Goal: Task Accomplishment & Management: Manage account settings

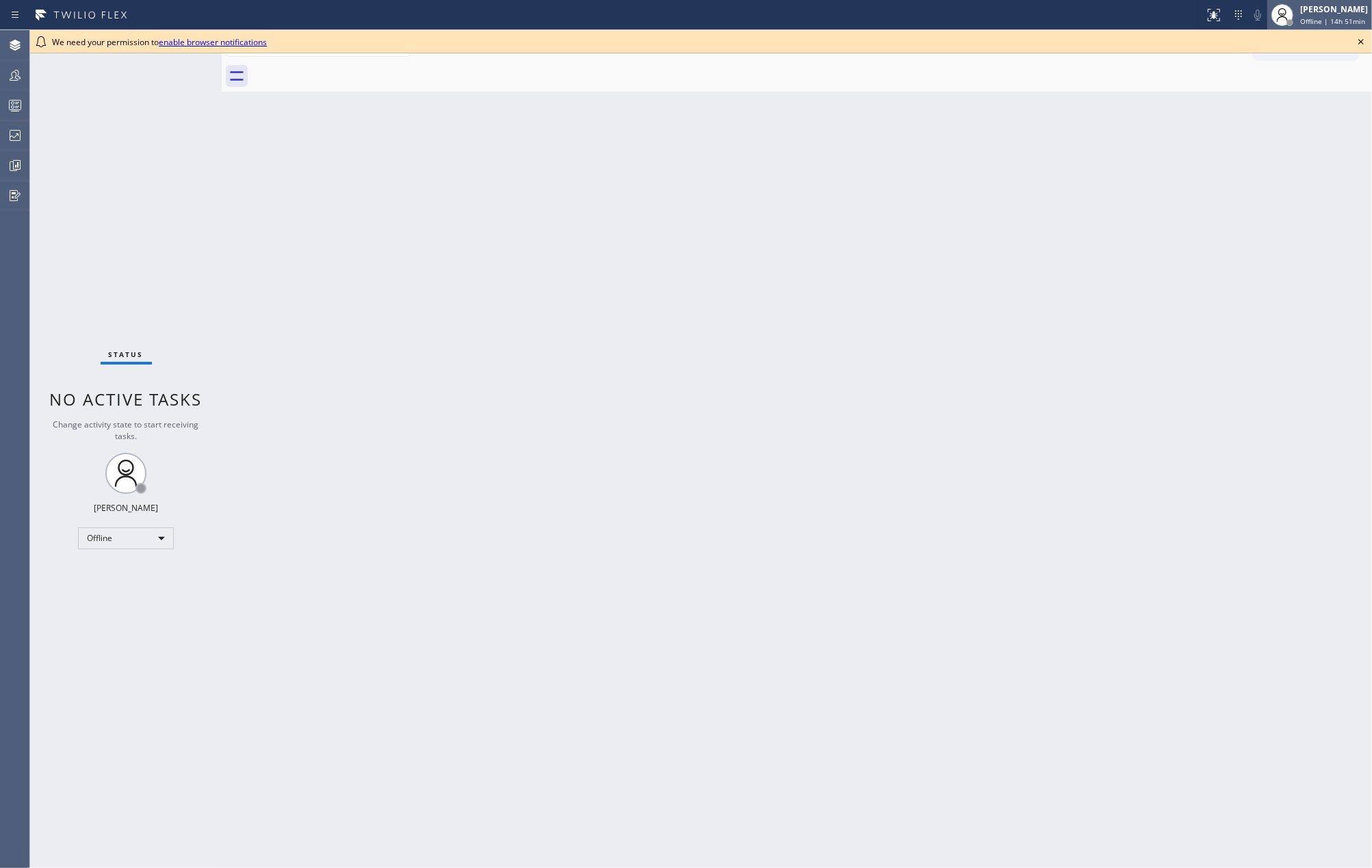
click at [1333, 13] on div "[PERSON_NAME]" at bounding box center [1334, 9] width 67 height 12
click at [1292, 69] on button "Available" at bounding box center [1303, 72] width 137 height 18
click at [1323, 10] on div "[PERSON_NAME]" at bounding box center [1334, 9] width 67 height 12
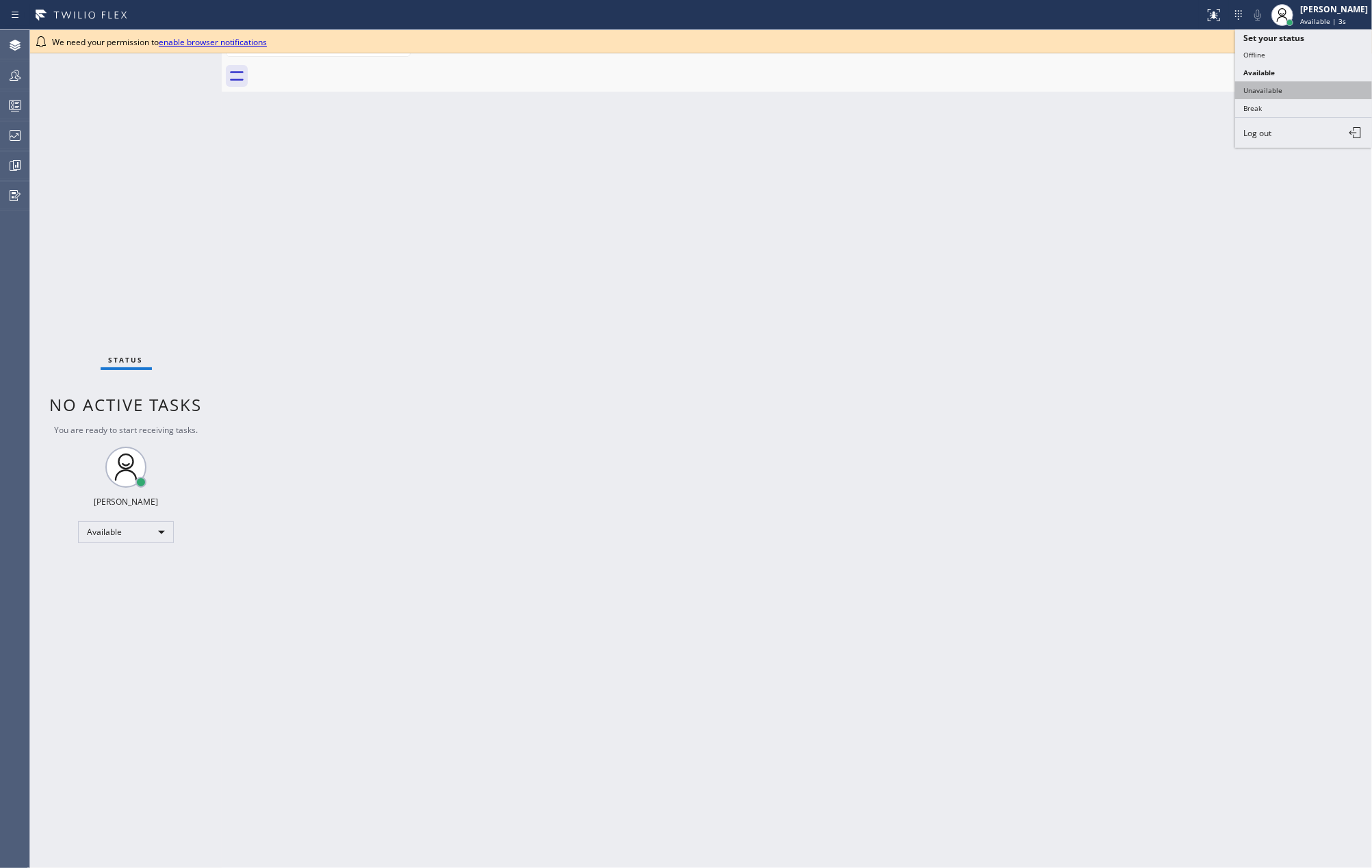
click at [1305, 89] on button "Unavailable" at bounding box center [1303, 90] width 137 height 18
drag, startPoint x: 1359, startPoint y: 39, endPoint x: 742, endPoint y: 66, distance: 617.6
click at [1354, 39] on icon at bounding box center [1361, 41] width 16 height 16
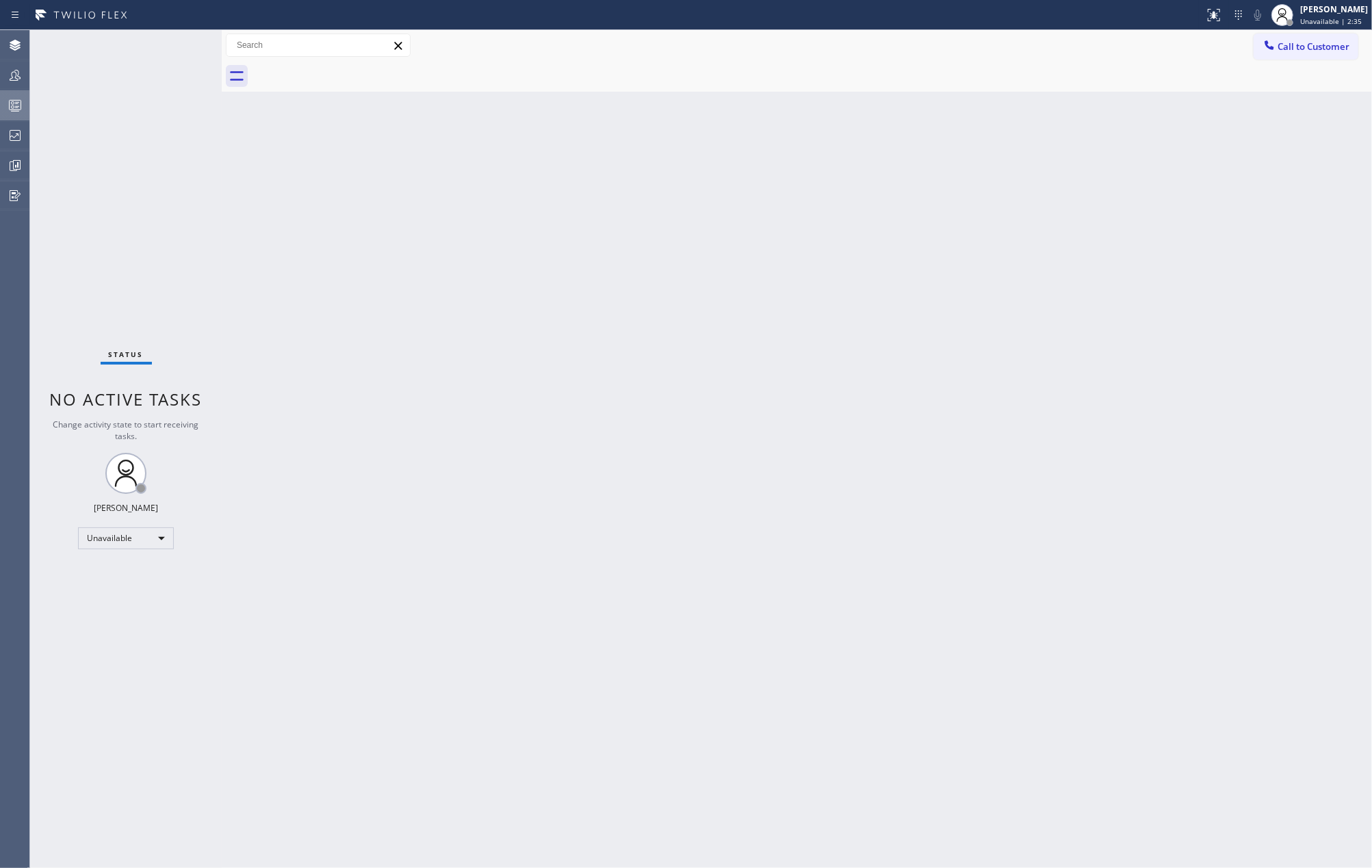
click at [12, 102] on circle at bounding box center [13, 103] width 3 height 3
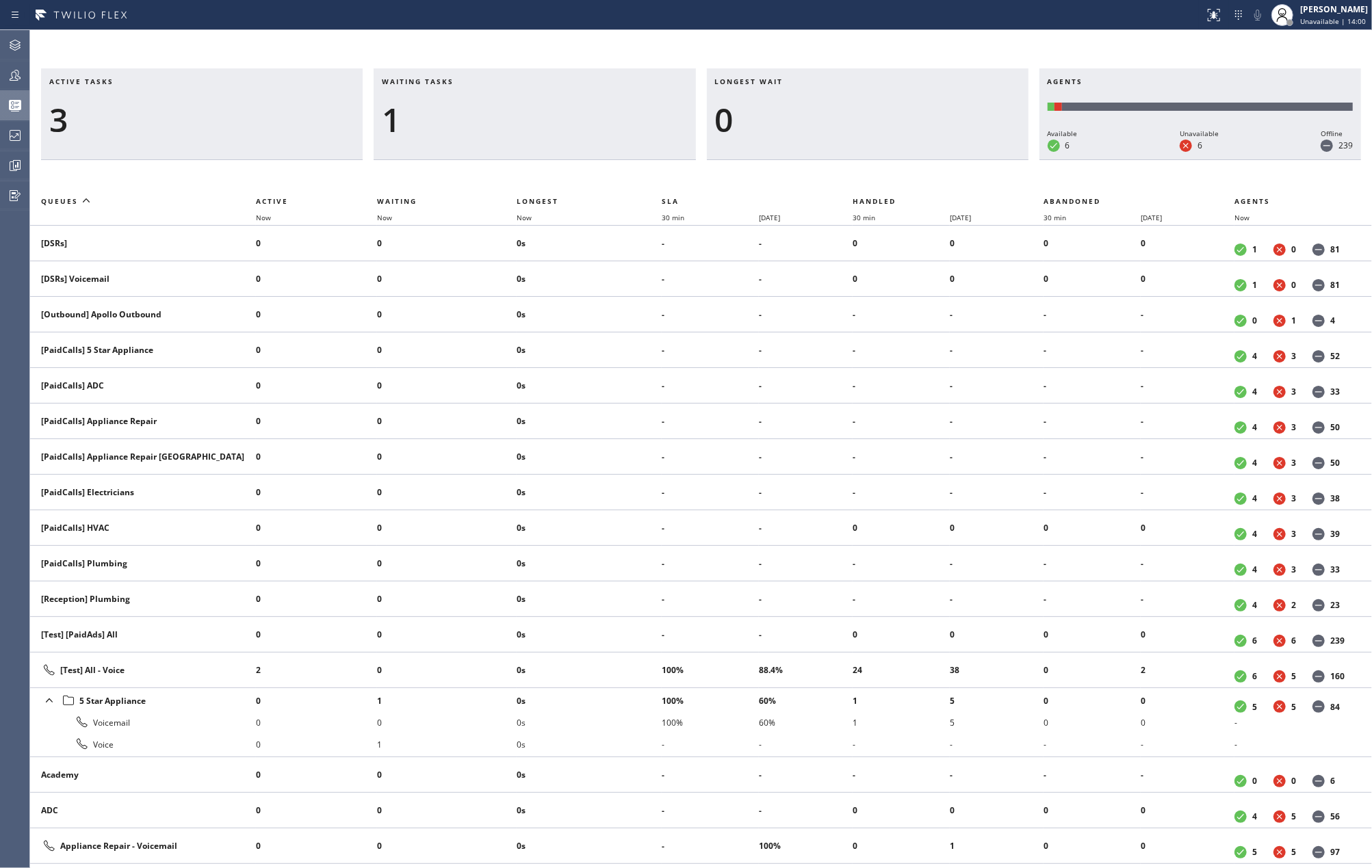
click at [450, 62] on div "Active tasks 3 Waiting tasks 1 Longest wait 0 Agents Available 6 Unavailable 6 …" at bounding box center [701, 449] width 1342 height 838
click at [8, 70] on icon at bounding box center [15, 74] width 16 height 16
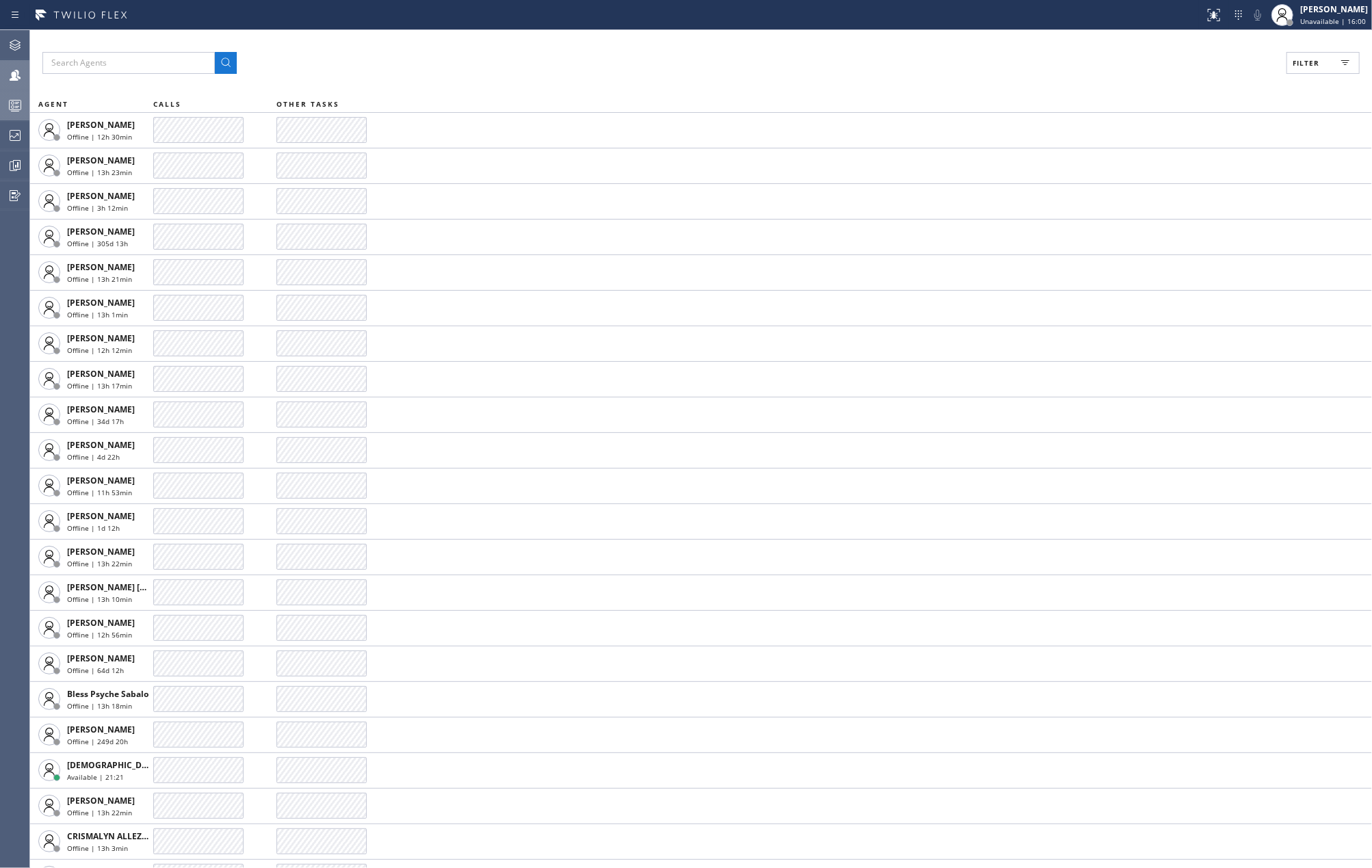
click at [1314, 69] on button "Filter" at bounding box center [1323, 63] width 73 height 22
click at [1204, 157] on label "Available" at bounding box center [1271, 162] width 180 height 12
click at [1181, 157] on input "Available" at bounding box center [1172, 161] width 16 height 16
checkbox input "true"
click at [1269, 77] on button "Apply" at bounding box center [1288, 77] width 50 height 19
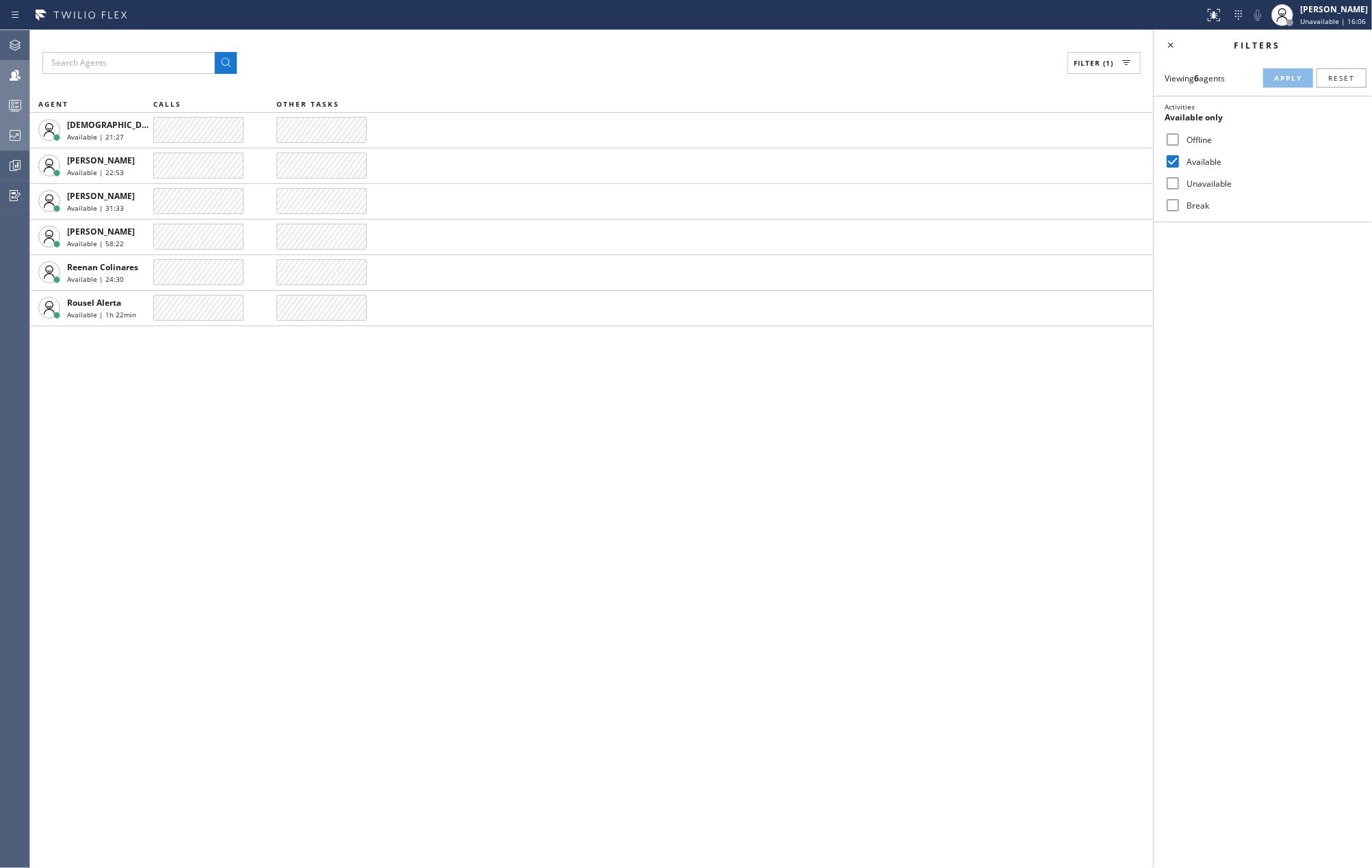
click at [13, 141] on icon at bounding box center [15, 135] width 16 height 16
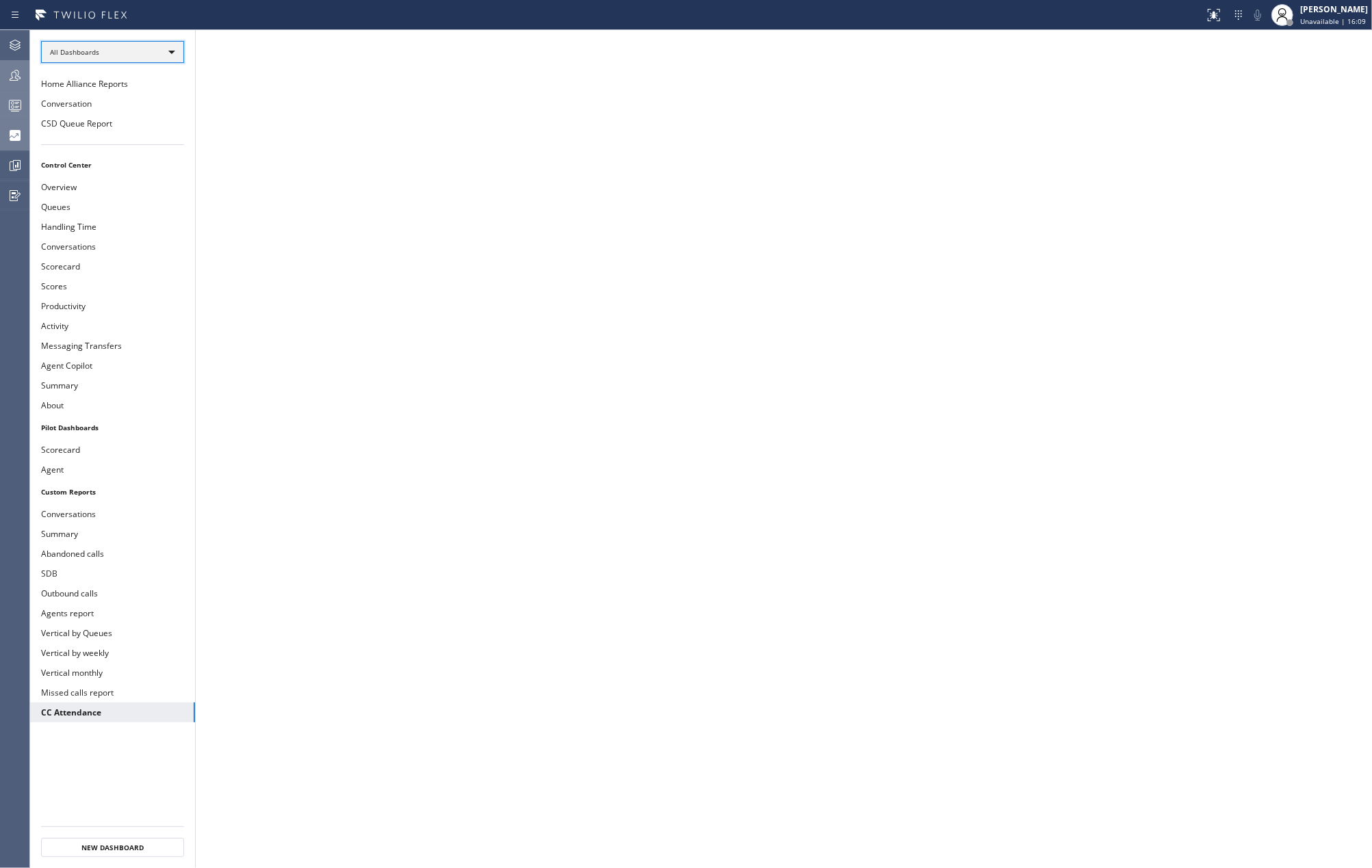
click at [138, 44] on div "All Dashboards" at bounding box center [112, 51] width 143 height 22
click at [108, 143] on li "Custom Reports" at bounding box center [111, 140] width 140 height 16
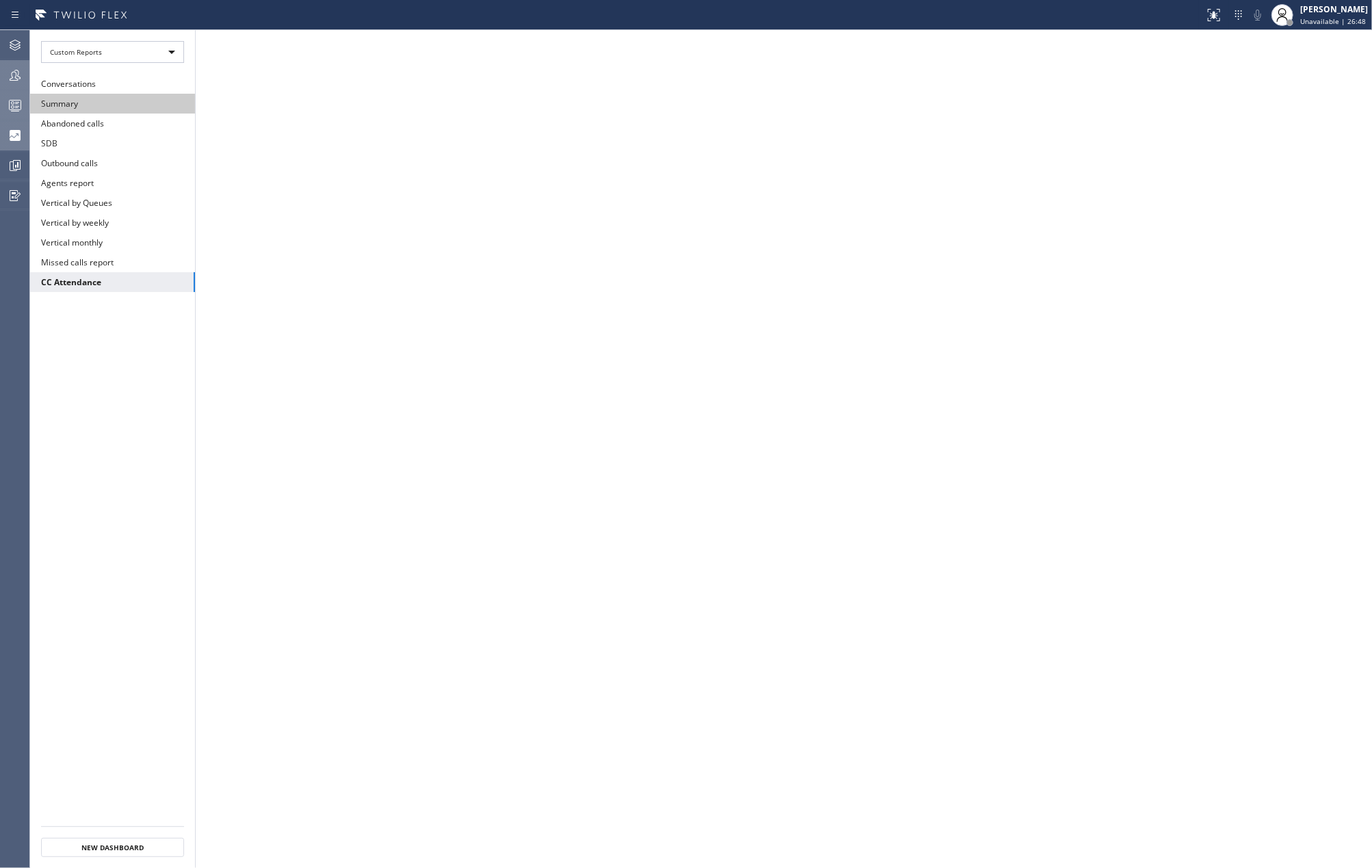
click at [134, 98] on button "Summary" at bounding box center [112, 103] width 165 height 20
click at [11, 94] on div at bounding box center [15, 105] width 30 height 27
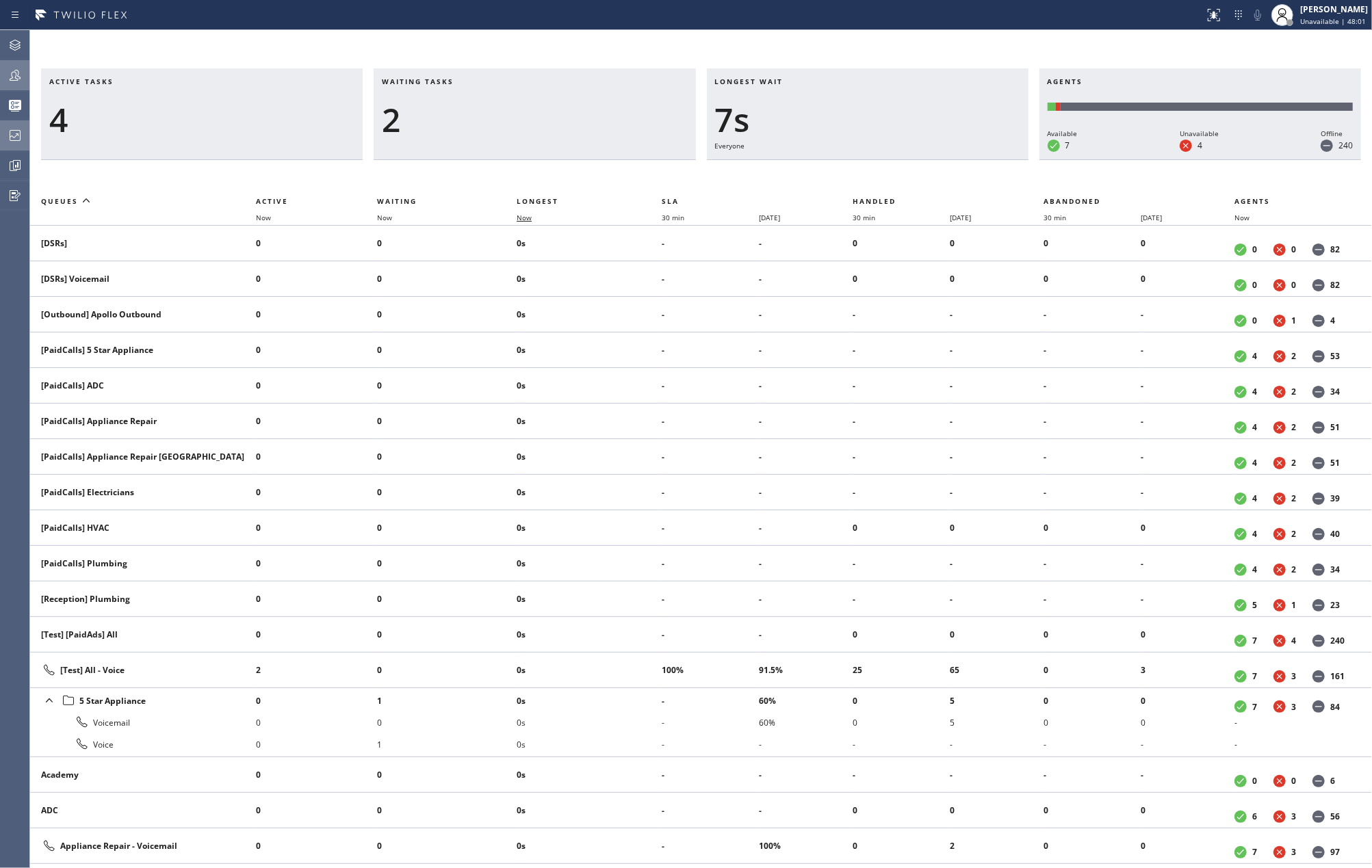
click at [532, 213] on span "Now" at bounding box center [523, 218] width 15 height 10
click at [18, 70] on icon at bounding box center [15, 74] width 16 height 16
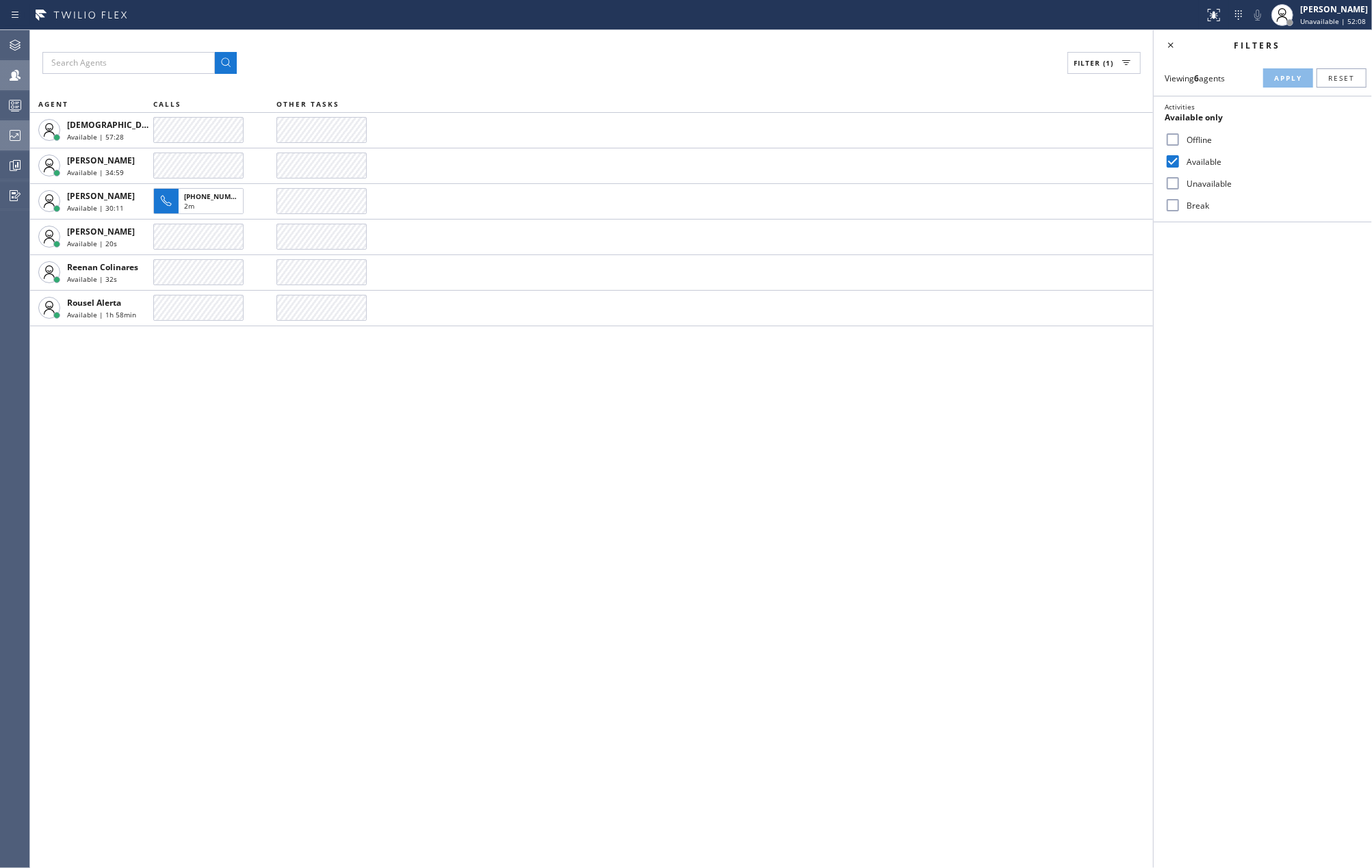
click at [8, 105] on icon at bounding box center [15, 105] width 16 height 16
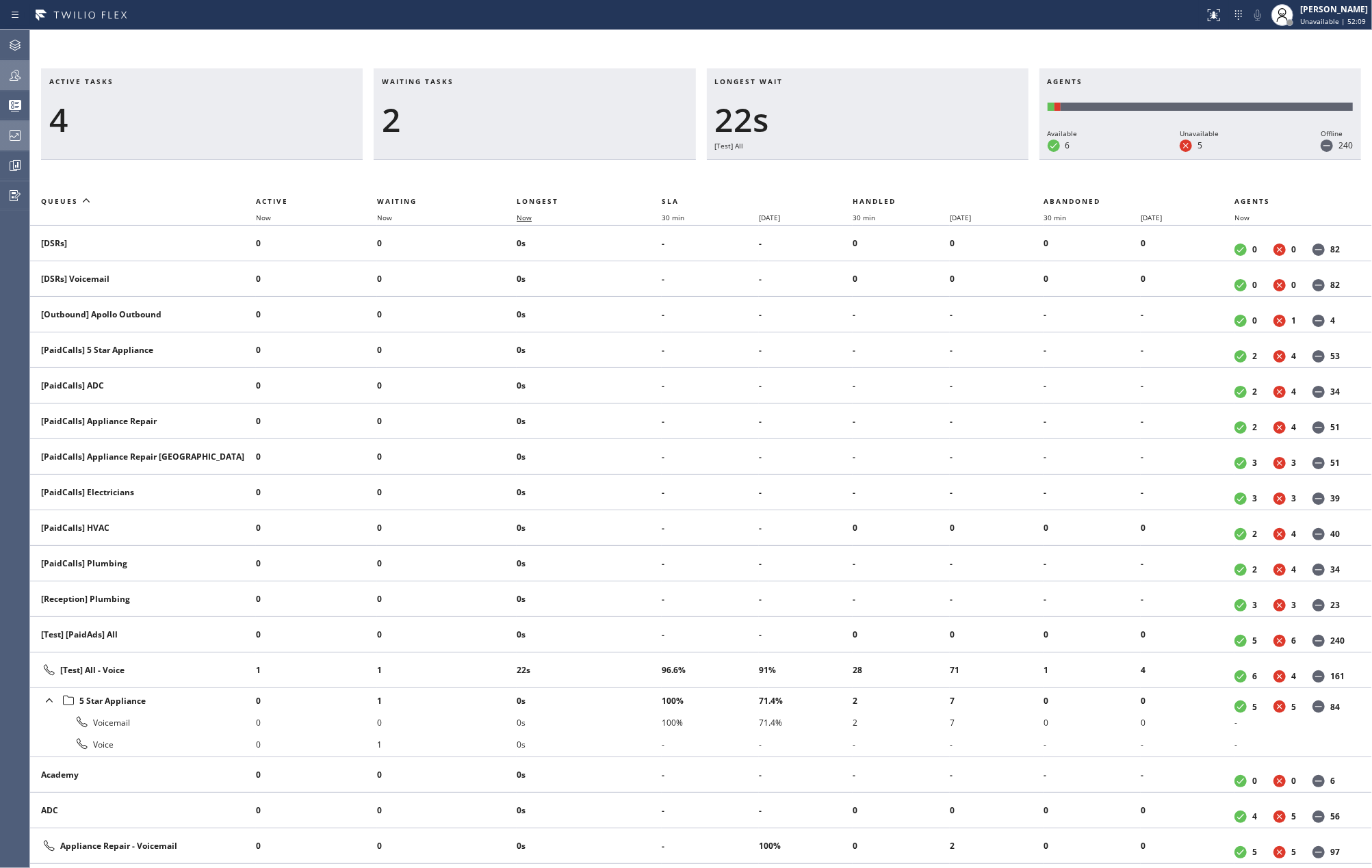
click at [531, 216] on span "Now" at bounding box center [523, 218] width 15 height 10
click at [26, 79] on div at bounding box center [15, 74] width 30 height 16
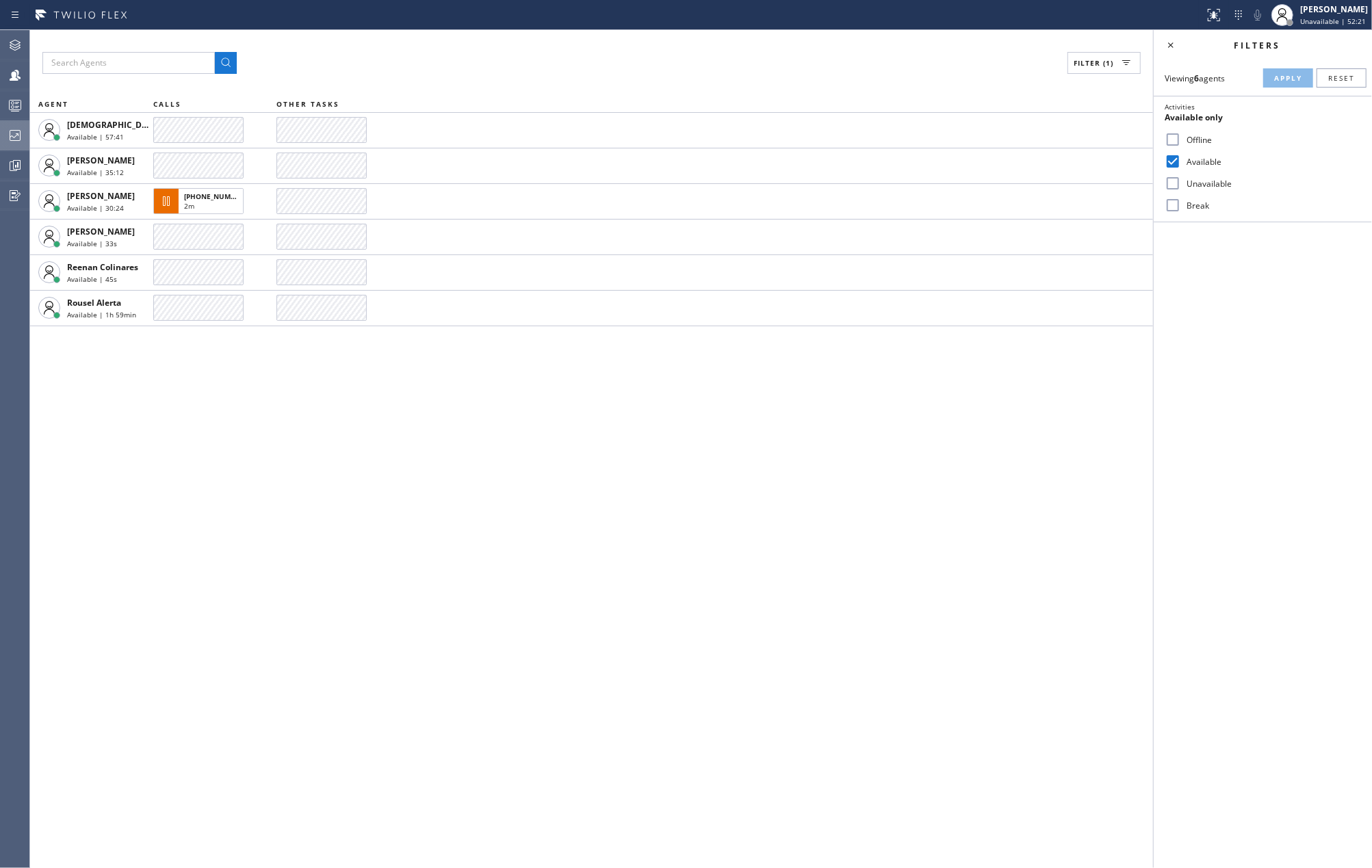
click at [19, 110] on rect at bounding box center [15, 105] width 12 height 10
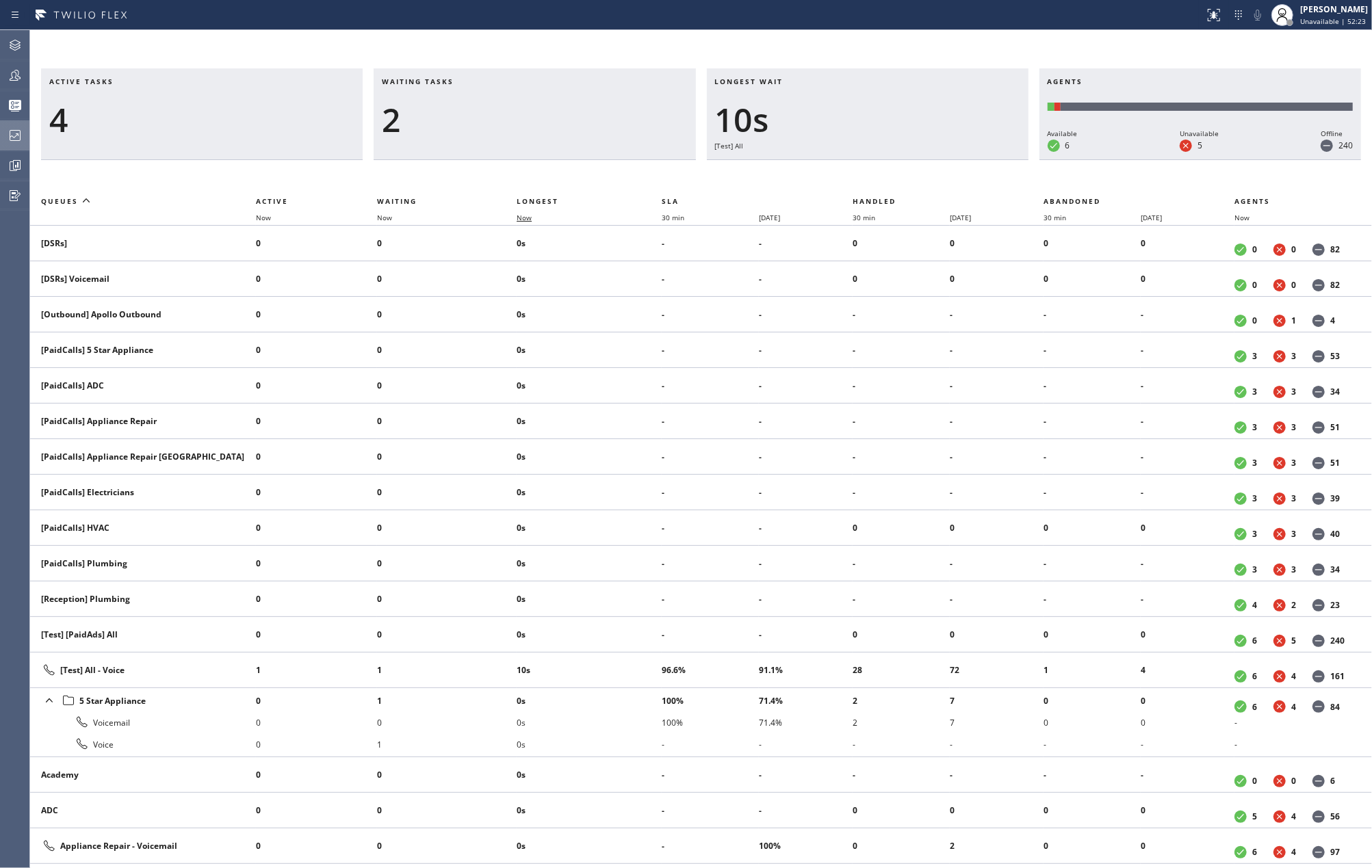
click at [537, 214] on span "Now" at bounding box center [532, 218] width 32 height 10
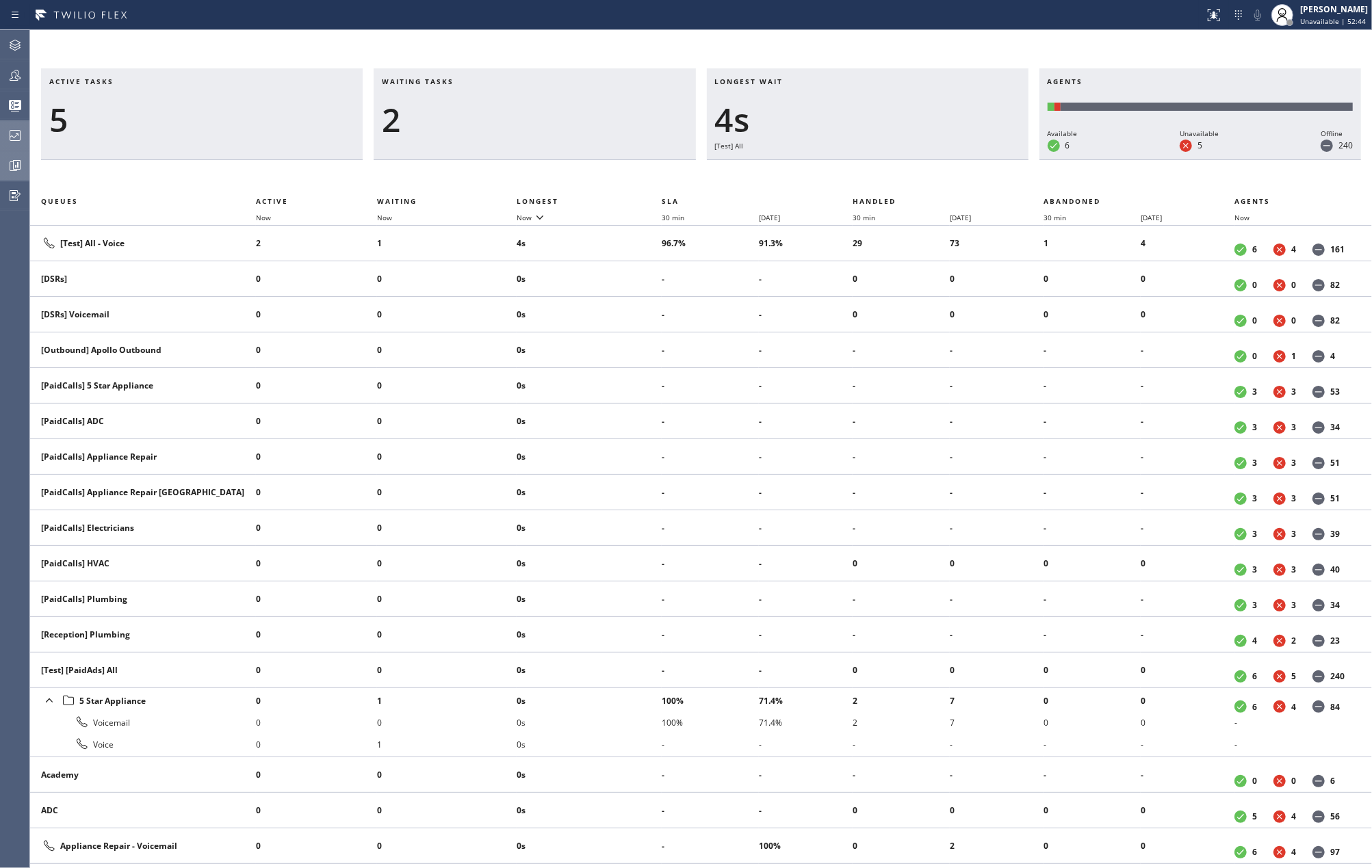
click at [15, 167] on icon at bounding box center [16, 165] width 4 height 6
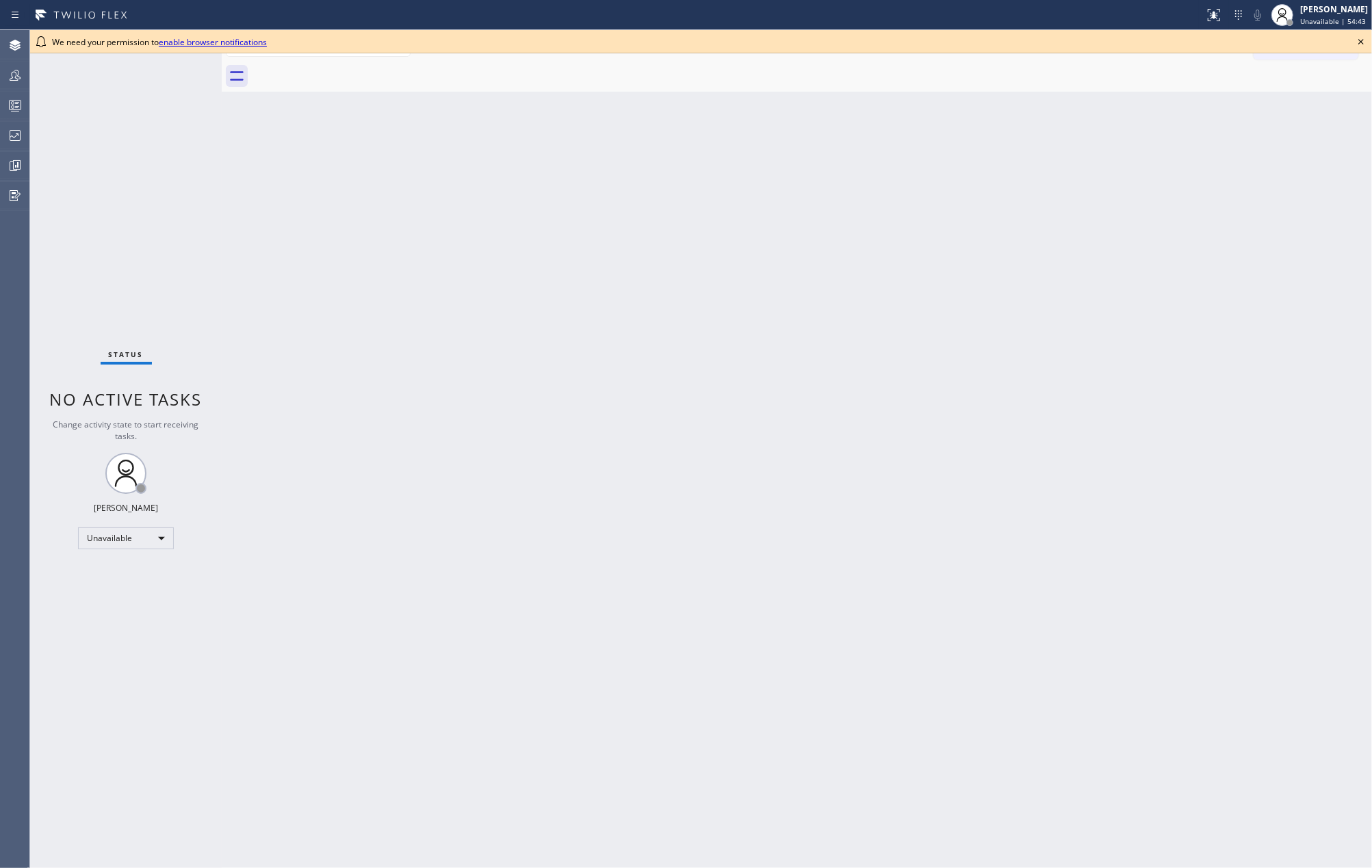
click at [712, 192] on div "Back to Dashboard Change Sender ID Customers Technicians Select a contact Outbo…" at bounding box center [797, 449] width 1150 height 838
click at [1359, 41] on icon at bounding box center [1361, 41] width 16 height 16
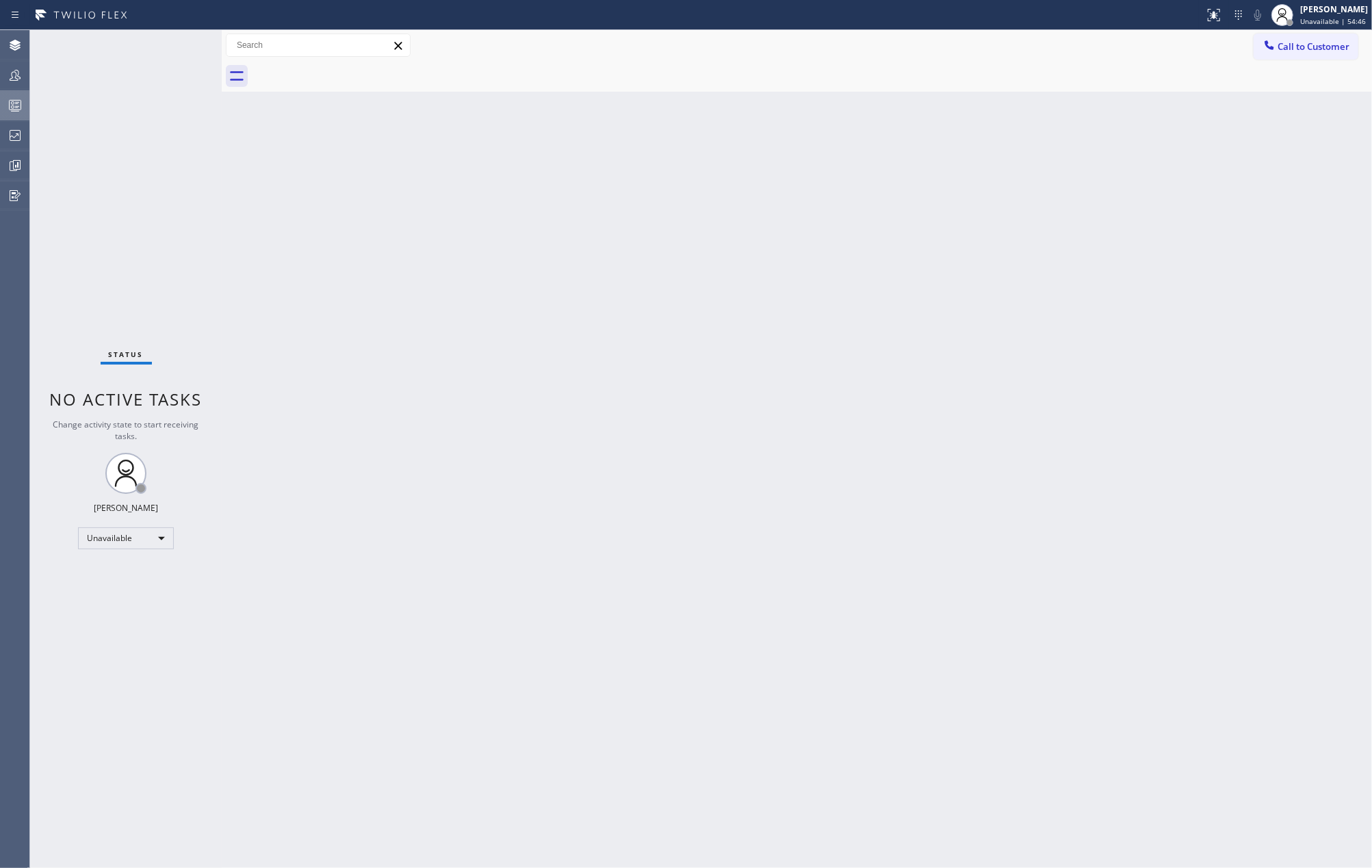
click at [13, 103] on circle at bounding box center [13, 103] width 3 height 3
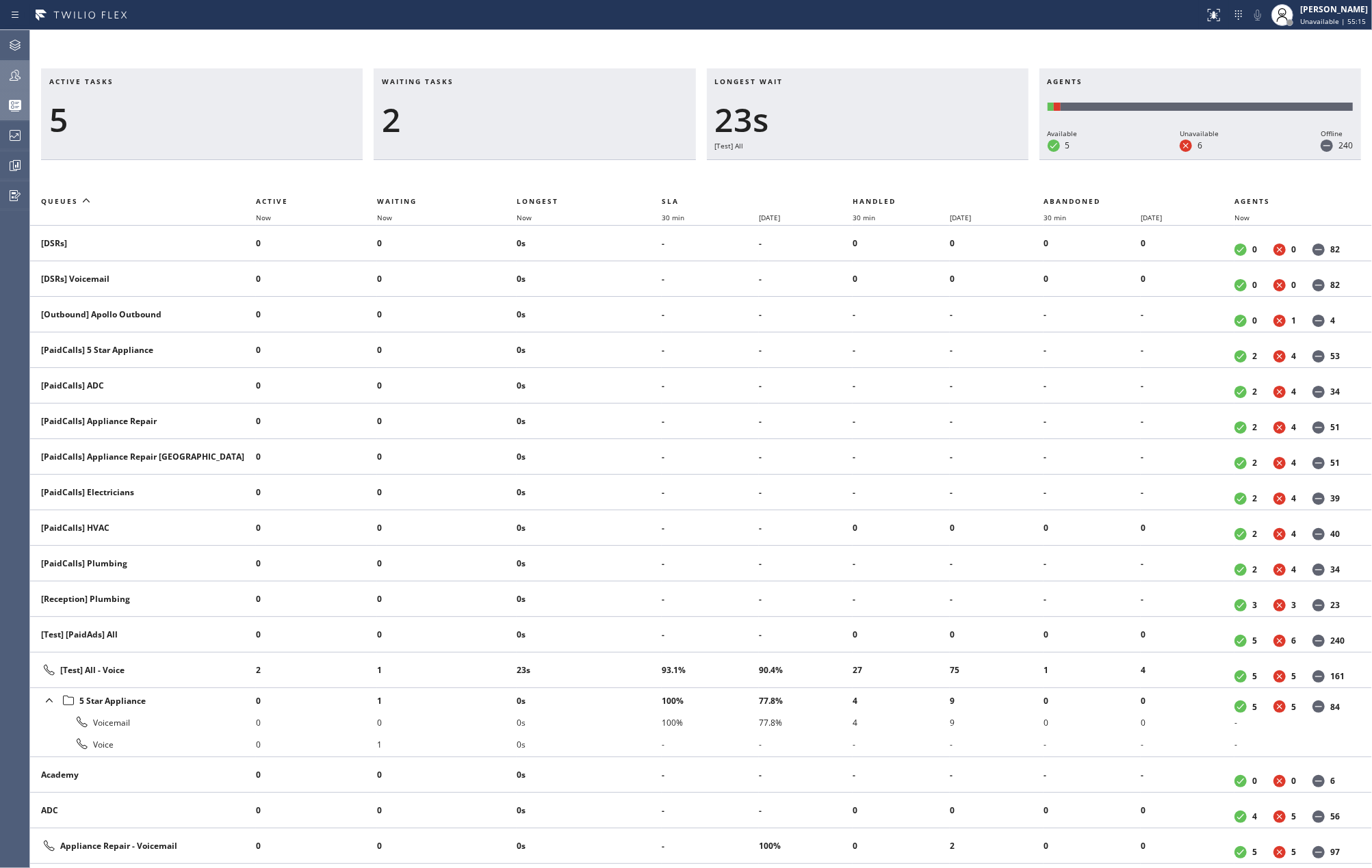
click at [11, 72] on icon at bounding box center [15, 74] width 16 height 16
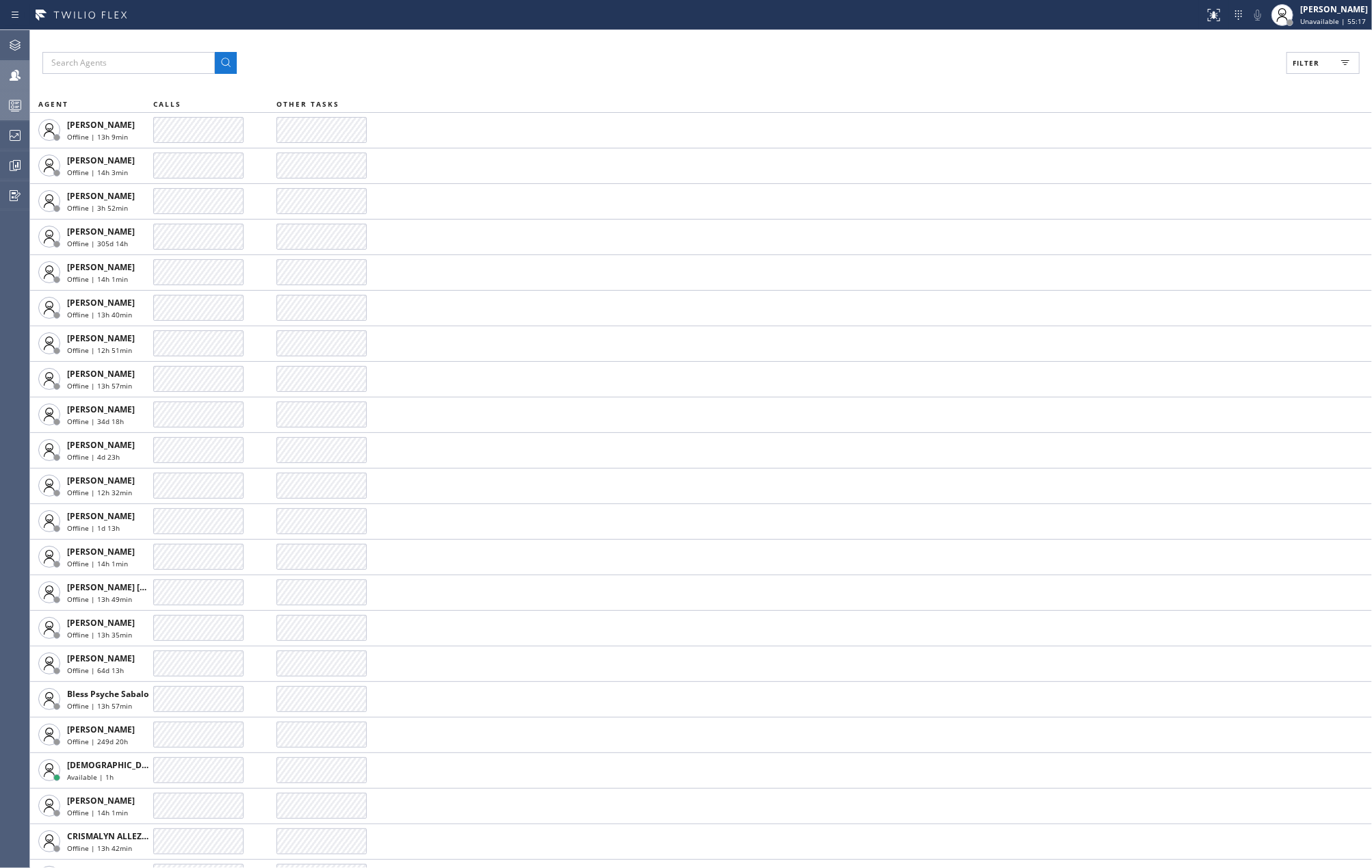
click at [1317, 62] on span "Filter" at bounding box center [1306, 63] width 27 height 10
click at [1201, 159] on label "Available" at bounding box center [1271, 162] width 180 height 12
click at [1181, 159] on input "Available" at bounding box center [1172, 161] width 16 height 16
checkbox input "true"
click at [1181, 205] on label "Break" at bounding box center [1271, 205] width 180 height 12
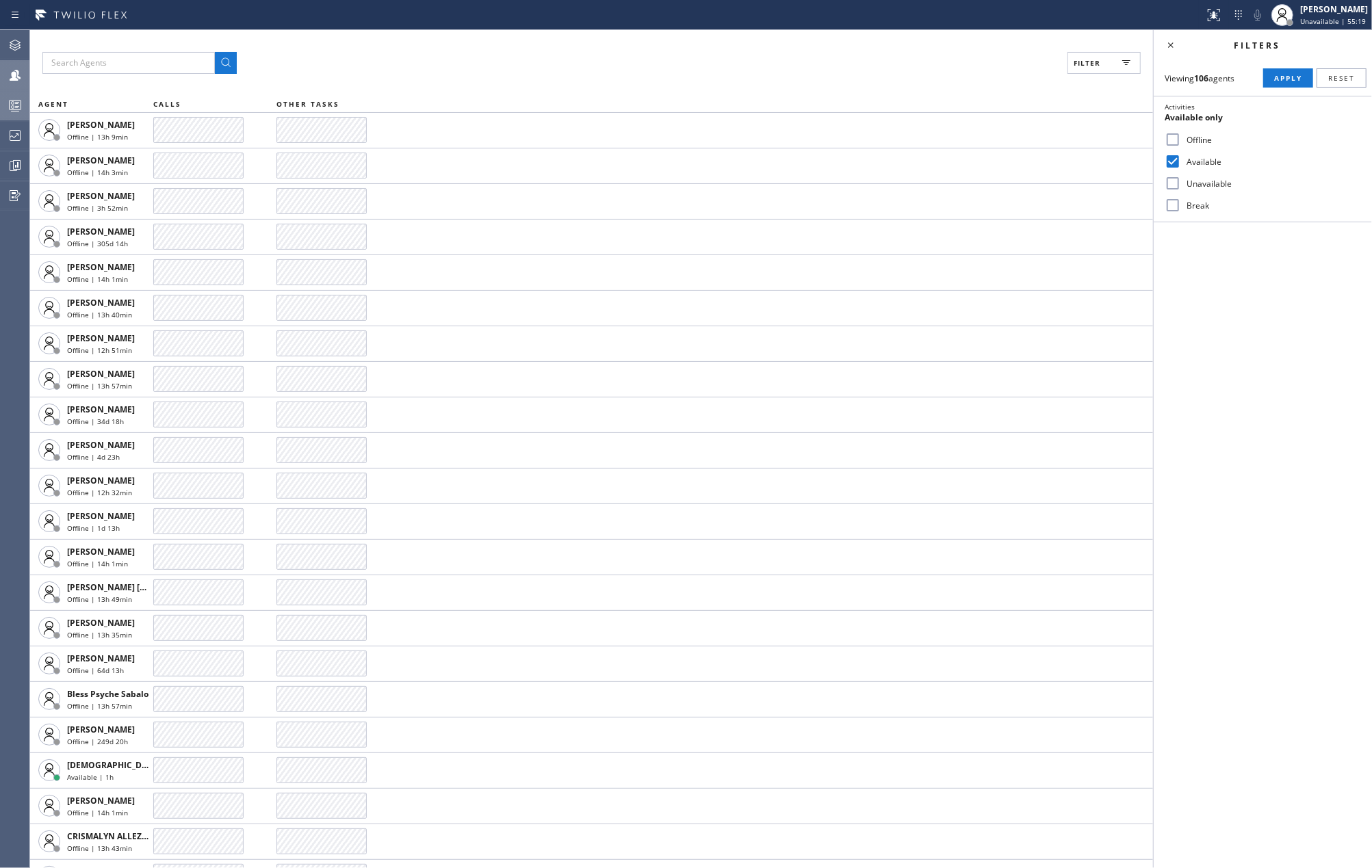
click at [1181, 205] on input "Break" at bounding box center [1172, 205] width 16 height 16
checkbox input "true"
click at [1295, 81] on span "Apply" at bounding box center [1288, 78] width 28 height 10
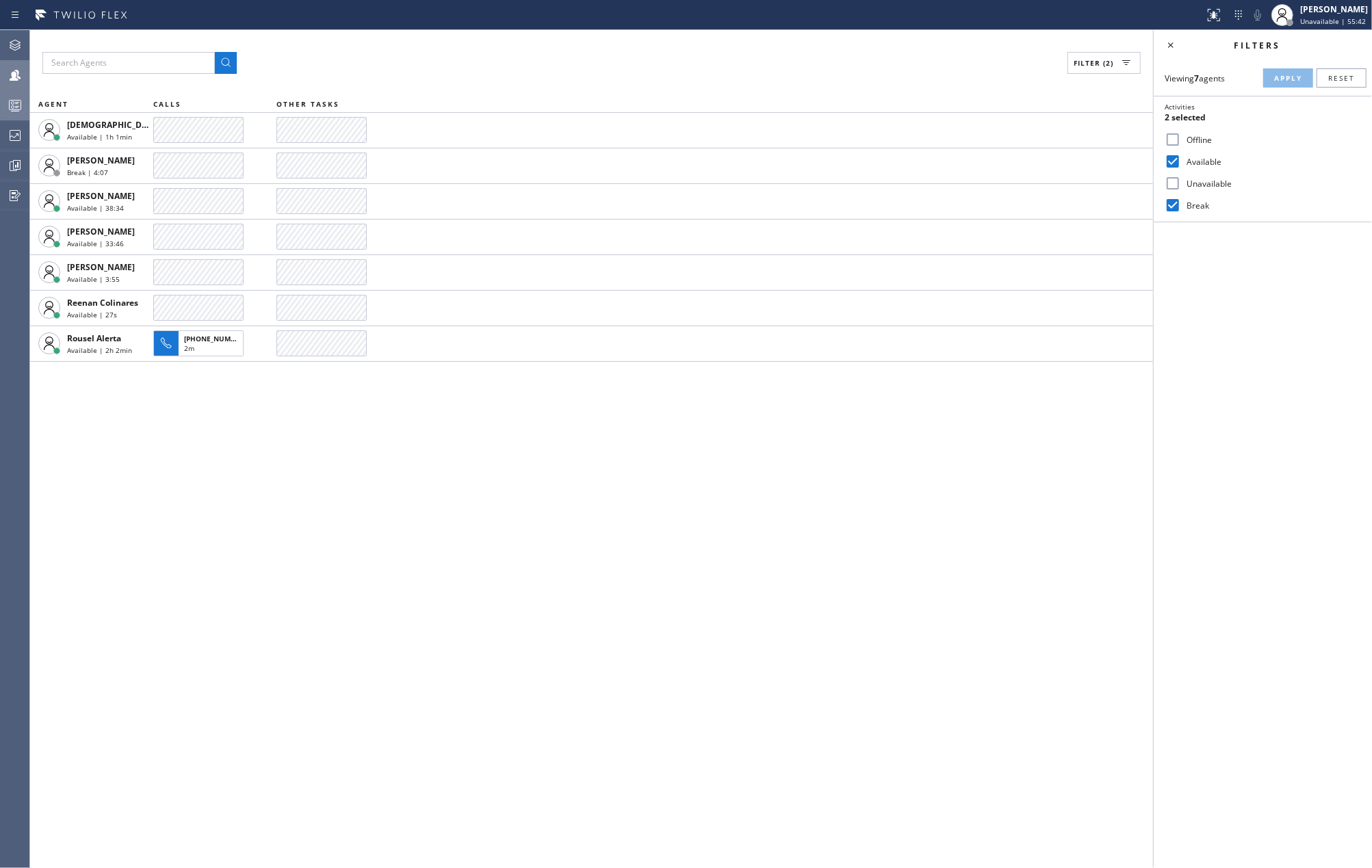
click at [16, 104] on icon at bounding box center [15, 107] width 8 height 9
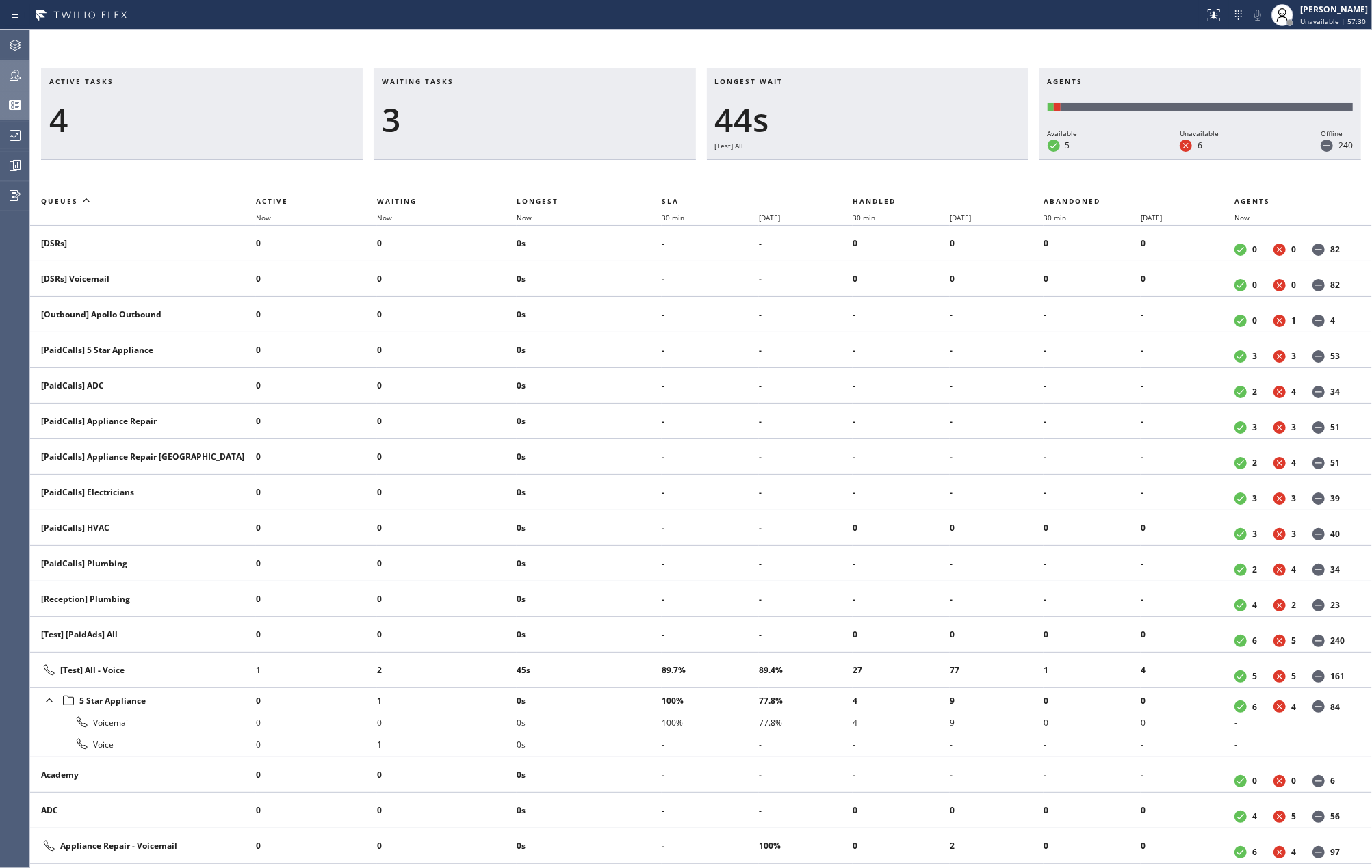
click at [673, 29] on div "Status report No issues detected If you experience an issue, please download th…" at bounding box center [686, 15] width 1372 height 30
click at [526, 217] on span "Now" at bounding box center [523, 218] width 15 height 10
click at [14, 77] on icon at bounding box center [15, 74] width 16 height 16
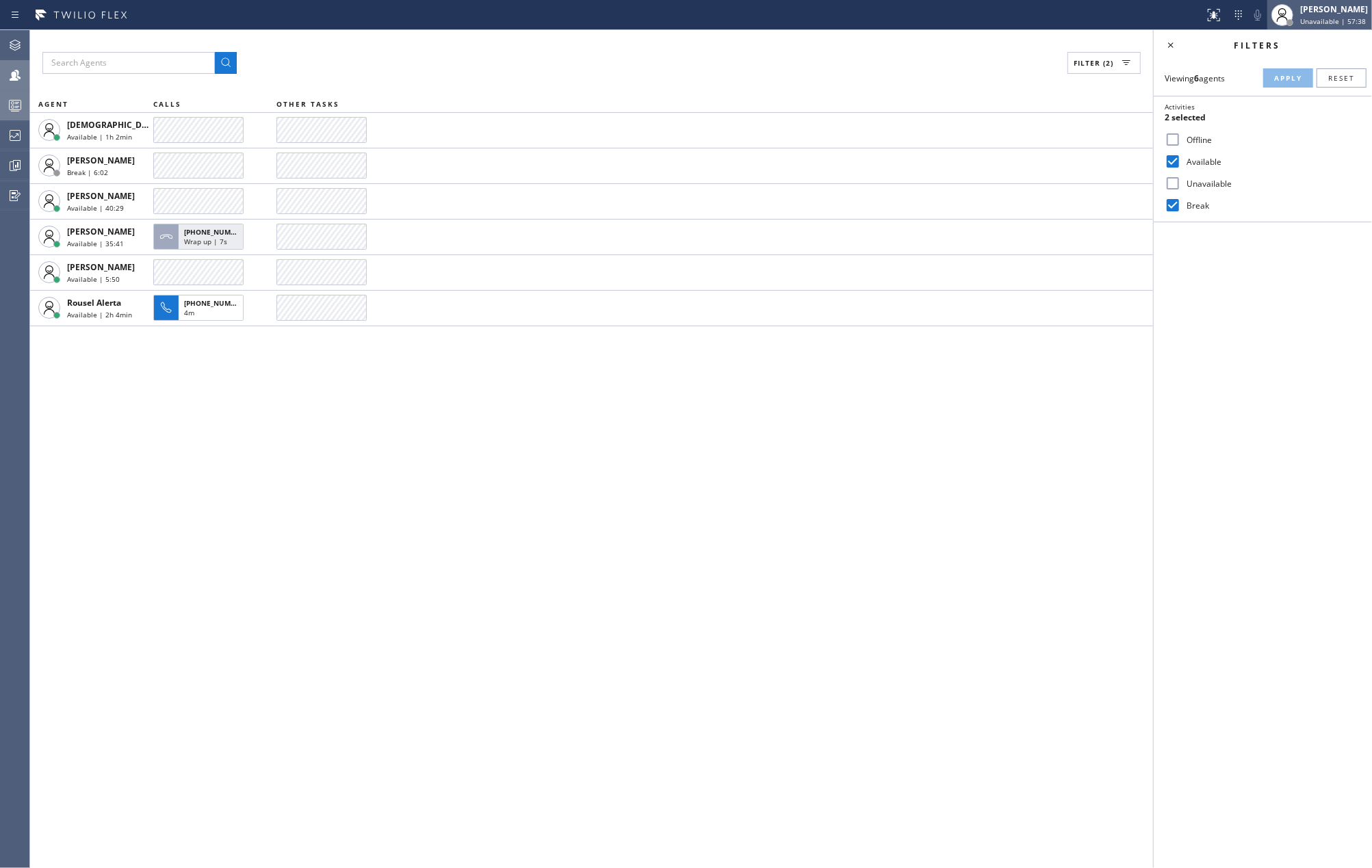
click at [1321, 22] on span "Unavailable | 57:38" at bounding box center [1333, 21] width 66 height 10
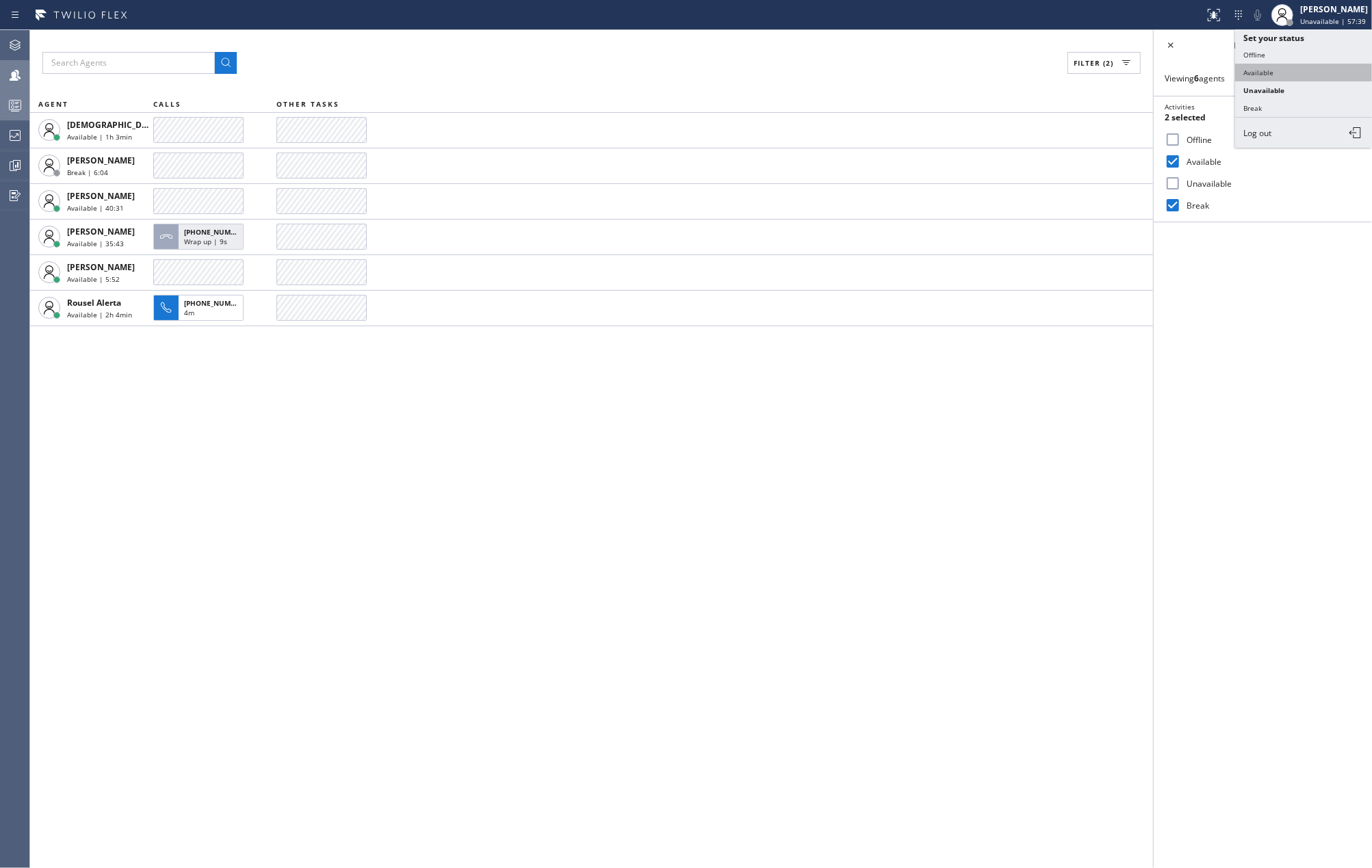
click at [1269, 72] on button "Available" at bounding box center [1303, 72] width 137 height 18
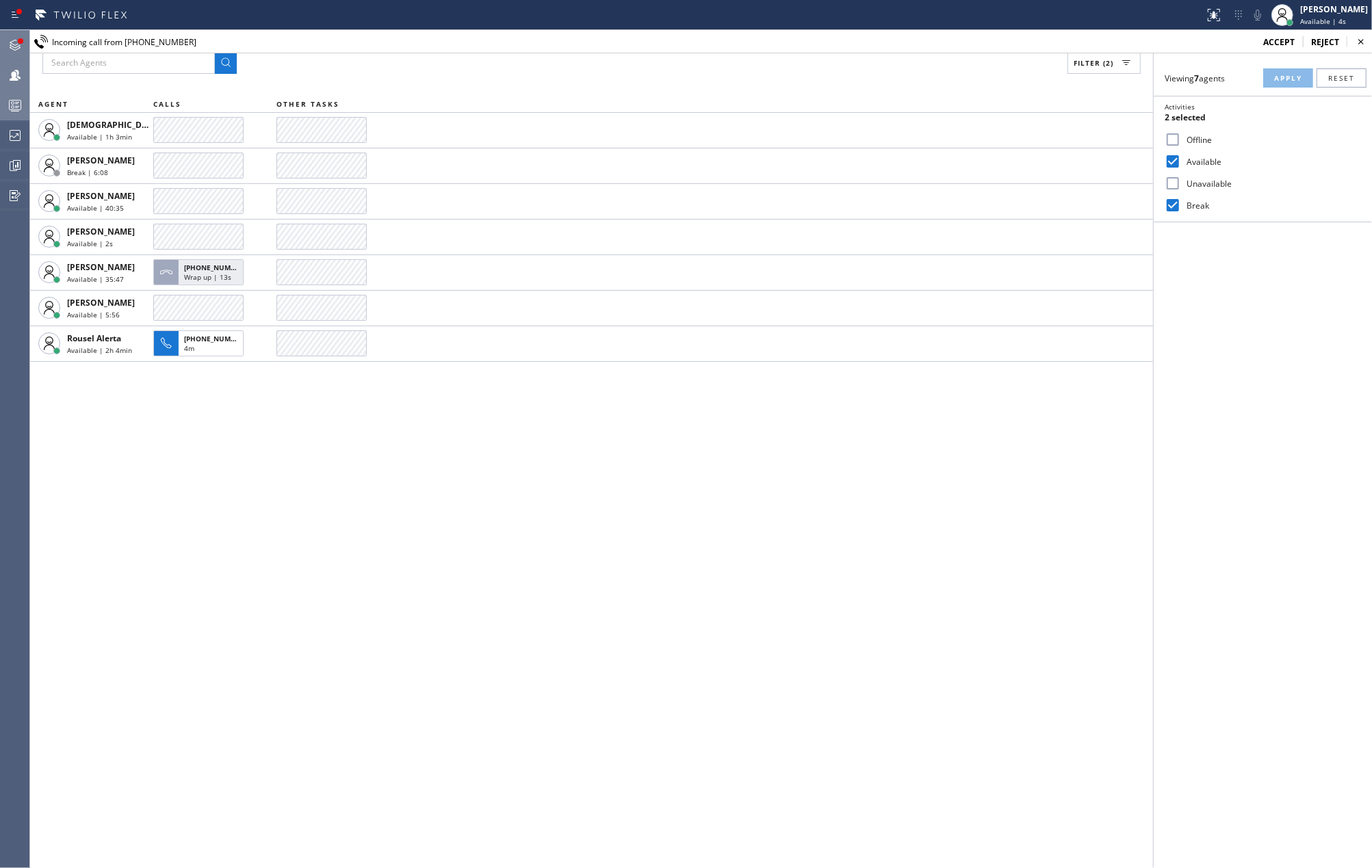
click at [13, 44] on icon at bounding box center [15, 45] width 11 height 11
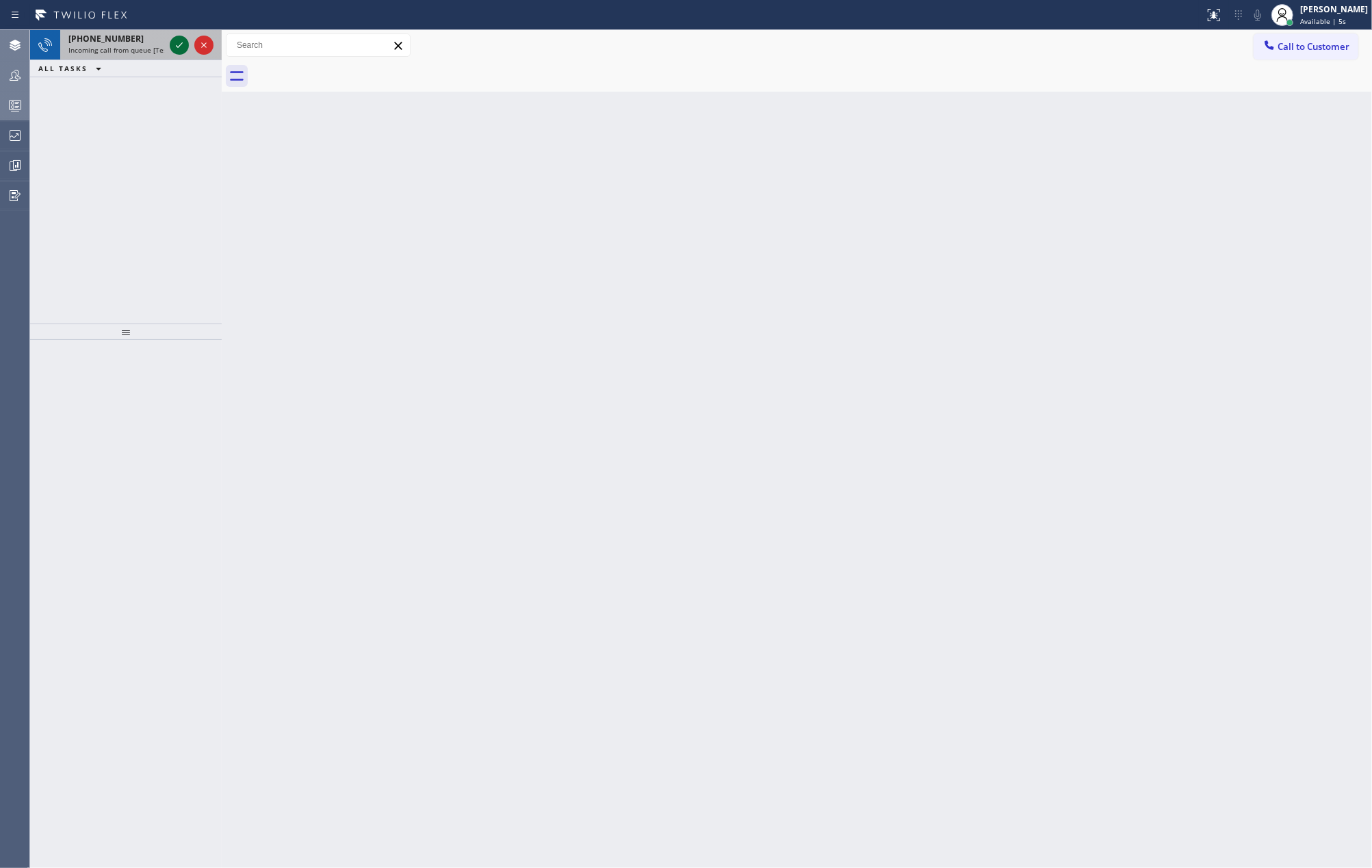
click at [181, 47] on icon at bounding box center [179, 45] width 16 height 16
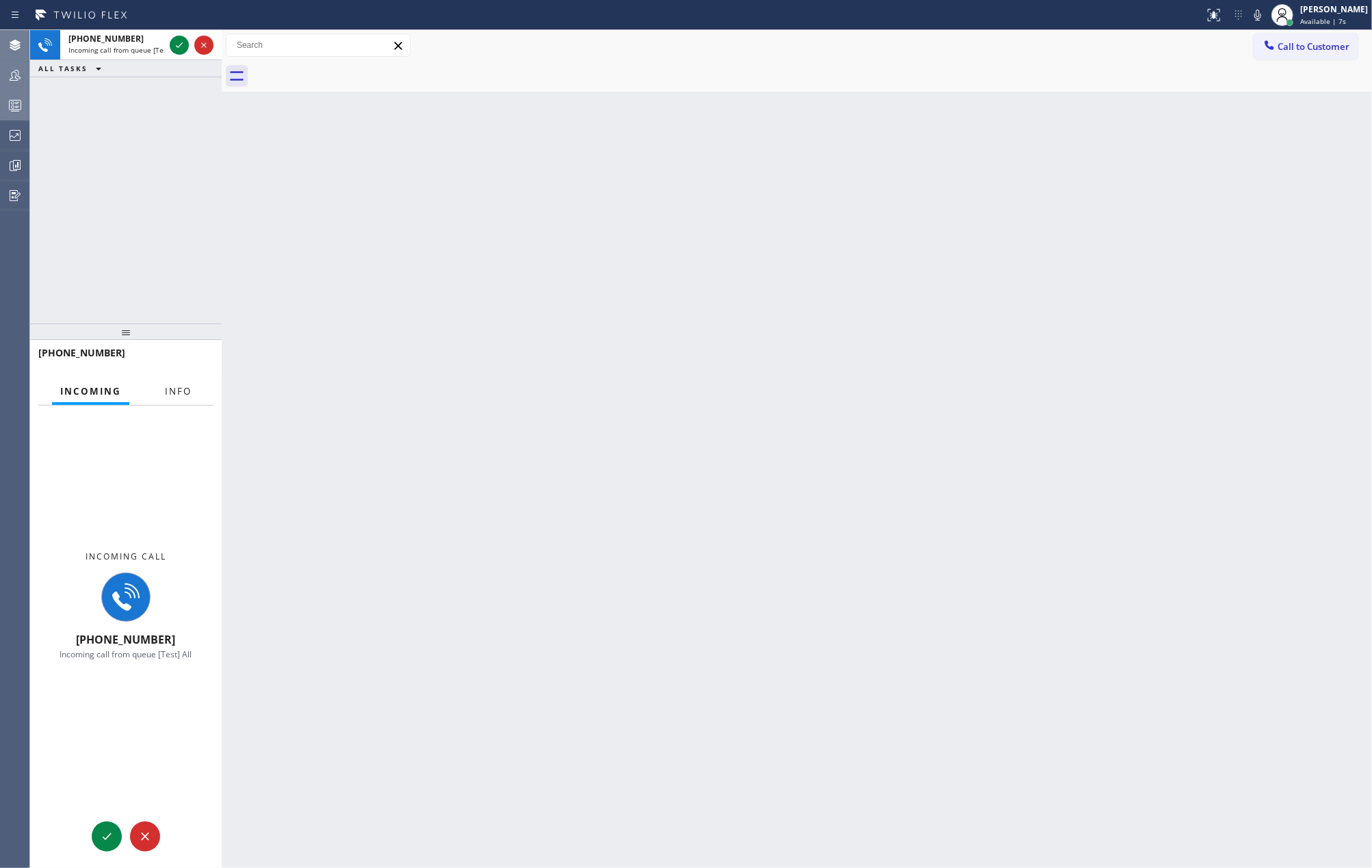
click at [178, 388] on span "Info" at bounding box center [178, 391] width 27 height 13
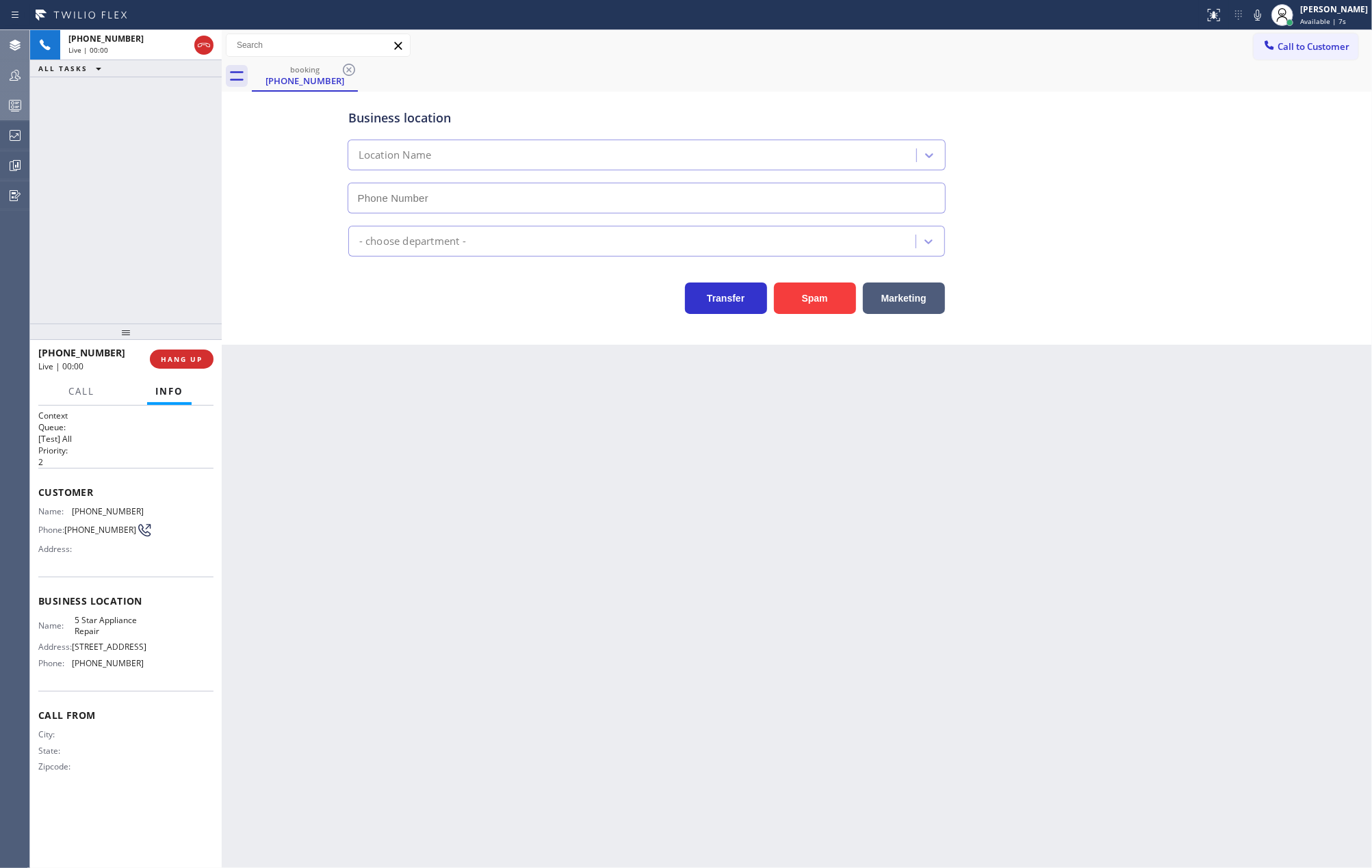
type input "(855) 731-4952"
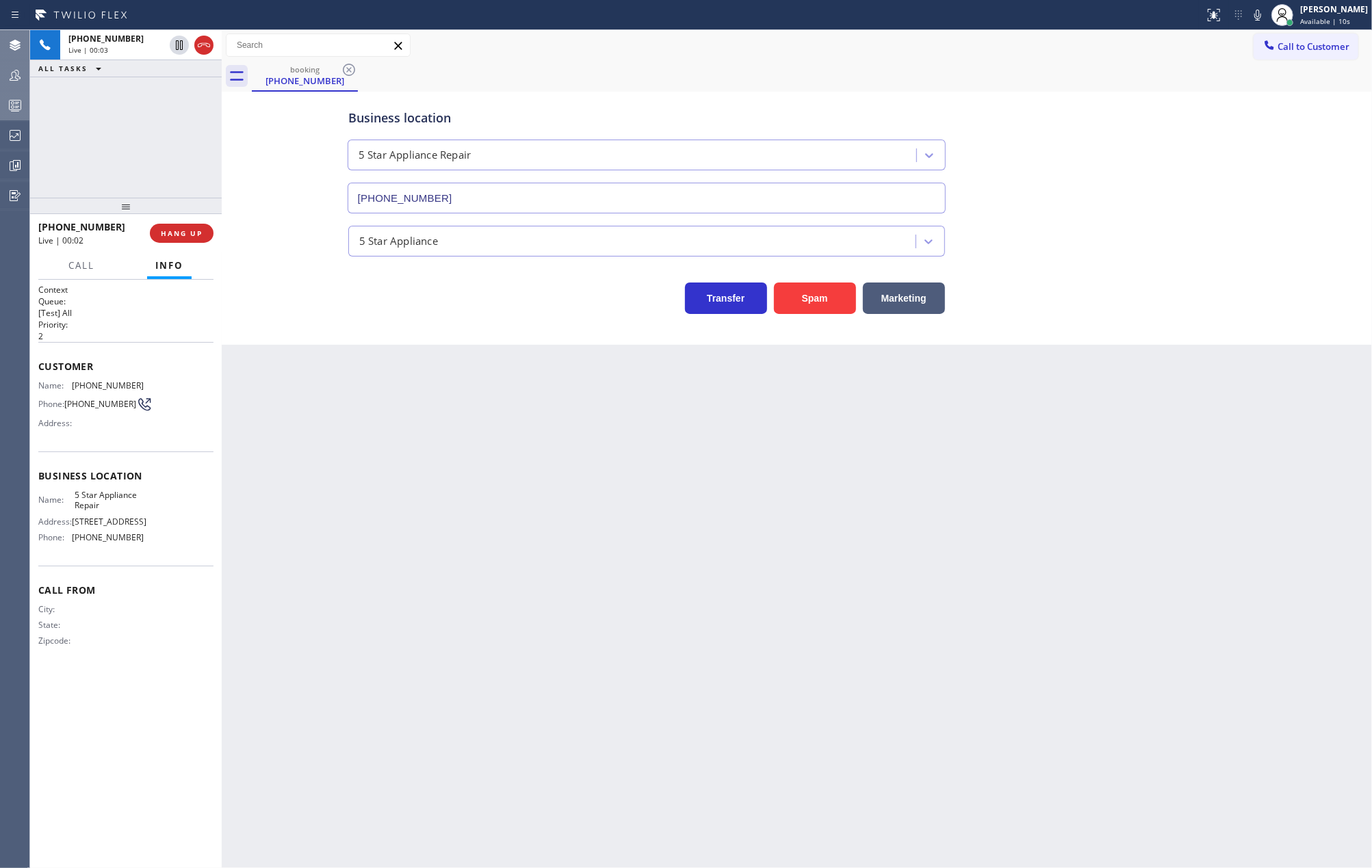
drag, startPoint x: 124, startPoint y: 334, endPoint x: 143, endPoint y: 144, distance: 190.9
click at [143, 144] on div "+447797861313 Live | 00:03 ALL TASKS ALL TASKS ACTIVE TASKS TASKS IN WRAP UP +4…" at bounding box center [126, 449] width 192 height 838
drag, startPoint x: 124, startPoint y: 203, endPoint x: 129, endPoint y: 175, distance: 28.4
click at [129, 171] on div "+447797861313 Live | 00:07 ALL TASKS ALL TASKS ACTIVE TASKS TASKS IN WRAP UP +4…" at bounding box center [126, 449] width 192 height 838
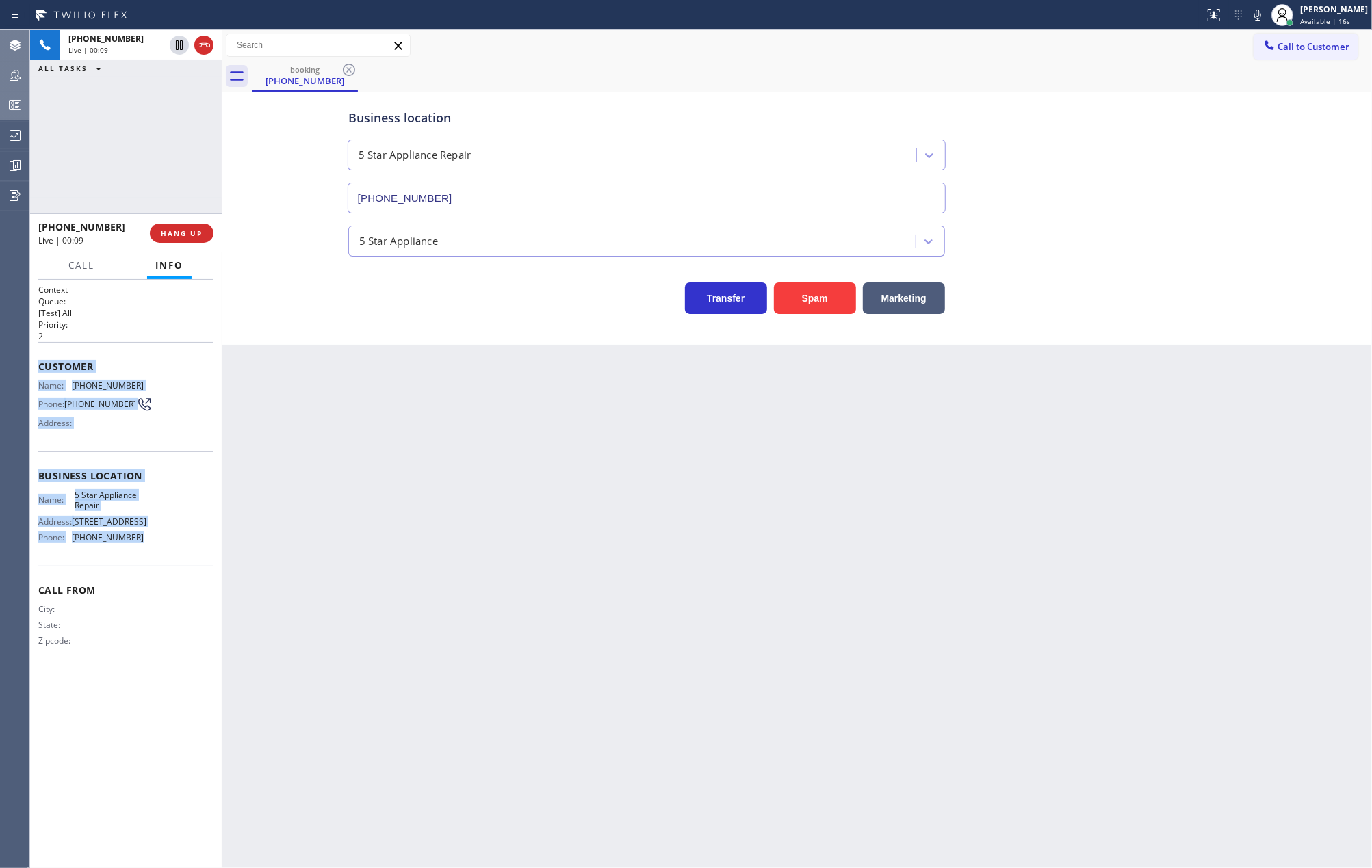
drag, startPoint x: 37, startPoint y: 370, endPoint x: 178, endPoint y: 535, distance: 217.0
click at [178, 535] on div "Context Queue: [Test] All Priority: 2 Customer Name: (779) 786-1313 Phone: (779…" at bounding box center [126, 574] width 192 height 589
copy div "Customer Name: (779) 786-1313 Phone: (779) 786-1313 Address: Business location …"
click at [1266, 13] on icon at bounding box center [1257, 15] width 16 height 16
click at [1266, 16] on icon at bounding box center [1257, 15] width 16 height 16
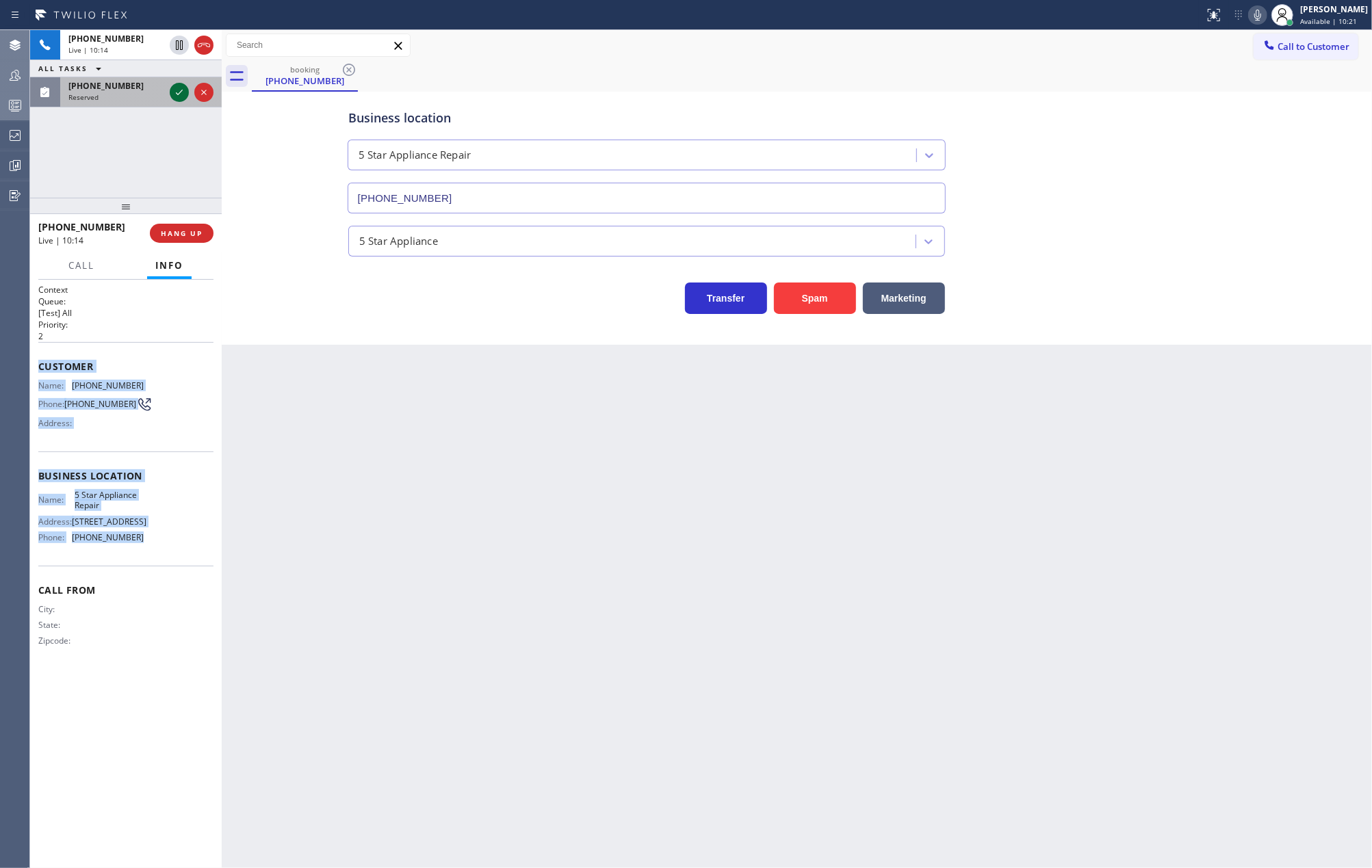
click at [175, 91] on icon at bounding box center [179, 92] width 16 height 16
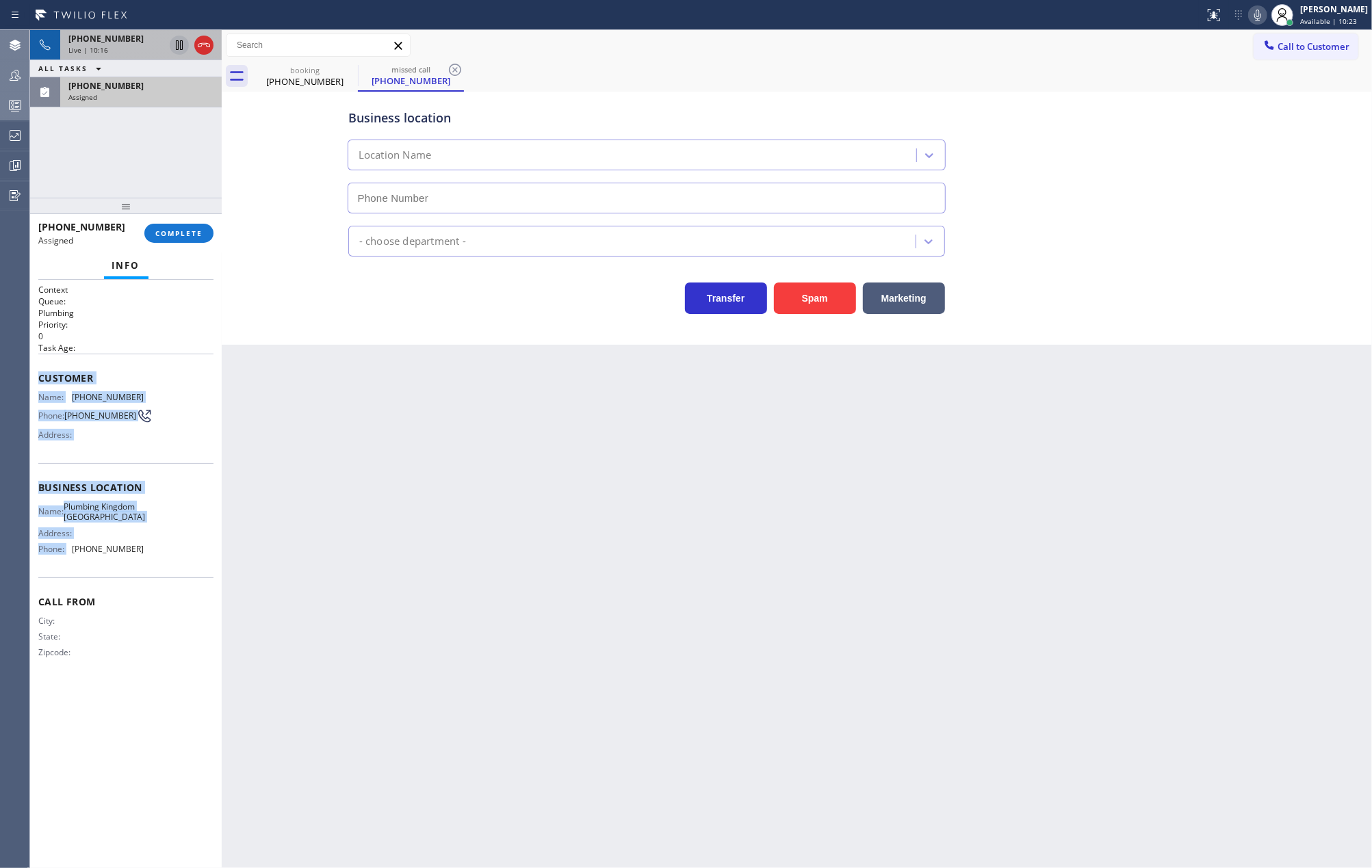
type input "(650) 581-9168"
click at [178, 45] on icon at bounding box center [179, 45] width 7 height 10
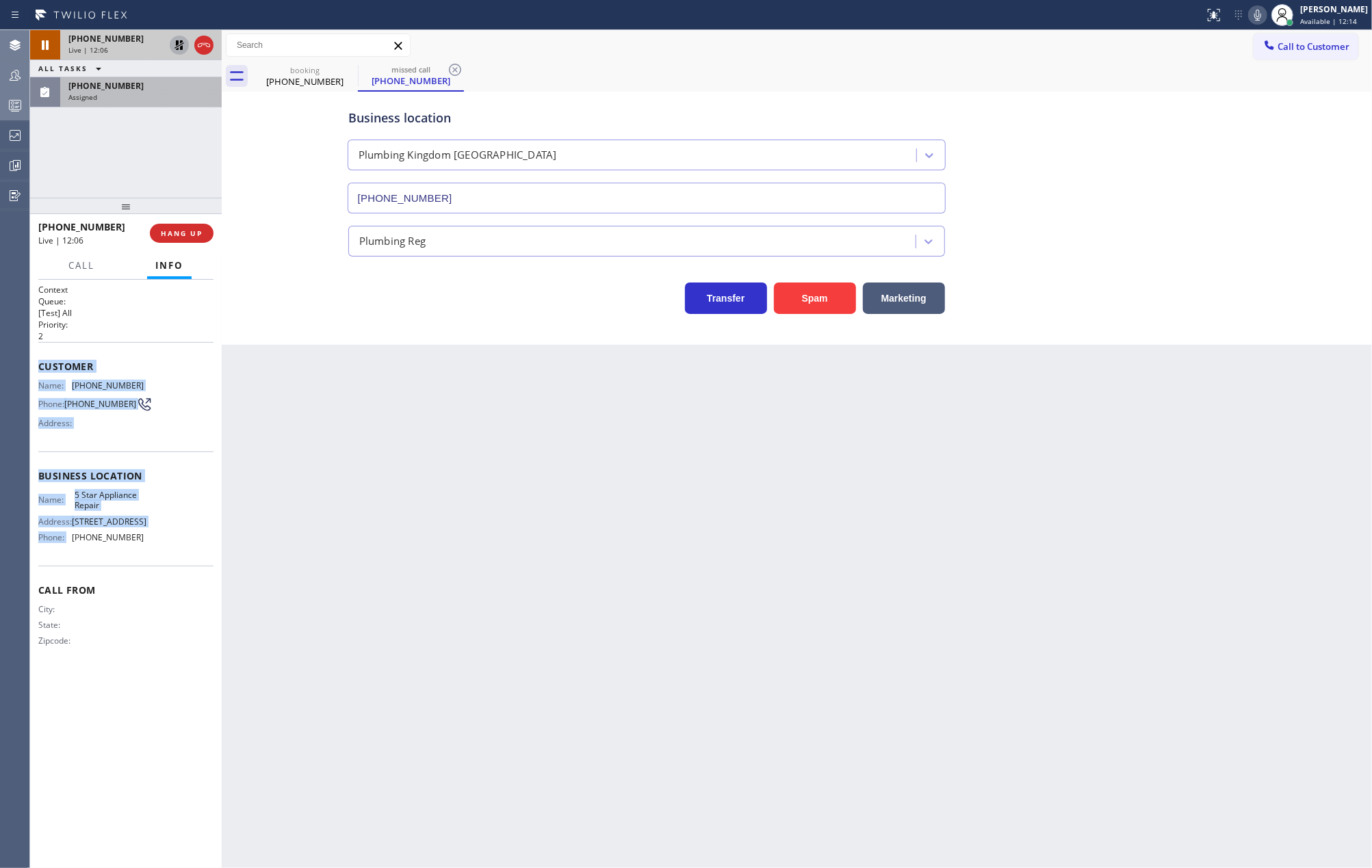
click at [1261, 10] on icon at bounding box center [1257, 15] width 7 height 11
click at [157, 97] on div "Assigned" at bounding box center [141, 98] width 145 height 10
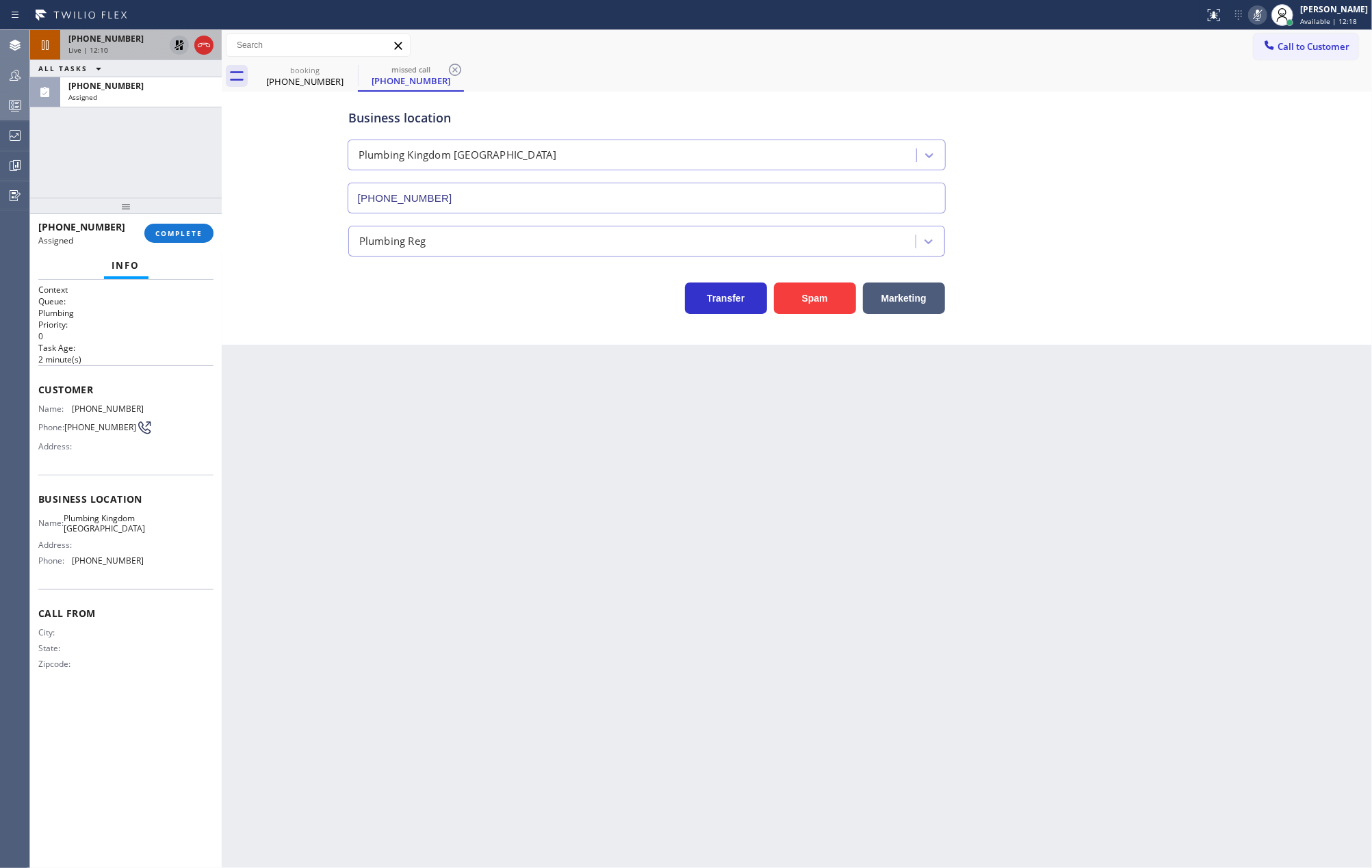
click at [174, 669] on div "City: State: Zipcode:" at bounding box center [126, 651] width 175 height 48
drag, startPoint x: 37, startPoint y: 393, endPoint x: 156, endPoint y: 572, distance: 214.9
click at [156, 572] on div "Context Queue: Plumbing Priority: 0 Task Age: 2 minute(s) Customer Name: (650) …" at bounding box center [126, 574] width 192 height 589
copy div "Customer Name: (650) 863-5858 Phone: (650) 863-5858 Address: Business location …"
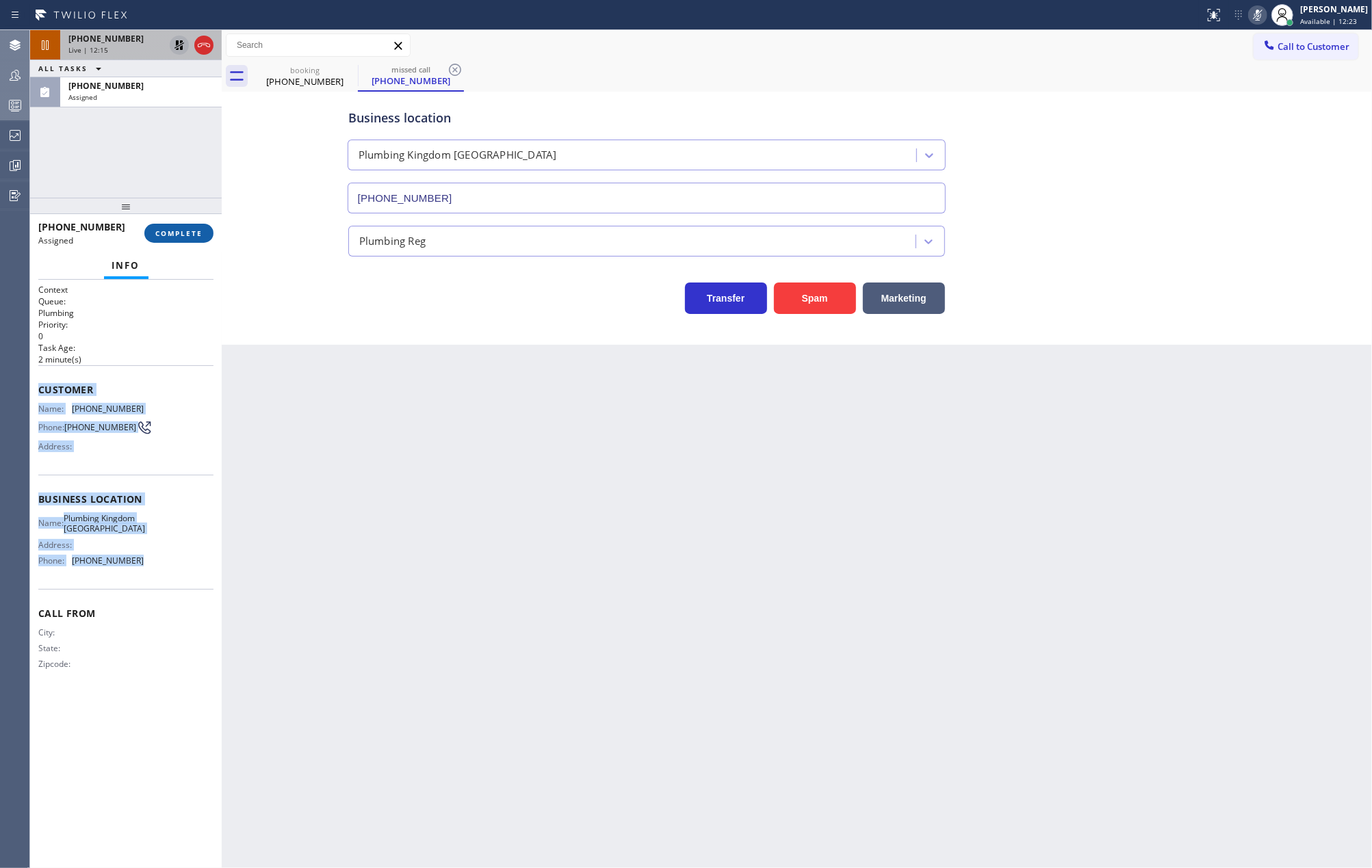
click at [170, 234] on span "COMPLETE" at bounding box center [178, 233] width 47 height 10
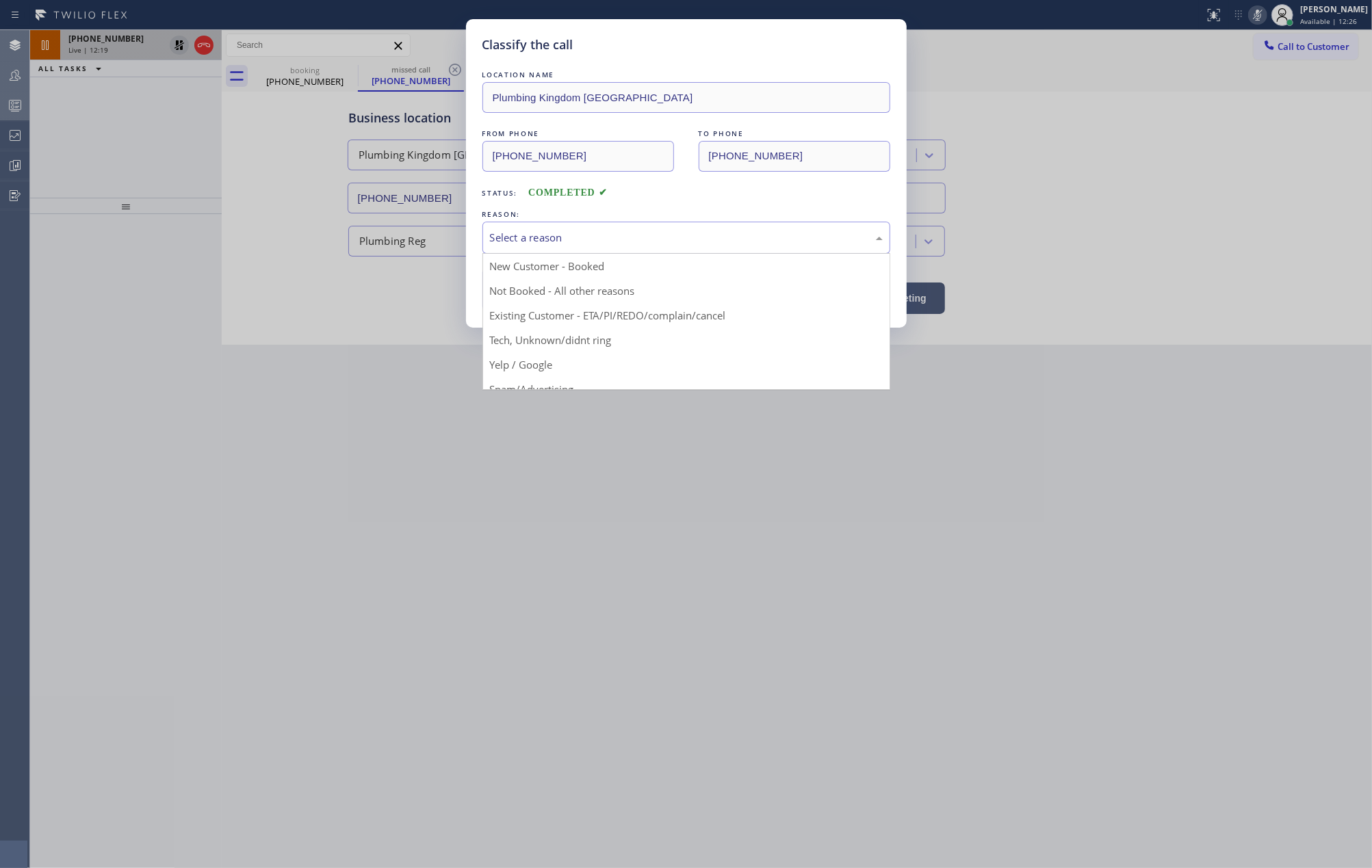
click at [712, 231] on div "Select a reason" at bounding box center [686, 237] width 393 height 15
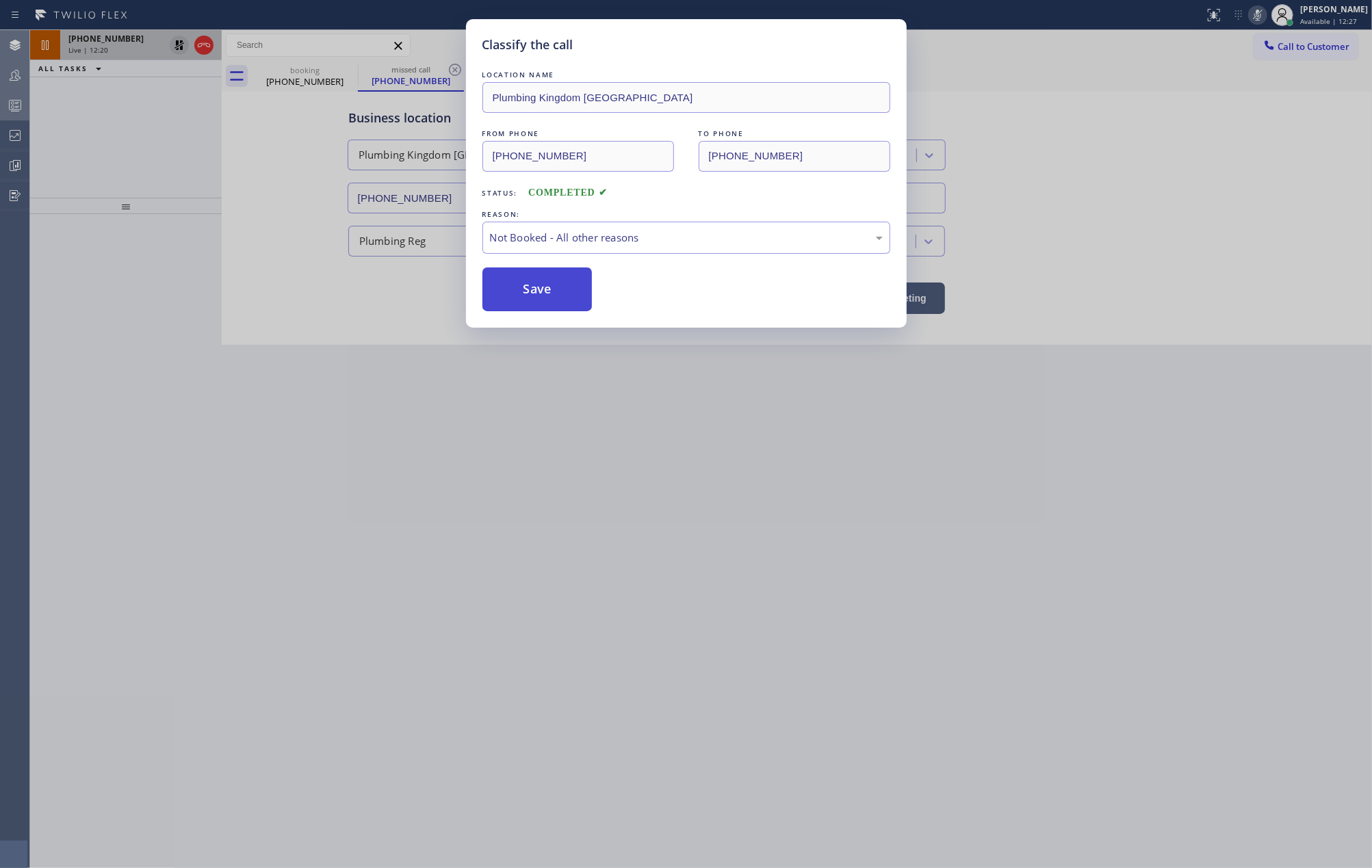
click at [556, 299] on button "Save" at bounding box center [537, 289] width 110 height 44
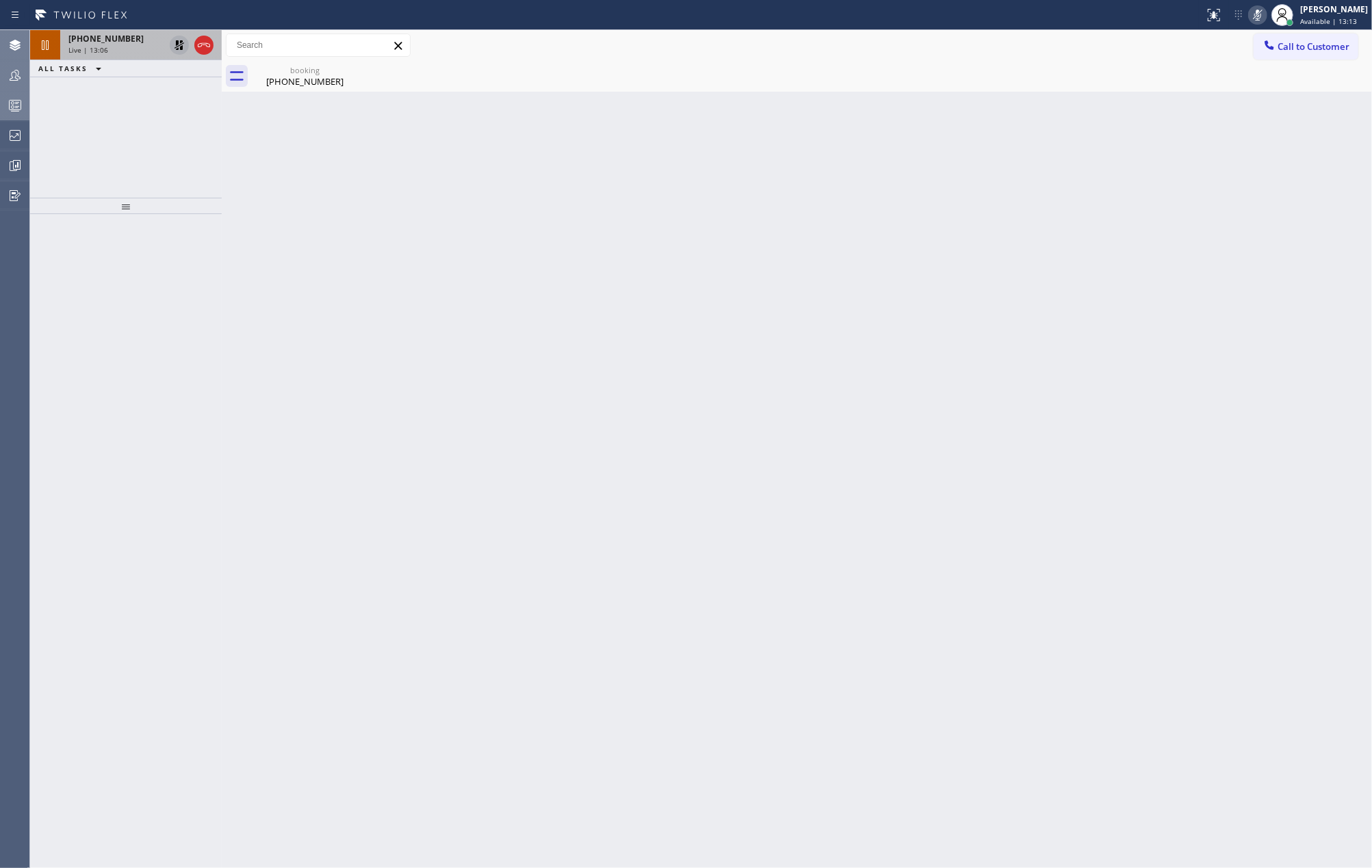
click at [173, 42] on icon at bounding box center [179, 45] width 16 height 16
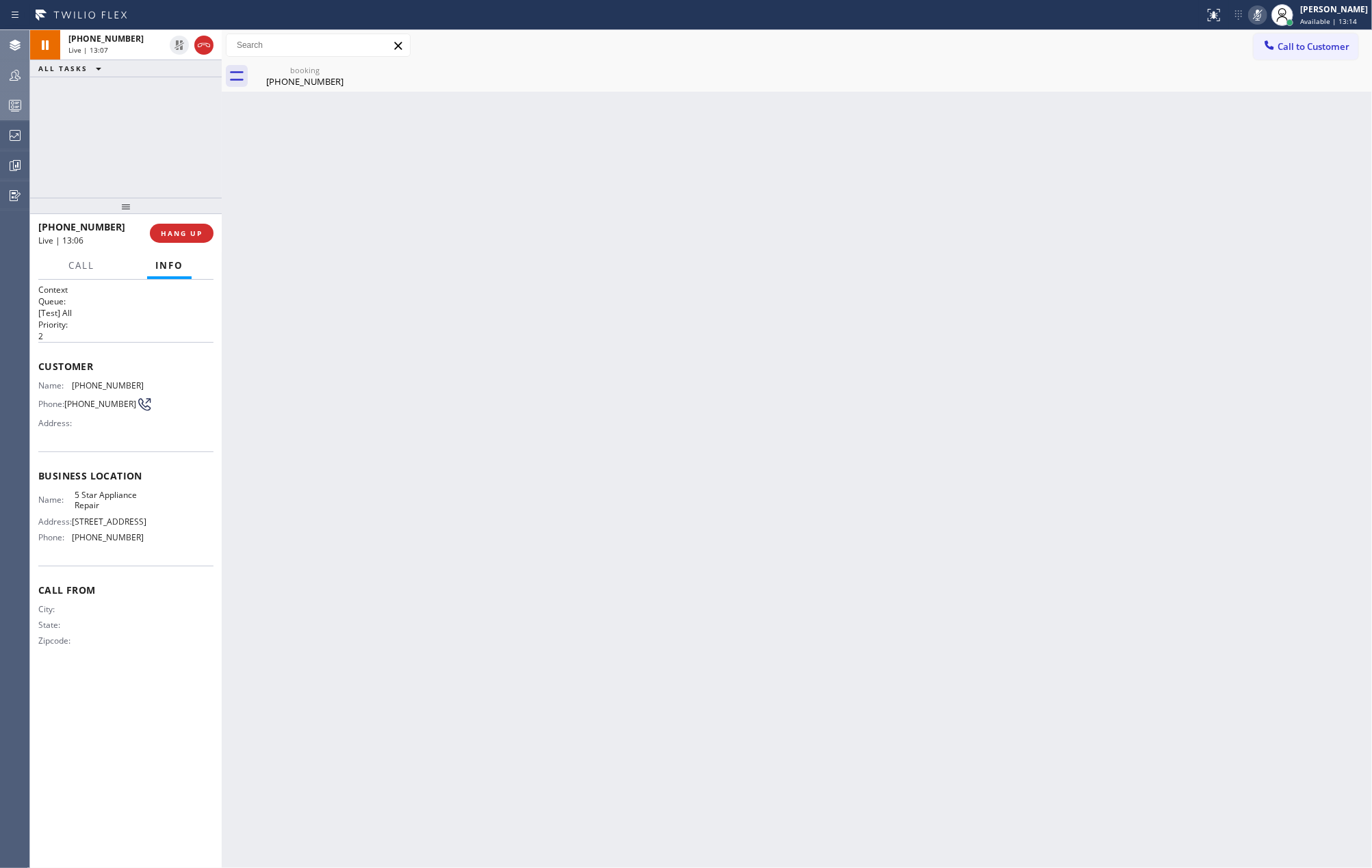
click at [1266, 17] on icon at bounding box center [1257, 15] width 16 height 16
click at [181, 233] on span "HANG UP" at bounding box center [181, 233] width 41 height 10
click at [188, 231] on span "COMPLETE" at bounding box center [178, 233] width 47 height 10
click at [1342, 18] on span "Available | 17:27" at bounding box center [1328, 21] width 57 height 10
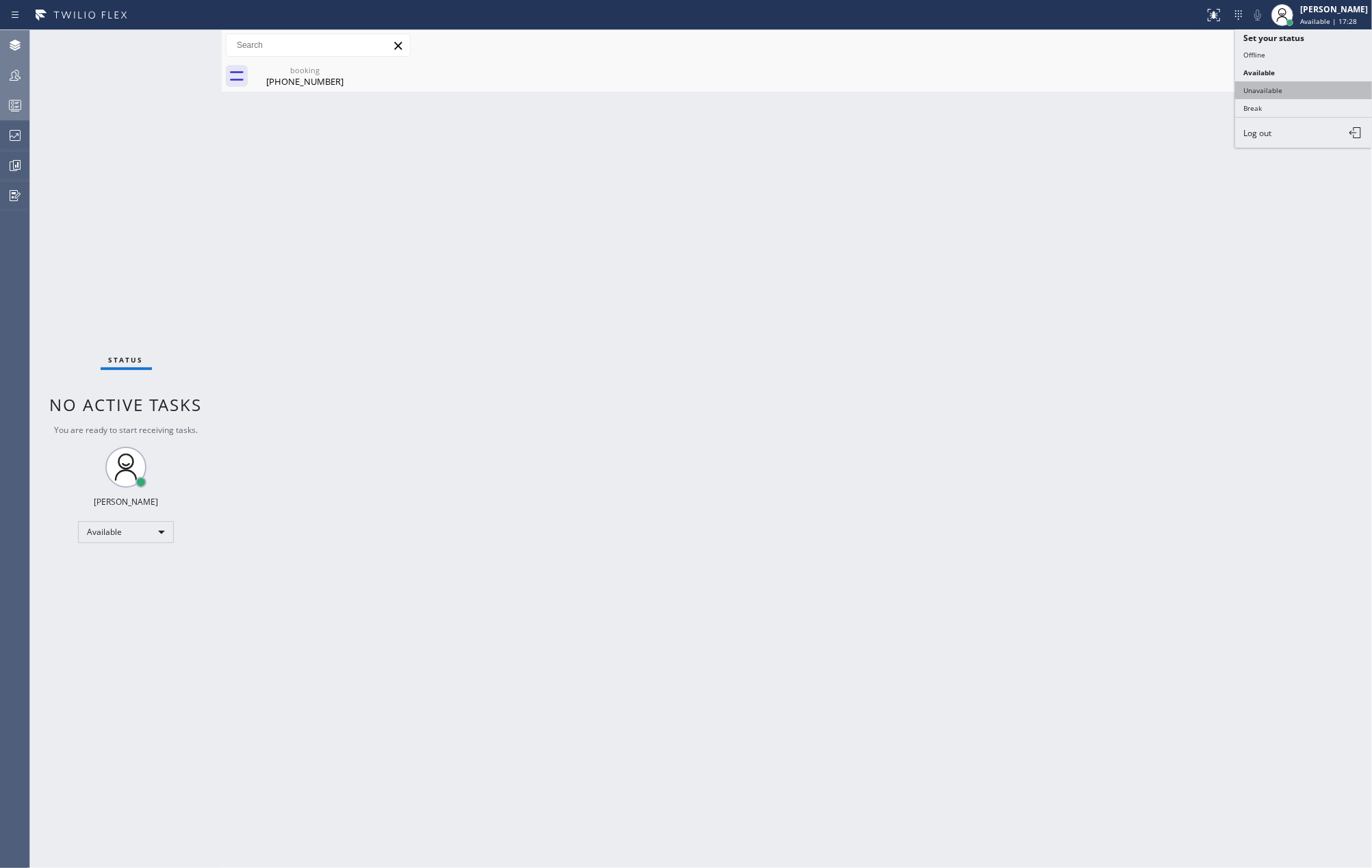
click at [1292, 91] on button "Unavailable" at bounding box center [1303, 90] width 137 height 18
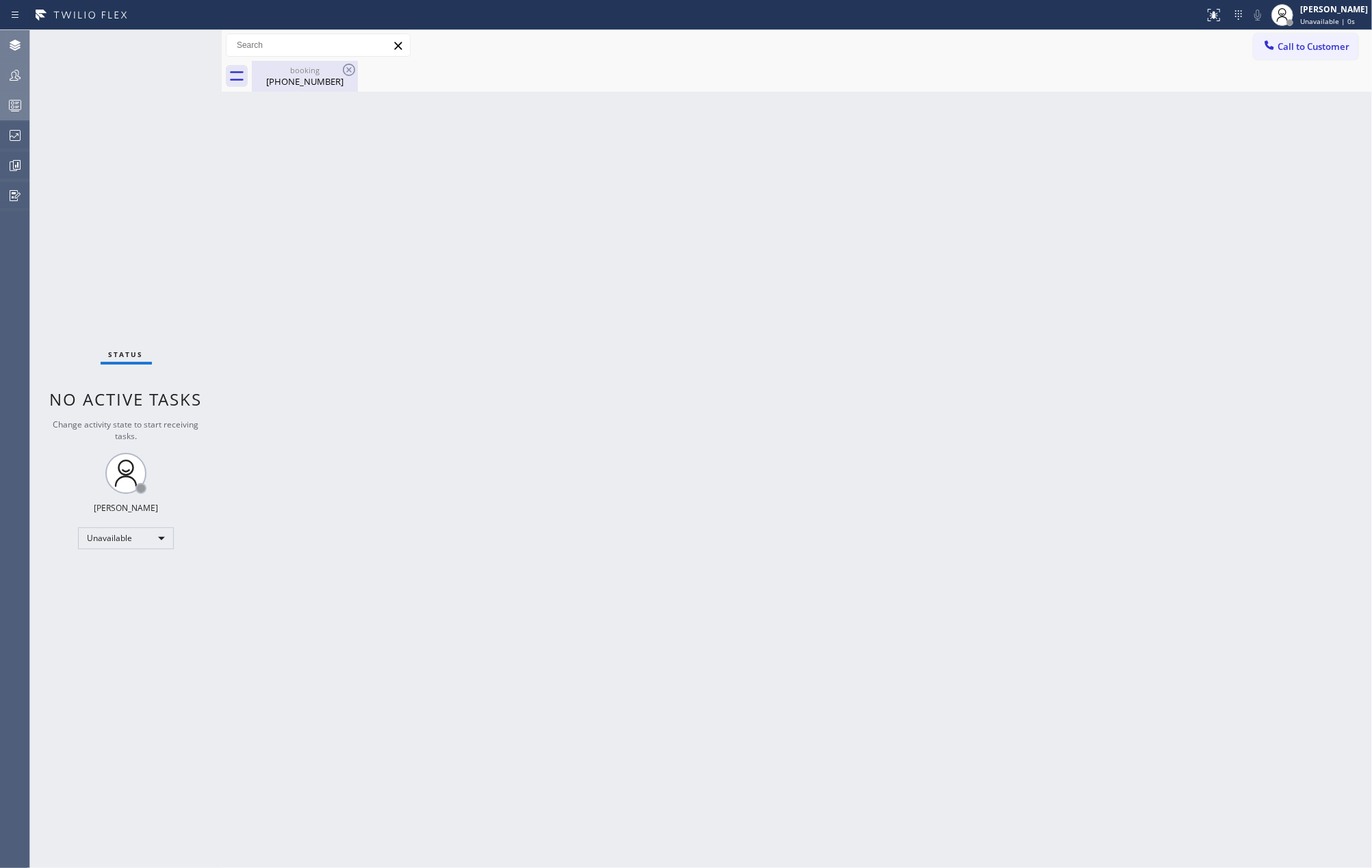
click at [309, 82] on div "(779) 786-1313" at bounding box center [304, 81] width 103 height 13
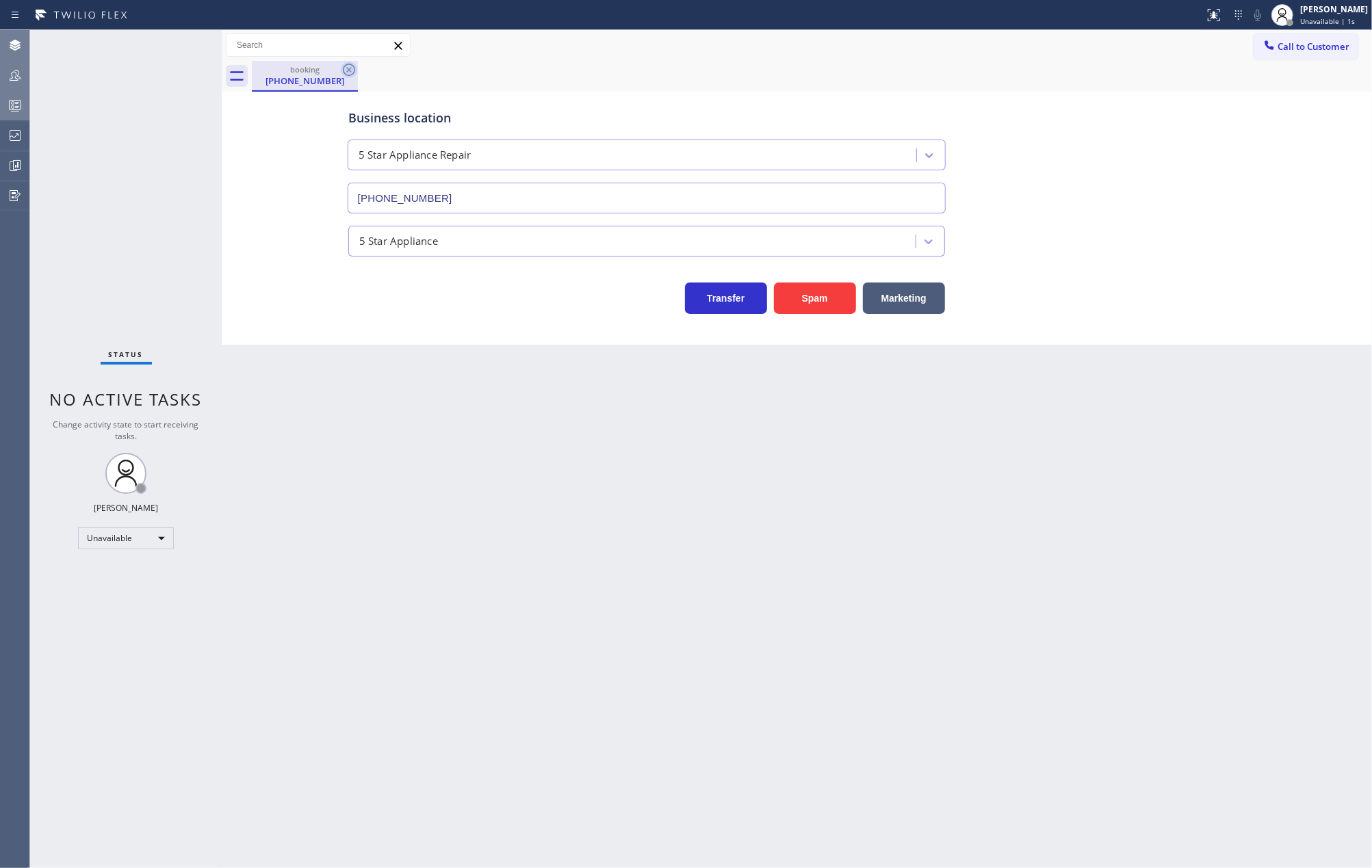
click at [349, 69] on icon at bounding box center [349, 70] width 13 height 13
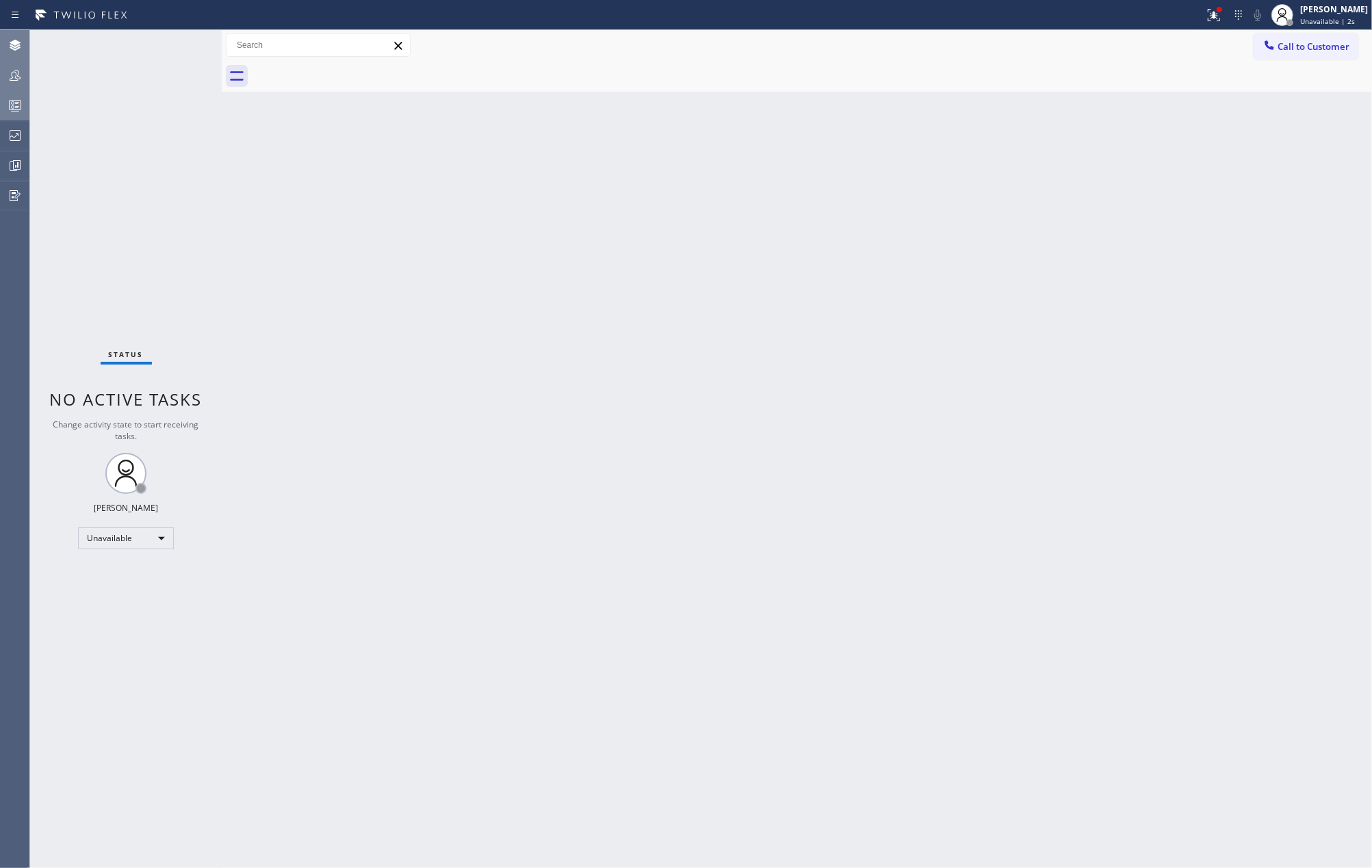
click at [16, 110] on icon at bounding box center [15, 105] width 16 height 16
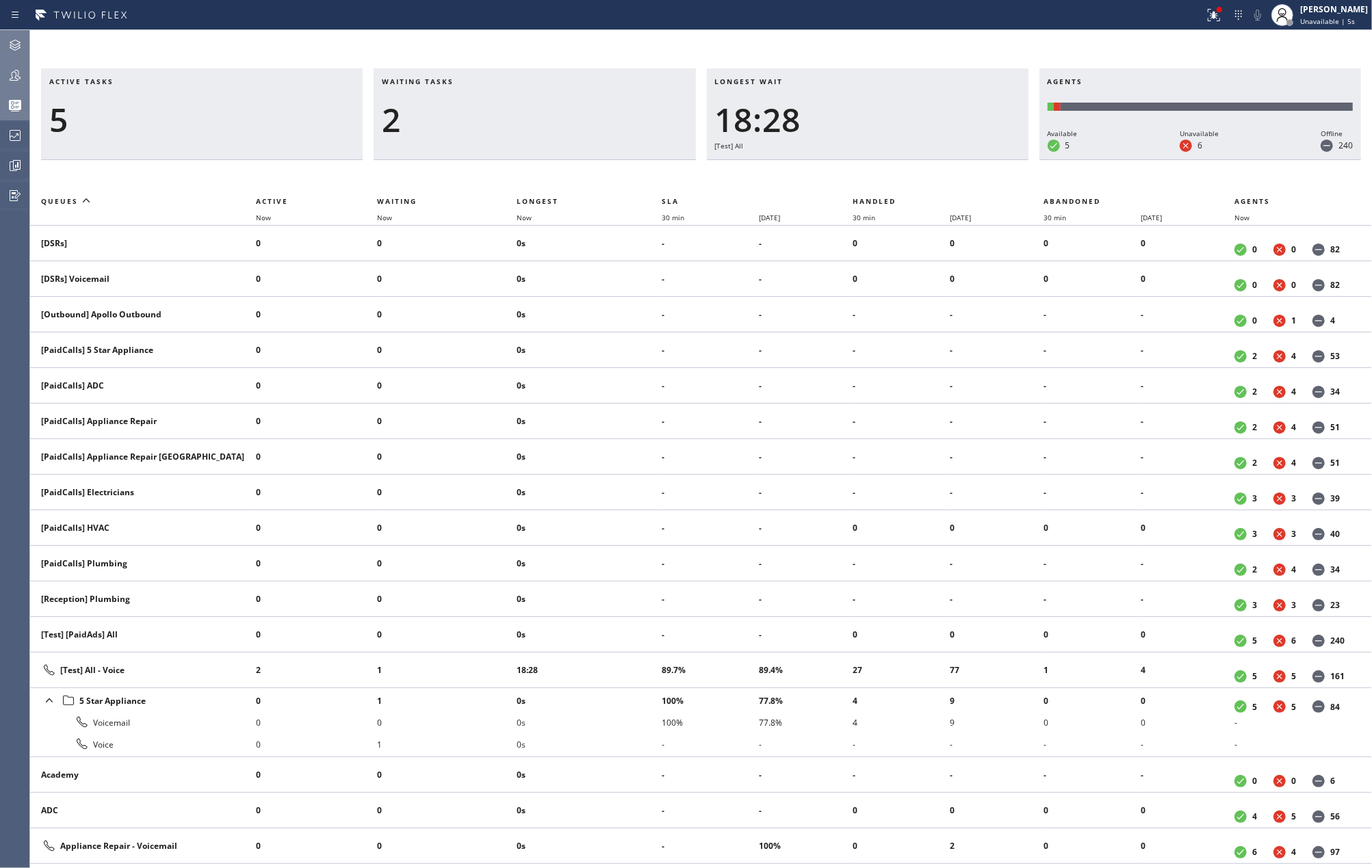
click at [15, 74] on icon at bounding box center [15, 74] width 16 height 16
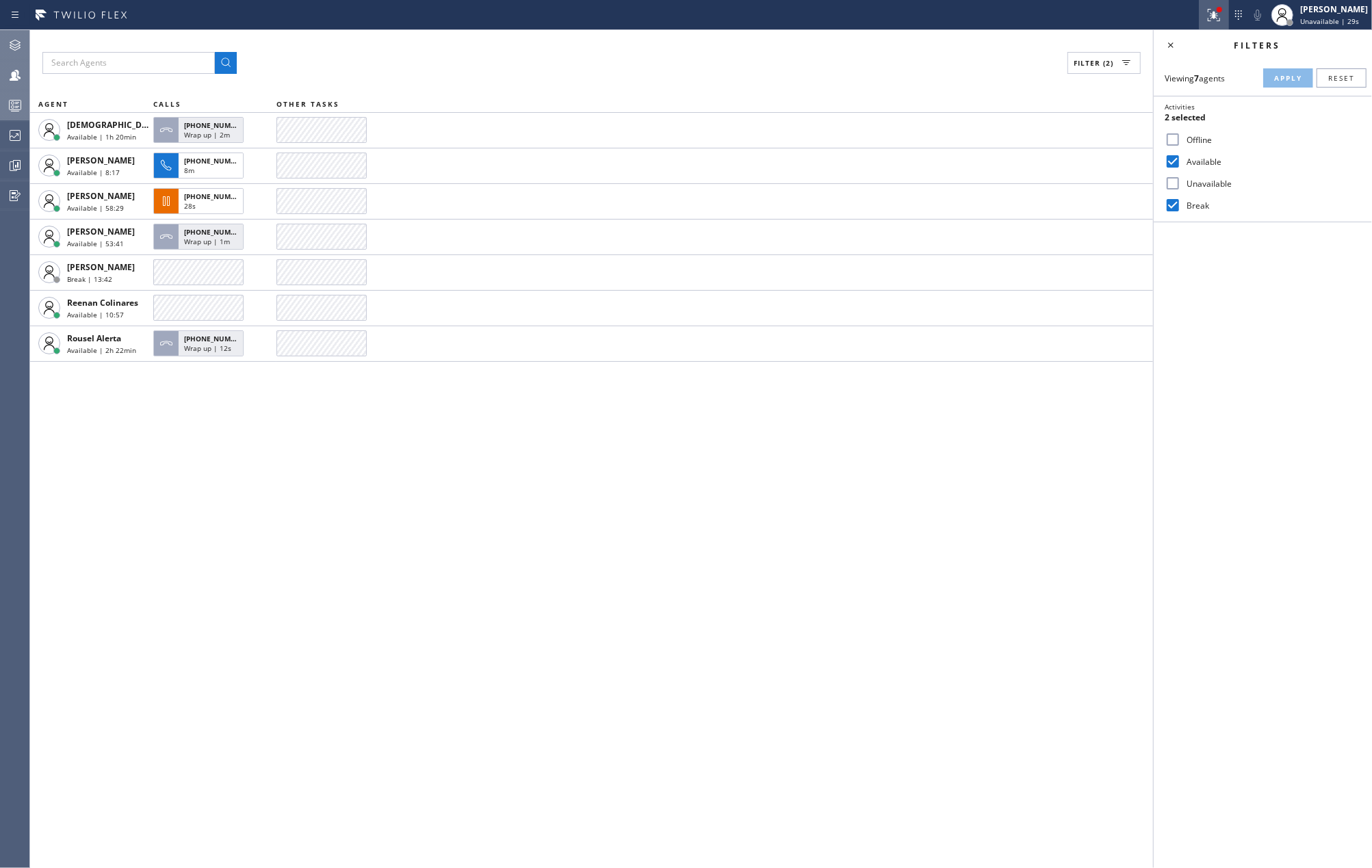
click at [1222, 13] on icon at bounding box center [1213, 15] width 16 height 16
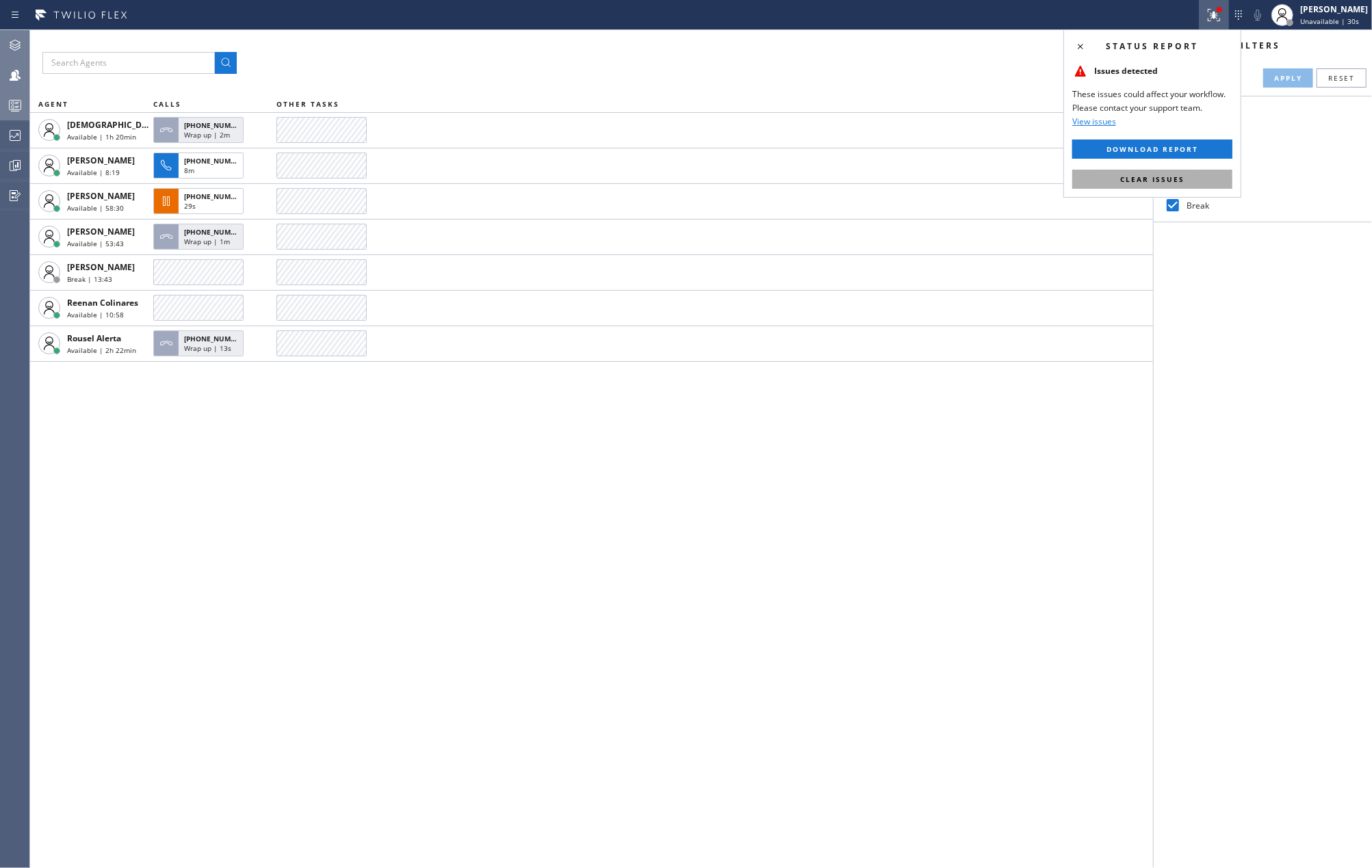
click at [1163, 178] on span "Clear issues" at bounding box center [1153, 179] width 65 height 10
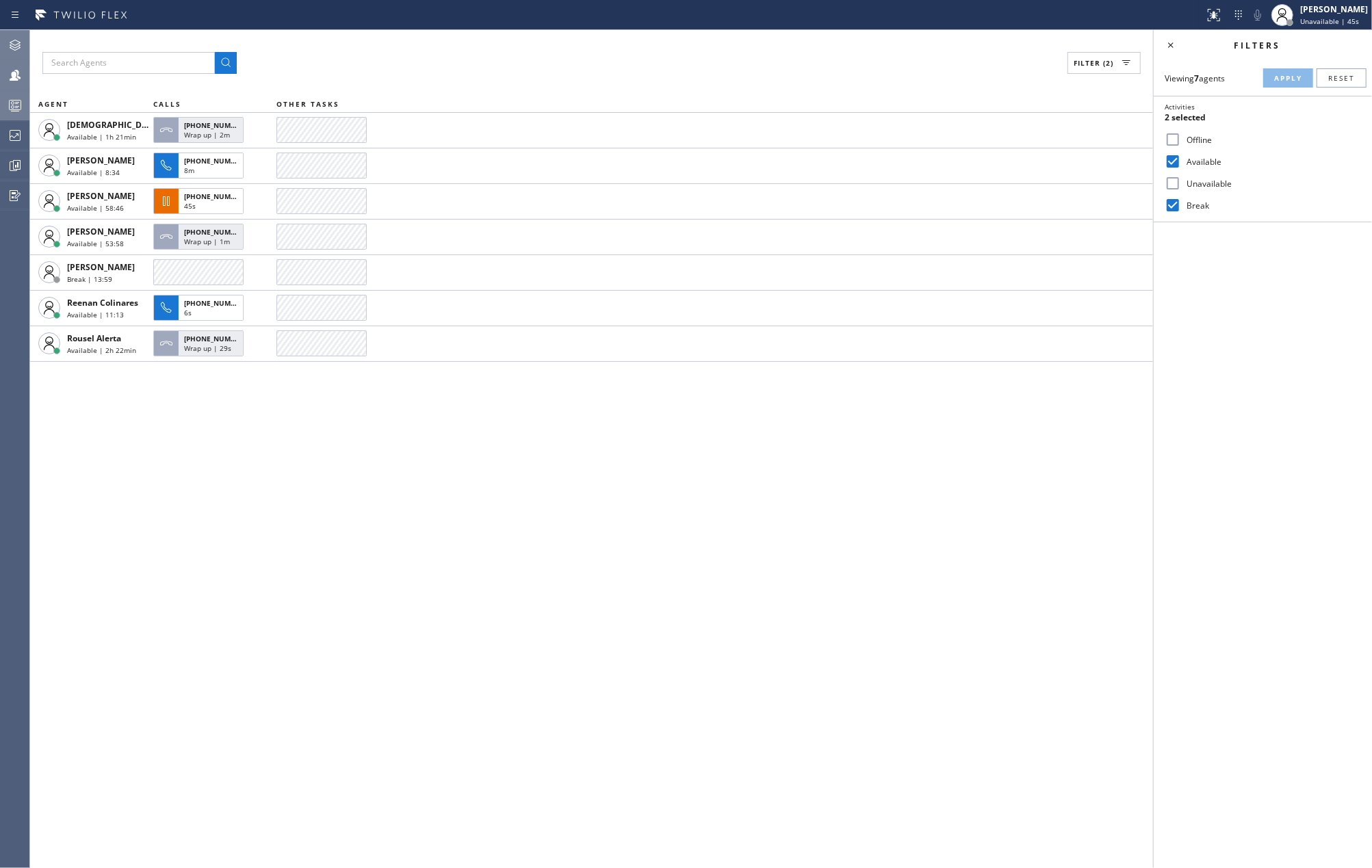
click at [181, 540] on div "Filter (2) AGENT CALLS OTHER TASKS Christian Cinco Available | 1h 21min +121467…" at bounding box center [592, 449] width 1123 height 838
click at [18, 105] on icon at bounding box center [15, 105] width 16 height 16
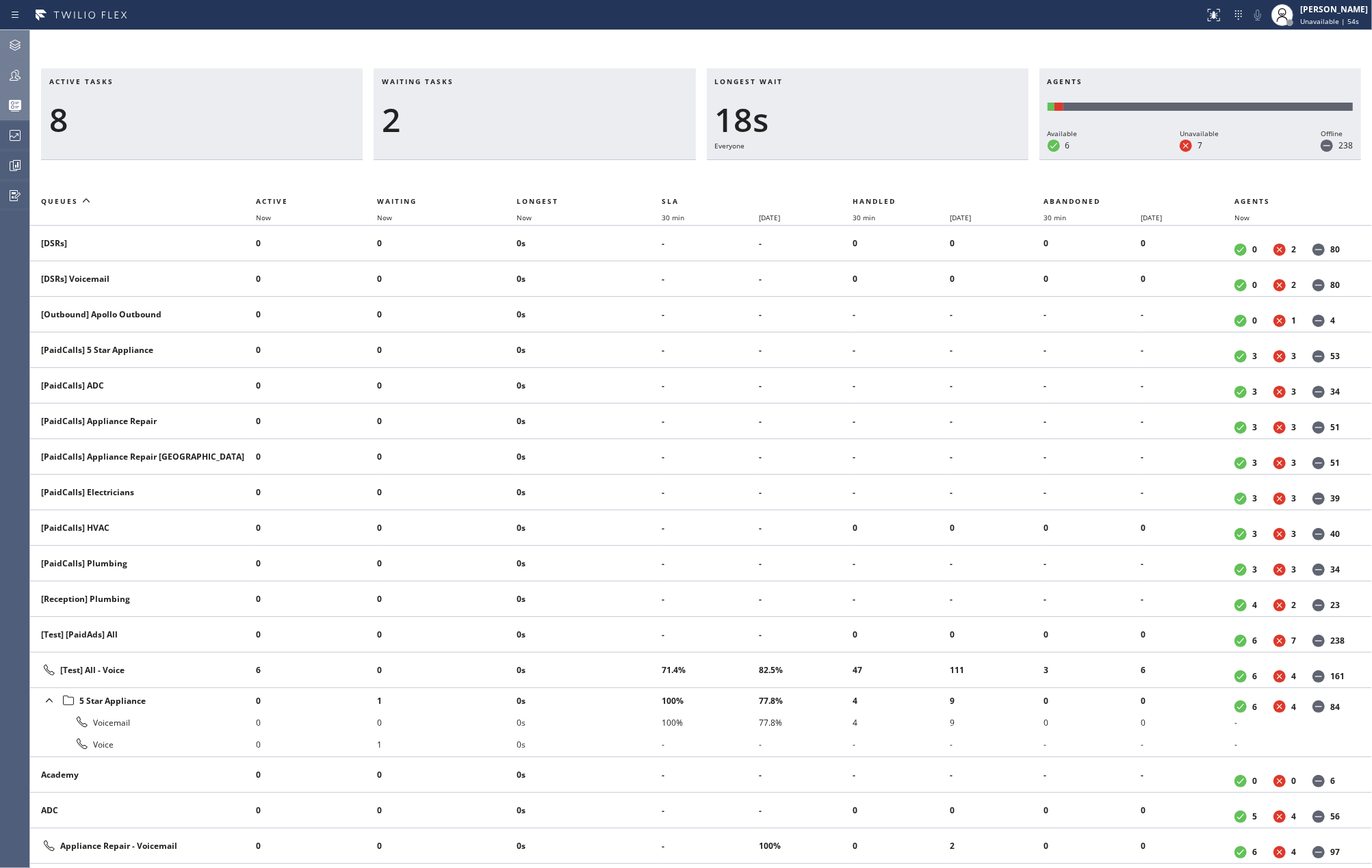
click at [15, 78] on icon at bounding box center [15, 74] width 16 height 16
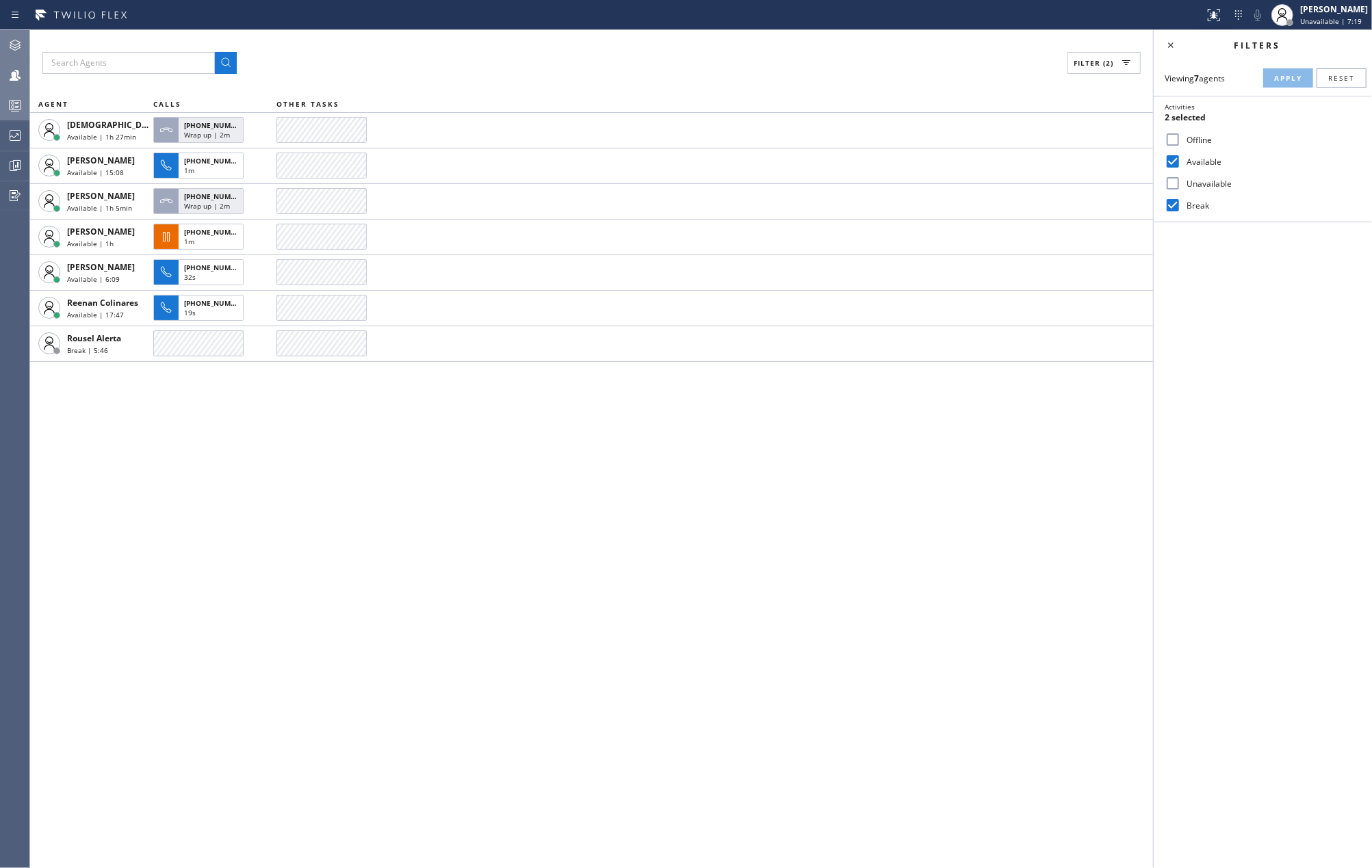
click at [7, 101] on icon at bounding box center [15, 105] width 16 height 16
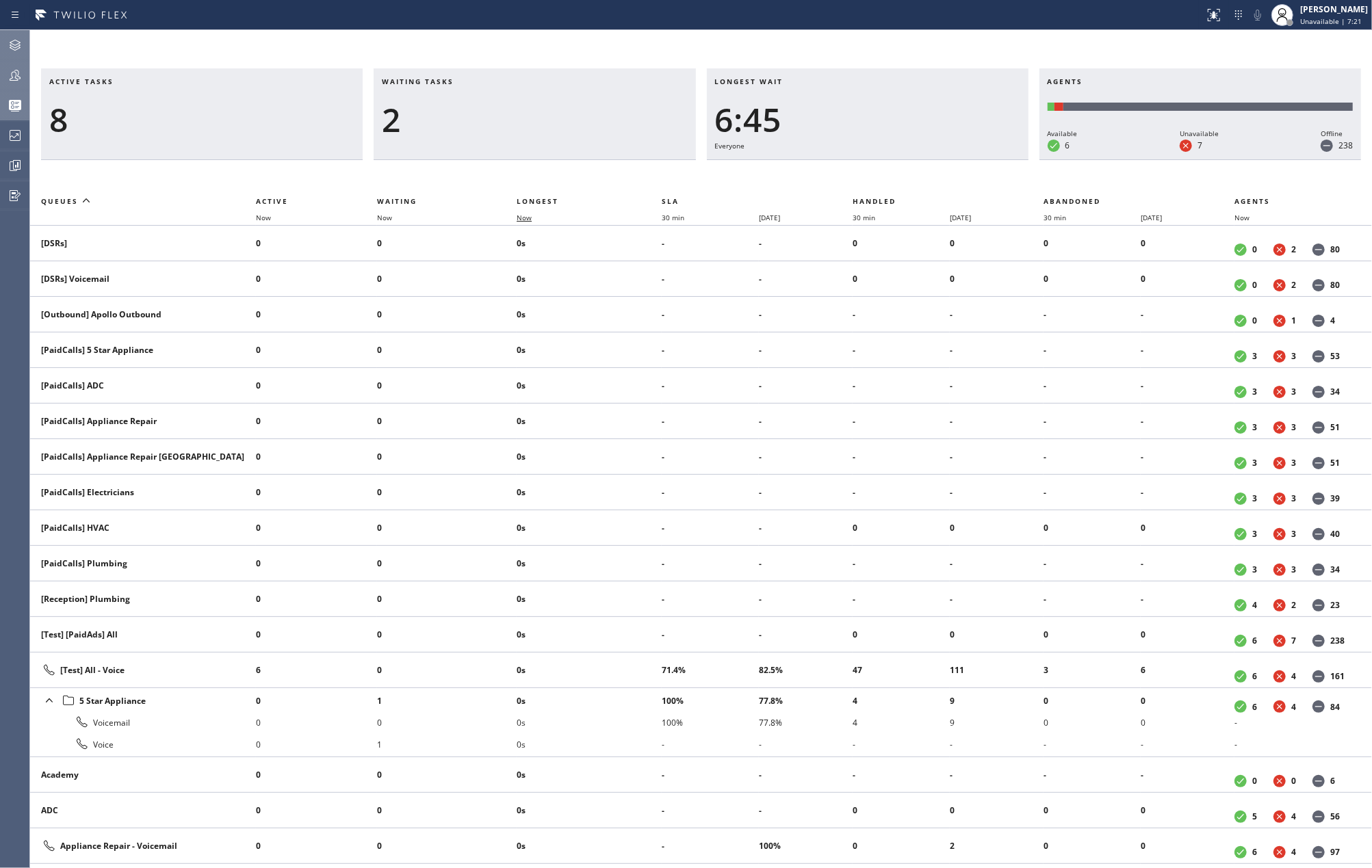
click at [541, 219] on span "Now" at bounding box center [532, 218] width 32 height 10
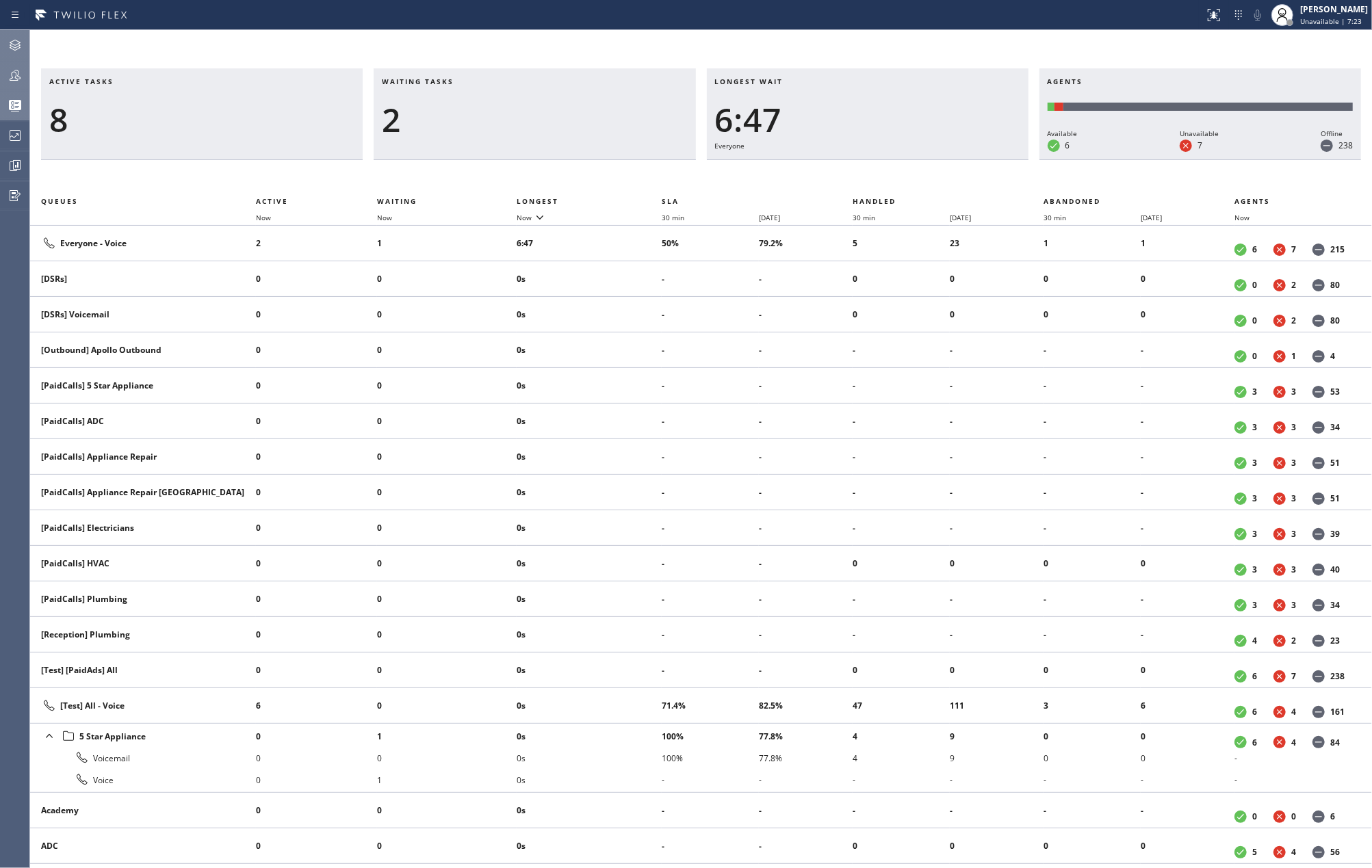
click at [25, 72] on div at bounding box center [15, 74] width 30 height 16
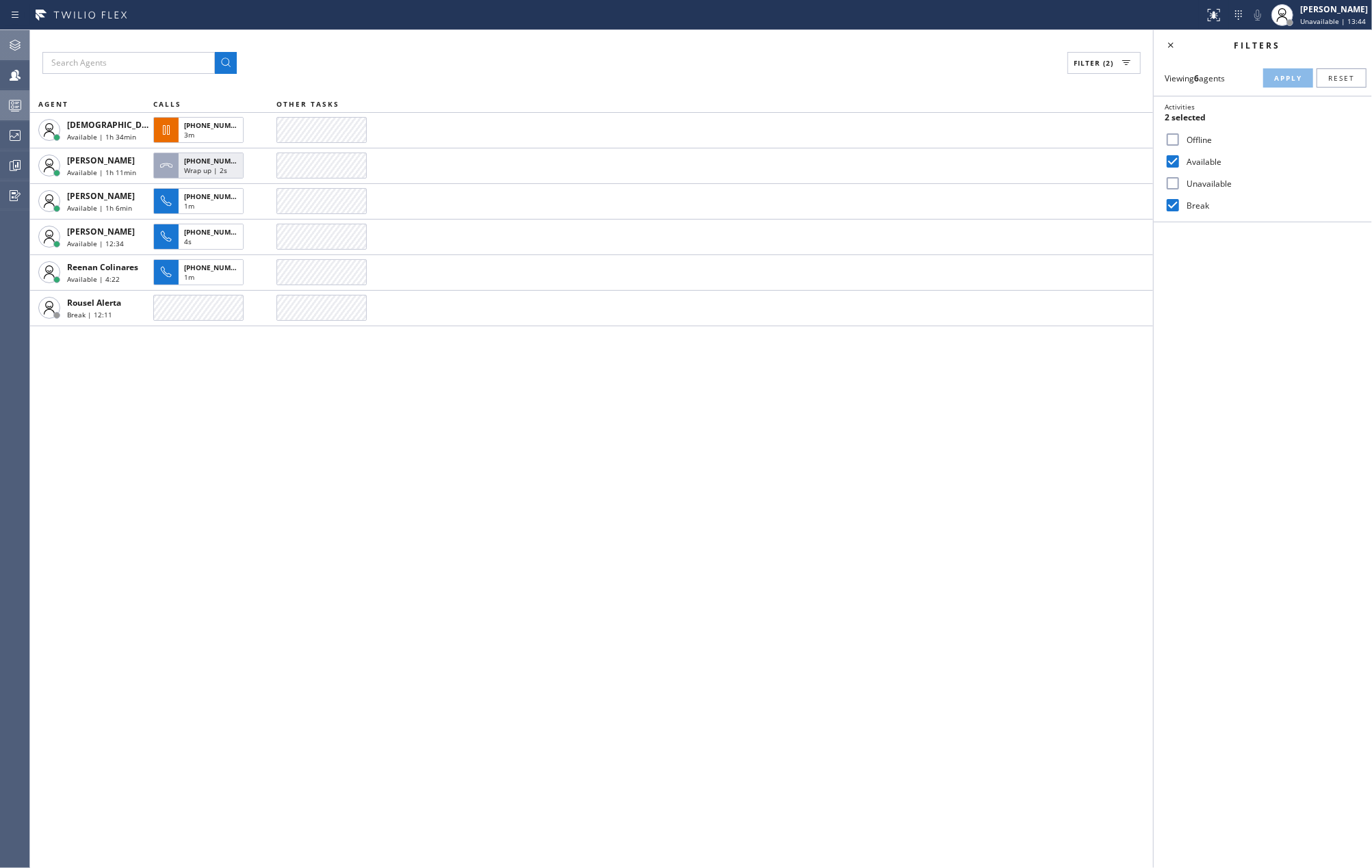
click at [170, 443] on div "Filter (2) AGENT CALLS OTHER TASKS Christian Cinco Available | 1h 34min +164647…" at bounding box center [592, 449] width 1123 height 838
click at [4, 100] on div at bounding box center [15, 105] width 30 height 16
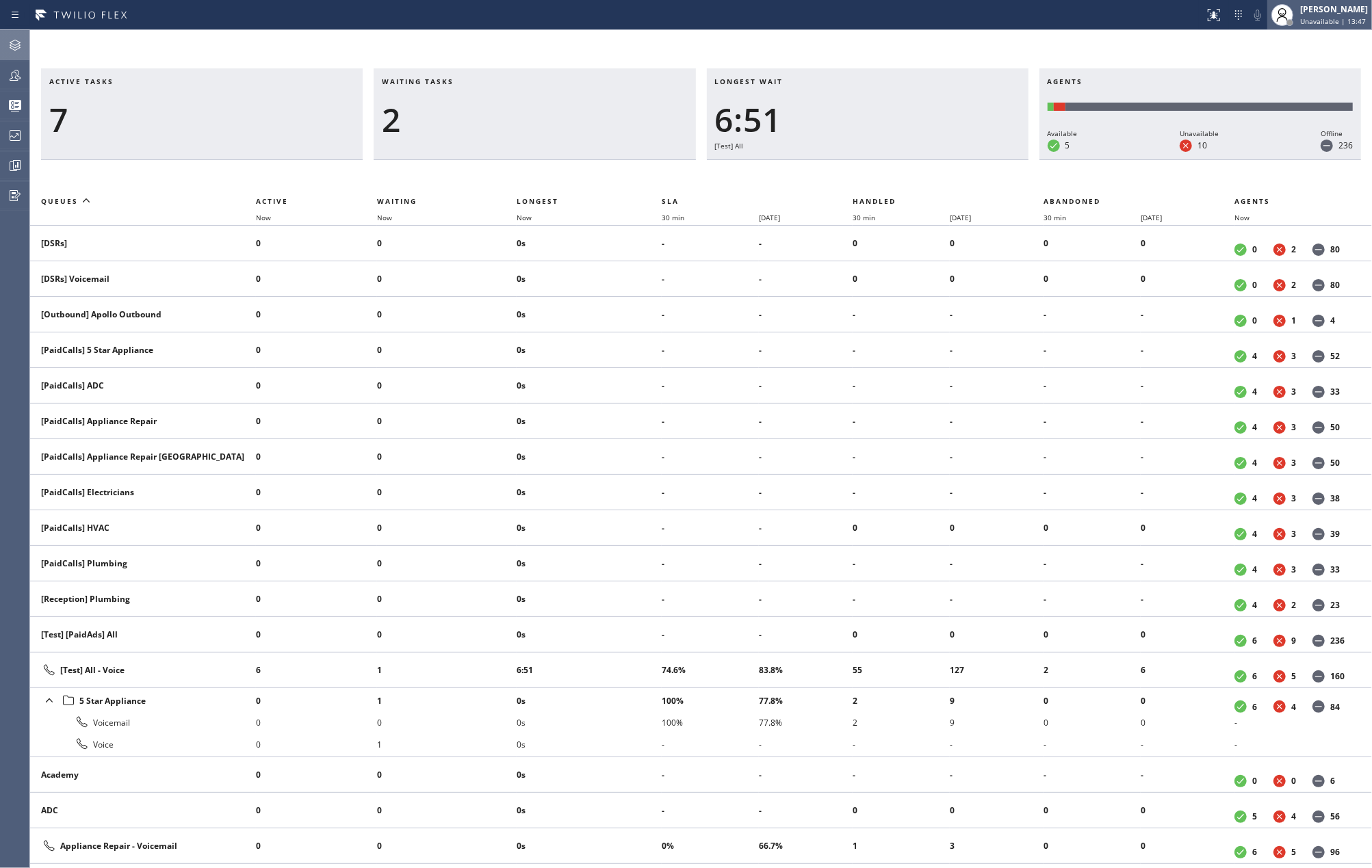
click at [1331, 17] on span "Unavailable | 13:47" at bounding box center [1333, 21] width 66 height 10
click at [1276, 70] on button "Available" at bounding box center [1303, 72] width 137 height 18
click at [226, 53] on div "Active tasks 7 Waiting tasks 2 Longest wait 6:56 [Test] All Agents Available 6 …" at bounding box center [701, 449] width 1342 height 838
click at [6, 67] on div at bounding box center [15, 74] width 30 height 16
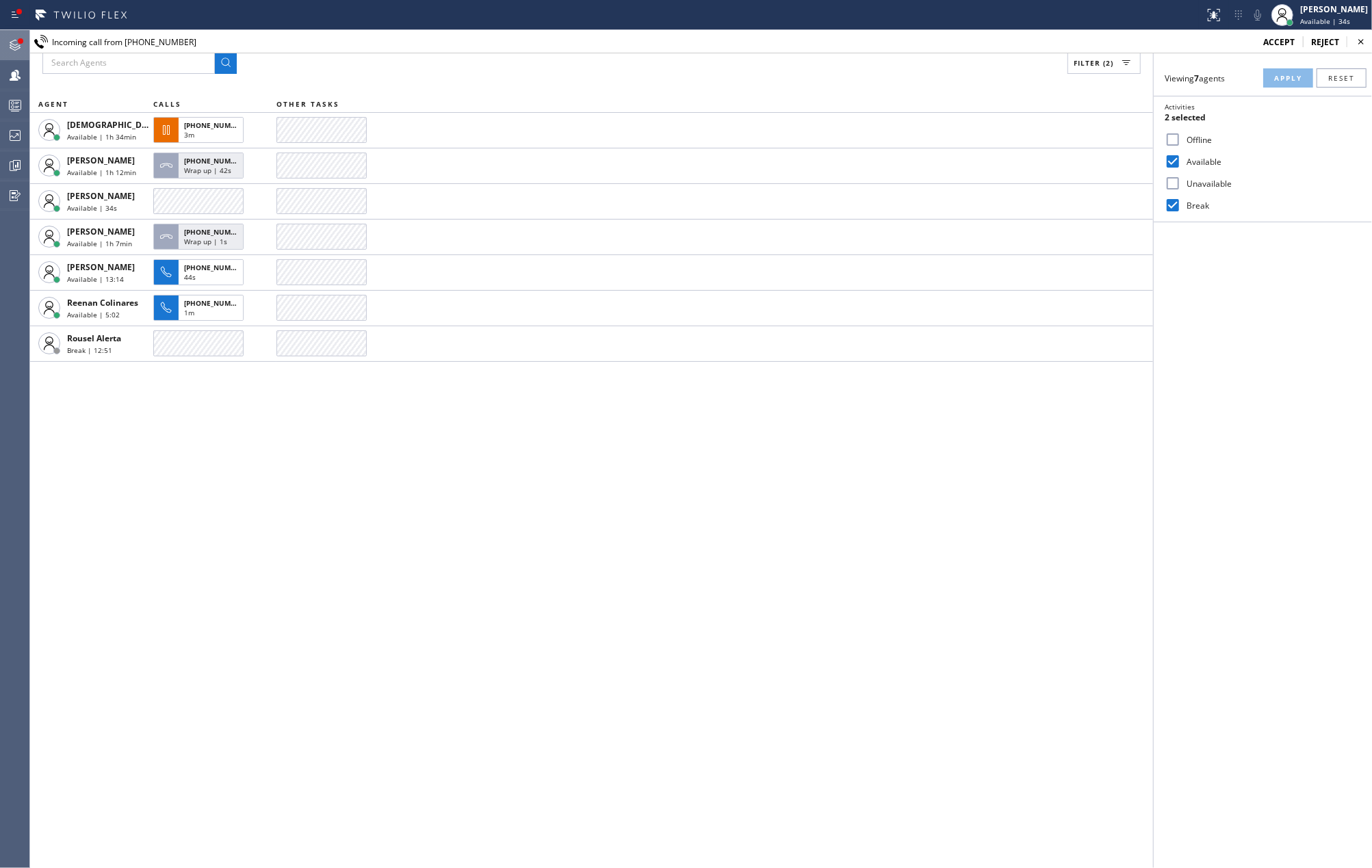
click at [20, 44] on div at bounding box center [20, 41] width 8 height 8
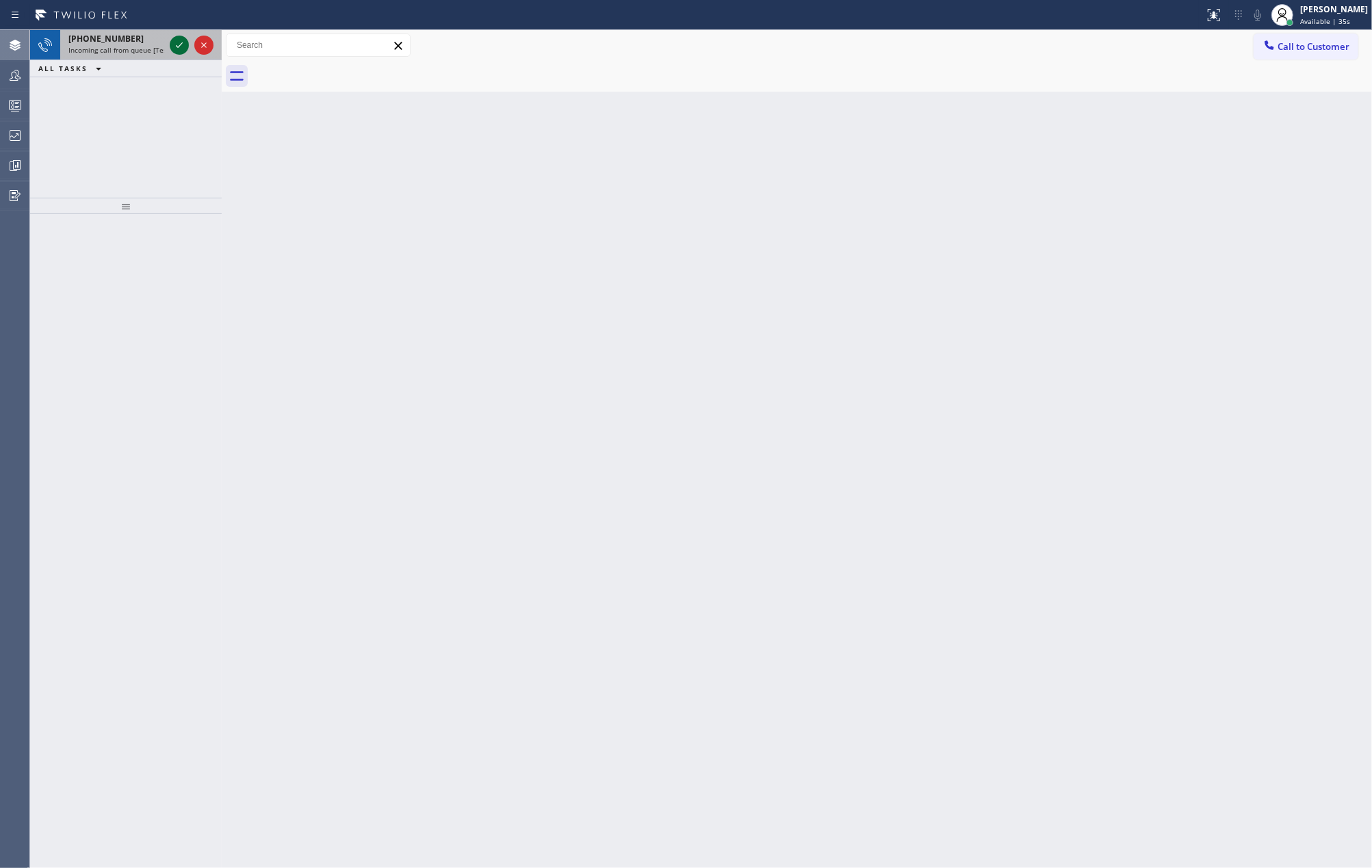
click at [176, 48] on icon at bounding box center [179, 45] width 16 height 16
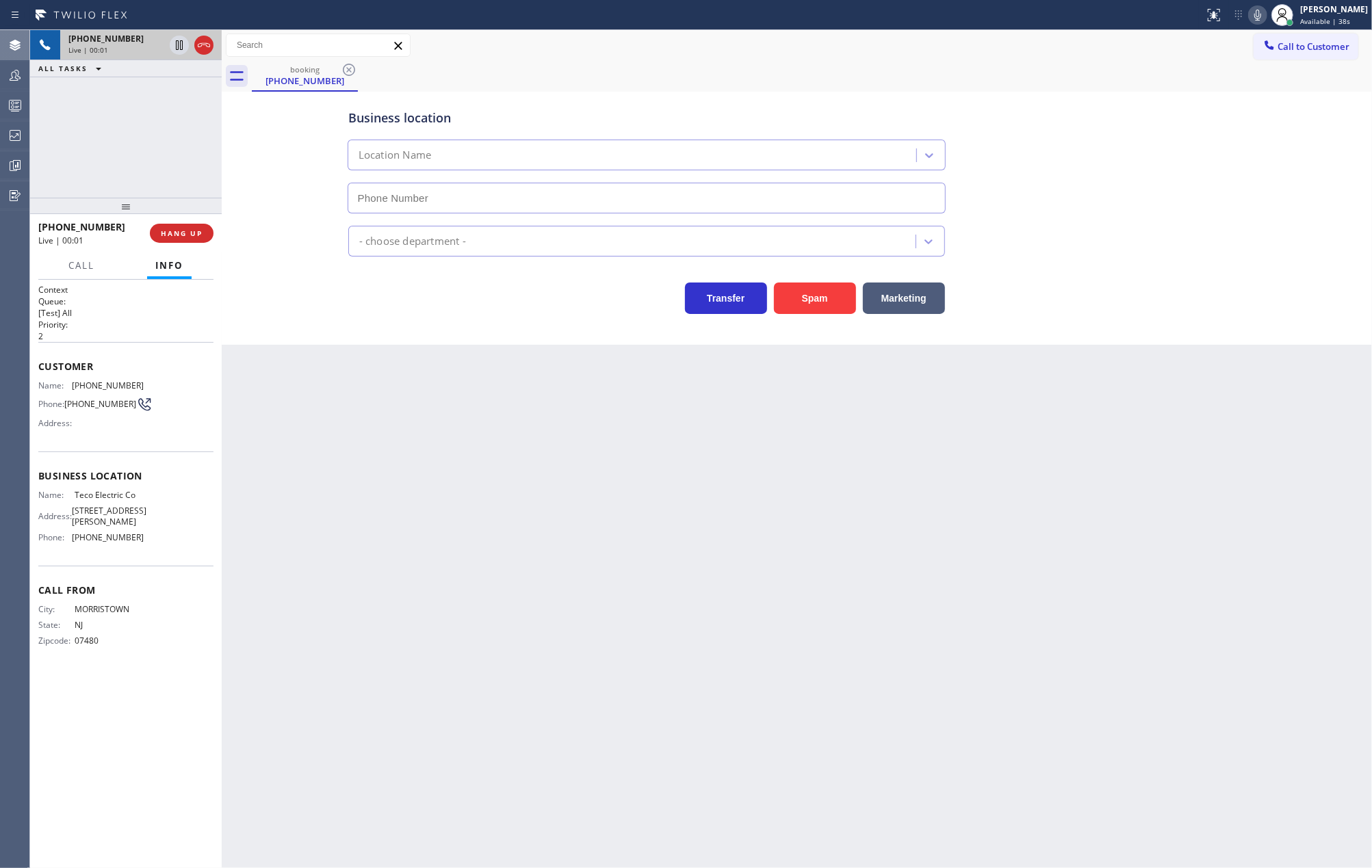
type input "(973) 949-0517"
drag, startPoint x: 129, startPoint y: 204, endPoint x: 121, endPoint y: 137, distance: 67.5
click at [121, 137] on div "+19737235272 Live | 00:03 ALL TASKS ALL TASKS ACTIVE TASKS TASKS IN WRAP UP +19…" at bounding box center [126, 449] width 192 height 838
drag, startPoint x: 131, startPoint y: 204, endPoint x: 130, endPoint y: 176, distance: 28.0
click at [130, 180] on div "+19737235272 Live | 00:05 ALL TASKS ALL TASKS ACTIVE TASKS TASKS IN WRAP UP +19…" at bounding box center [126, 449] width 192 height 838
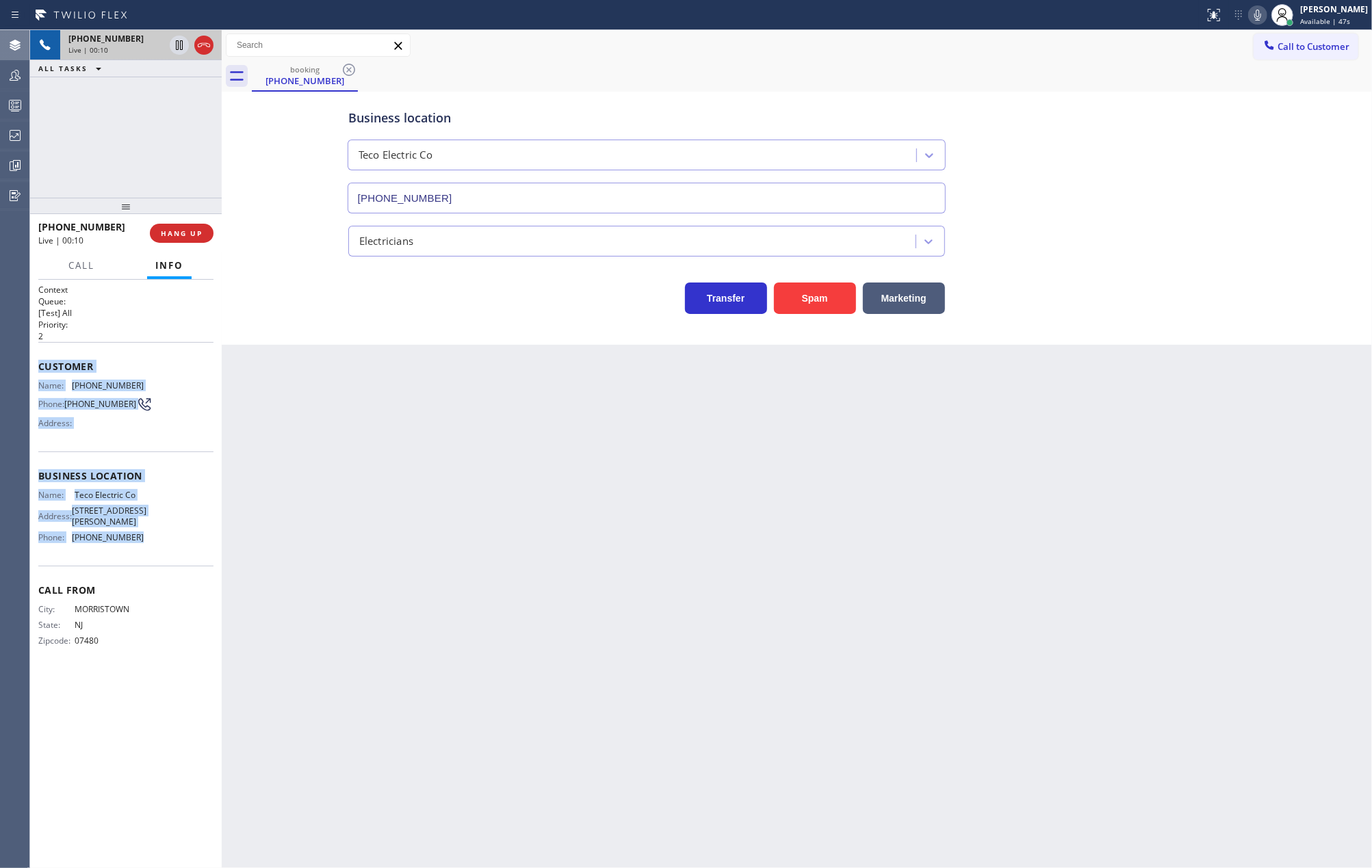
drag, startPoint x: 34, startPoint y: 375, endPoint x: 162, endPoint y: 551, distance: 217.6
click at [162, 551] on div "Context Queue: [Test] All Priority: 2 Customer Name: (973) 723-5272 Phone: (973…" at bounding box center [126, 574] width 192 height 589
copy div "Customer Name: (973) 723-5272 Phone: (973) 723-5272 Address: Business location …"
click at [181, 93] on icon at bounding box center [179, 92] width 16 height 16
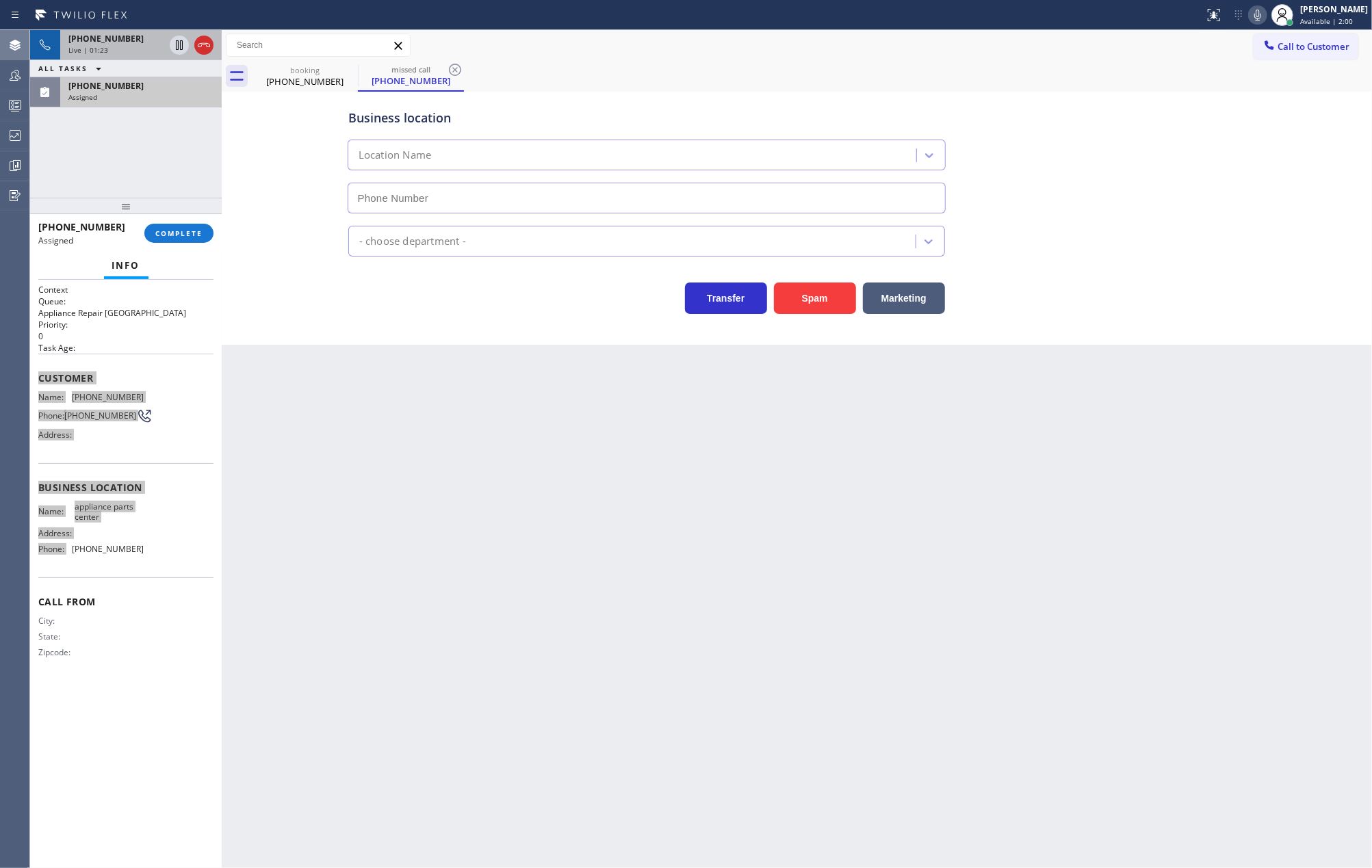
type input "(817) 482-5346"
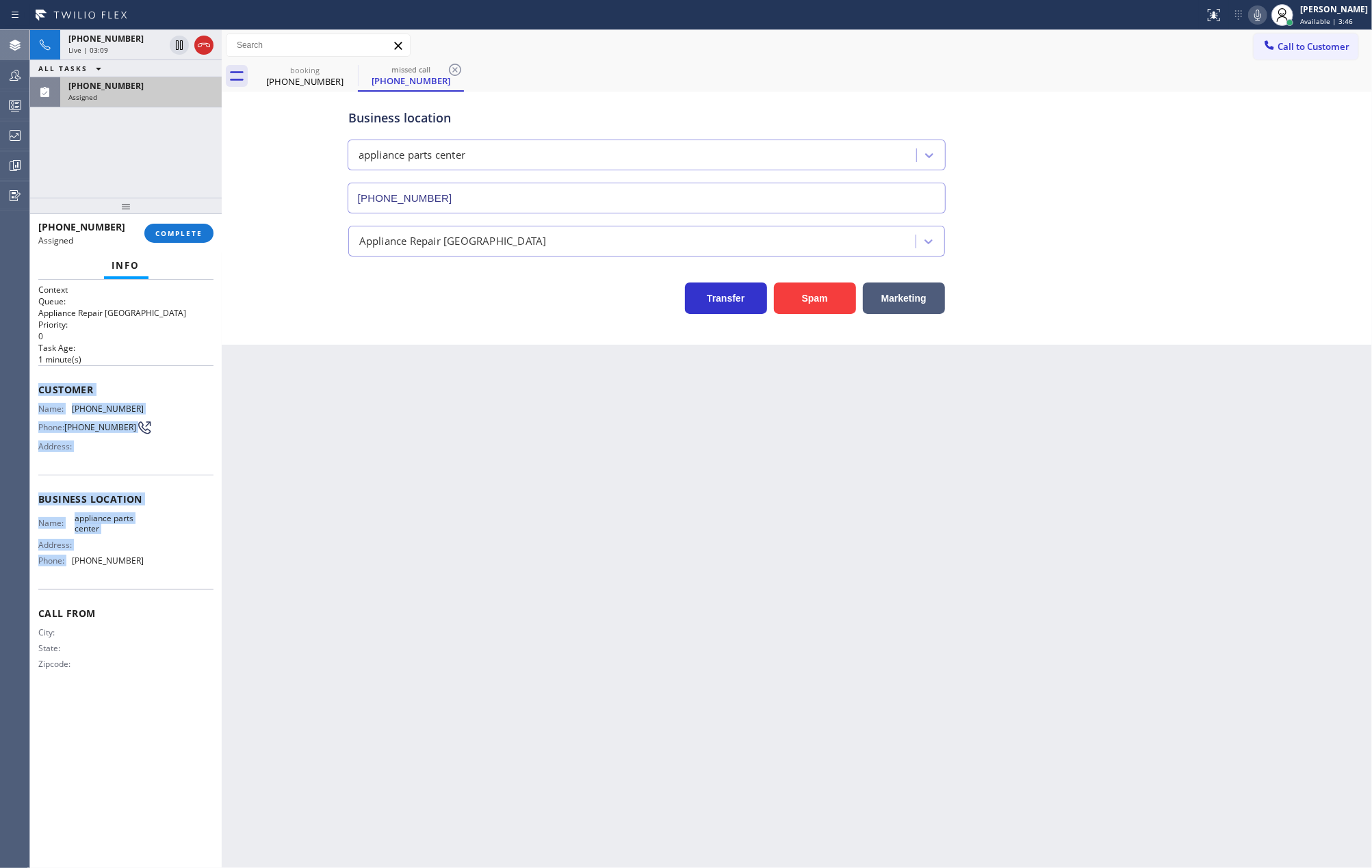
drag, startPoint x: 173, startPoint y: 46, endPoint x: 1083, endPoint y: 64, distance: 910.2
click at [173, 46] on icon at bounding box center [179, 45] width 16 height 16
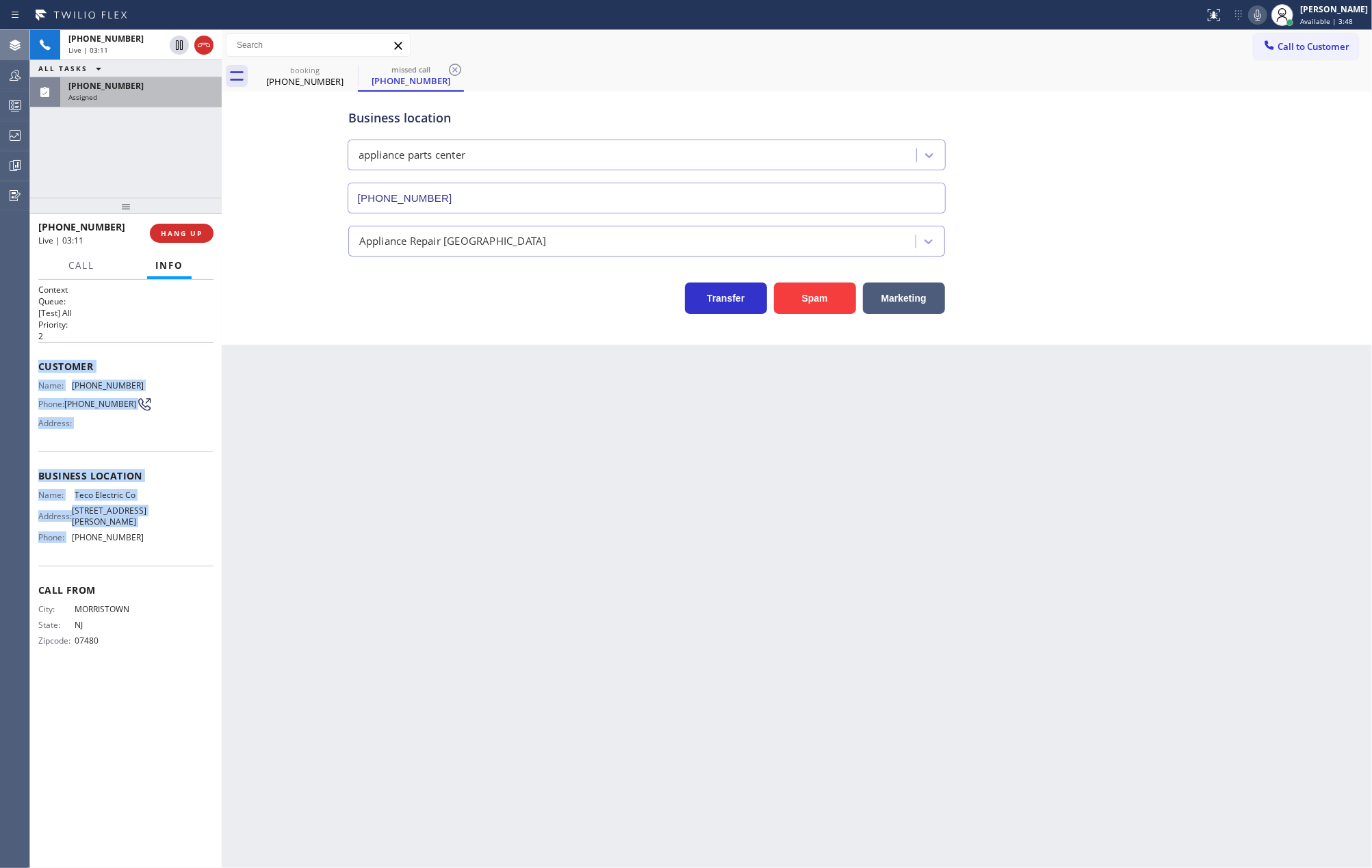
click at [1266, 11] on icon at bounding box center [1257, 15] width 16 height 16
click at [173, 42] on icon at bounding box center [179, 45] width 16 height 16
click at [1266, 14] on icon at bounding box center [1257, 15] width 16 height 16
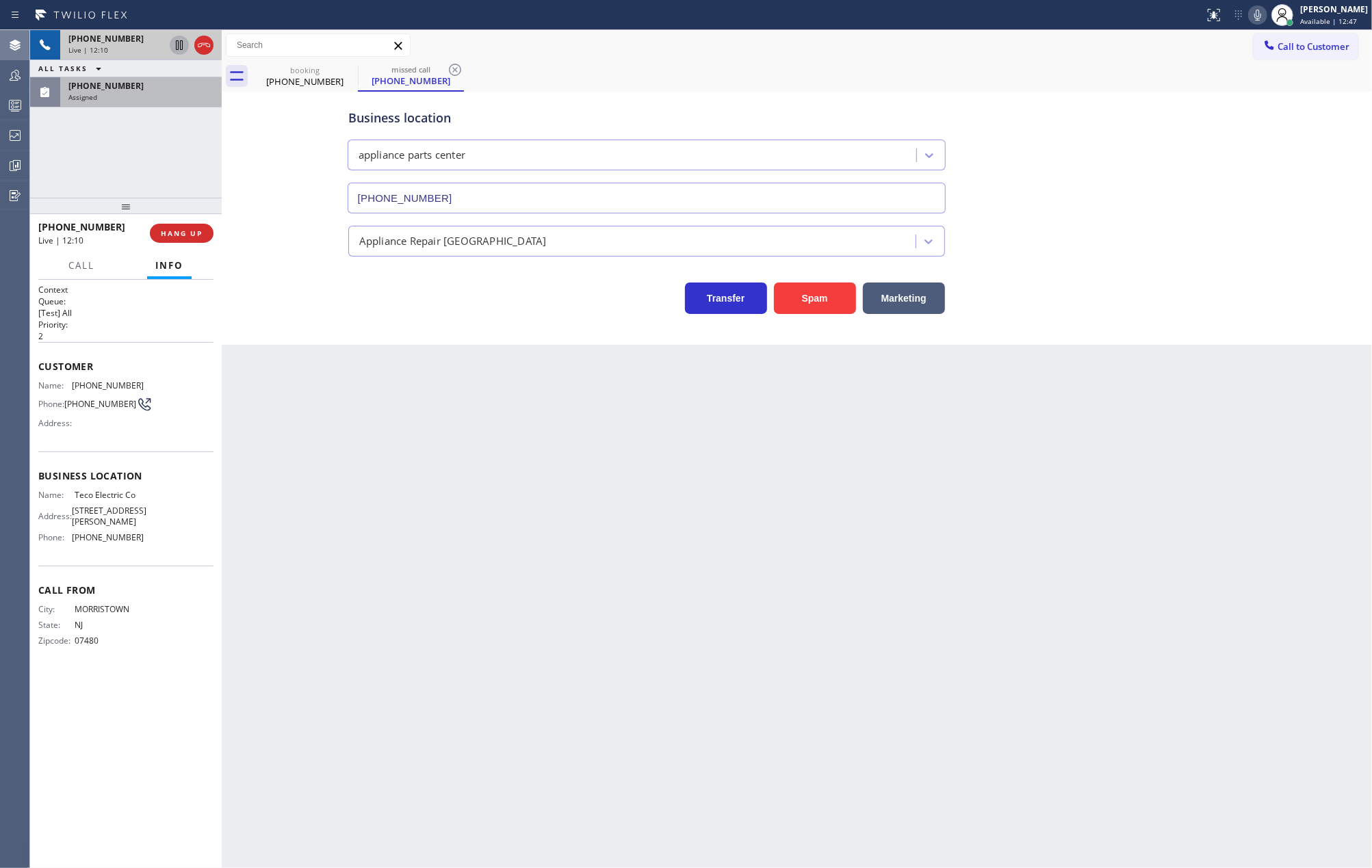
drag, startPoint x: 123, startPoint y: 209, endPoint x: 123, endPoint y: 175, distance: 34.0
click at [123, 175] on div "+19737235272 Live | 12:10 ALL TASKS ALL TASKS ACTIVE TASKS TASKS IN WRAP UP (27…" at bounding box center [126, 449] width 192 height 838
drag, startPoint x: 121, startPoint y: 203, endPoint x: 123, endPoint y: 171, distance: 32.1
click at [123, 171] on div "+19737235272 Live | 12:19 ALL TASKS ALL TASKS ACTIVE TASKS TASKS IN WRAP UP (27…" at bounding box center [126, 449] width 192 height 838
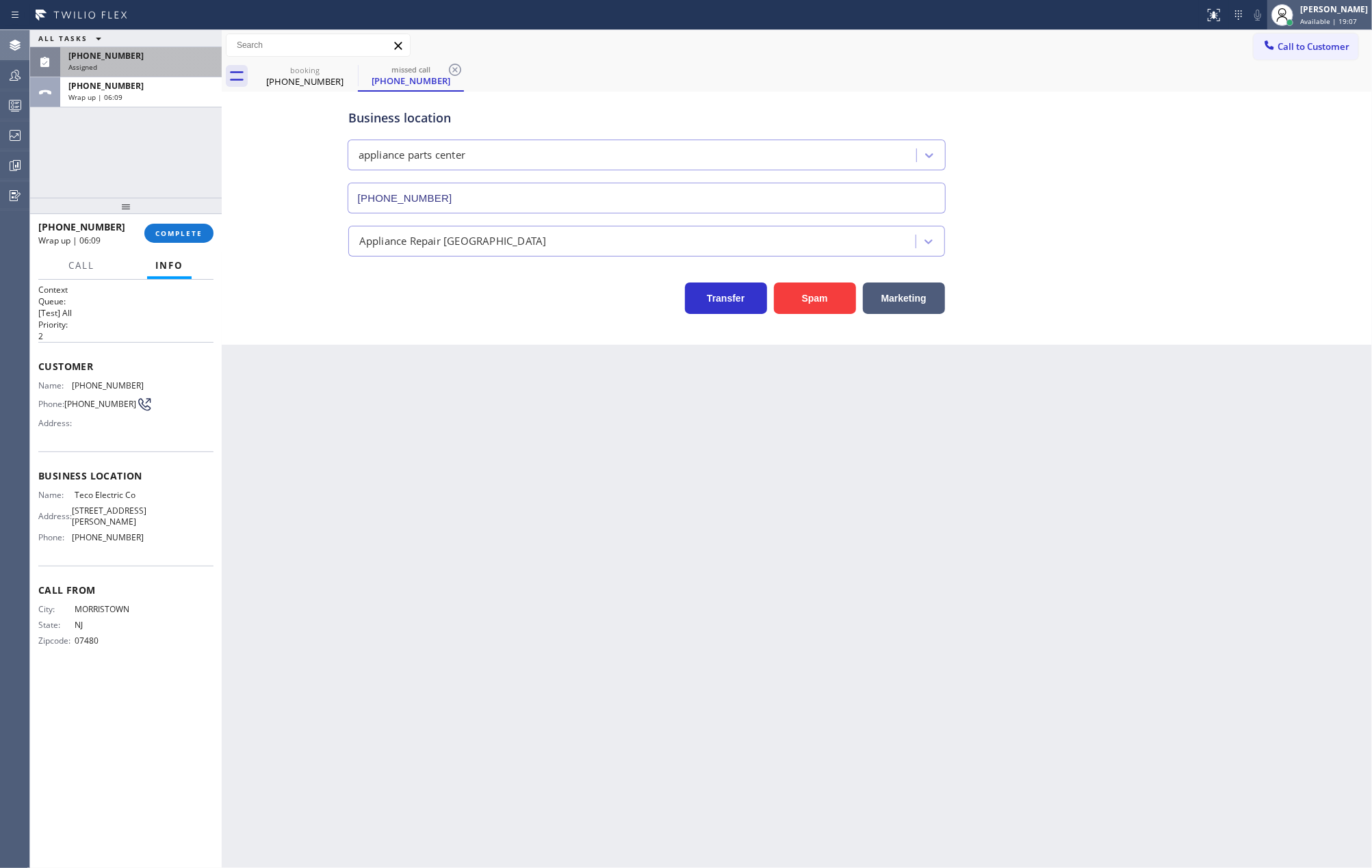
click at [1332, 9] on div "[PERSON_NAME]" at bounding box center [1334, 9] width 67 height 12
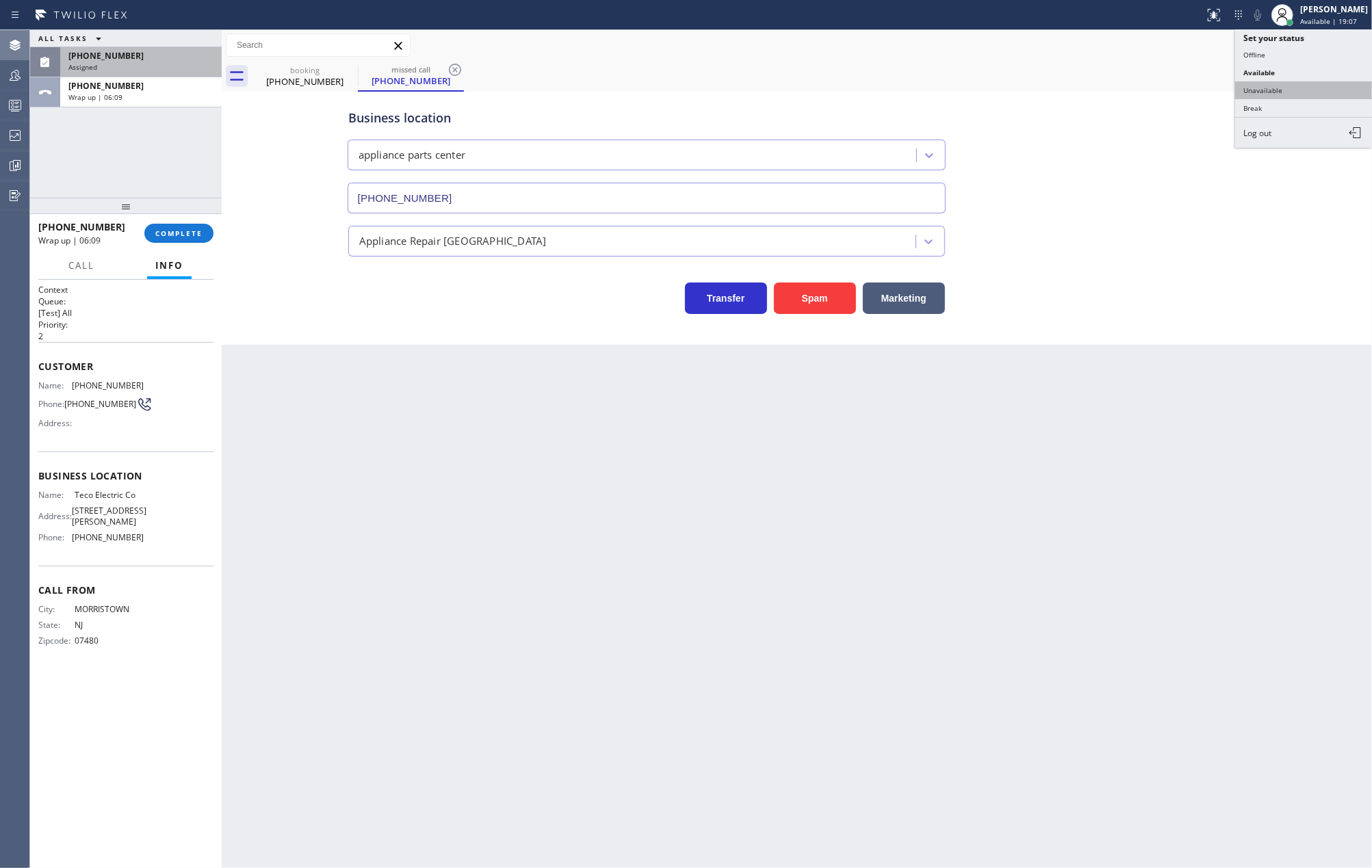
click at [1319, 88] on button "Unavailable" at bounding box center [1303, 90] width 137 height 18
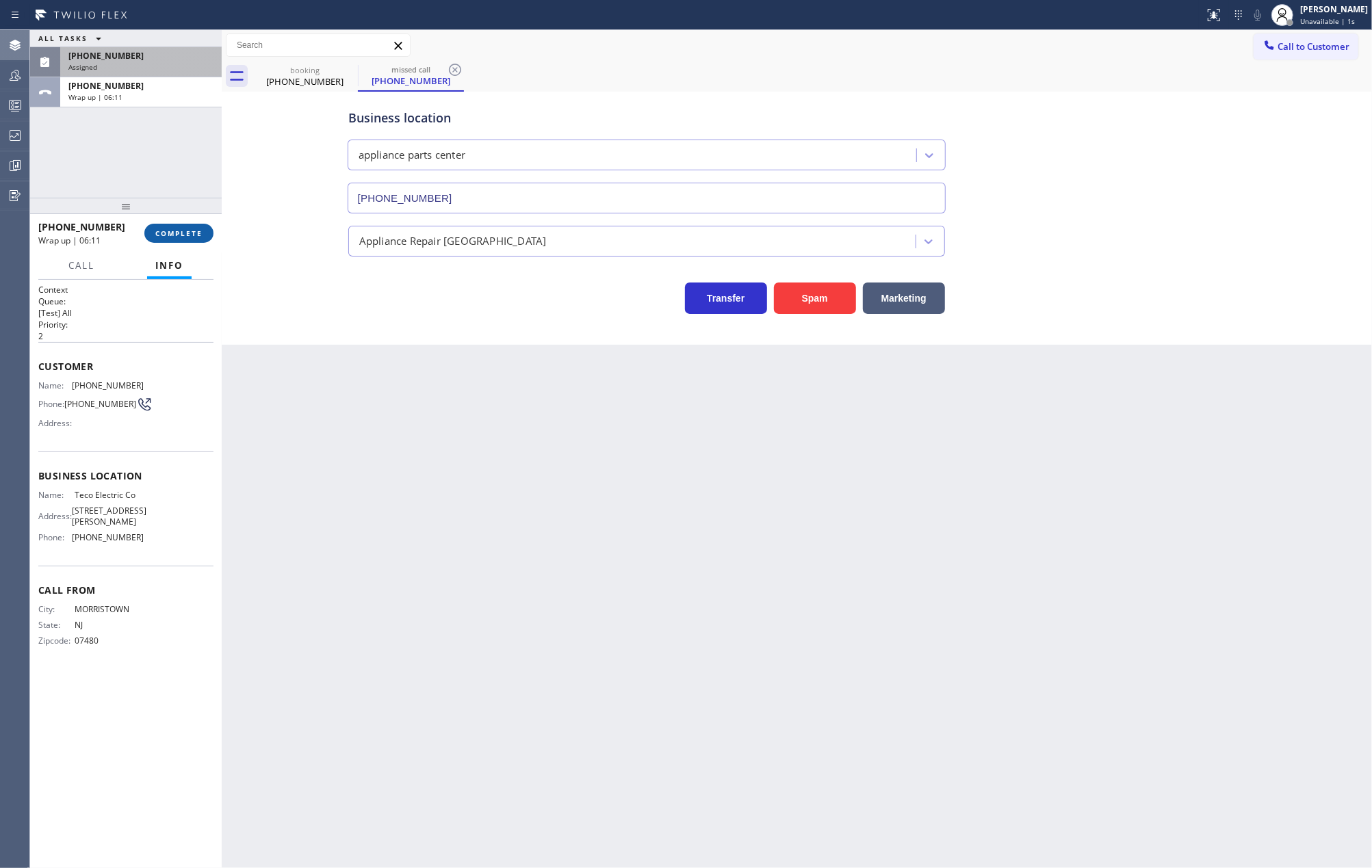
click at [170, 230] on span "COMPLETE" at bounding box center [178, 233] width 47 height 10
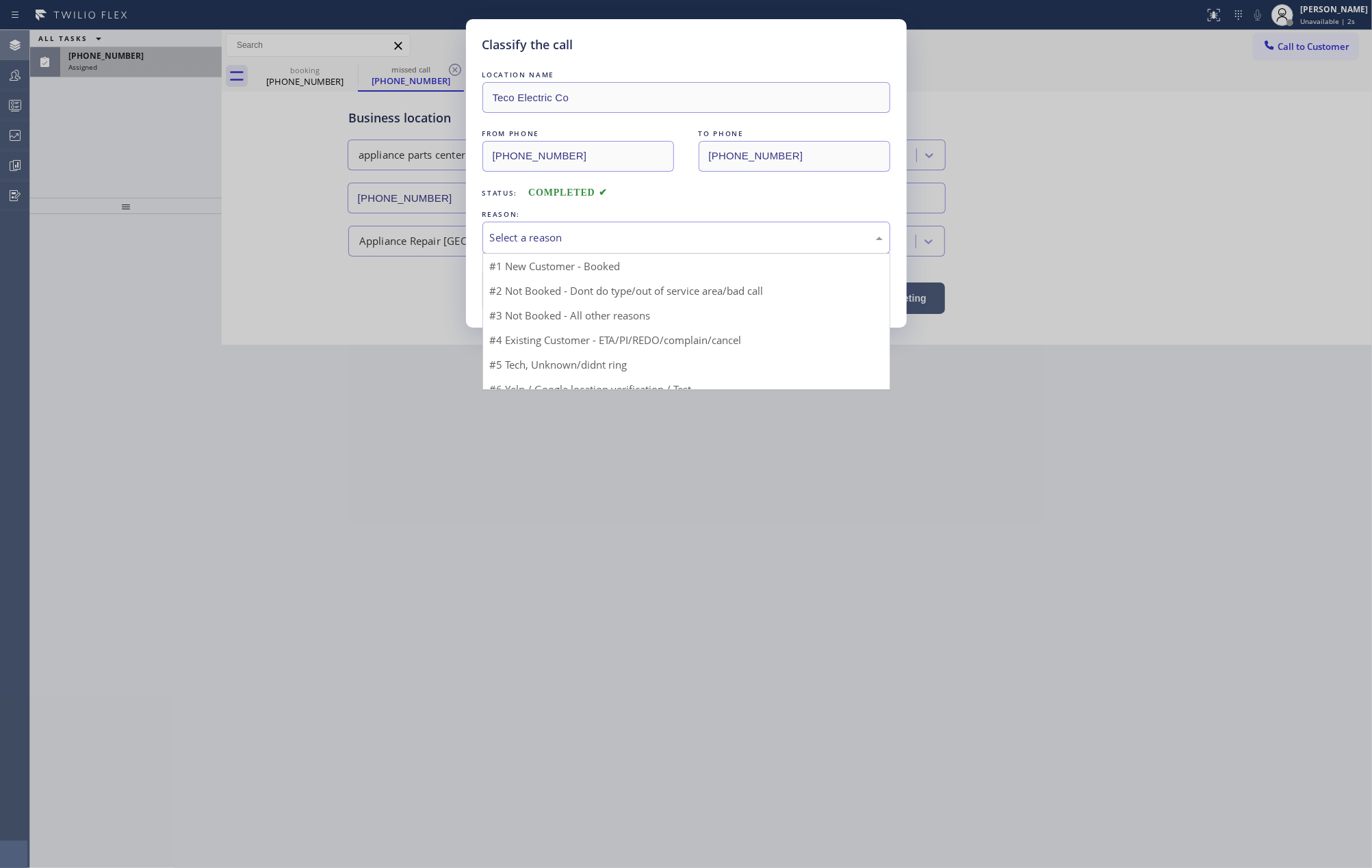
click at [616, 237] on div "Select a reason" at bounding box center [686, 237] width 393 height 15
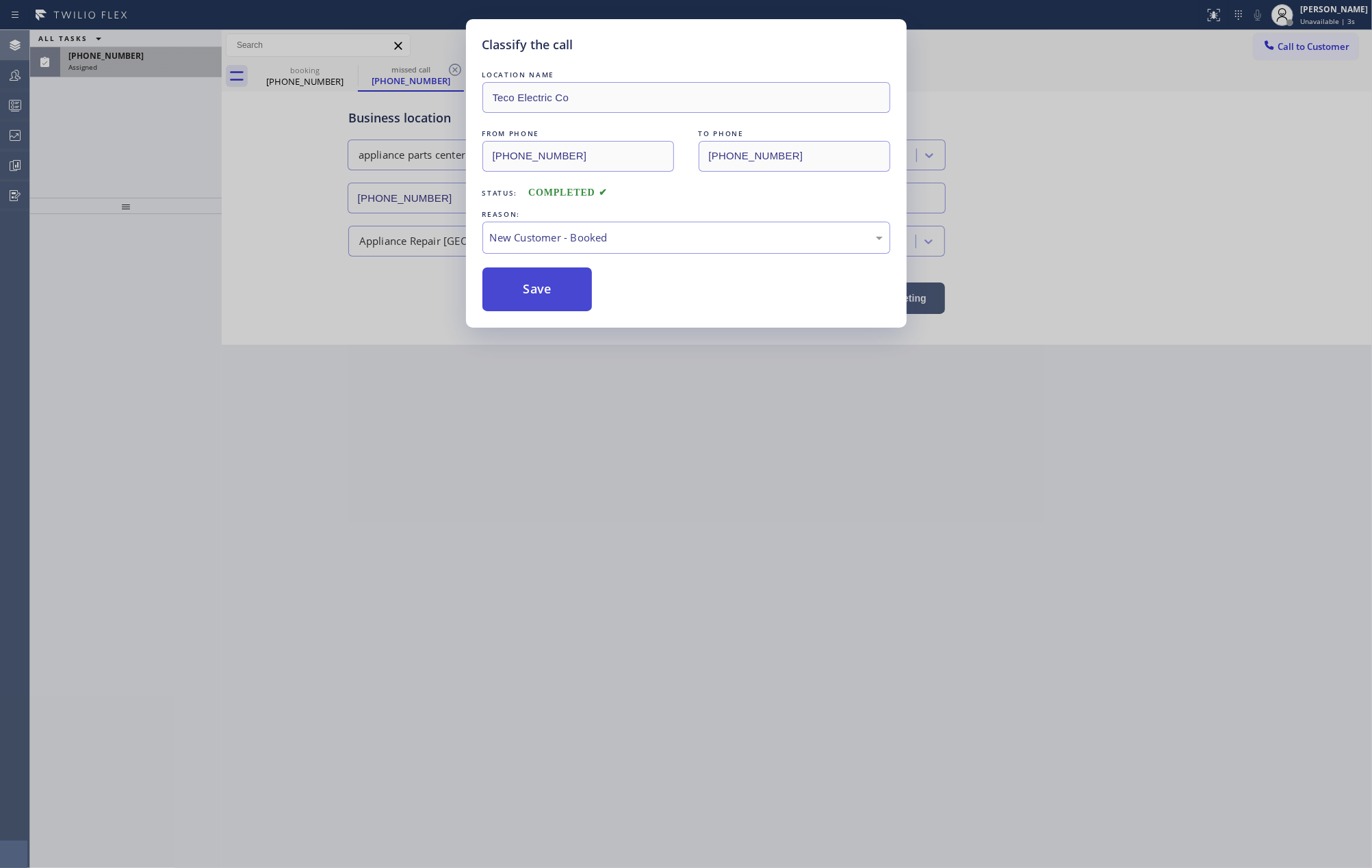
click at [567, 285] on button "Save" at bounding box center [537, 289] width 110 height 44
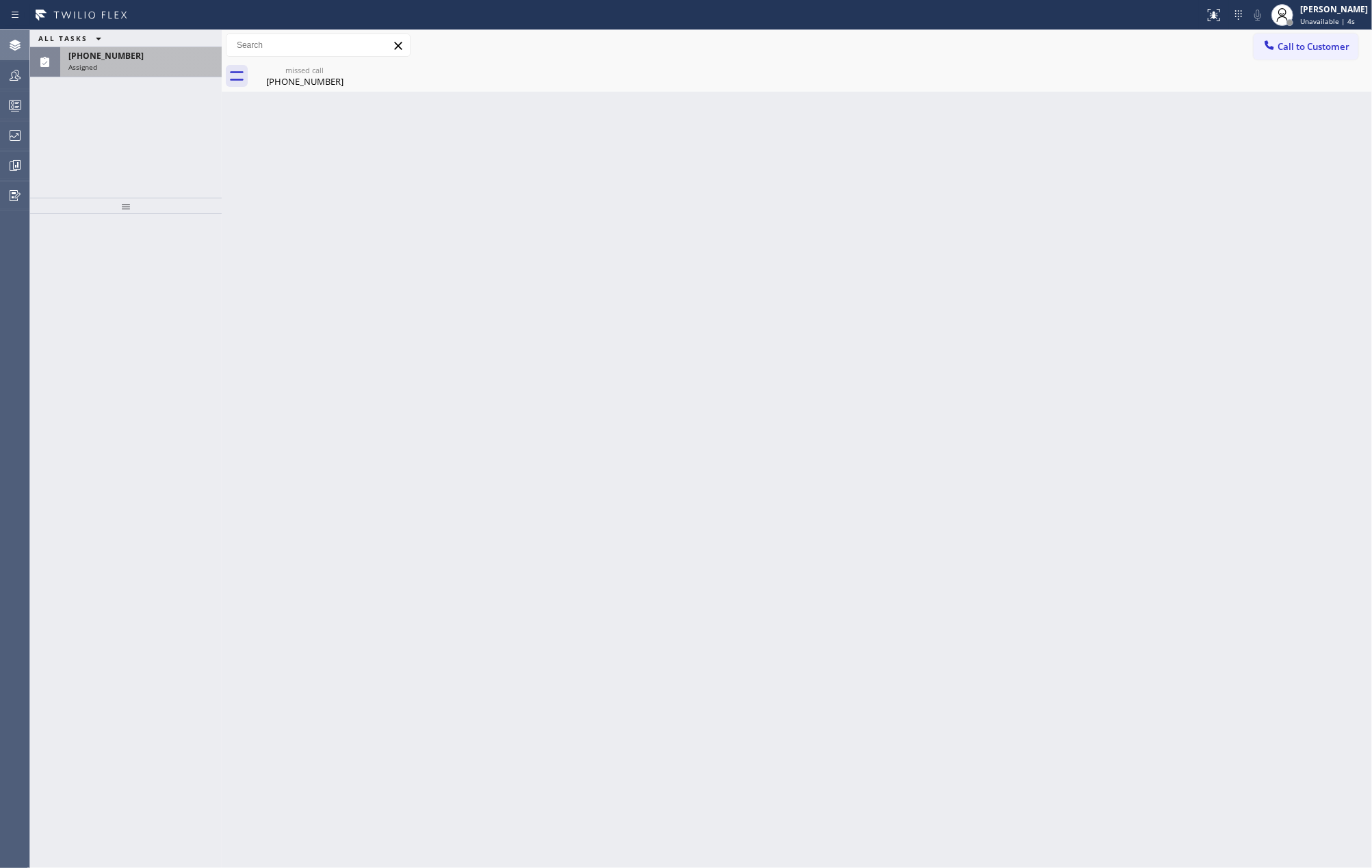
click at [92, 65] on span "Assigned" at bounding box center [82, 67] width 29 height 10
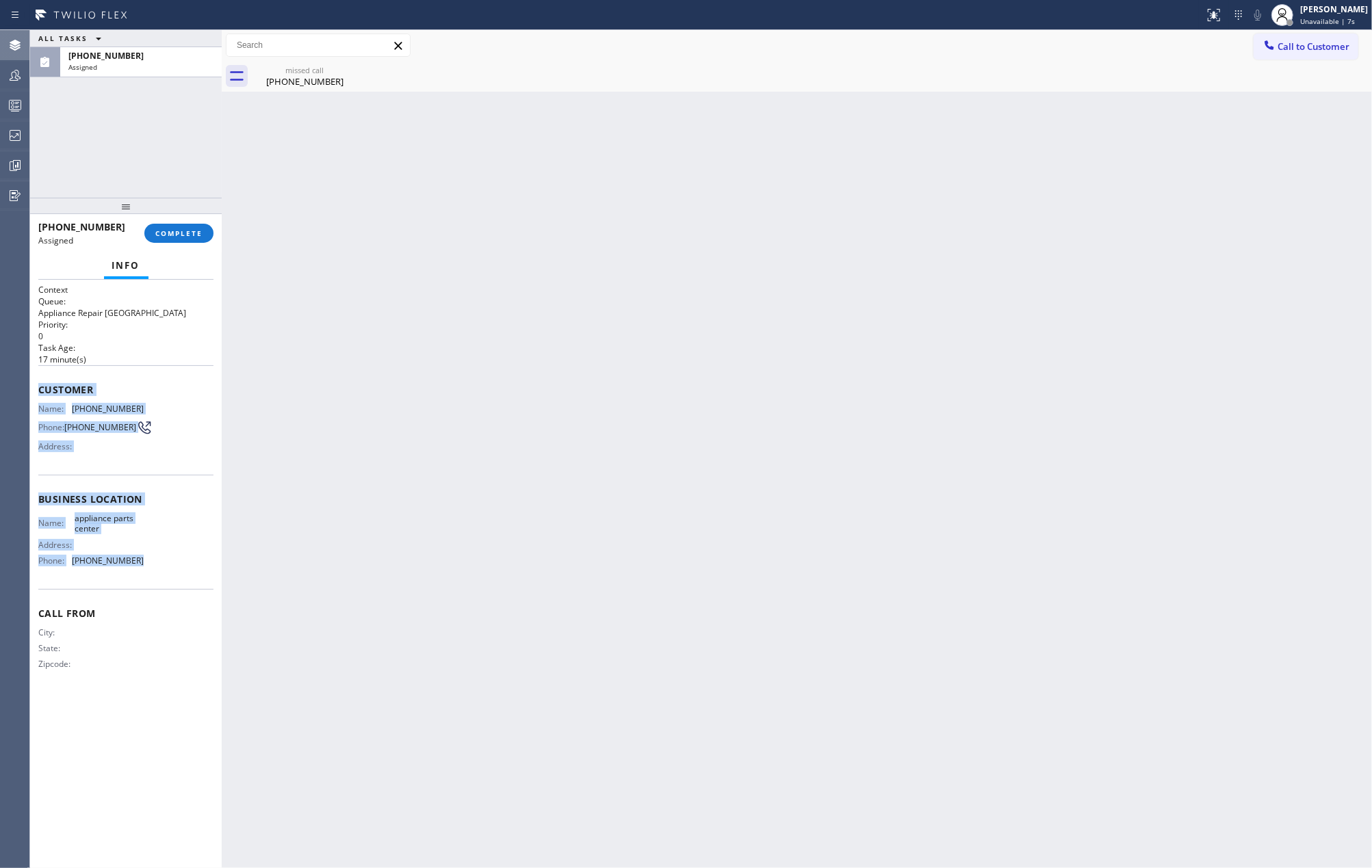
drag, startPoint x: 32, startPoint y: 392, endPoint x: 162, endPoint y: 561, distance: 213.2
click at [162, 561] on div "Context Queue: Appliance Repair High End Priority: 0 Task Age: 17 minute(s) Cus…" at bounding box center [126, 574] width 192 height 589
copy div "Customer Name: (270) 300-5311 Phone: (270) 300-5311 Address: Business location …"
click at [186, 235] on span "COMPLETE" at bounding box center [178, 233] width 47 height 10
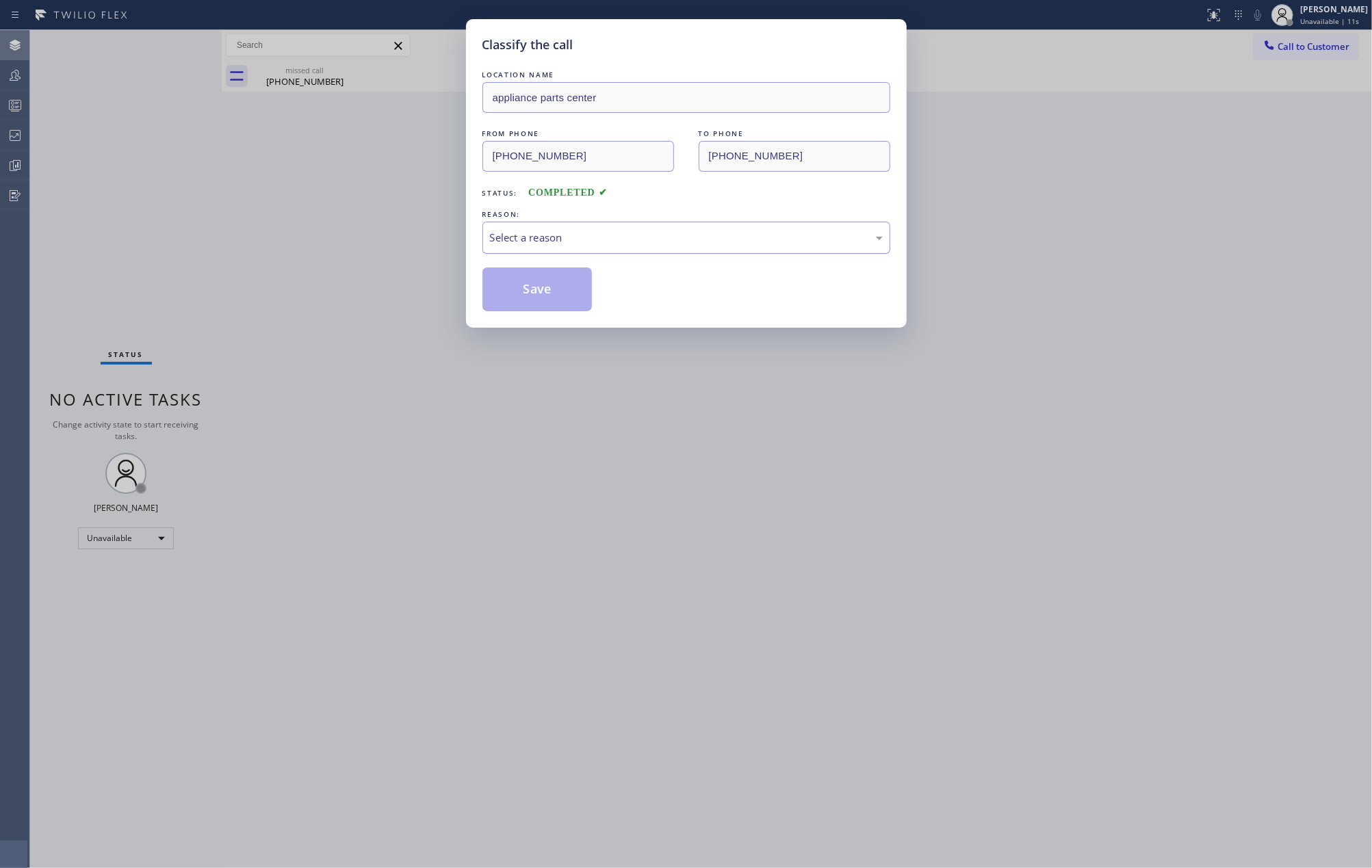
click at [615, 239] on div "Select a reason" at bounding box center [686, 237] width 393 height 15
click at [567, 294] on button "Save" at bounding box center [537, 289] width 110 height 44
drag, startPoint x: 567, startPoint y: 294, endPoint x: 538, endPoint y: 297, distance: 29.2
click at [559, 296] on button "Save" at bounding box center [537, 289] width 110 height 44
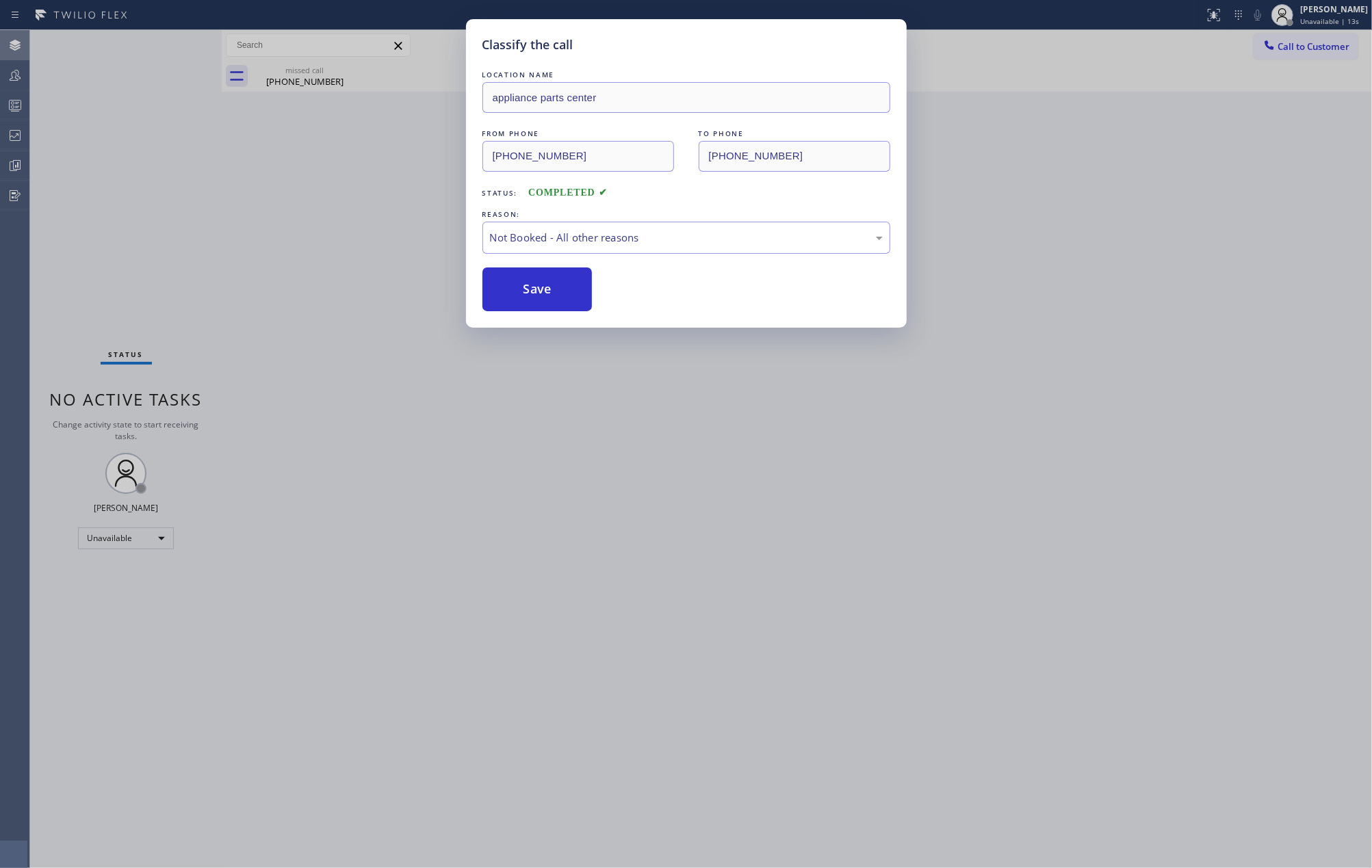
click at [411, 282] on div "Classify the call LOCATION NAME appliance parts center FROM PHONE (270) 300-531…" at bounding box center [686, 434] width 1372 height 868
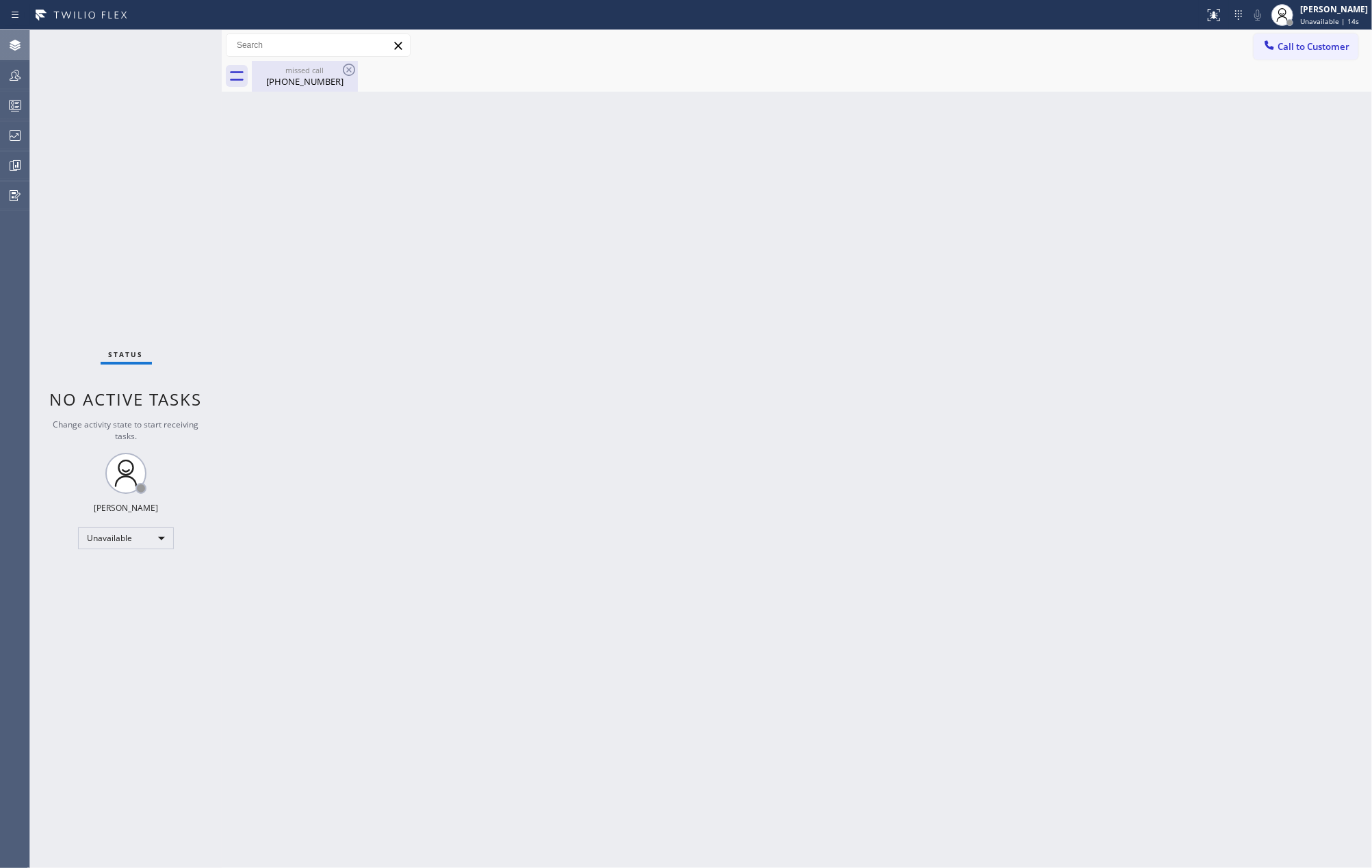
click at [301, 85] on div "(270) 300-5311" at bounding box center [304, 81] width 103 height 13
click at [11, 100] on rect at bounding box center [15, 105] width 12 height 10
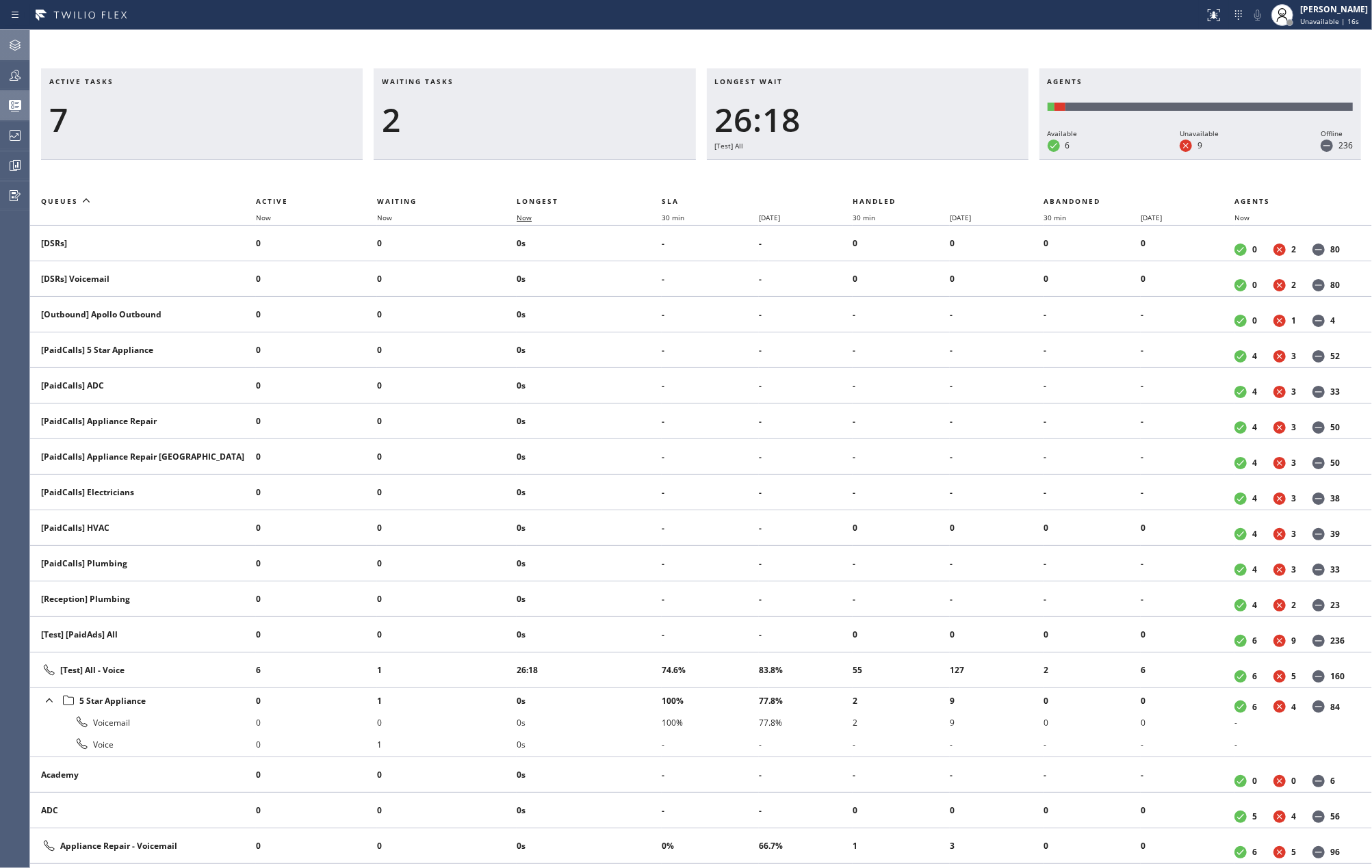
click at [527, 219] on span "Now" at bounding box center [523, 218] width 15 height 10
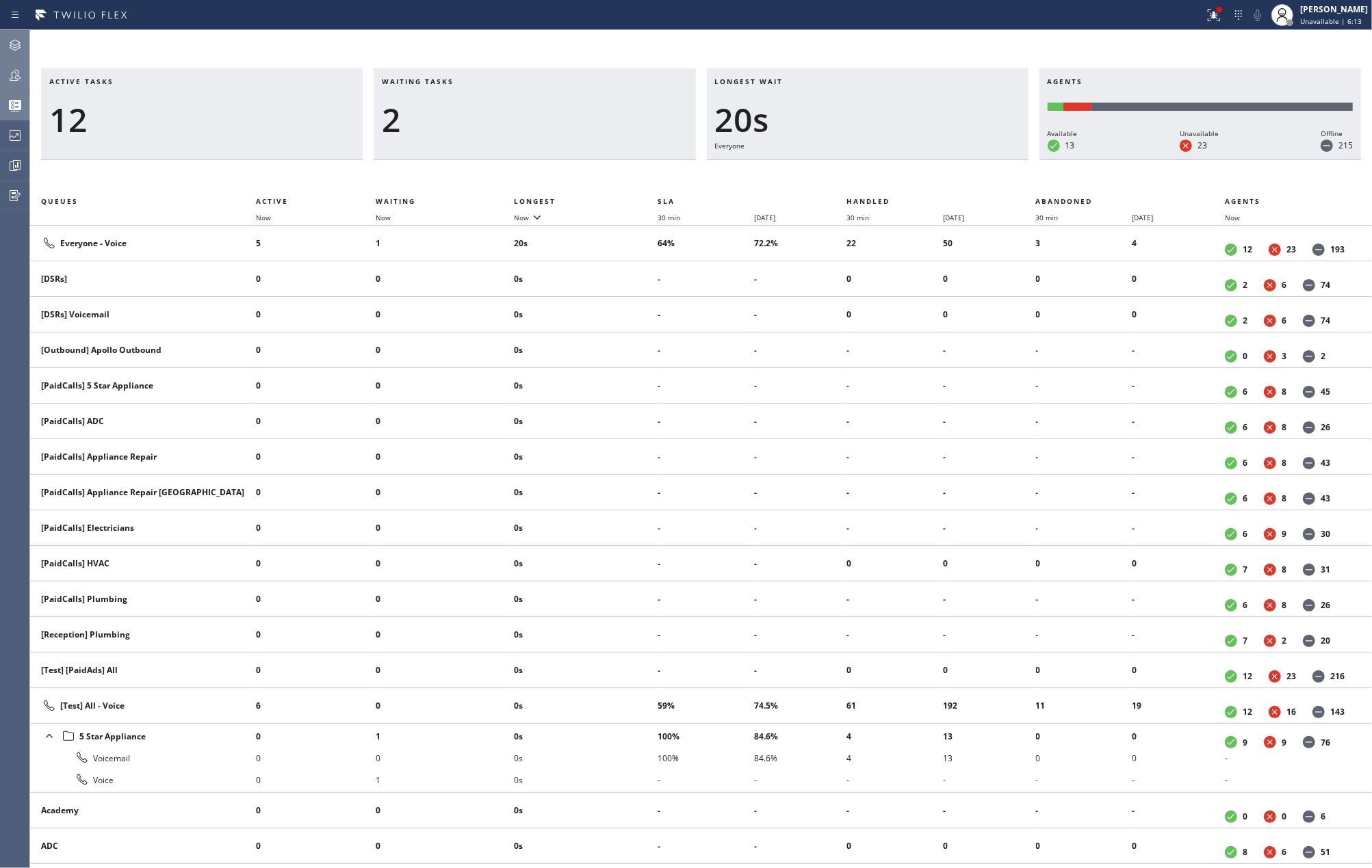
click at [14, 69] on icon at bounding box center [15, 74] width 16 height 16
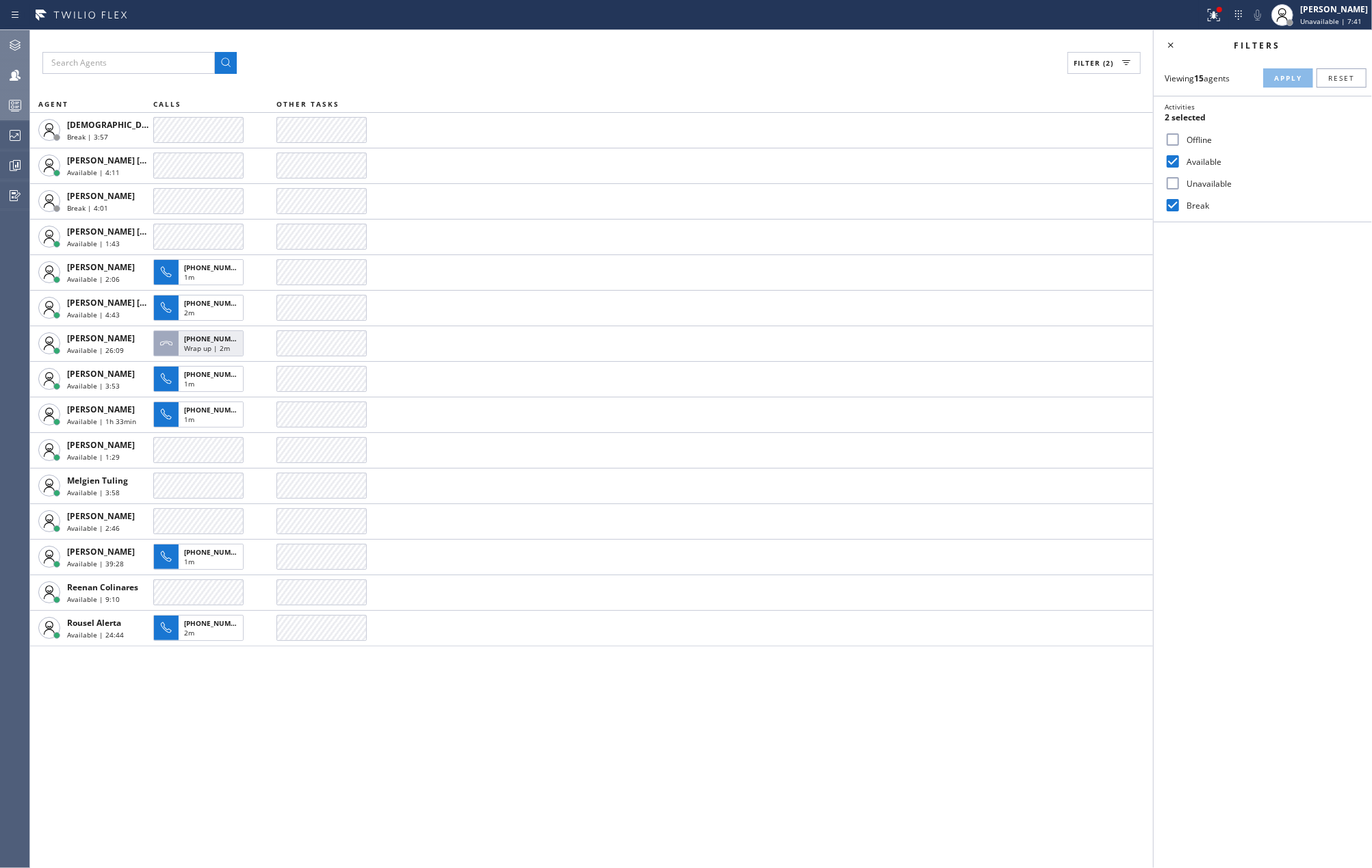
click at [313, 42] on div "Filter (2) AGENT CALLS OTHER TASKS Christian Cinco Break | 3:57 Edel John Suson…" at bounding box center [592, 449] width 1123 height 838
click at [1227, 23] on button at bounding box center [1214, 15] width 30 height 30
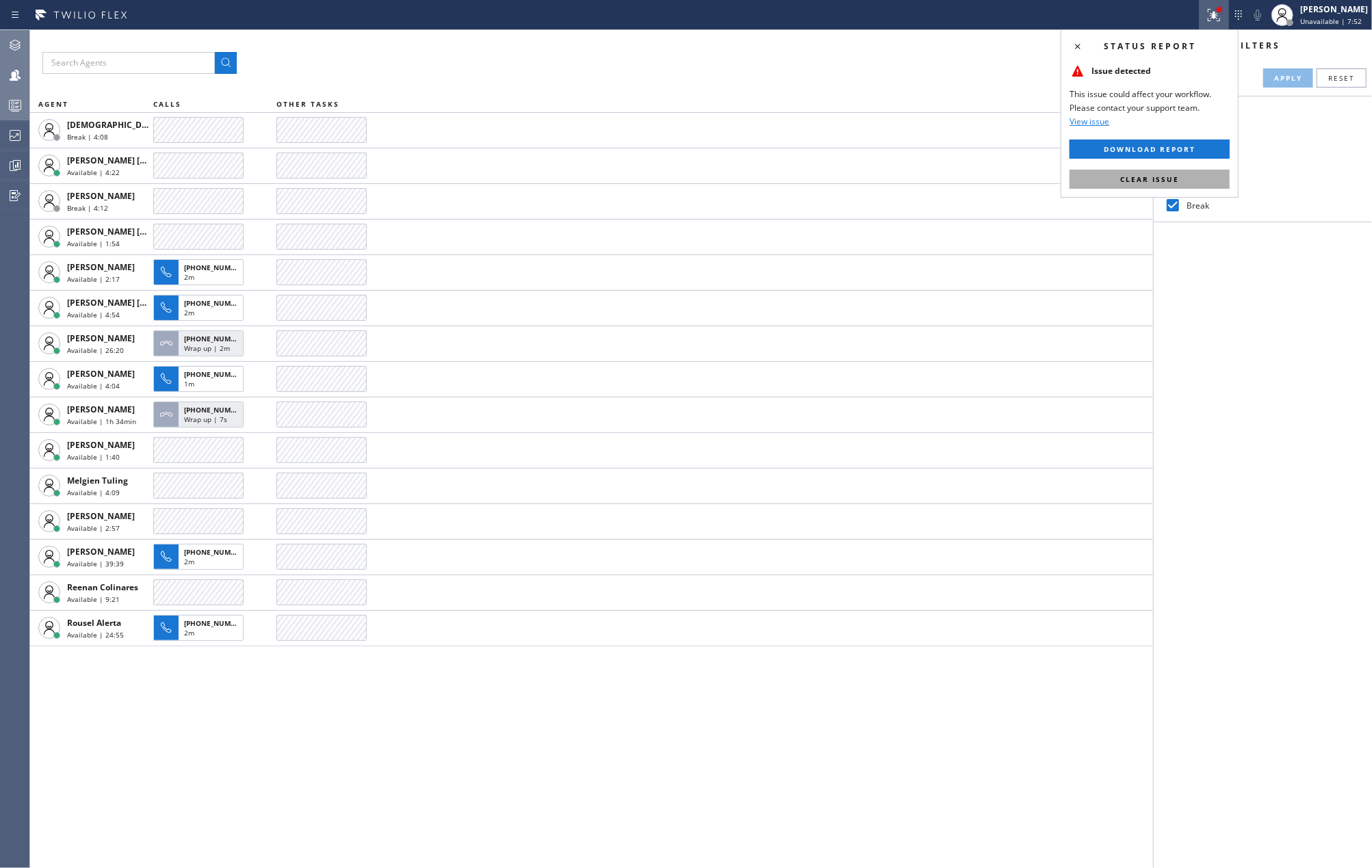
click at [1177, 173] on button "Clear issue" at bounding box center [1149, 179] width 160 height 19
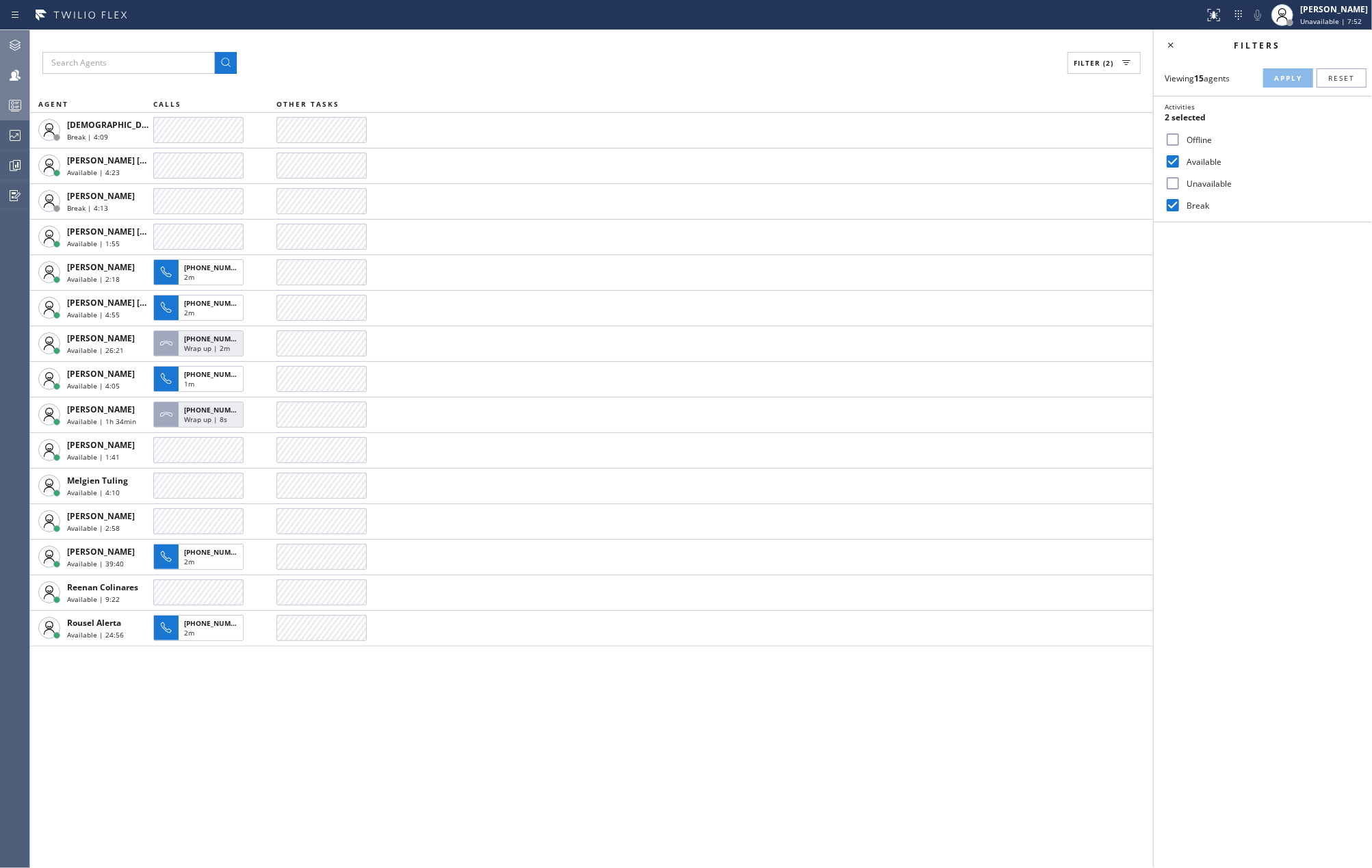
click at [1269, 313] on div "Filters Viewing 15 agents Apply Reset Activities 2 selected Offline Available U…" at bounding box center [1262, 449] width 218 height 838
click at [25, 105] on div at bounding box center [15, 105] width 30 height 16
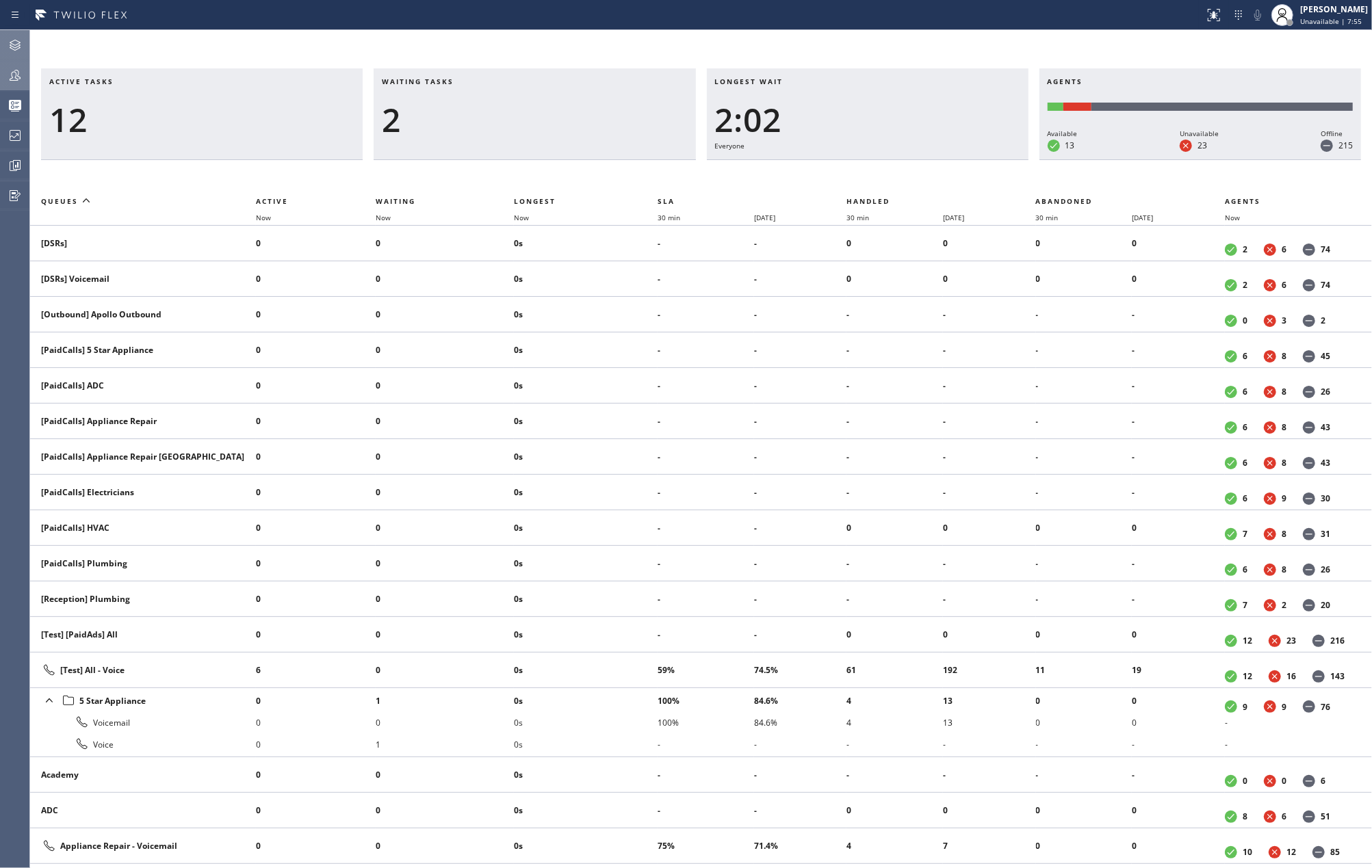
click at [646, 37] on div "Active tasks 12 Waiting tasks 2 Longest wait 2:02 Everyone Agents Available 13 …" at bounding box center [701, 449] width 1342 height 838
click at [523, 214] on span "Now" at bounding box center [521, 218] width 15 height 10
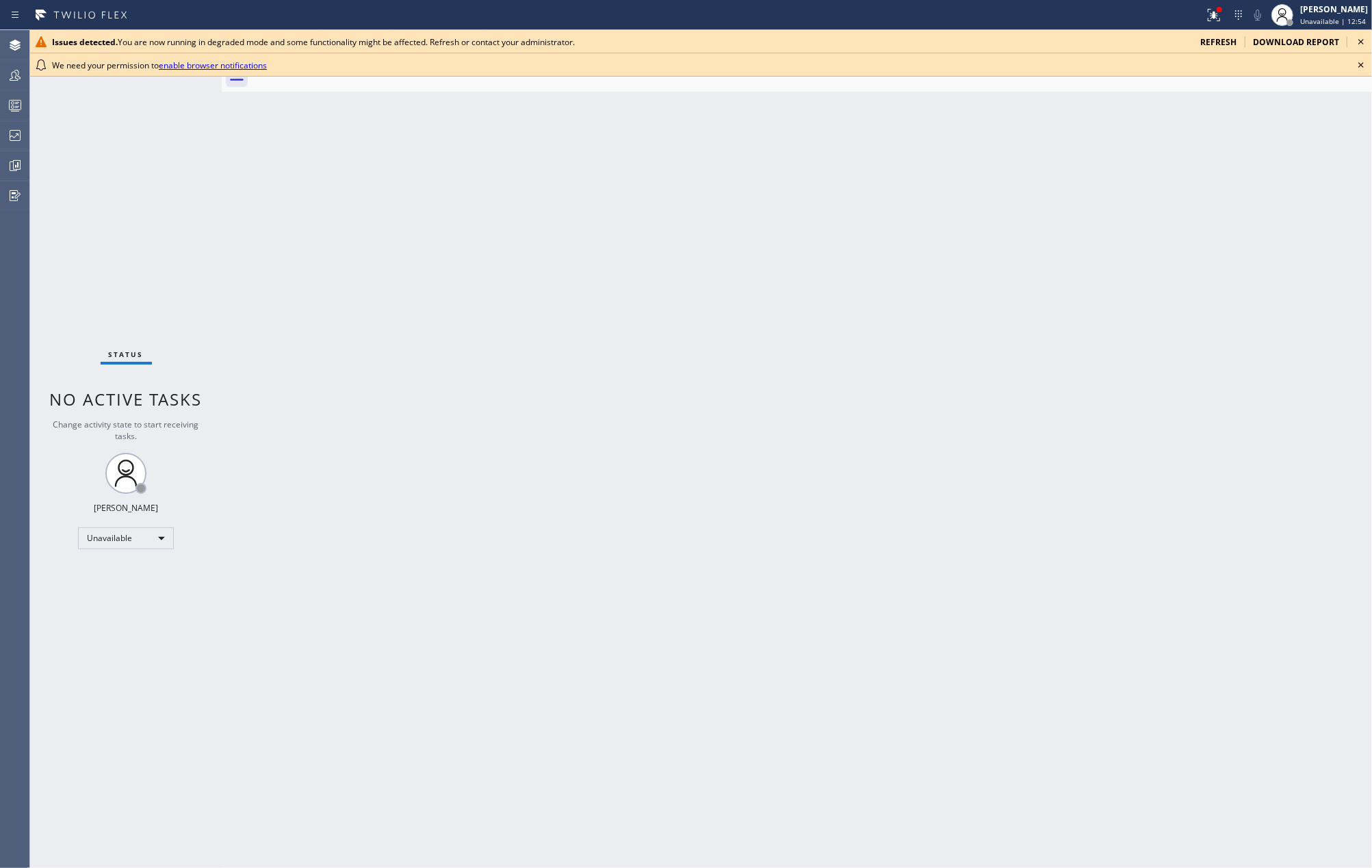
click at [1364, 60] on icon at bounding box center [1361, 65] width 16 height 16
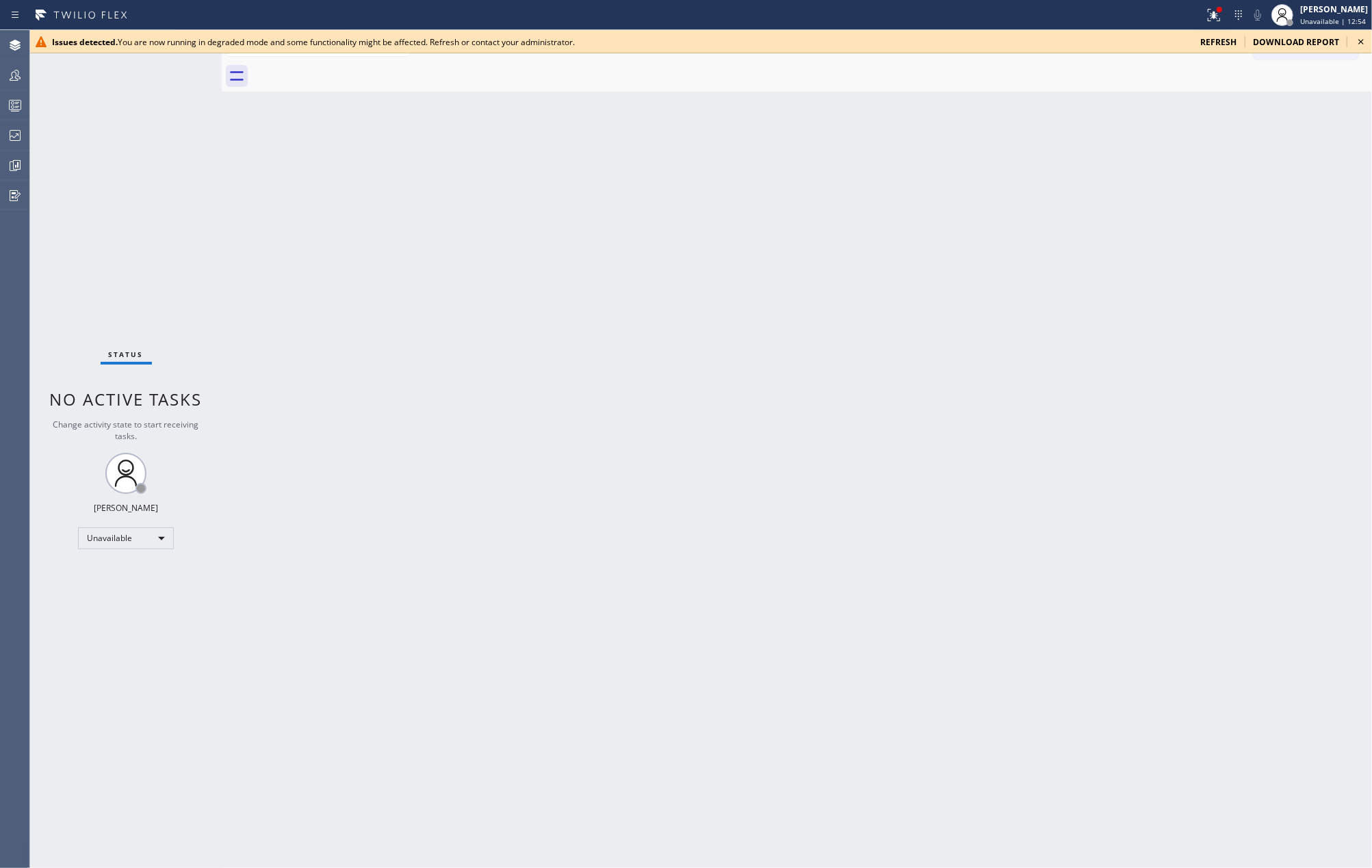
click at [1361, 44] on icon at bounding box center [1361, 41] width 16 height 16
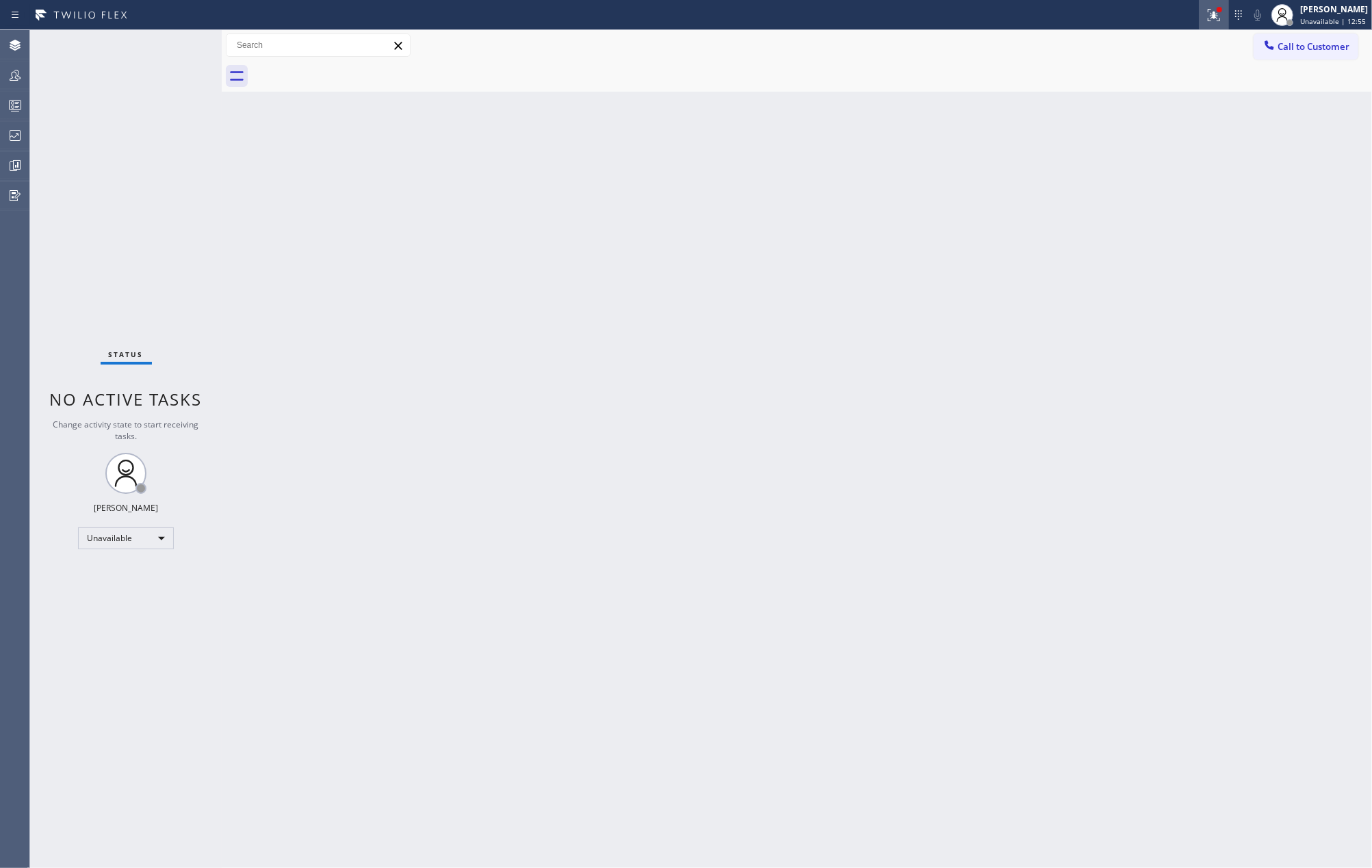
click at [1218, 15] on icon at bounding box center [1214, 13] width 8 height 5
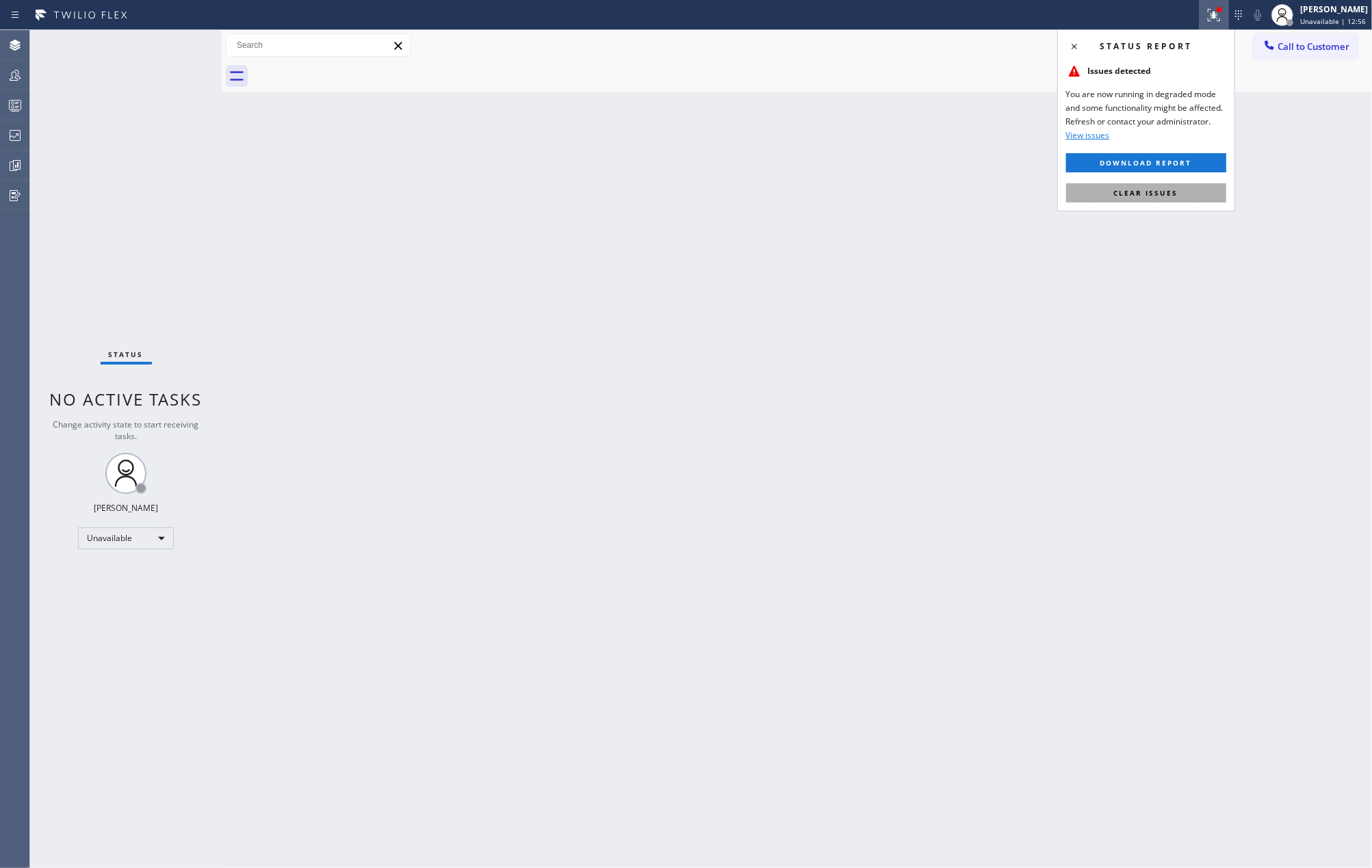
click at [1147, 196] on span "Clear issues" at bounding box center [1146, 193] width 65 height 10
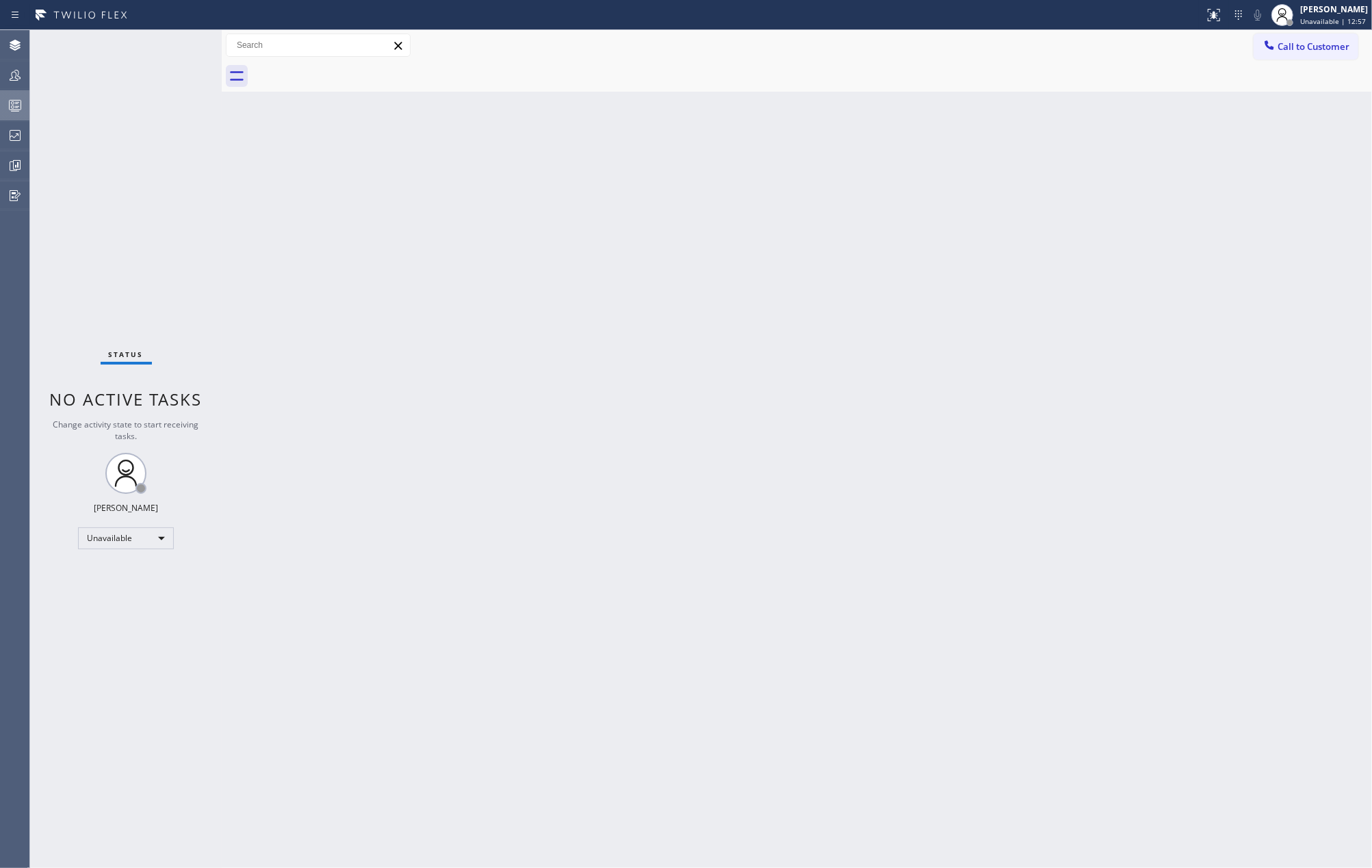
click at [4, 110] on div at bounding box center [15, 105] width 30 height 16
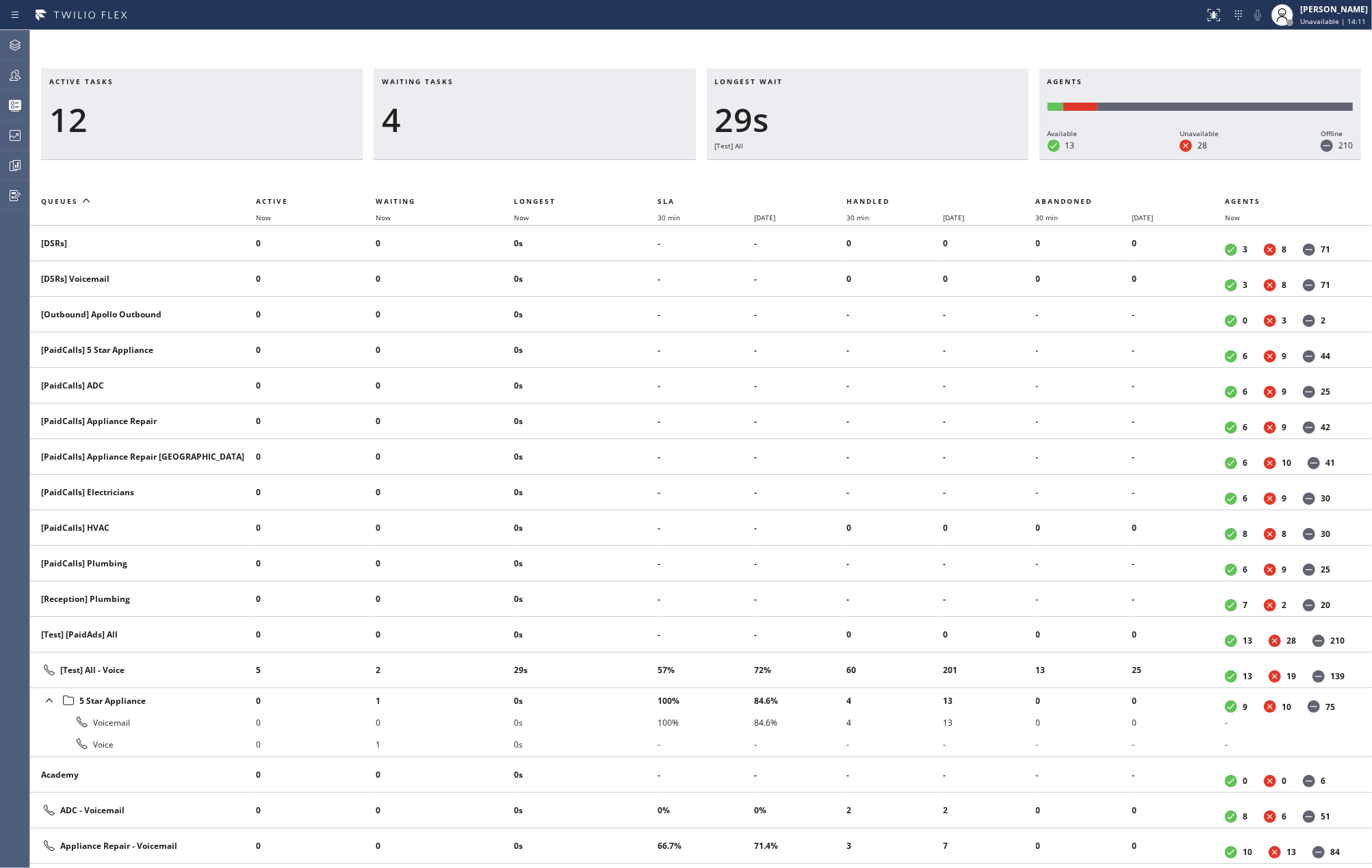
click at [260, 91] on h3 "Active tasks" at bounding box center [202, 86] width 305 height 20
click at [525, 216] on span "Now" at bounding box center [521, 218] width 15 height 10
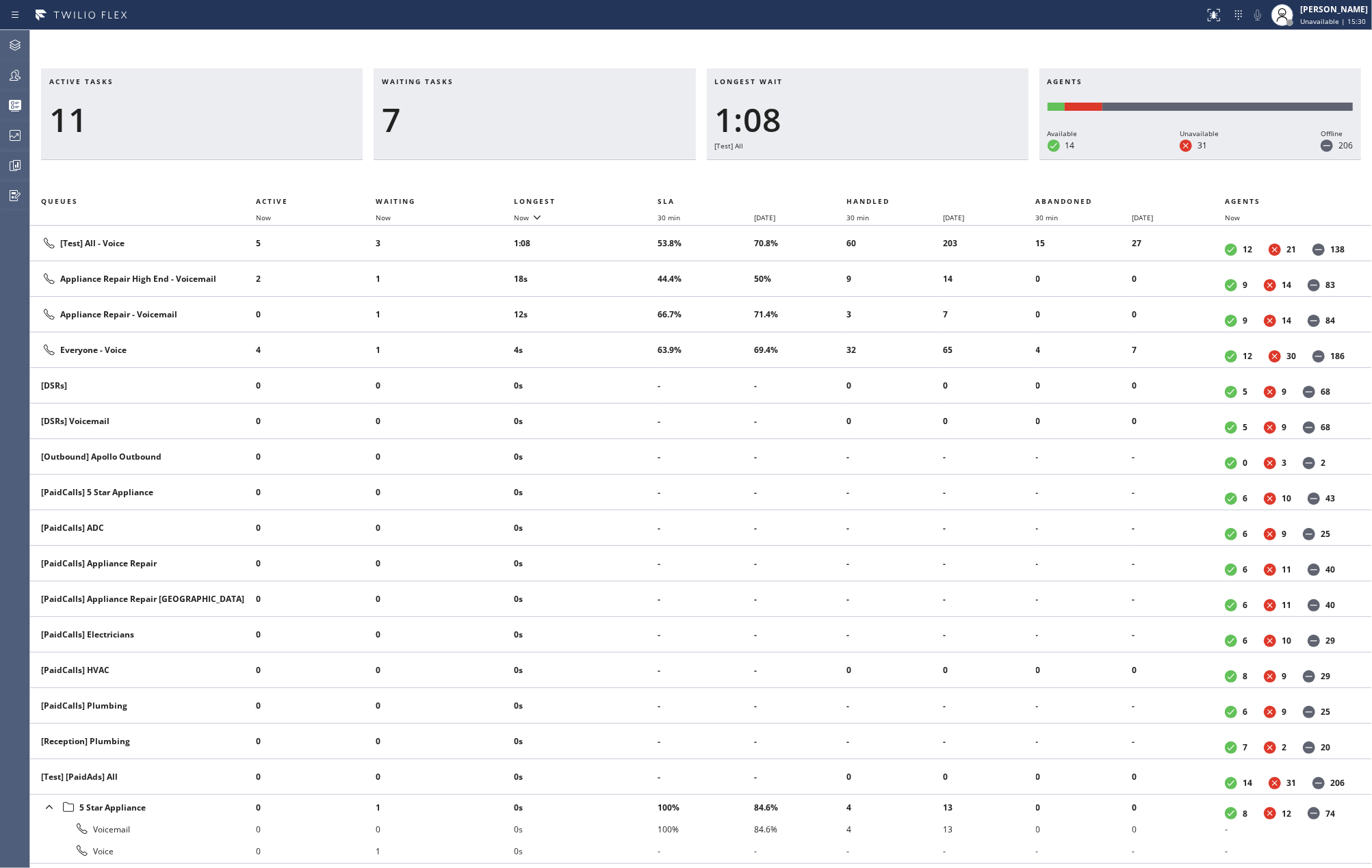
click at [291, 110] on div "11" at bounding box center [202, 119] width 305 height 39
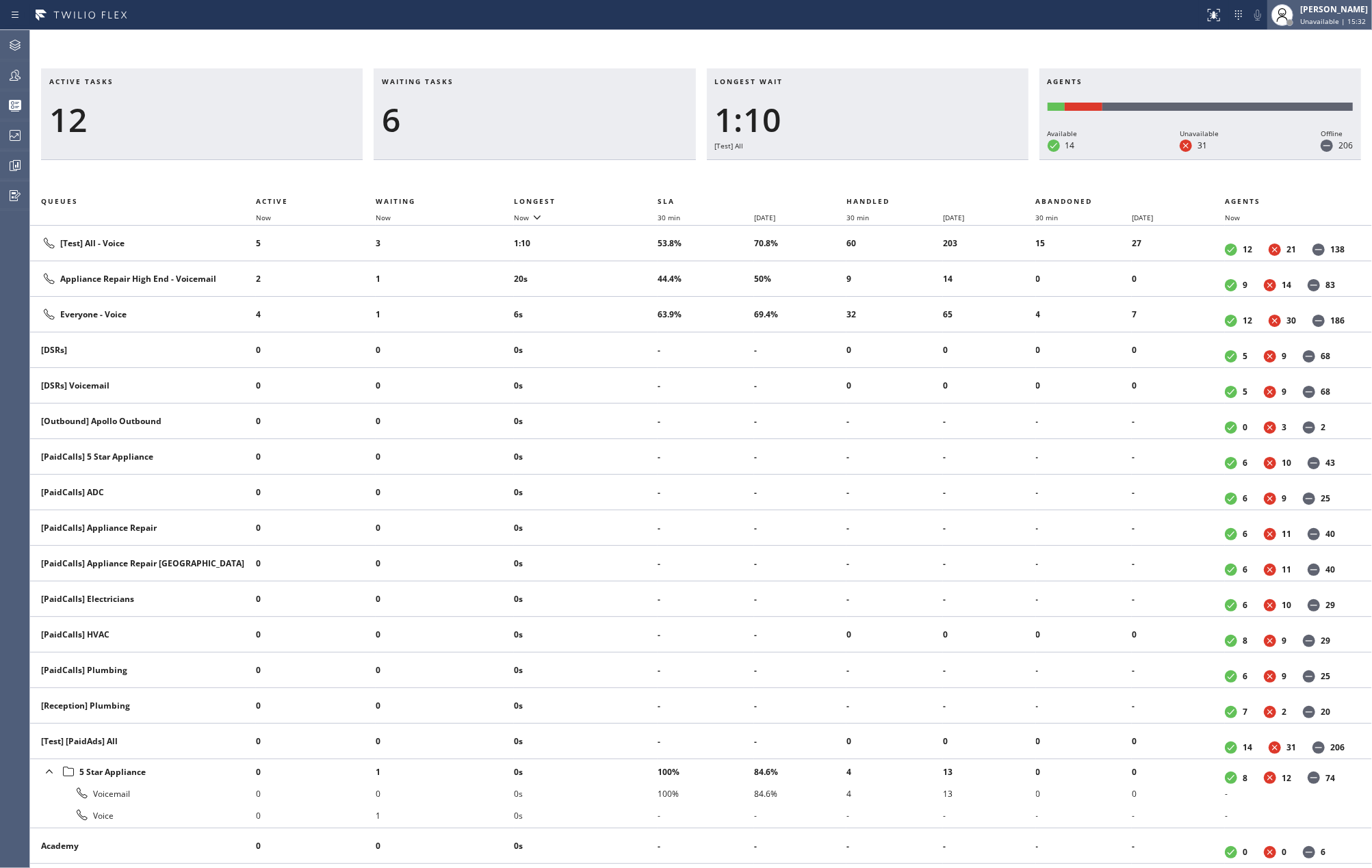
click at [1342, 18] on span "Unavailable | 15:32" at bounding box center [1333, 21] width 66 height 10
click at [1249, 66] on button "Available" at bounding box center [1303, 72] width 137 height 18
click at [15, 39] on icon at bounding box center [15, 45] width 11 height 11
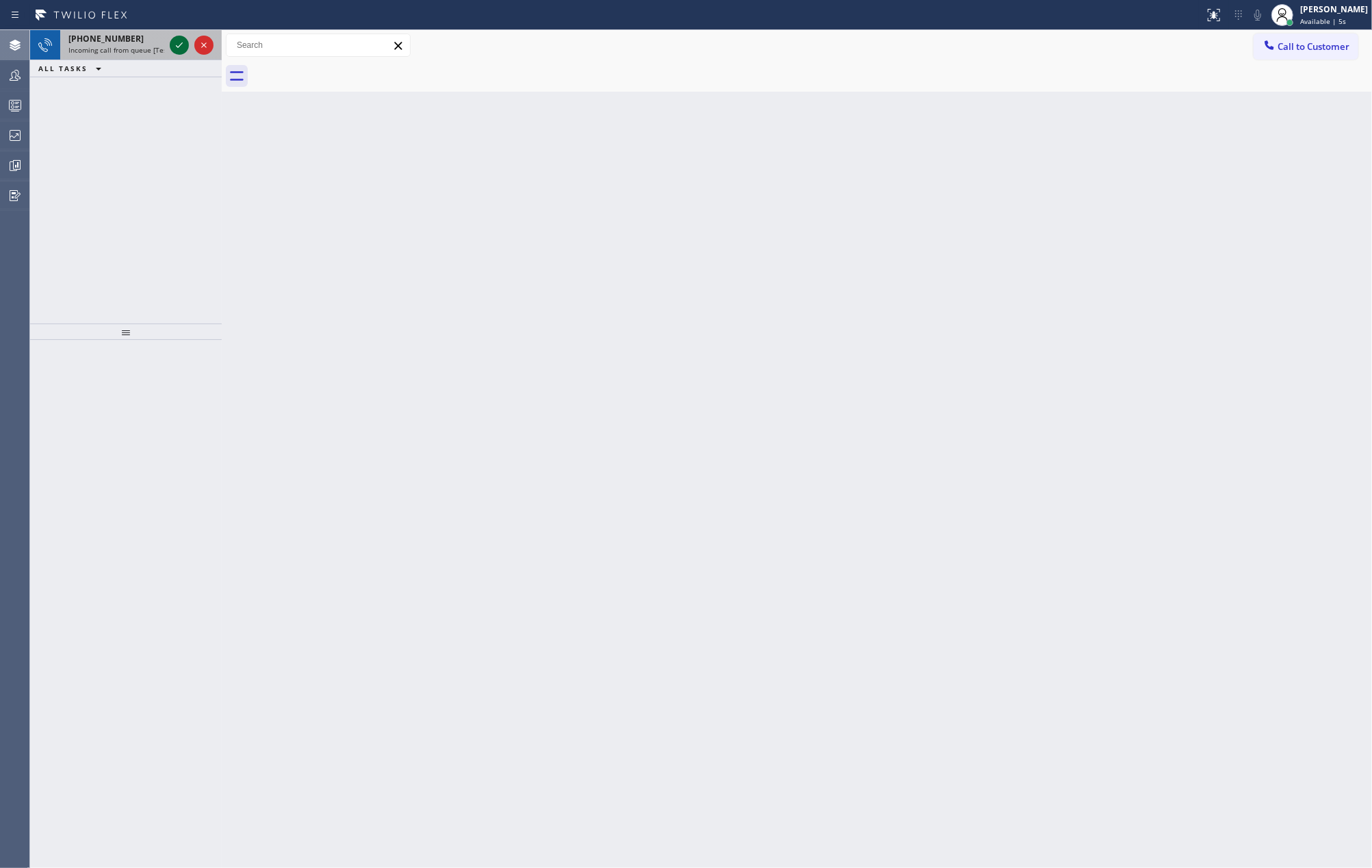
click at [174, 45] on icon at bounding box center [179, 45] width 16 height 16
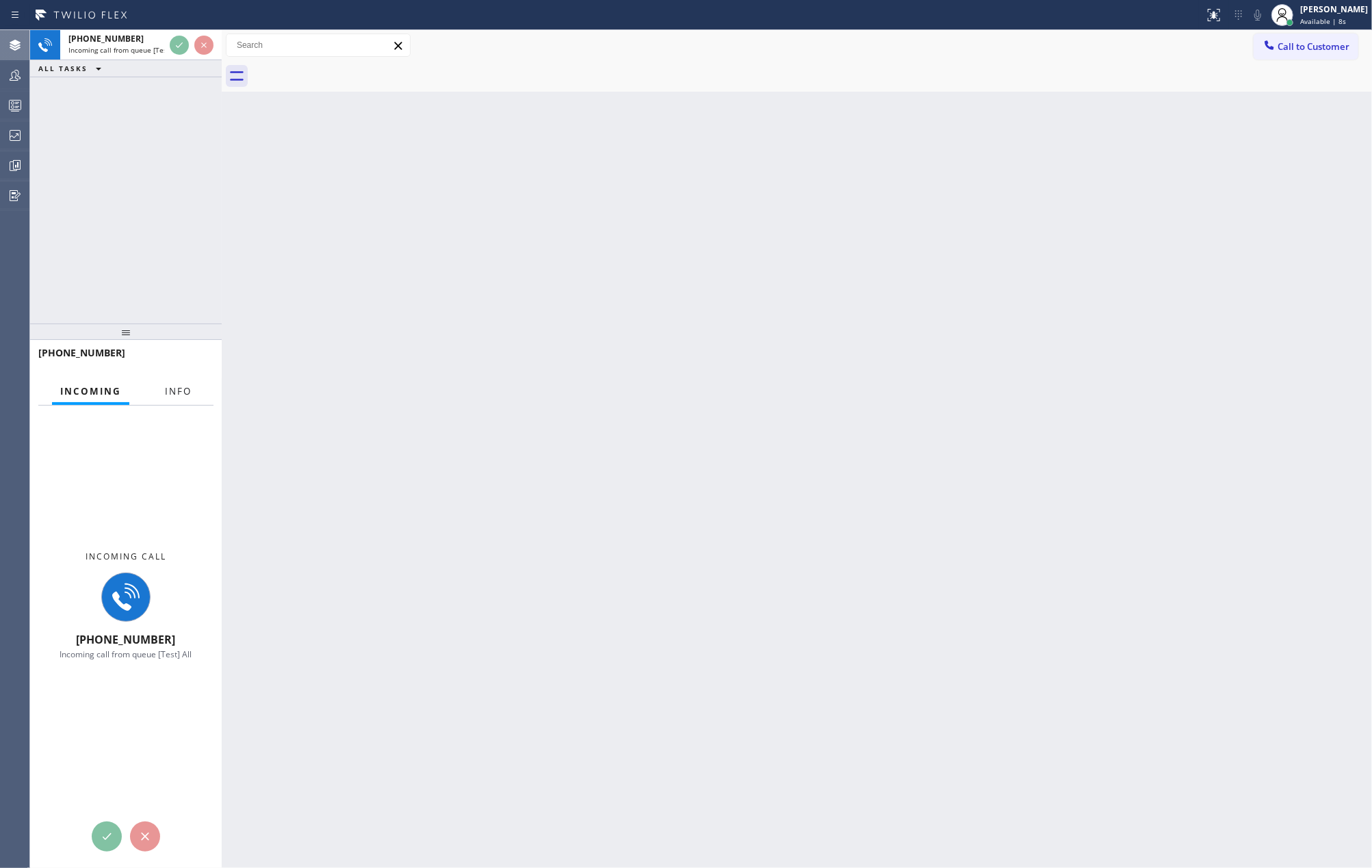
click at [188, 390] on span "Info" at bounding box center [178, 391] width 27 height 13
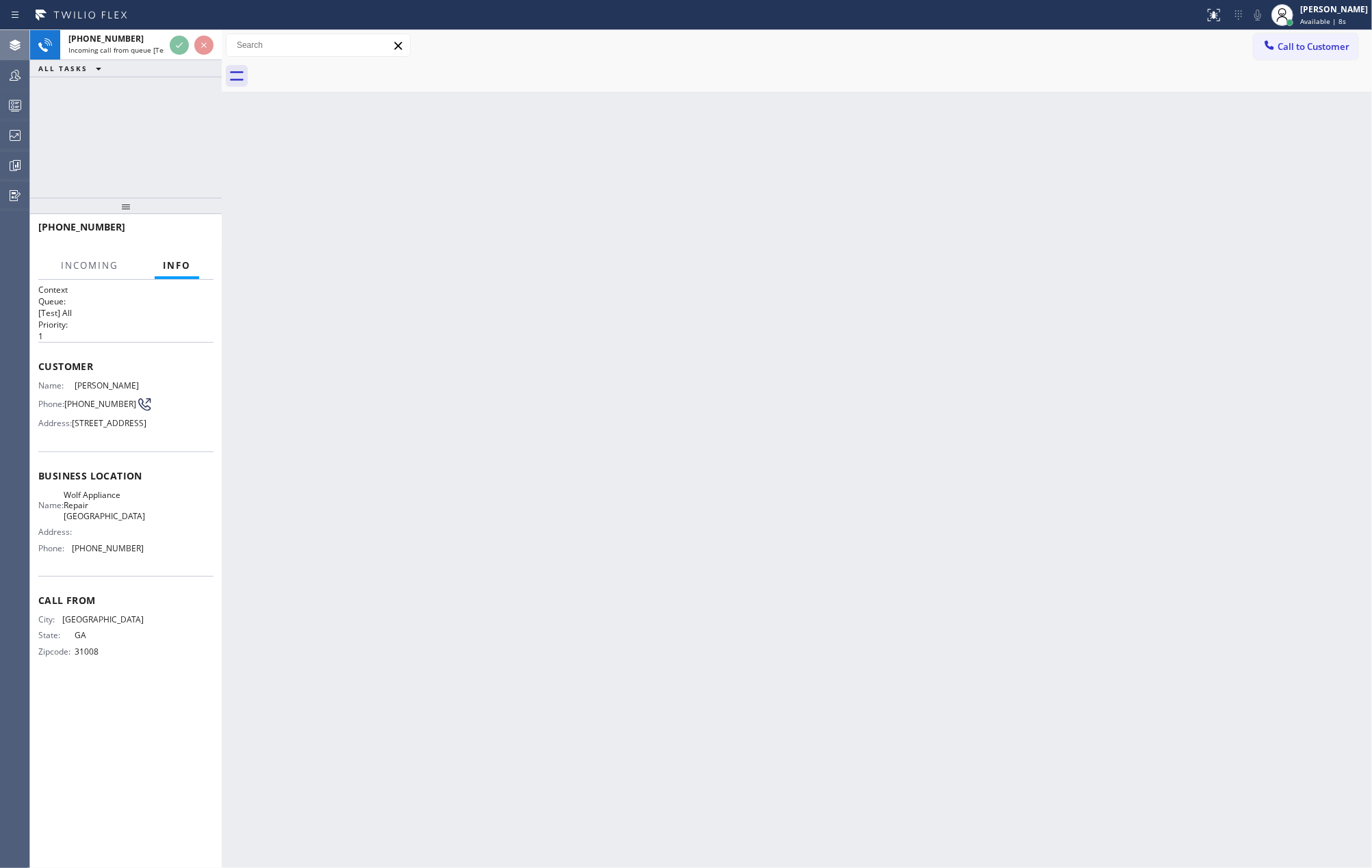
drag, startPoint x: 141, startPoint y: 324, endPoint x: 145, endPoint y: 65, distance: 259.0
click at [143, 68] on div "+14788278218 Incoming call from queue [Test] All ALL TASKS ALL TASKS ACTIVE TAS…" at bounding box center [126, 449] width 192 height 838
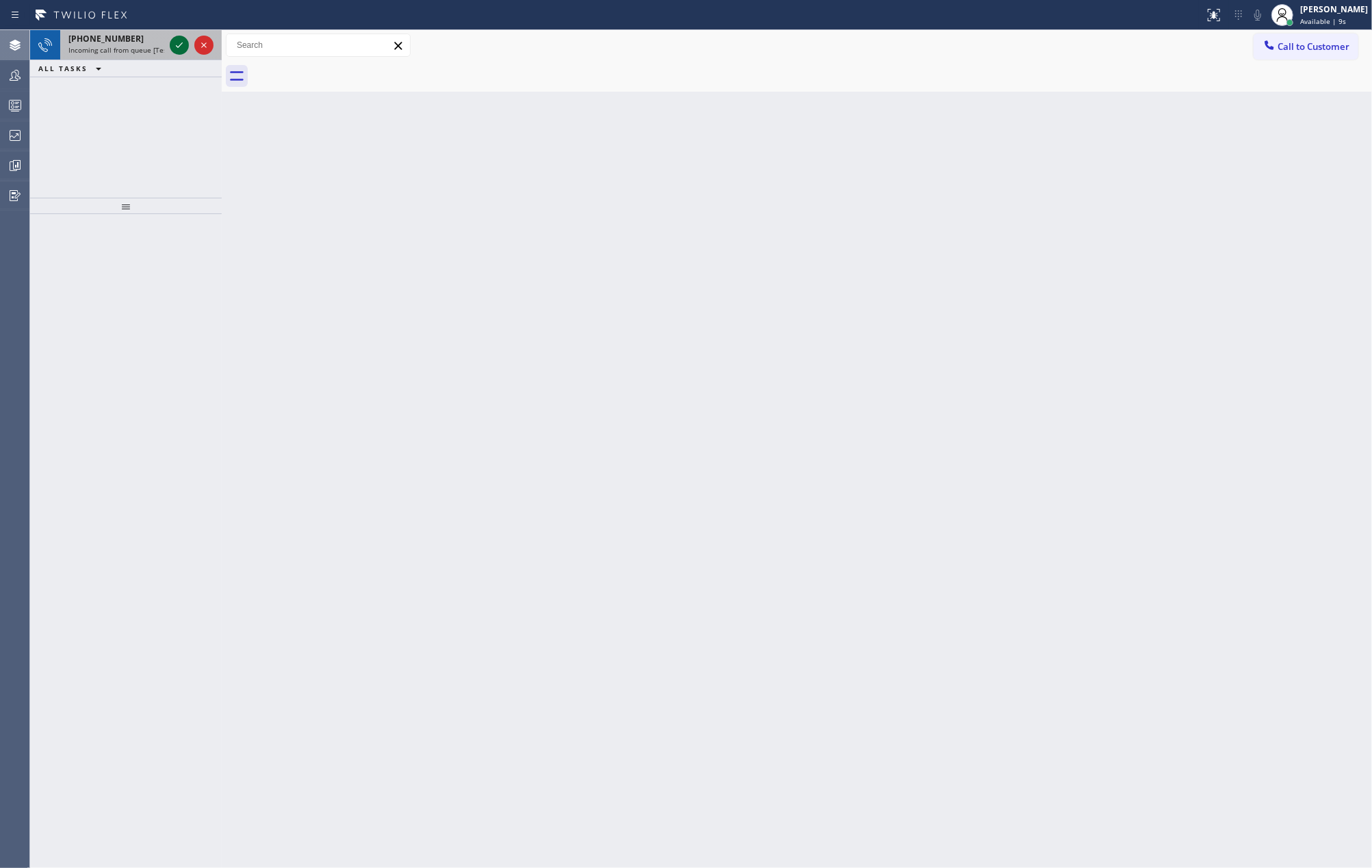
click at [175, 46] on icon at bounding box center [179, 45] width 16 height 16
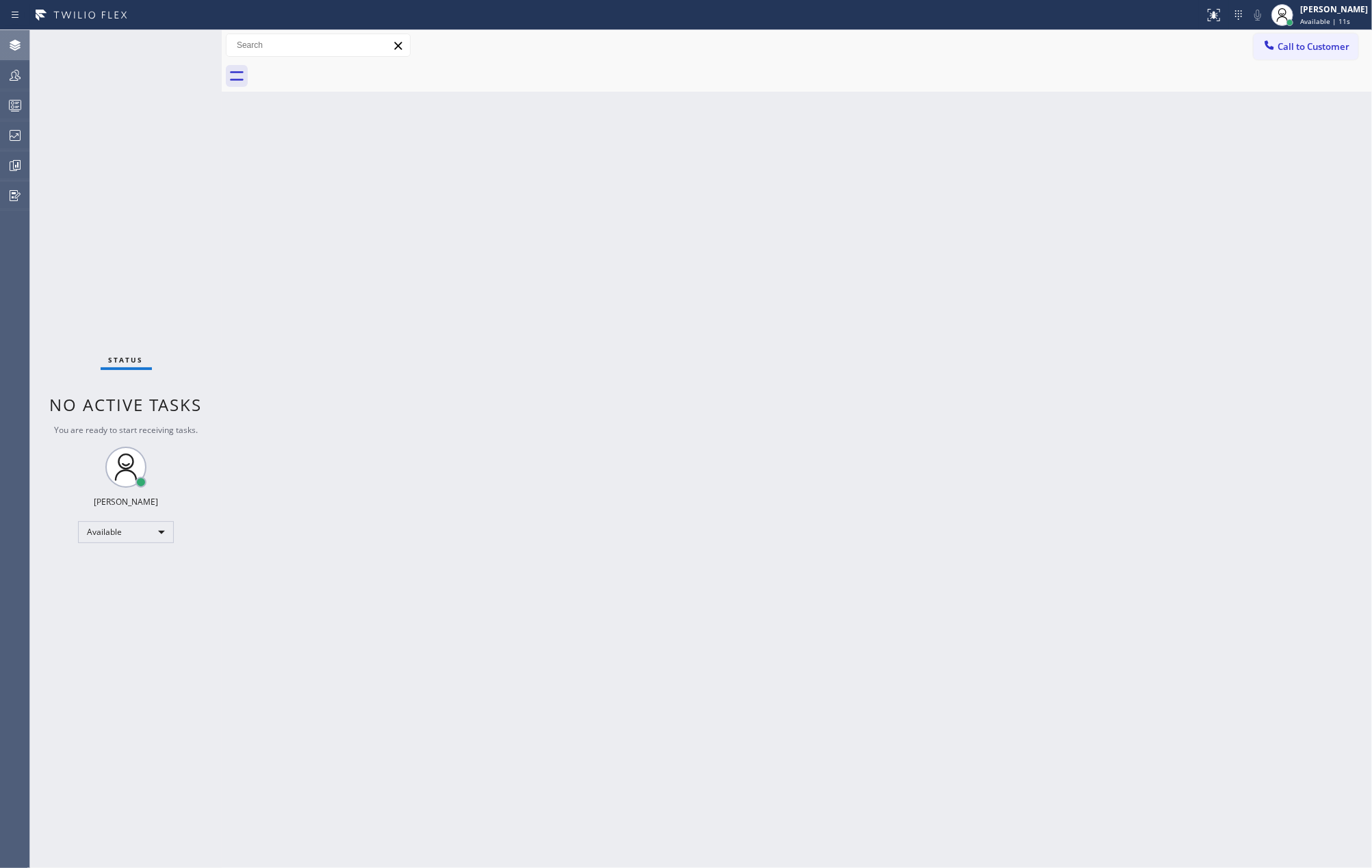
click at [175, 46] on div "Status No active tasks You are ready to start receiving tasks. Jovelle Tadle Av…" at bounding box center [126, 449] width 192 height 838
click at [175, 46] on icon at bounding box center [179, 45] width 16 height 16
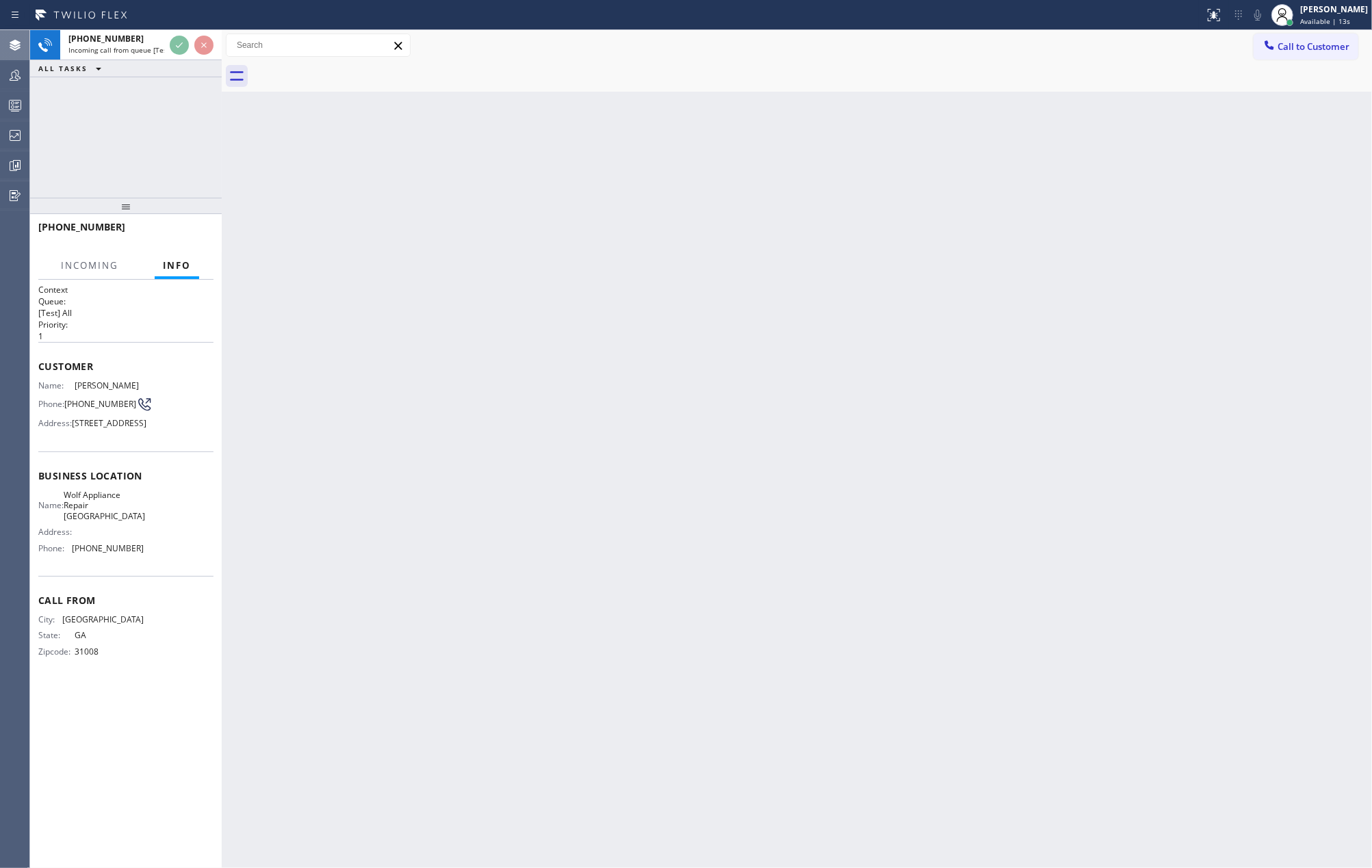
click at [561, 395] on div "Back to Dashboard Change Sender ID Customers Technicians Select a contact Outbo…" at bounding box center [797, 449] width 1150 height 838
drag, startPoint x: 416, startPoint y: 369, endPoint x: 148, endPoint y: 242, distance: 296.6
click at [414, 369] on div "Back to Dashboard Change Sender ID Customers Technicians Select a contact Outbo…" at bounding box center [797, 449] width 1150 height 838
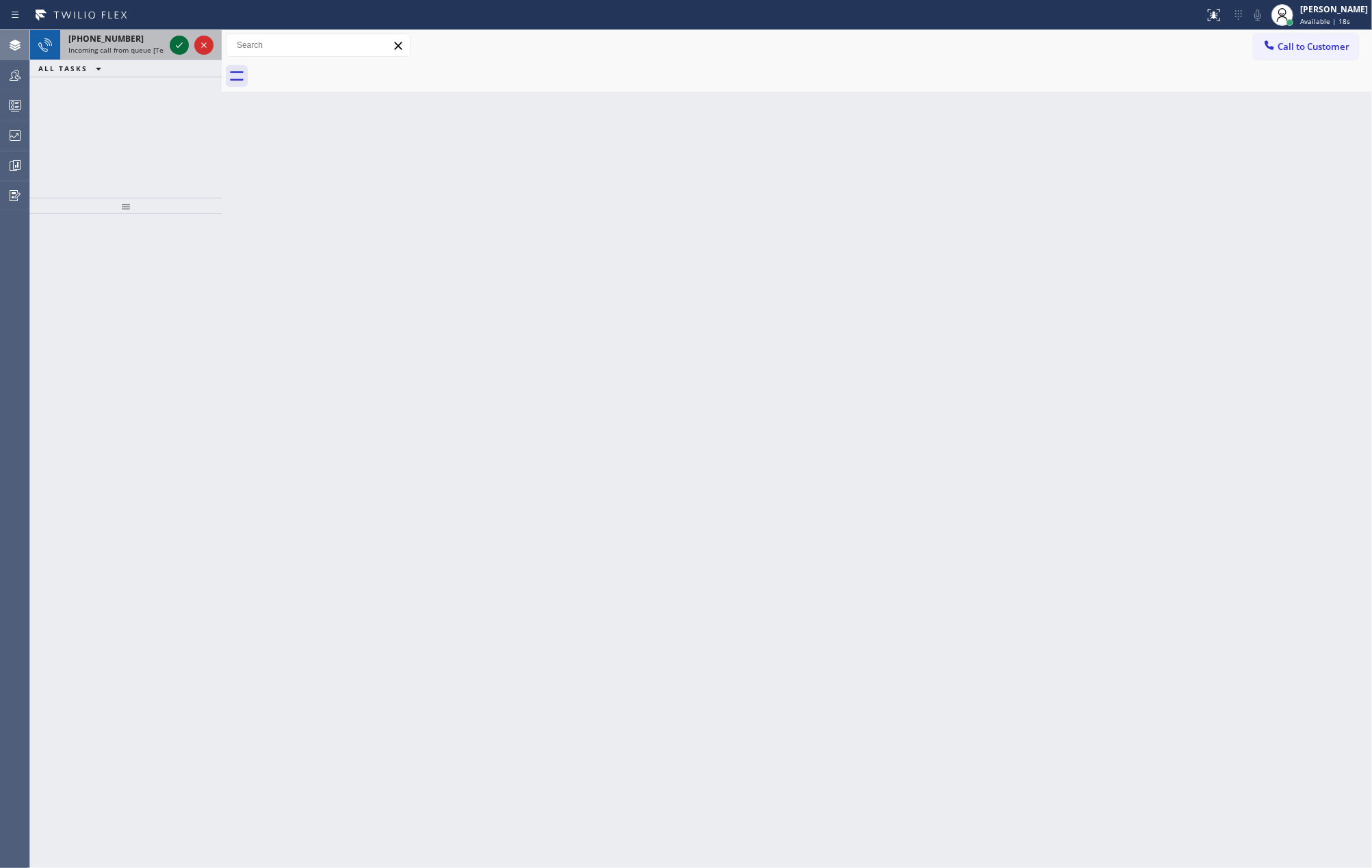
click at [173, 44] on icon at bounding box center [179, 45] width 16 height 16
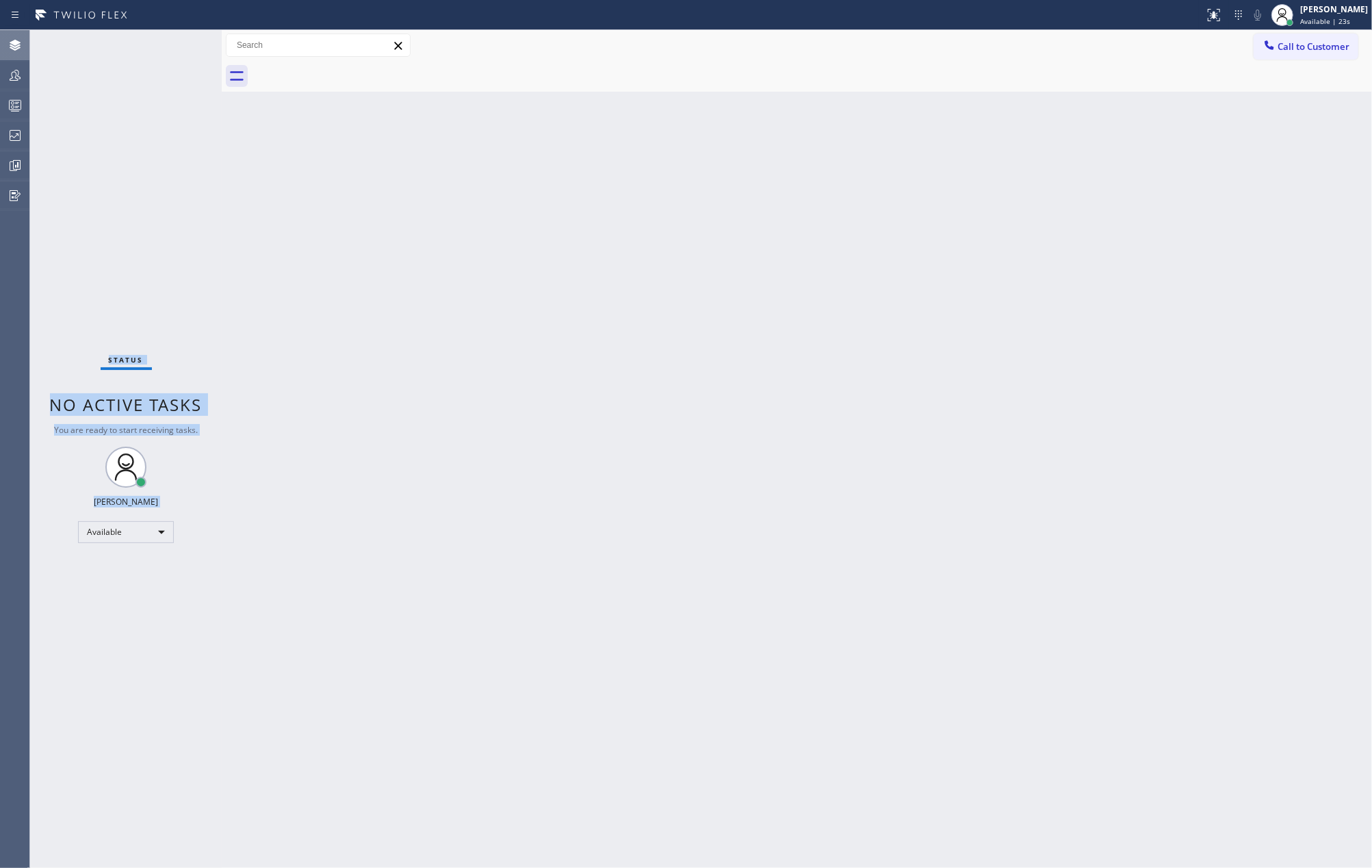
click at [175, 41] on div "Status No active tasks You are ready to start receiving tasks. Jovelle Tadle Av…" at bounding box center [126, 449] width 192 height 838
click at [145, 136] on div "Status No active tasks You are ready to start receiving tasks. Jovelle Tadle Av…" at bounding box center [126, 449] width 192 height 838
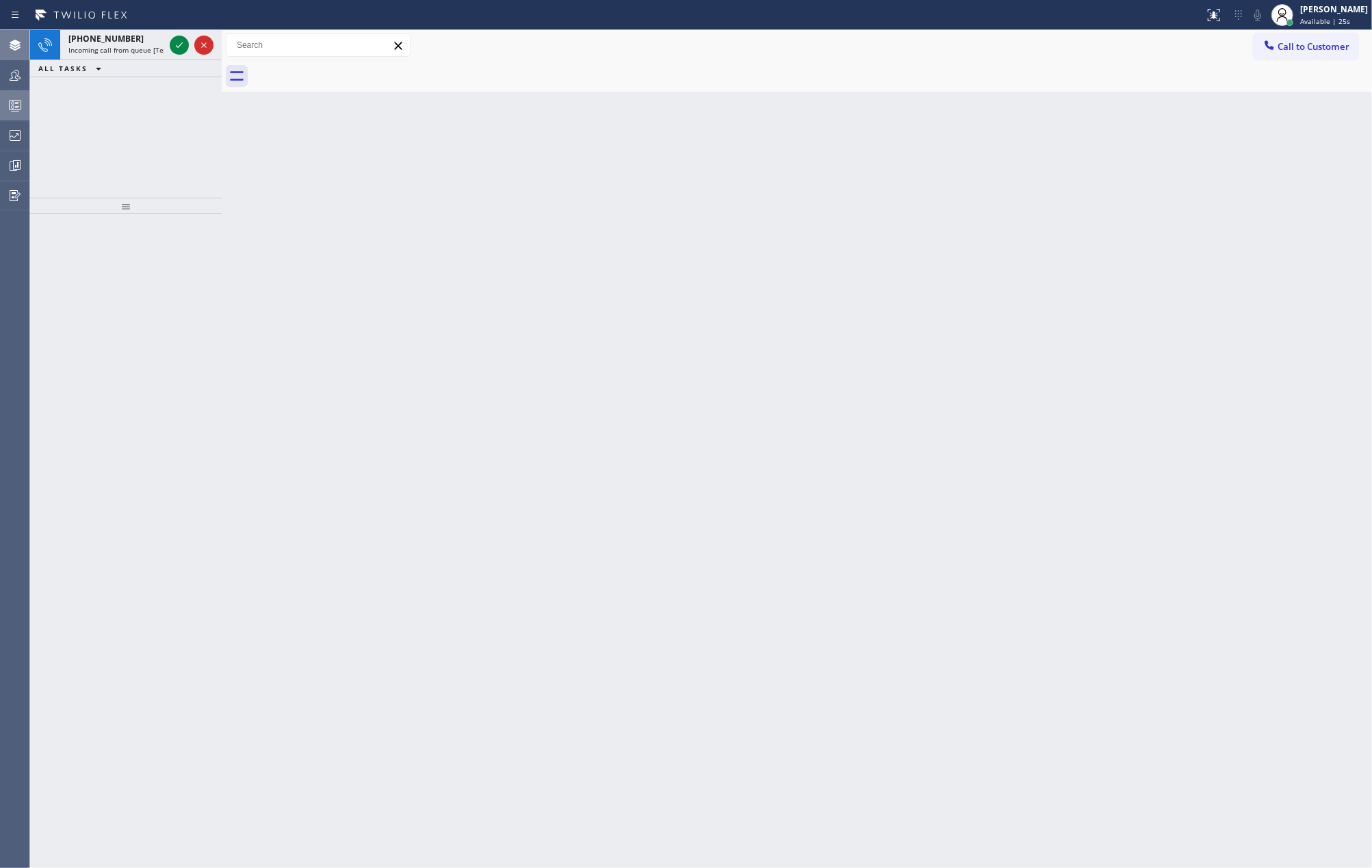
click at [19, 104] on icon at bounding box center [15, 105] width 16 height 16
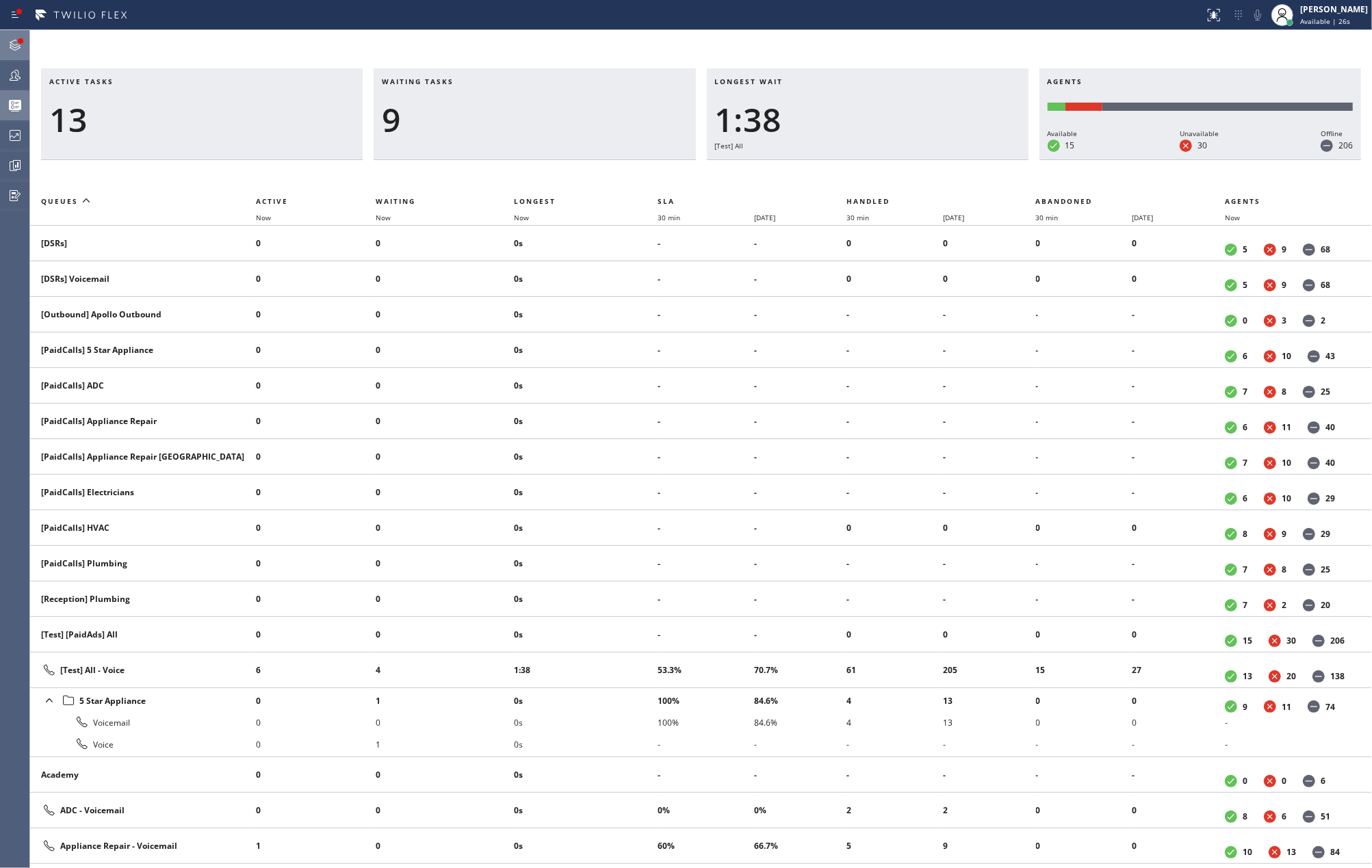
click at [22, 45] on icon at bounding box center [15, 45] width 16 height 16
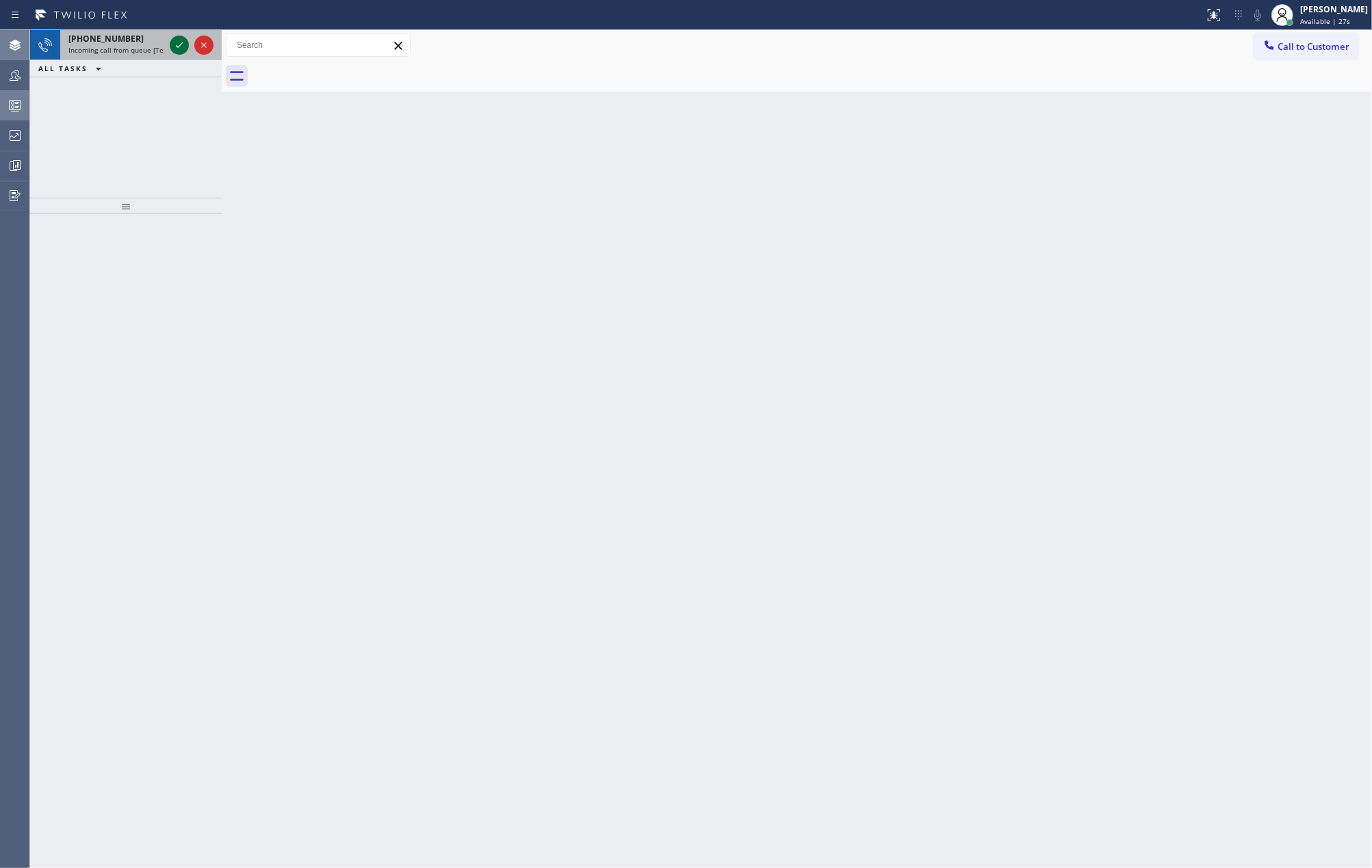
click at [179, 46] on icon at bounding box center [179, 45] width 16 height 16
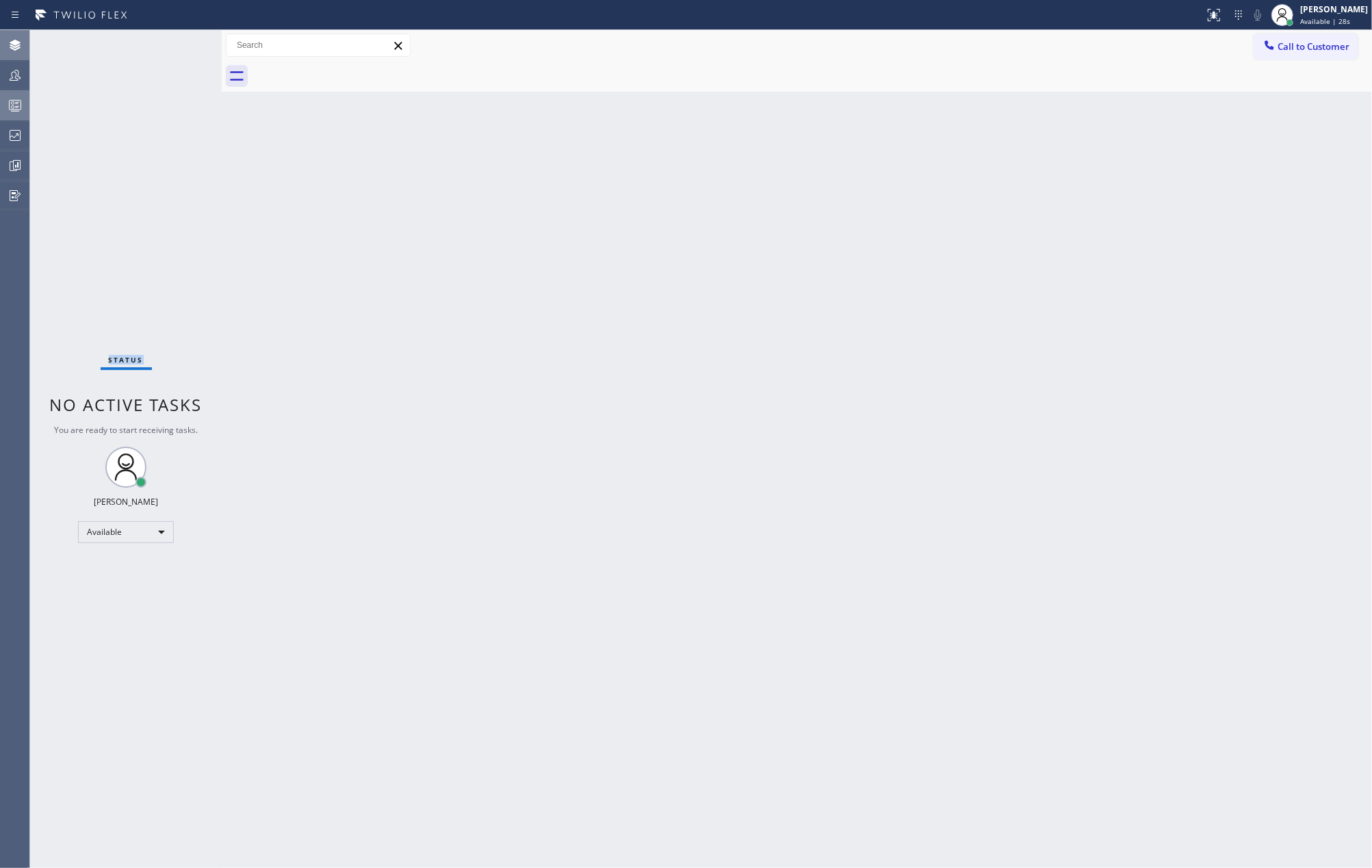
click at [176, 48] on div "Status No active tasks You are ready to start receiving tasks. Jovelle Tadle Av…" at bounding box center [126, 449] width 192 height 838
click at [146, 111] on div "Status No active tasks You are ready to start receiving tasks. Jovelle Tadle Av…" at bounding box center [126, 449] width 192 height 838
click at [145, 116] on div "Status No active tasks You are ready to start receiving tasks. Jovelle Tadle Av…" at bounding box center [126, 449] width 192 height 838
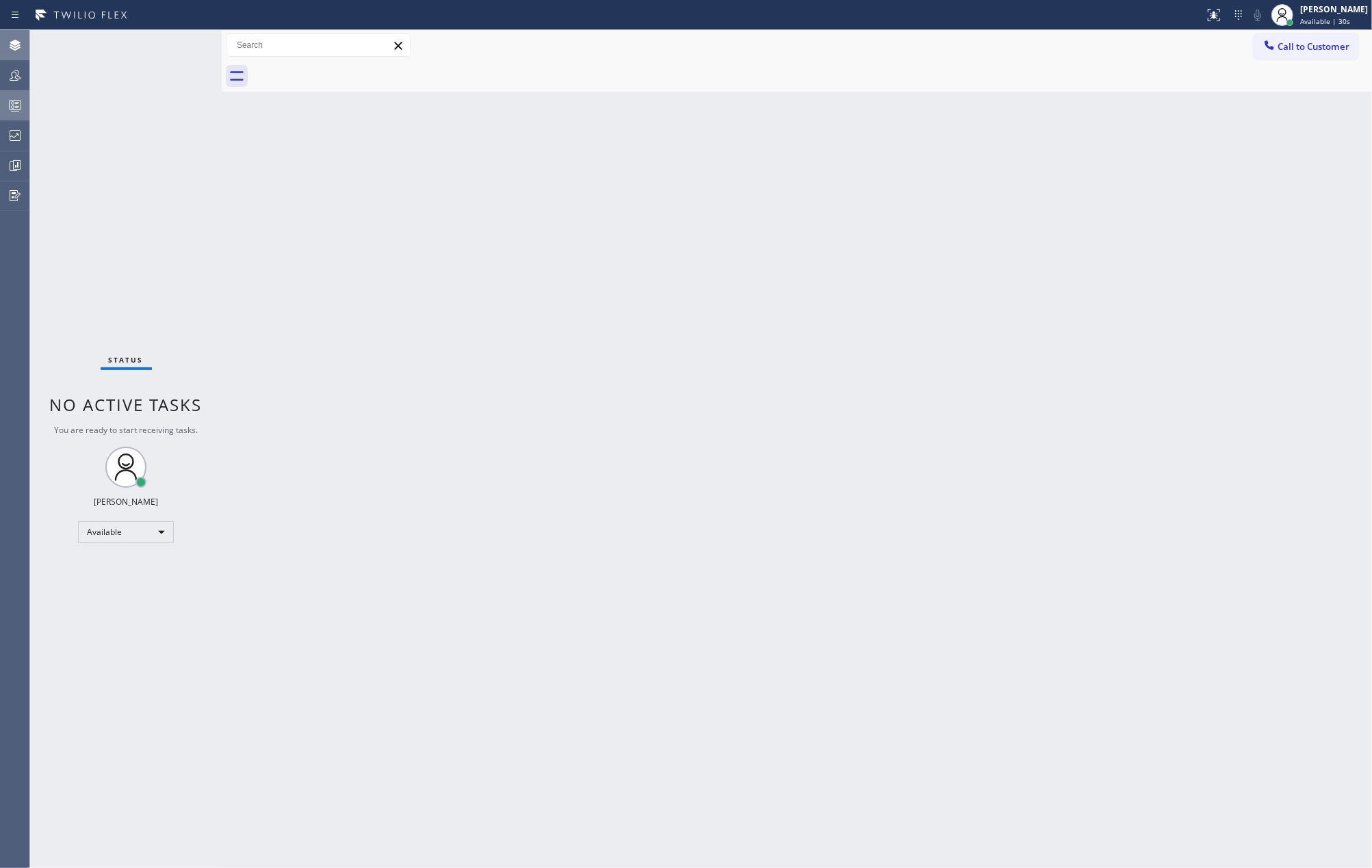
click at [145, 116] on div "Status No active tasks You are ready to start receiving tasks. Jovelle Tadle Av…" at bounding box center [126, 449] width 192 height 838
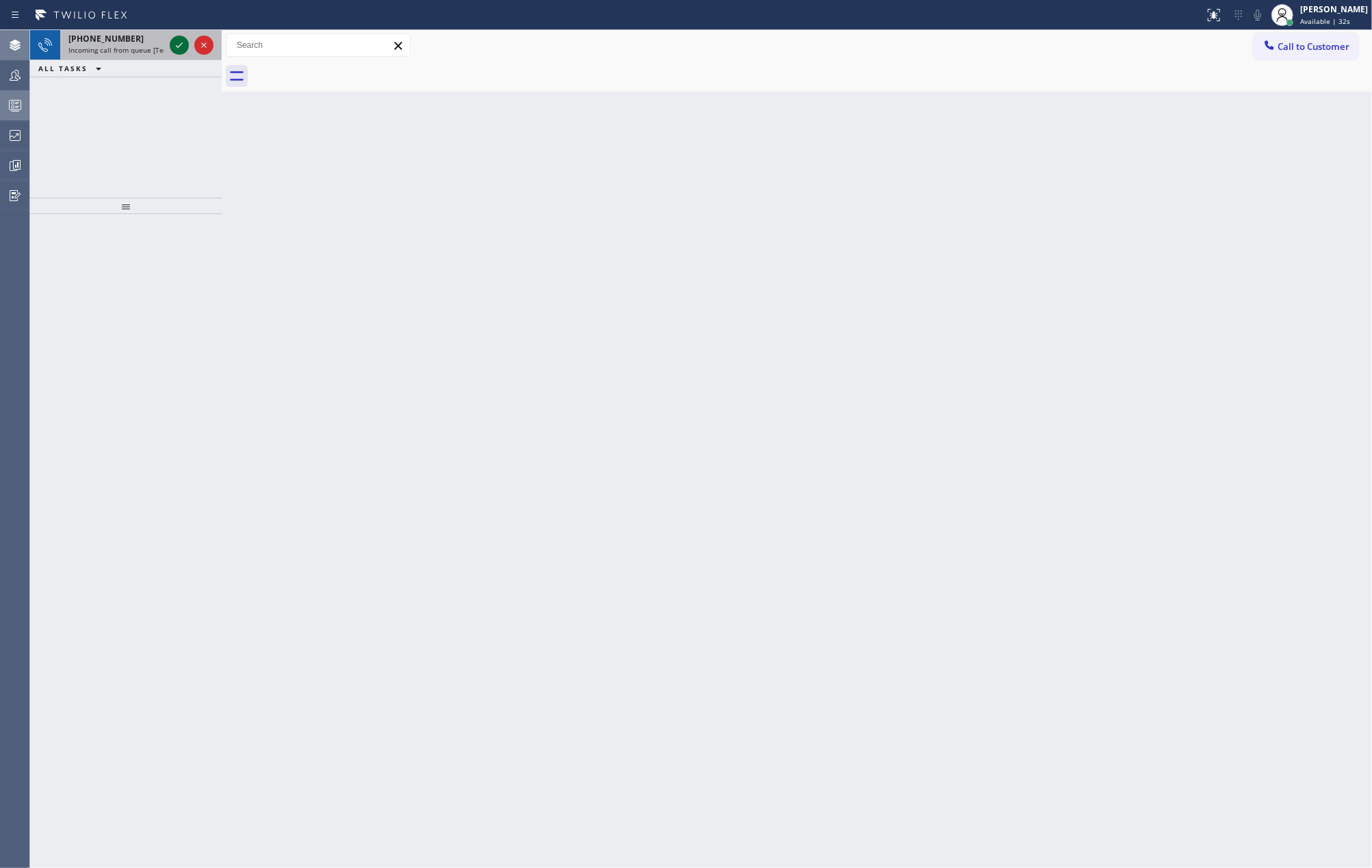
click at [179, 45] on icon at bounding box center [179, 45] width 7 height 6
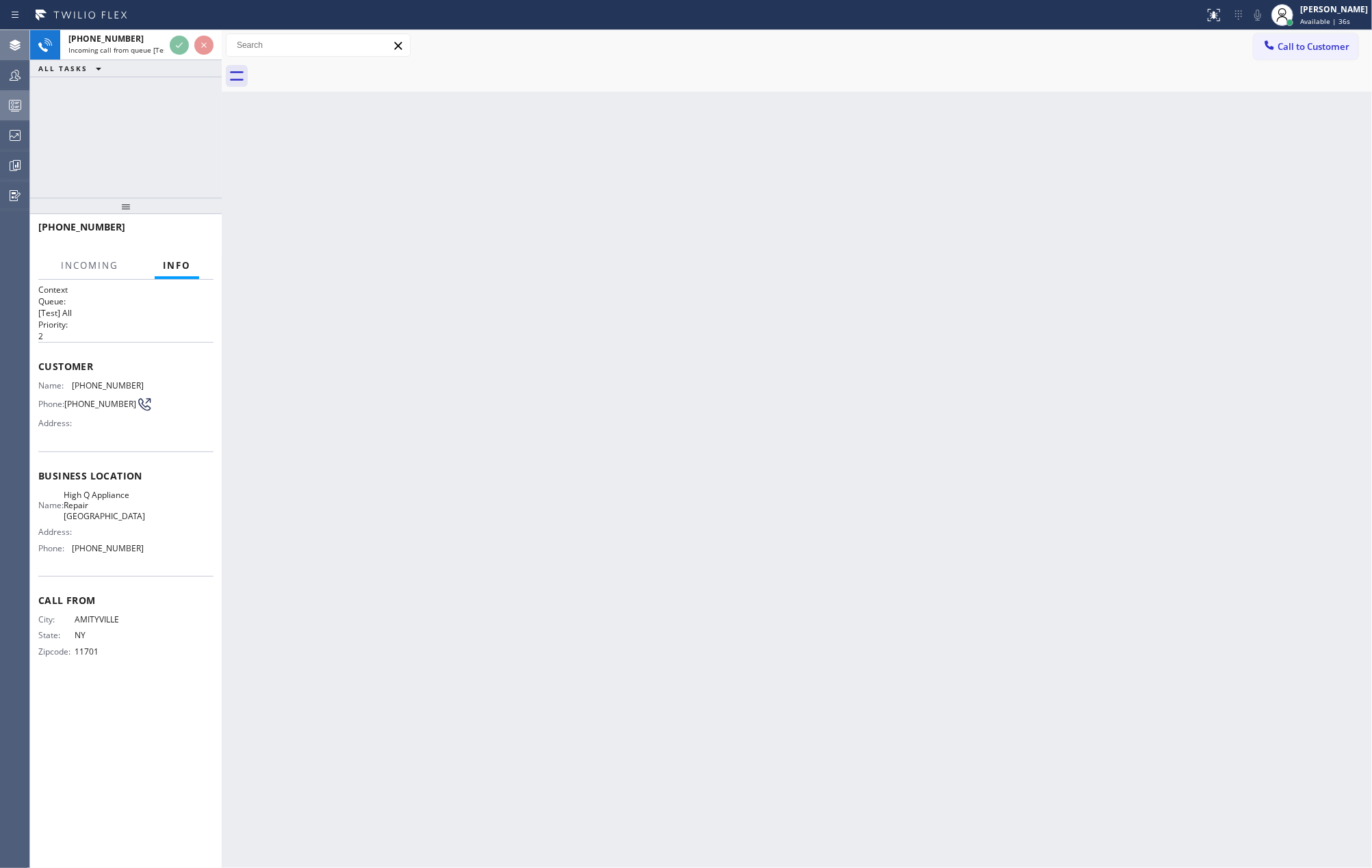
click at [388, 258] on div "Back to Dashboard Change Sender ID Customers Technicians Select a contact Outbo…" at bounding box center [797, 449] width 1150 height 838
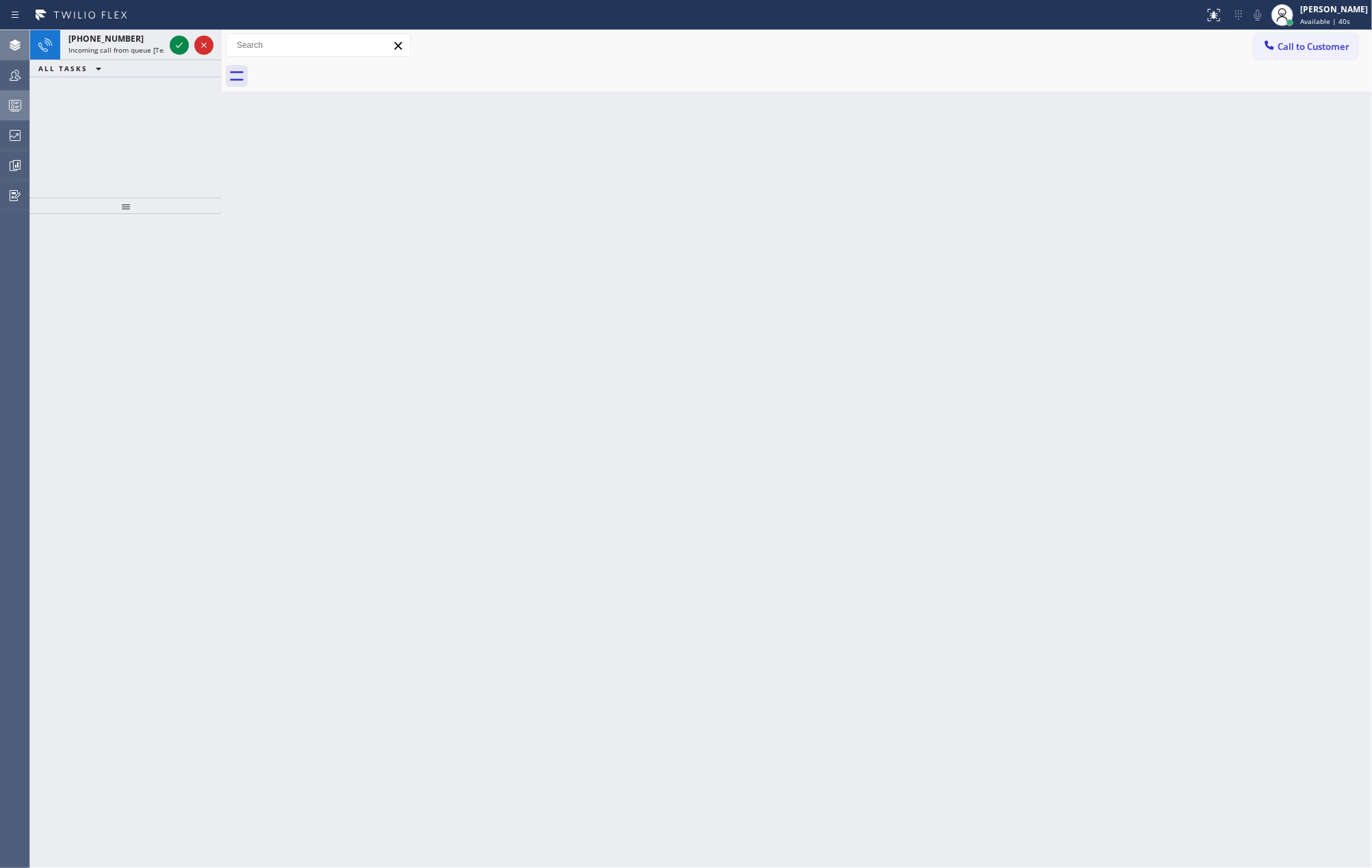
click at [172, 45] on icon at bounding box center [179, 45] width 16 height 16
click at [171, 47] on div "Status No active tasks You are ready to start receiving tasks. Jovelle Tadle Av…" at bounding box center [126, 449] width 192 height 838
click at [171, 47] on icon at bounding box center [179, 45] width 16 height 16
click at [456, 354] on div "Back to Dashboard Change Sender ID Customers Technicians Select a contact Outbo…" at bounding box center [797, 449] width 1150 height 838
drag, startPoint x: 1347, startPoint y: 14, endPoint x: 1332, endPoint y: 36, distance: 26.6
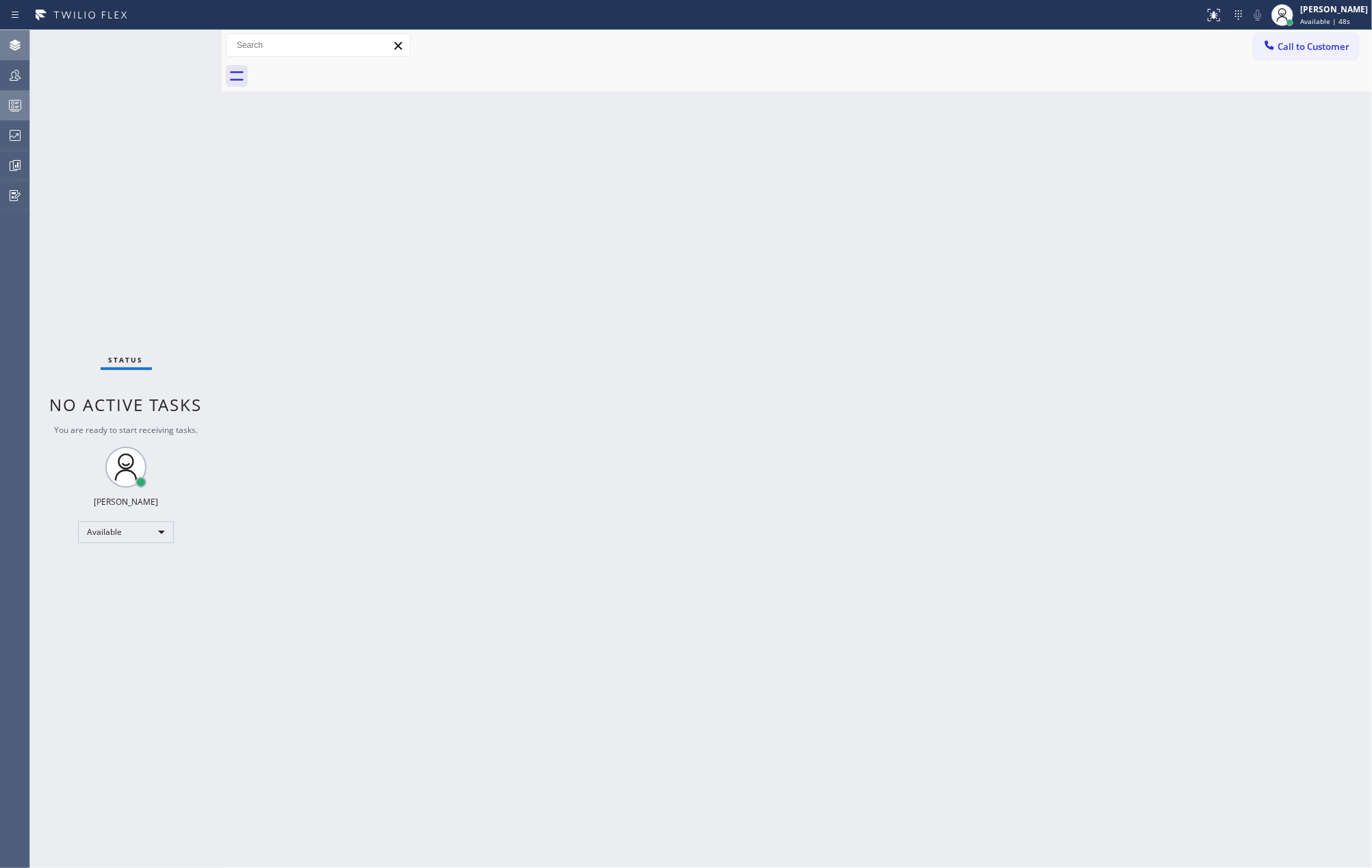
click at [1344, 18] on div "Jovelle Tadle Available | 48s" at bounding box center [1335, 15] width 74 height 24
click at [1273, 84] on button "Unavailable" at bounding box center [1303, 90] width 137 height 18
click at [379, 162] on div "Back to Dashboard Change Sender ID Customers Technicians Select a contact Outbo…" at bounding box center [797, 449] width 1150 height 838
click at [237, 173] on div "Back to Dashboard Change Sender ID Customers Technicians Select a contact Outbo…" at bounding box center [797, 449] width 1150 height 838
click at [17, 103] on icon at bounding box center [15, 105] width 16 height 16
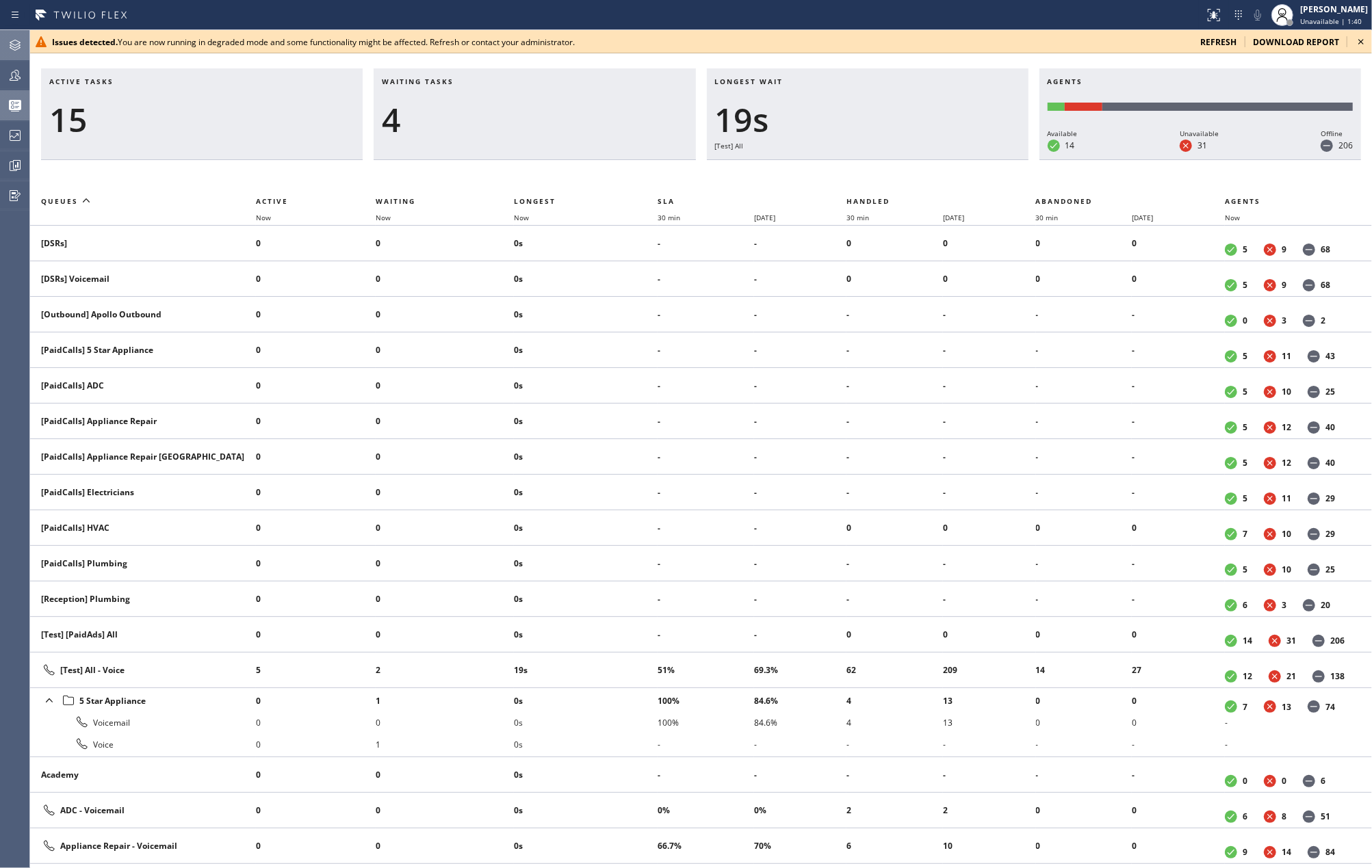
click at [1359, 39] on icon at bounding box center [1361, 41] width 16 height 16
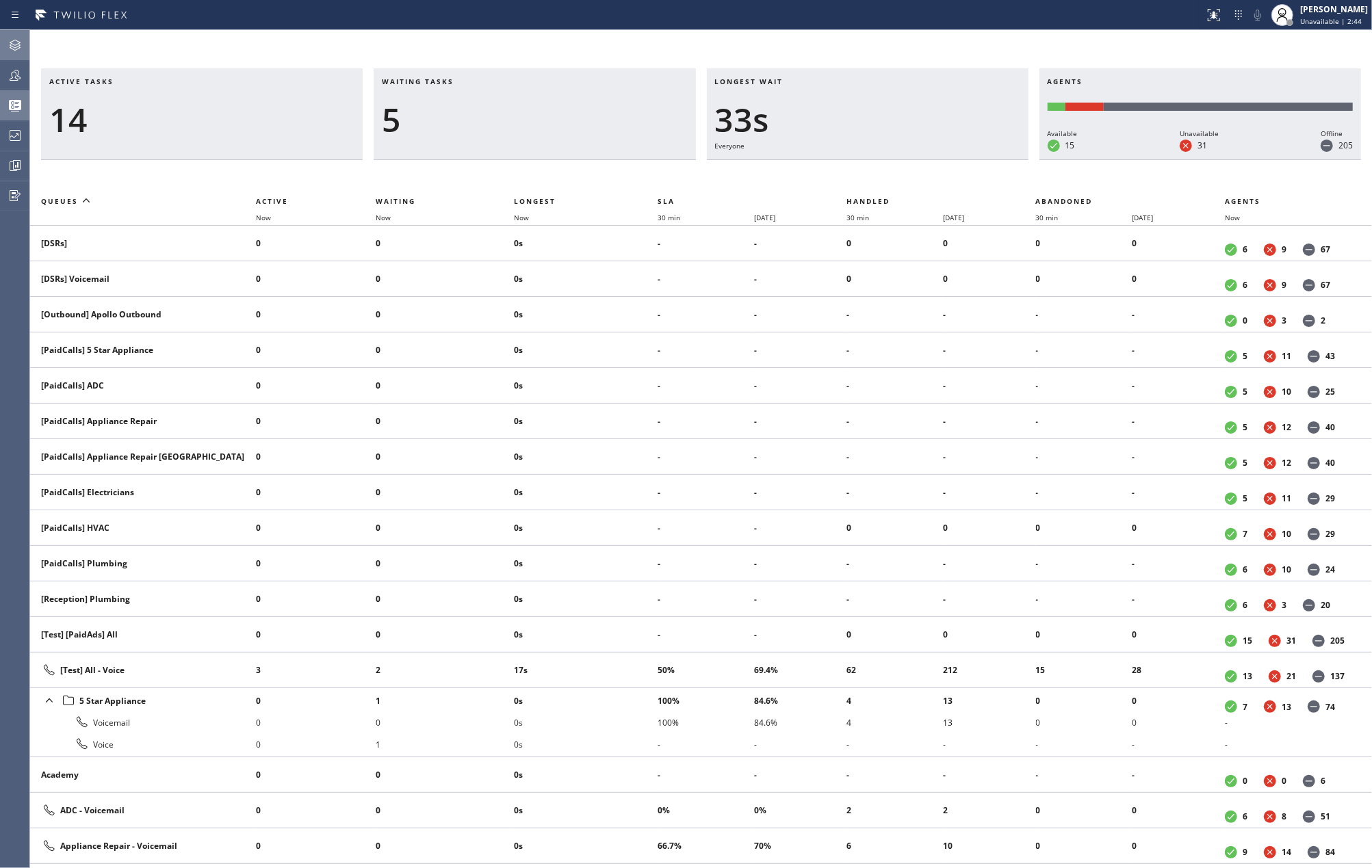
click at [312, 55] on div "Active tasks 14 Waiting tasks 5 Longest wait 33s Everyone Agents Available 15 U…" at bounding box center [701, 449] width 1342 height 838
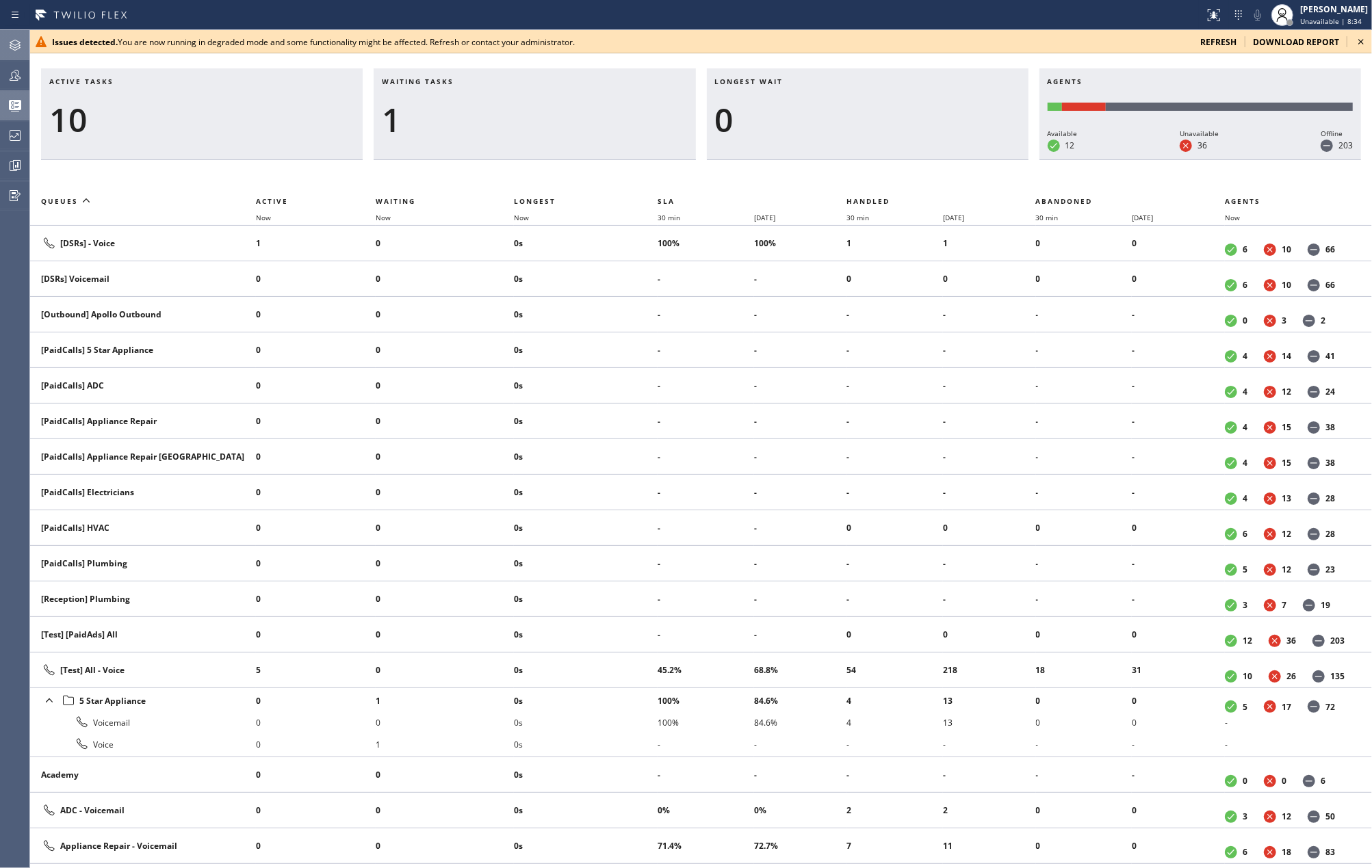
click at [1360, 34] on icon at bounding box center [1361, 41] width 16 height 16
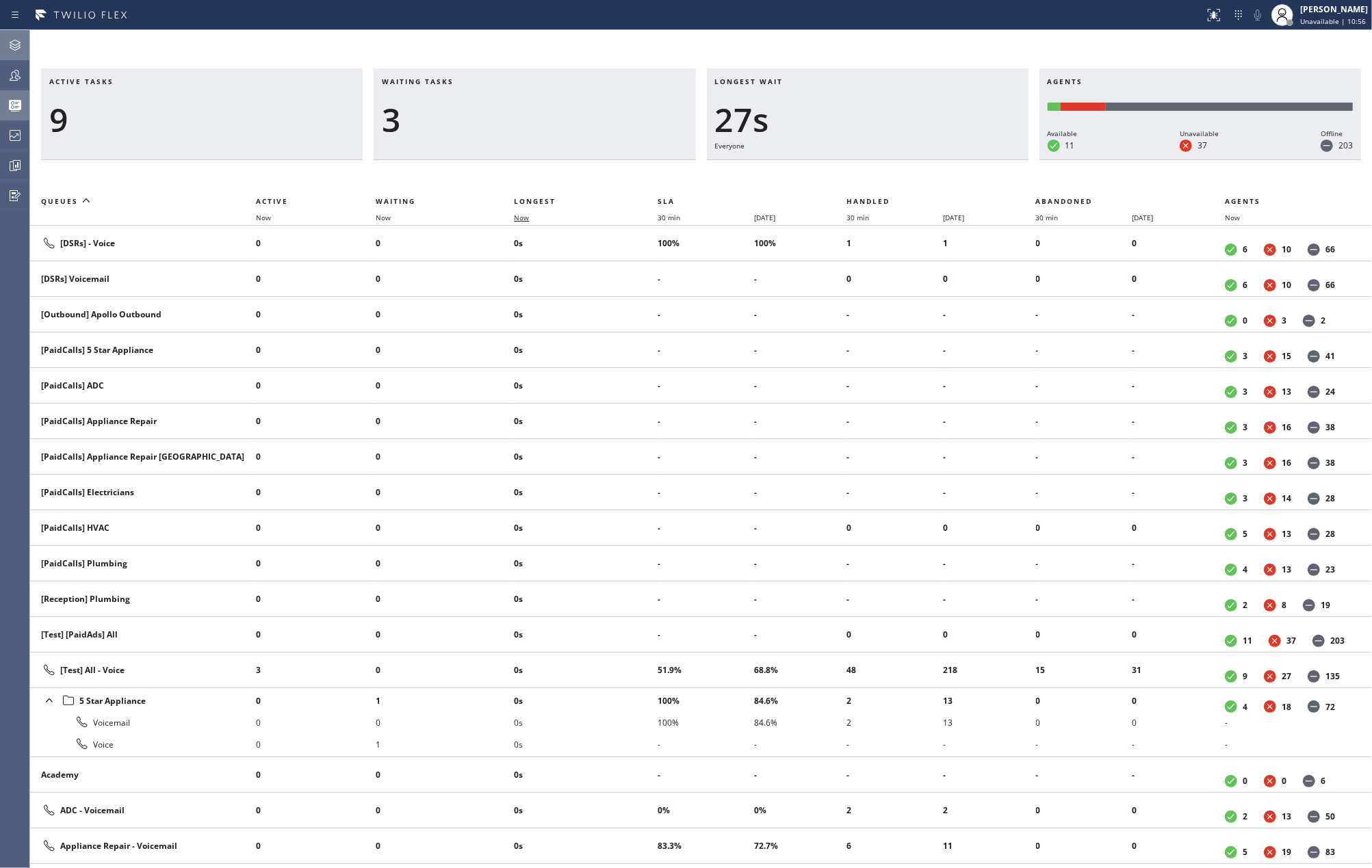
click at [518, 217] on span "Now" at bounding box center [521, 218] width 15 height 10
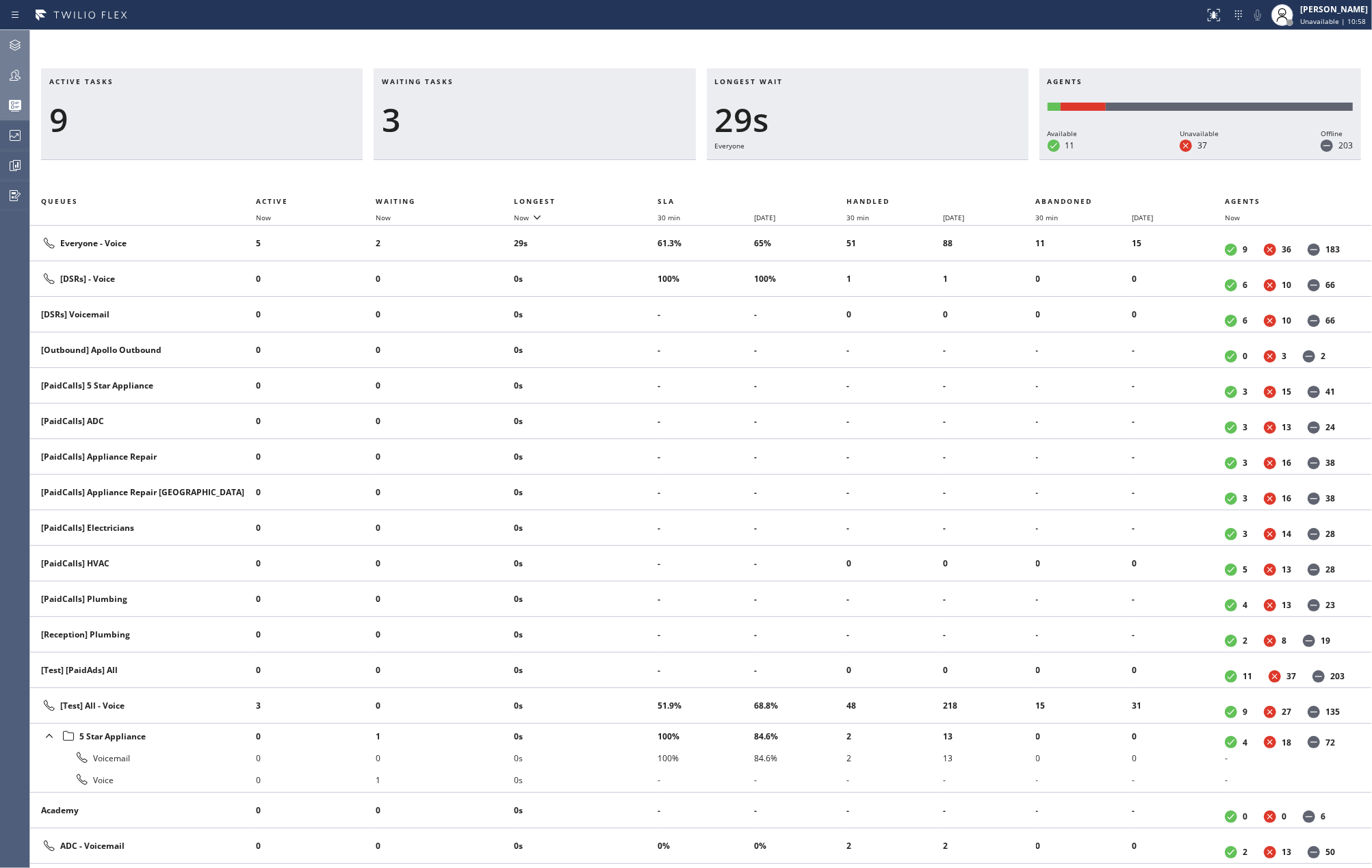
click at [11, 71] on icon at bounding box center [15, 74] width 16 height 16
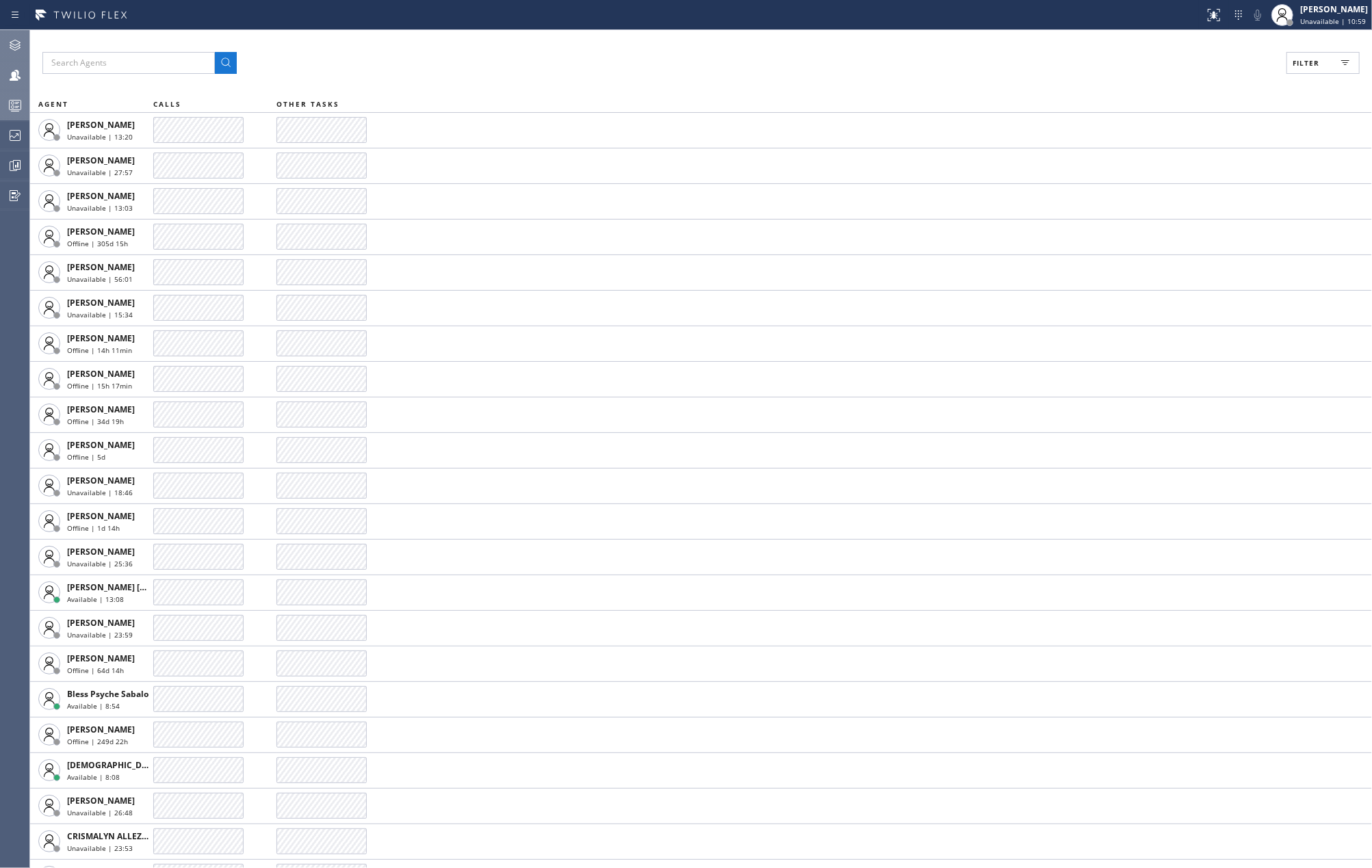
click at [1319, 61] on span "Filter" at bounding box center [1306, 63] width 27 height 10
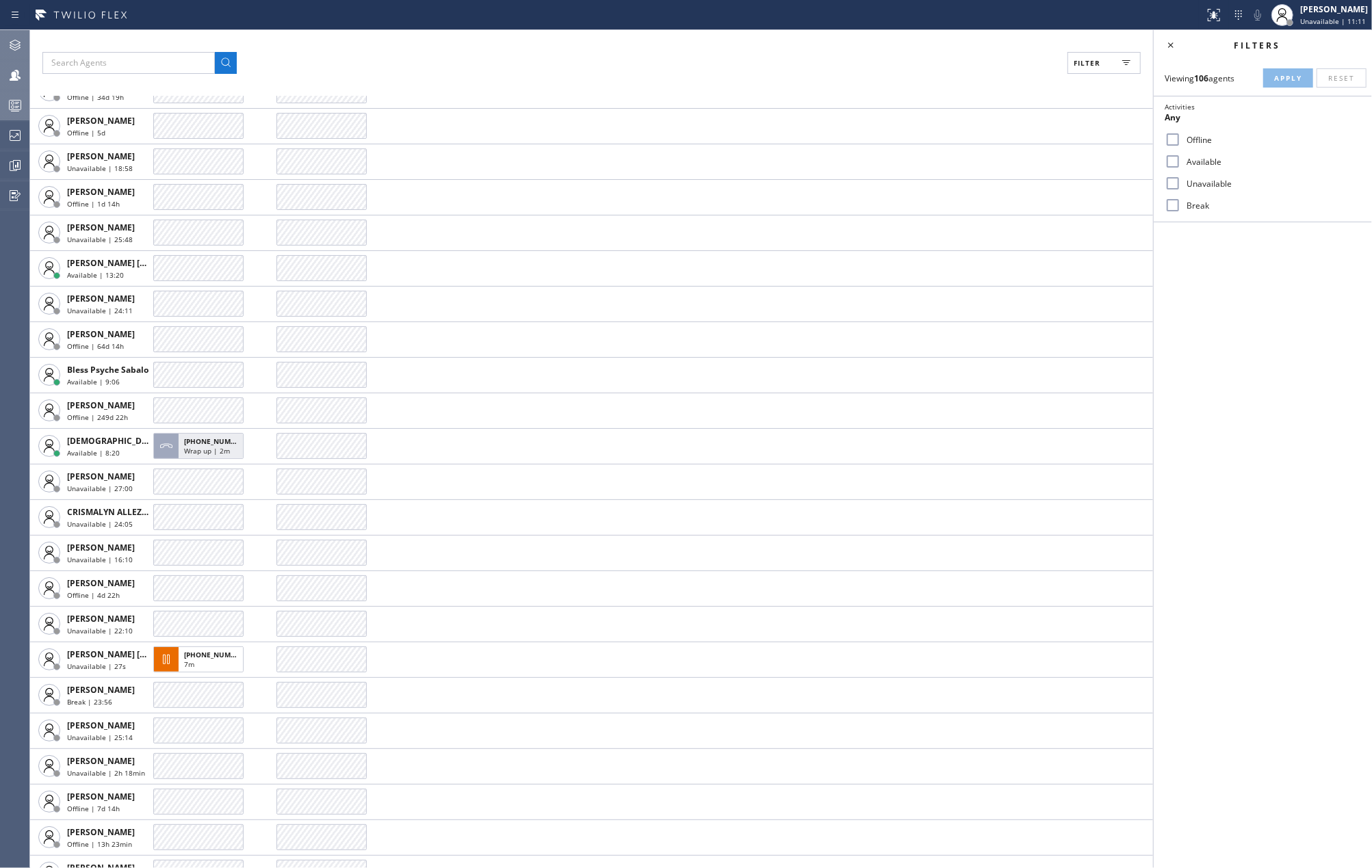
scroll to position [547, 0]
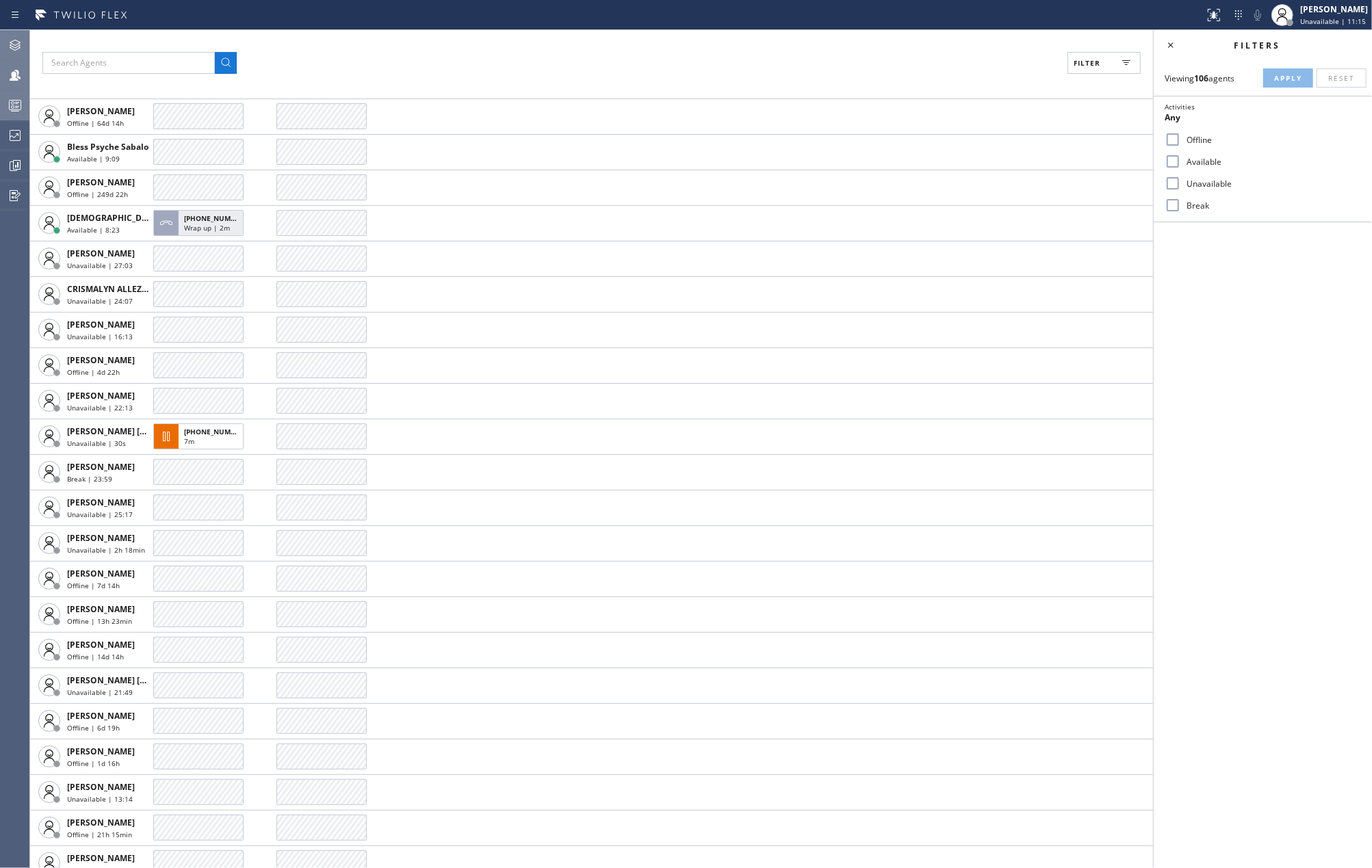
click at [1168, 157] on input "Available" at bounding box center [1172, 161] width 16 height 16
checkbox input "true"
click at [1299, 60] on div "Viewing 106 agents Apply Reset Activities Available only Offline Available Unav…" at bounding box center [1262, 141] width 218 height 162
click at [1284, 78] on span "Apply" at bounding box center [1288, 78] width 28 height 10
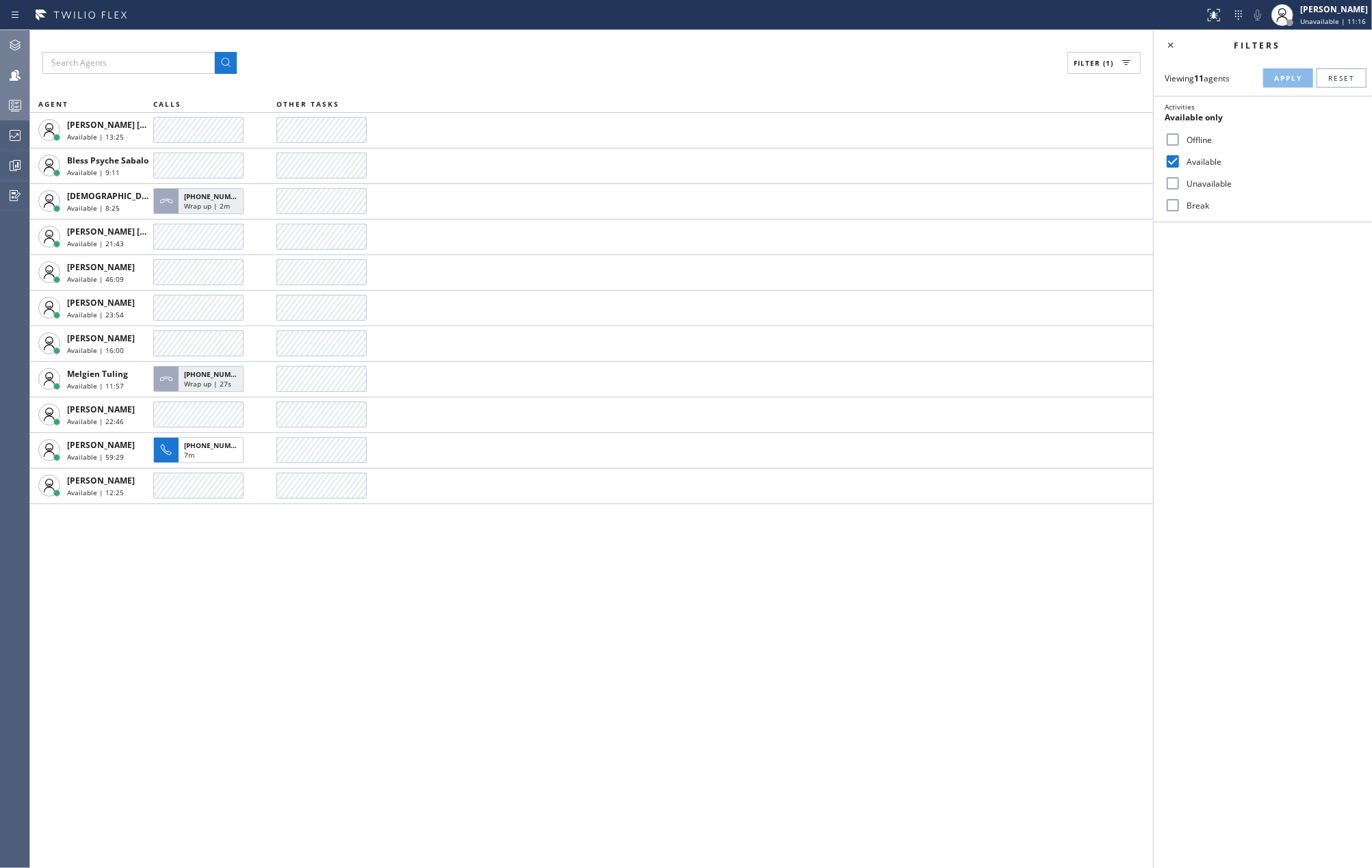
scroll to position [0, 0]
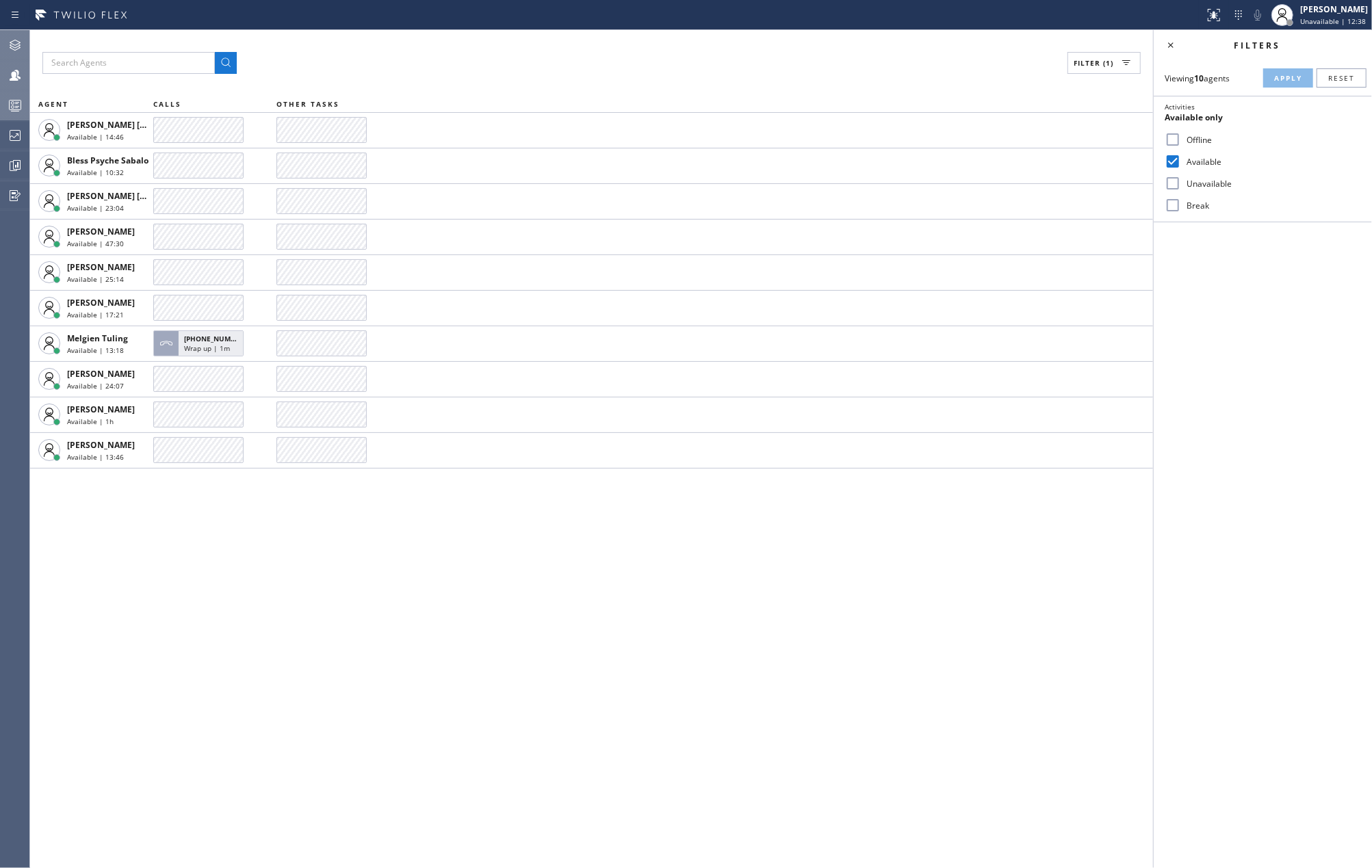
click at [1177, 203] on input "Break" at bounding box center [1172, 205] width 16 height 16
checkbox input "true"
click at [1289, 75] on span "Apply" at bounding box center [1288, 78] width 28 height 10
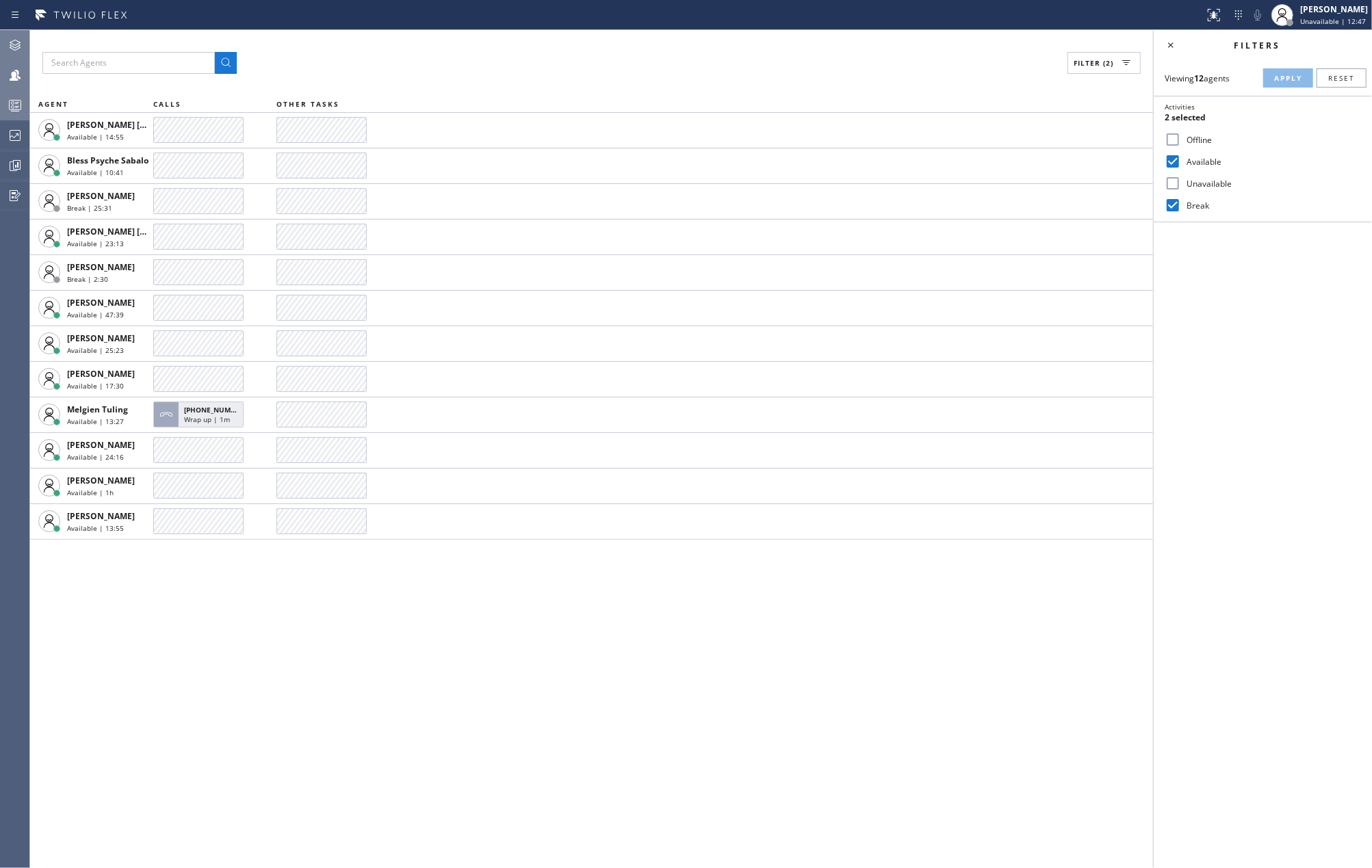
click at [1170, 185] on input "Unavailable" at bounding box center [1172, 183] width 16 height 16
checkbox input "true"
click at [1284, 77] on span "Apply" at bounding box center [1288, 78] width 28 height 10
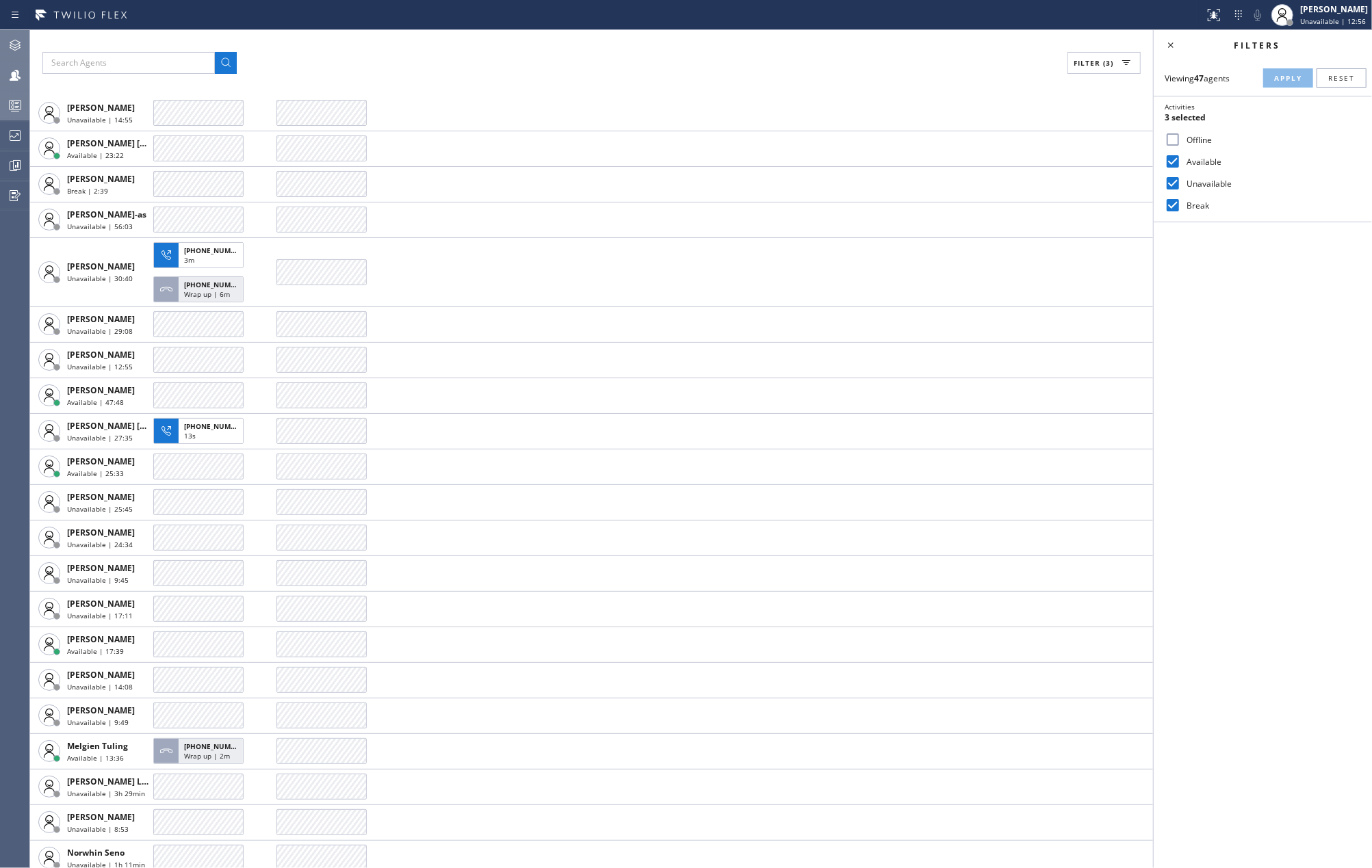
scroll to position [729, 0]
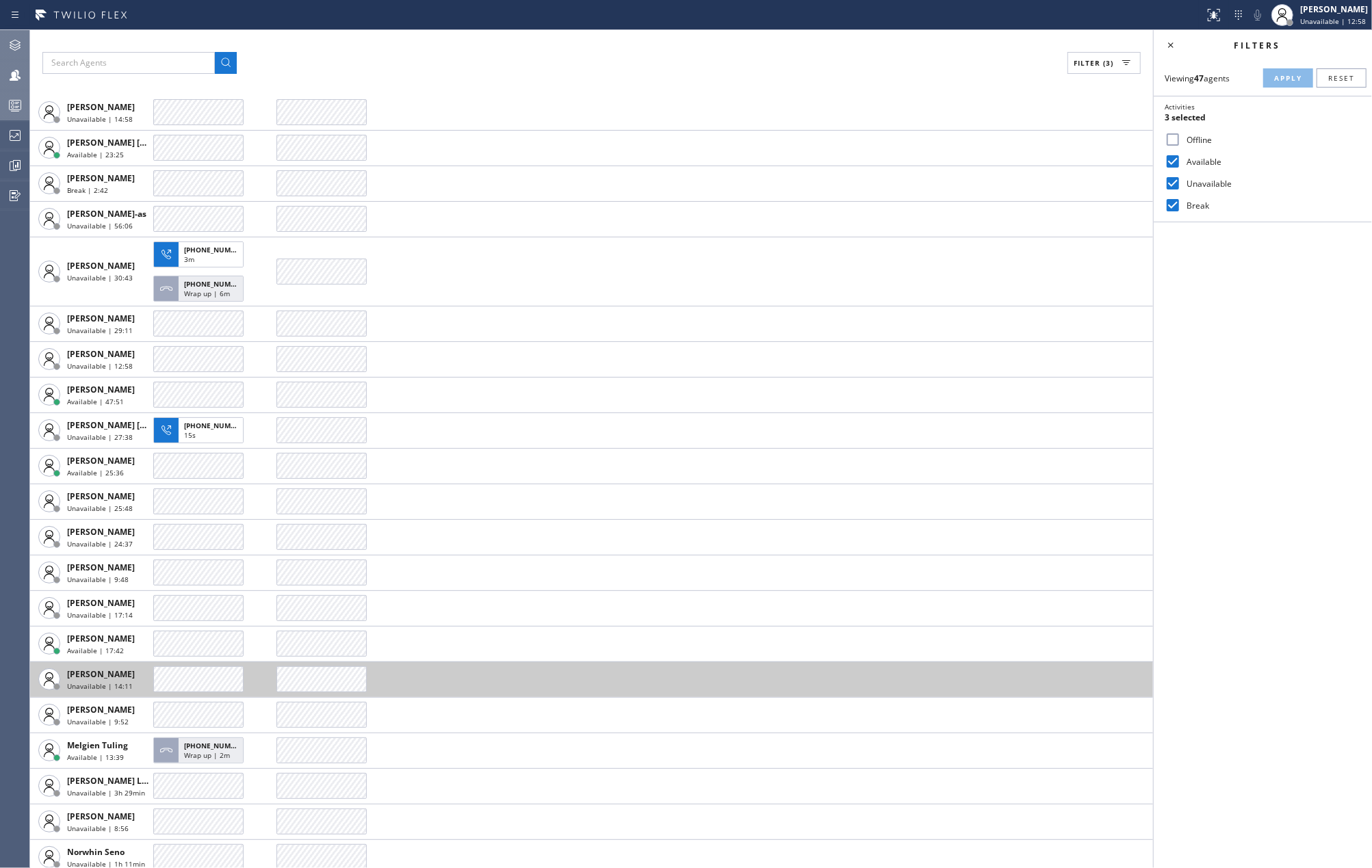
click at [198, 676] on div at bounding box center [198, 679] width 91 height 26
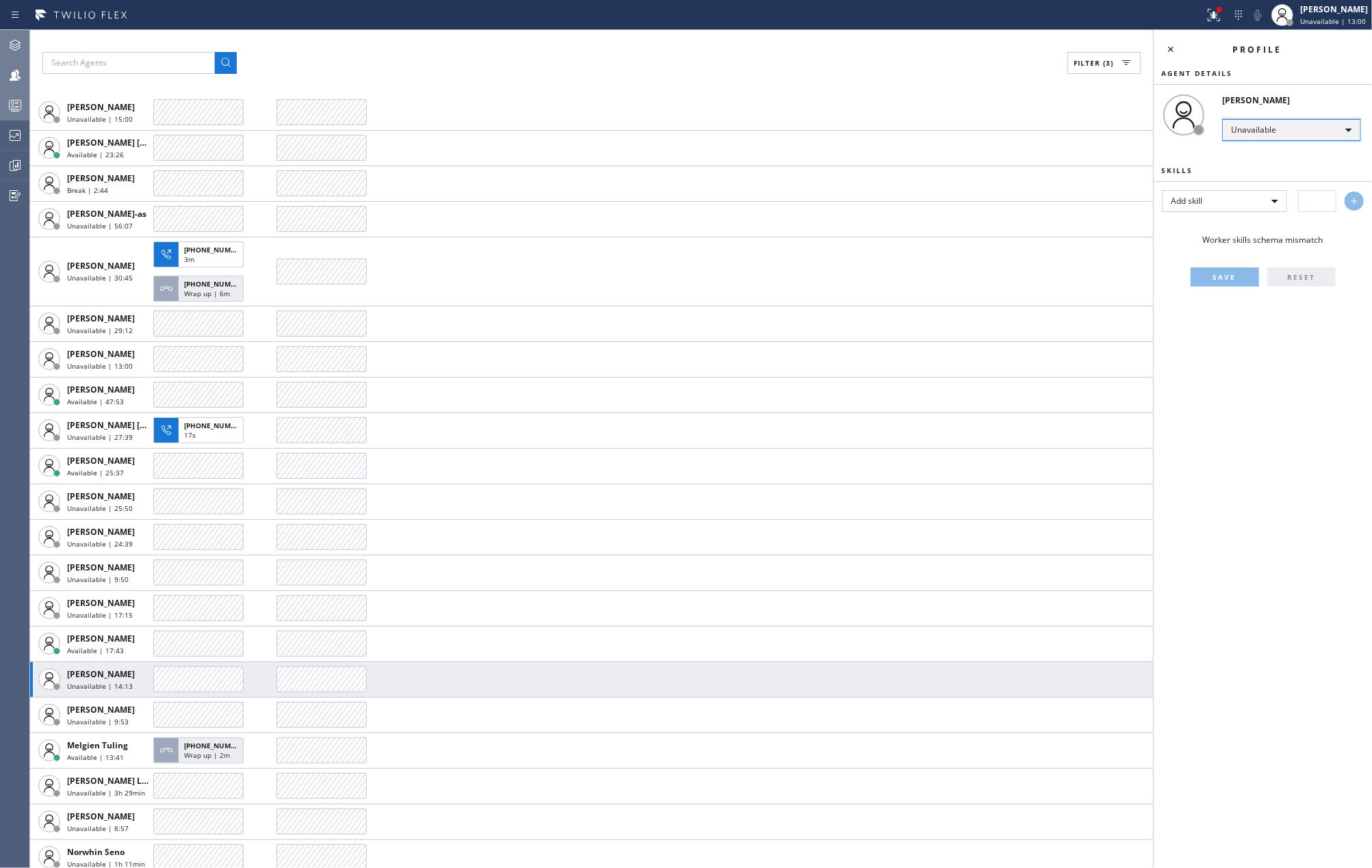
click at [1265, 131] on div "Unavailable" at bounding box center [1292, 129] width 139 height 22
click at [1255, 195] on li "Break" at bounding box center [1291, 200] width 136 height 16
click at [1173, 49] on icon at bounding box center [1170, 48] width 16 height 16
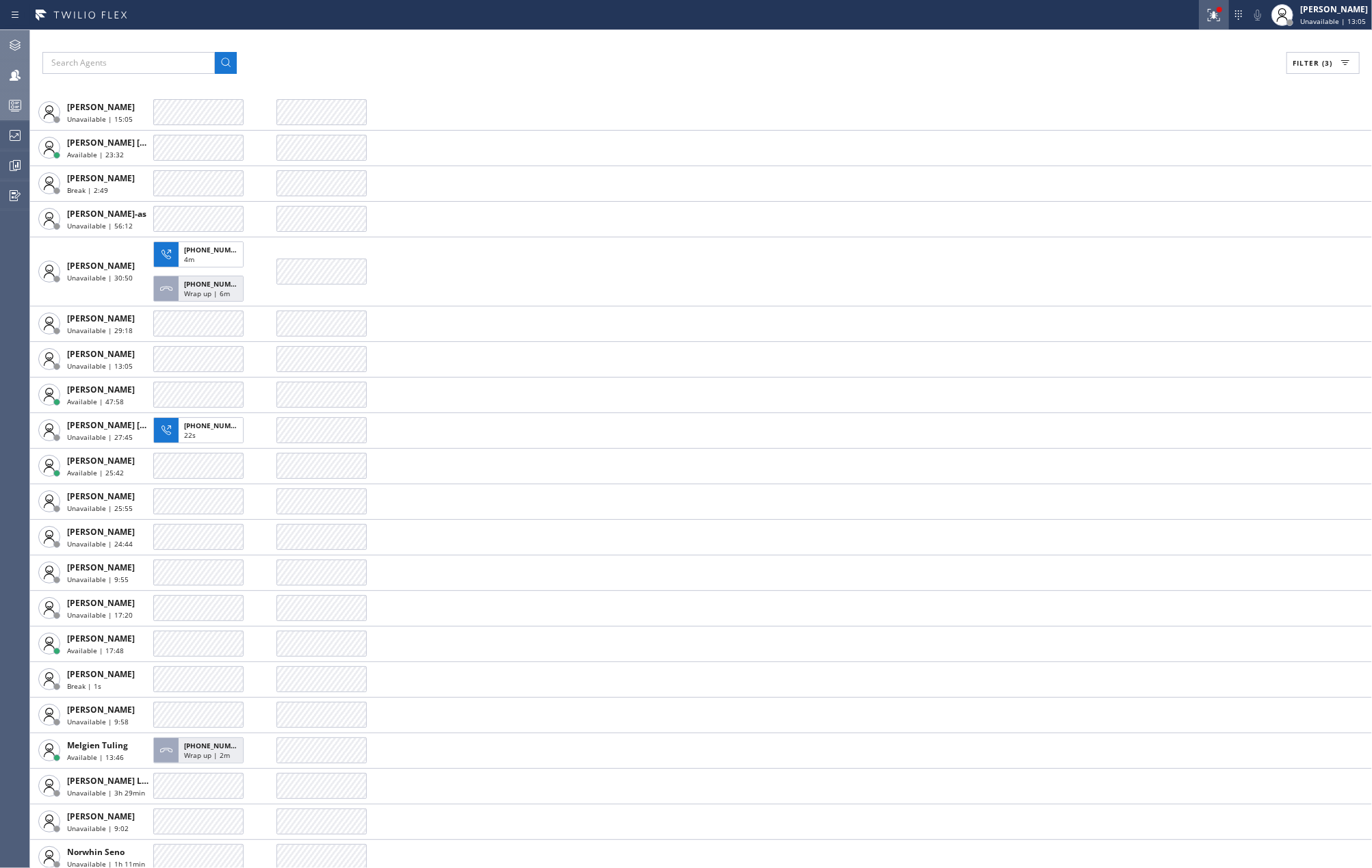
click at [1220, 19] on icon at bounding box center [1213, 15] width 16 height 16
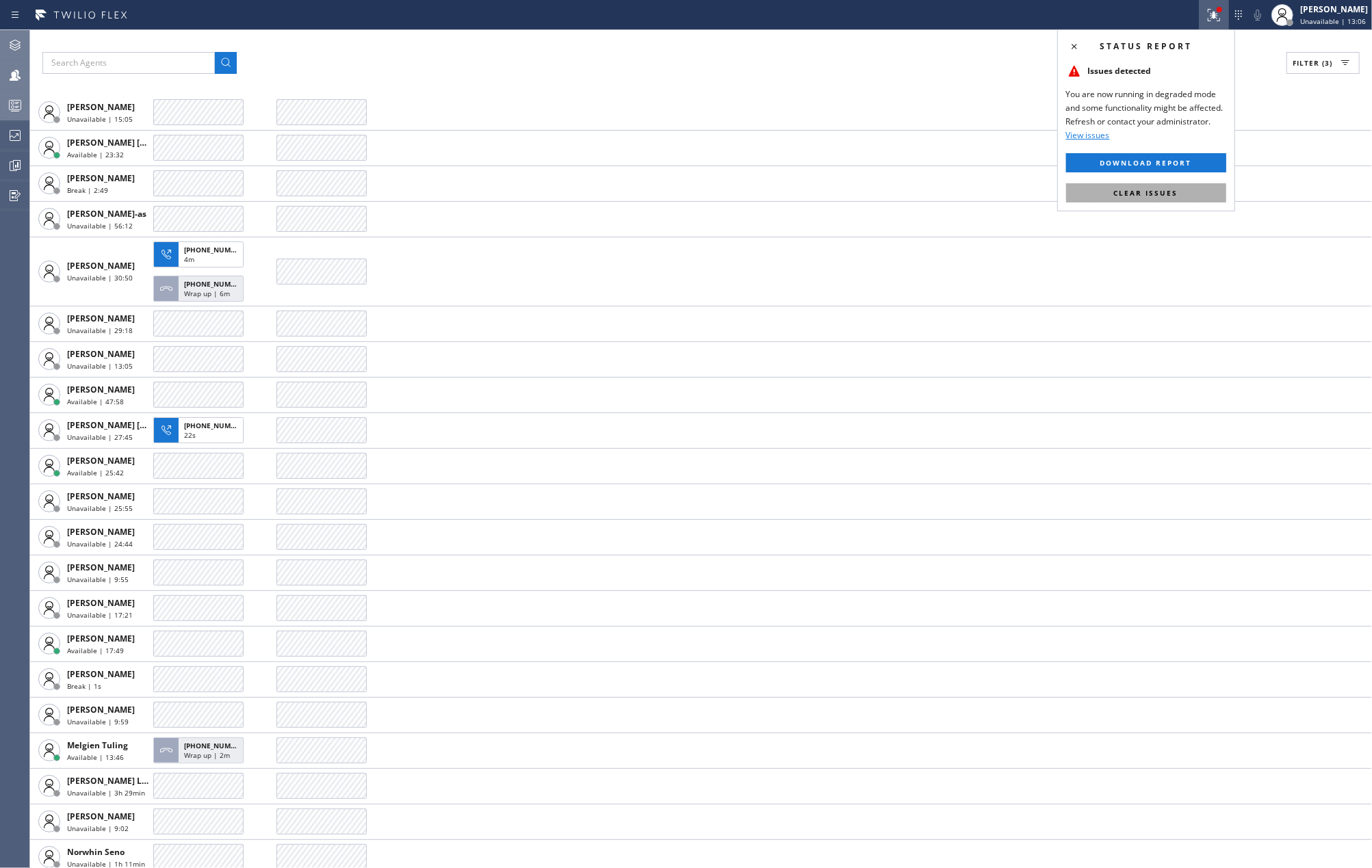
click at [1163, 188] on button "Clear issues" at bounding box center [1146, 192] width 160 height 19
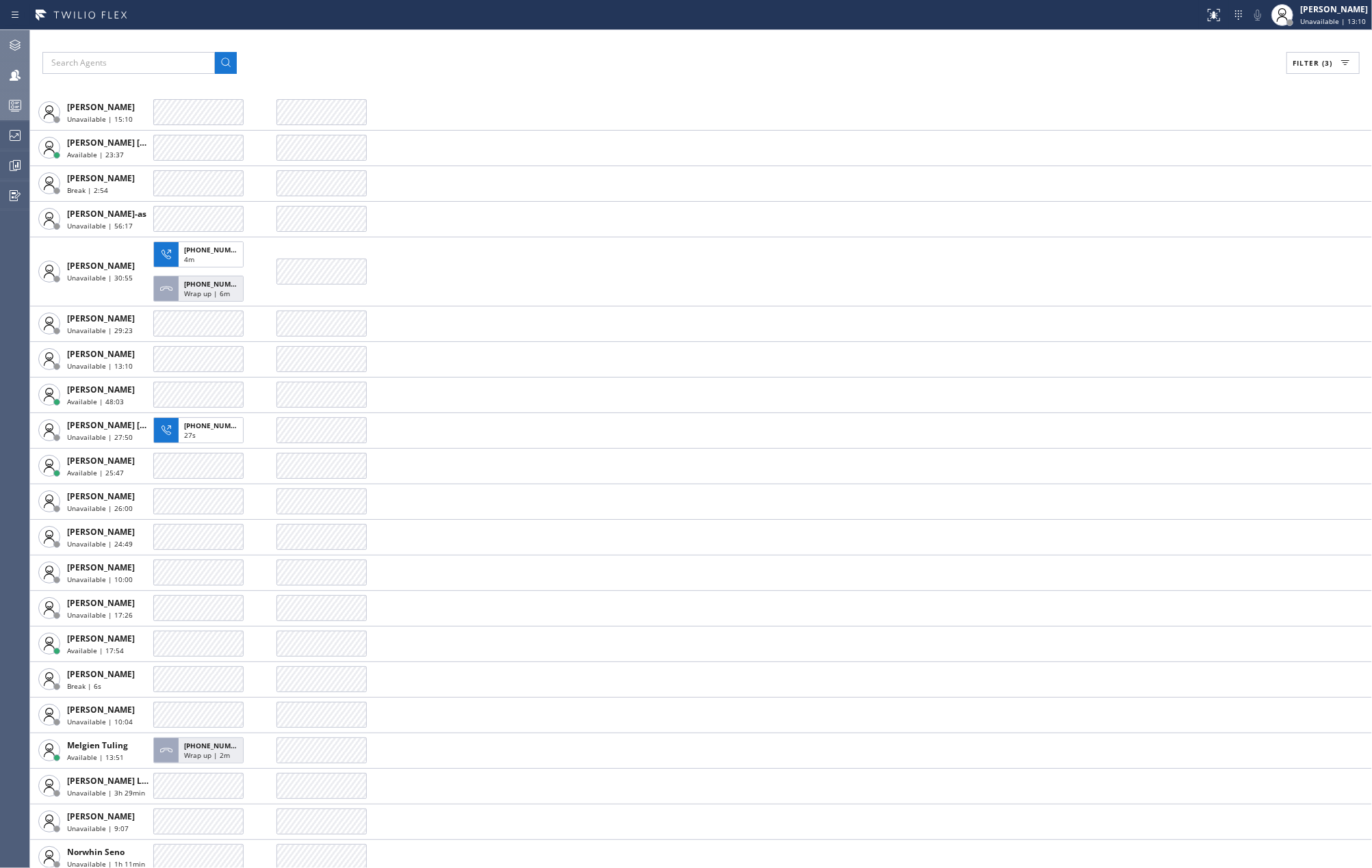
click at [19, 105] on icon at bounding box center [15, 105] width 16 height 16
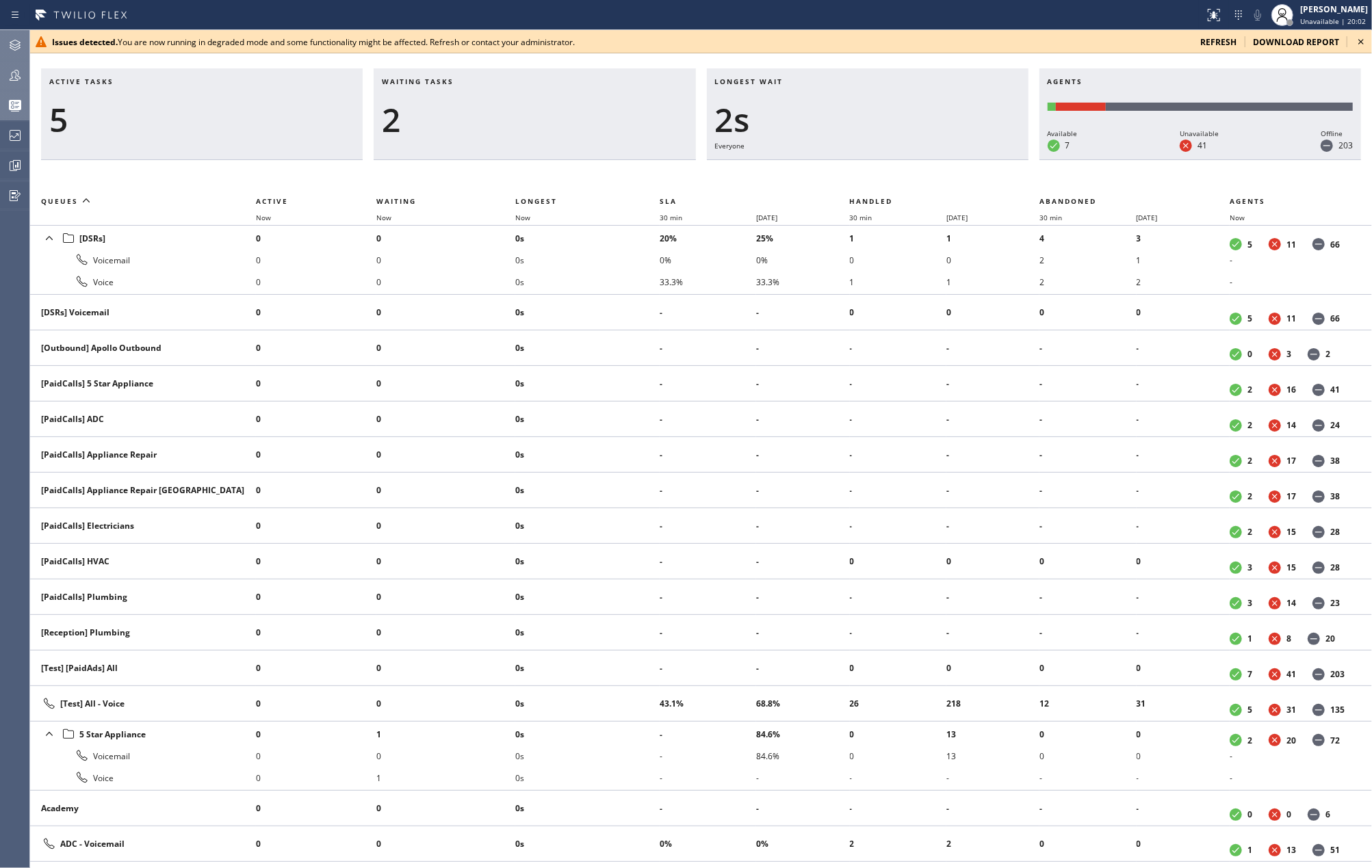
click at [1359, 37] on icon at bounding box center [1361, 41] width 16 height 16
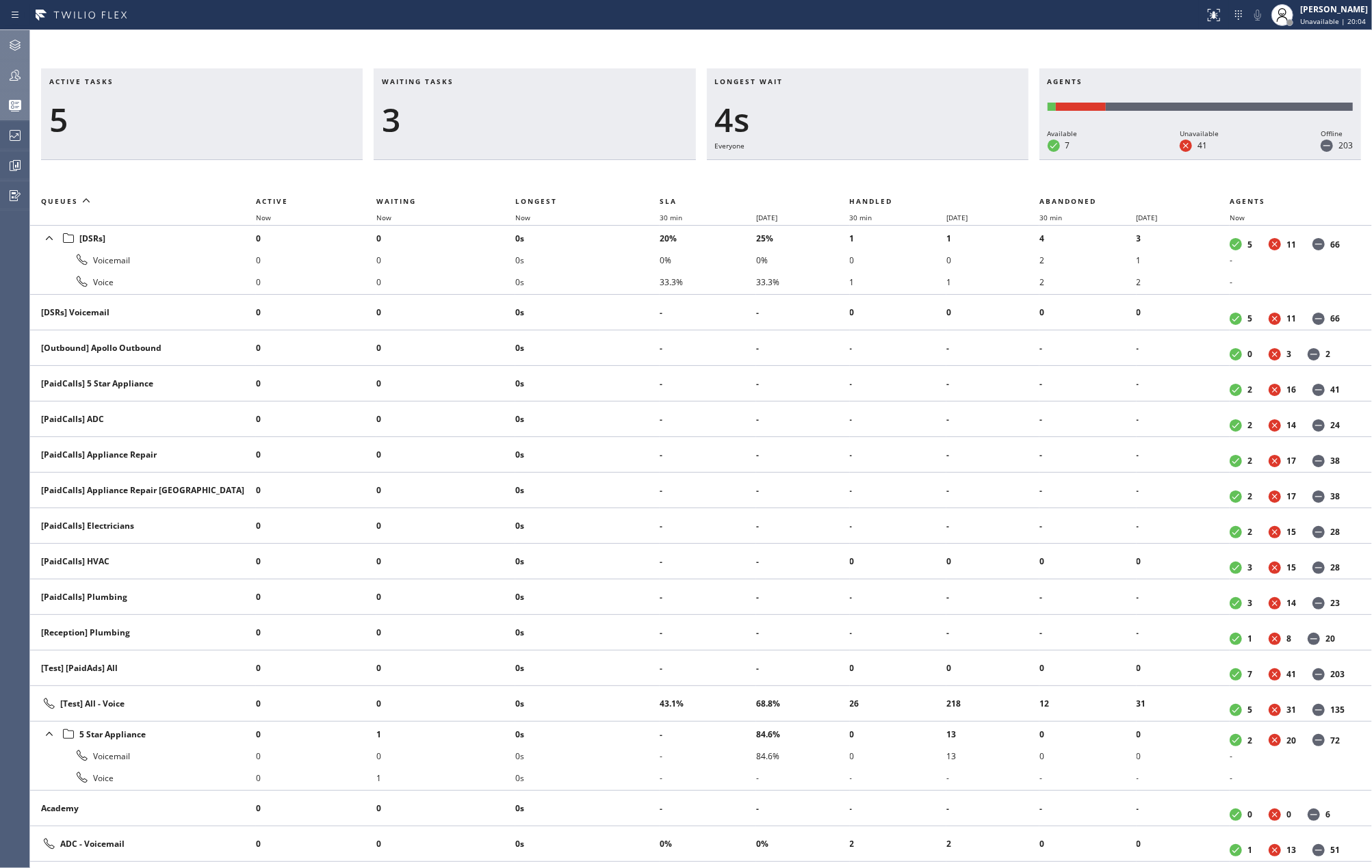
click at [19, 72] on icon at bounding box center [15, 74] width 16 height 16
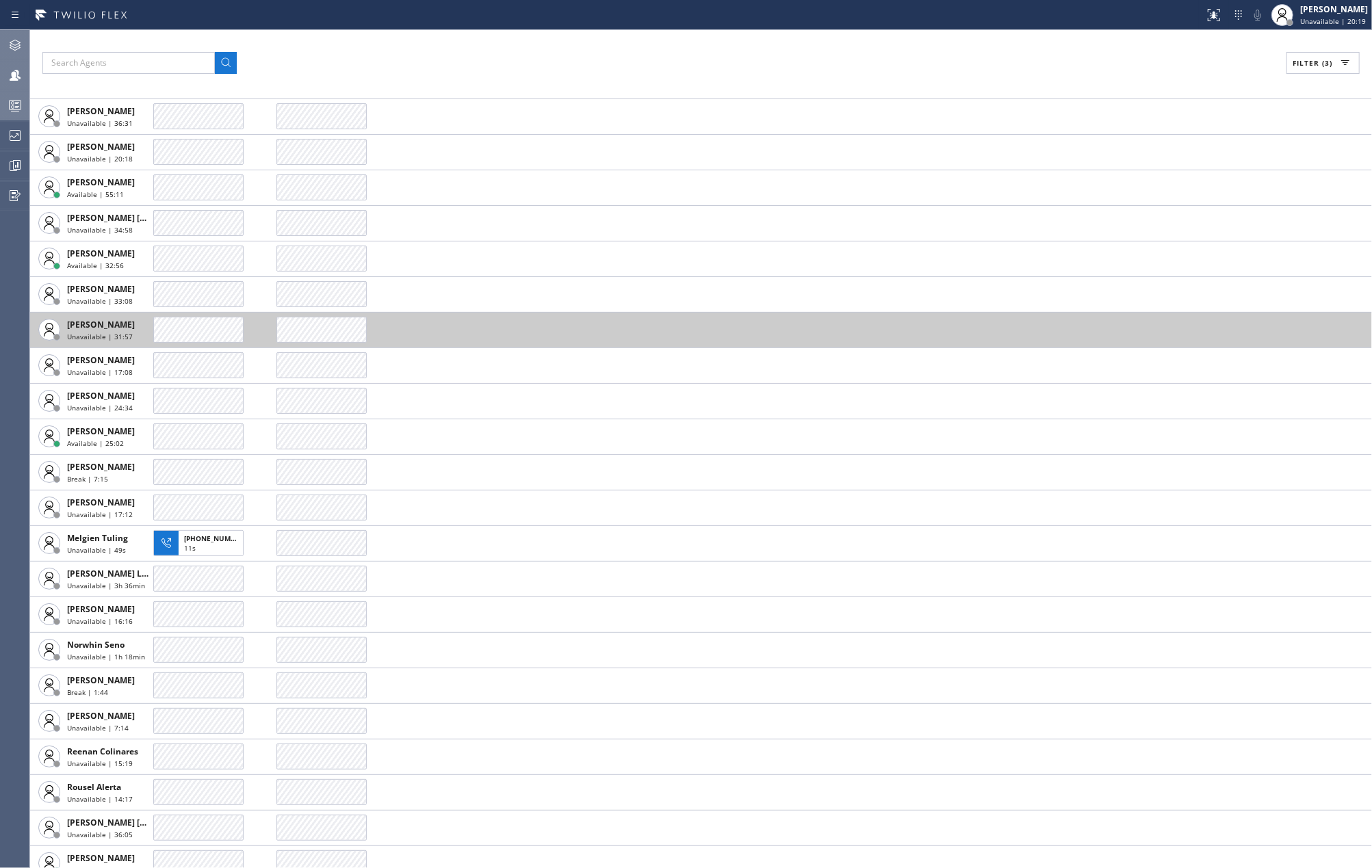
scroll to position [1054, 0]
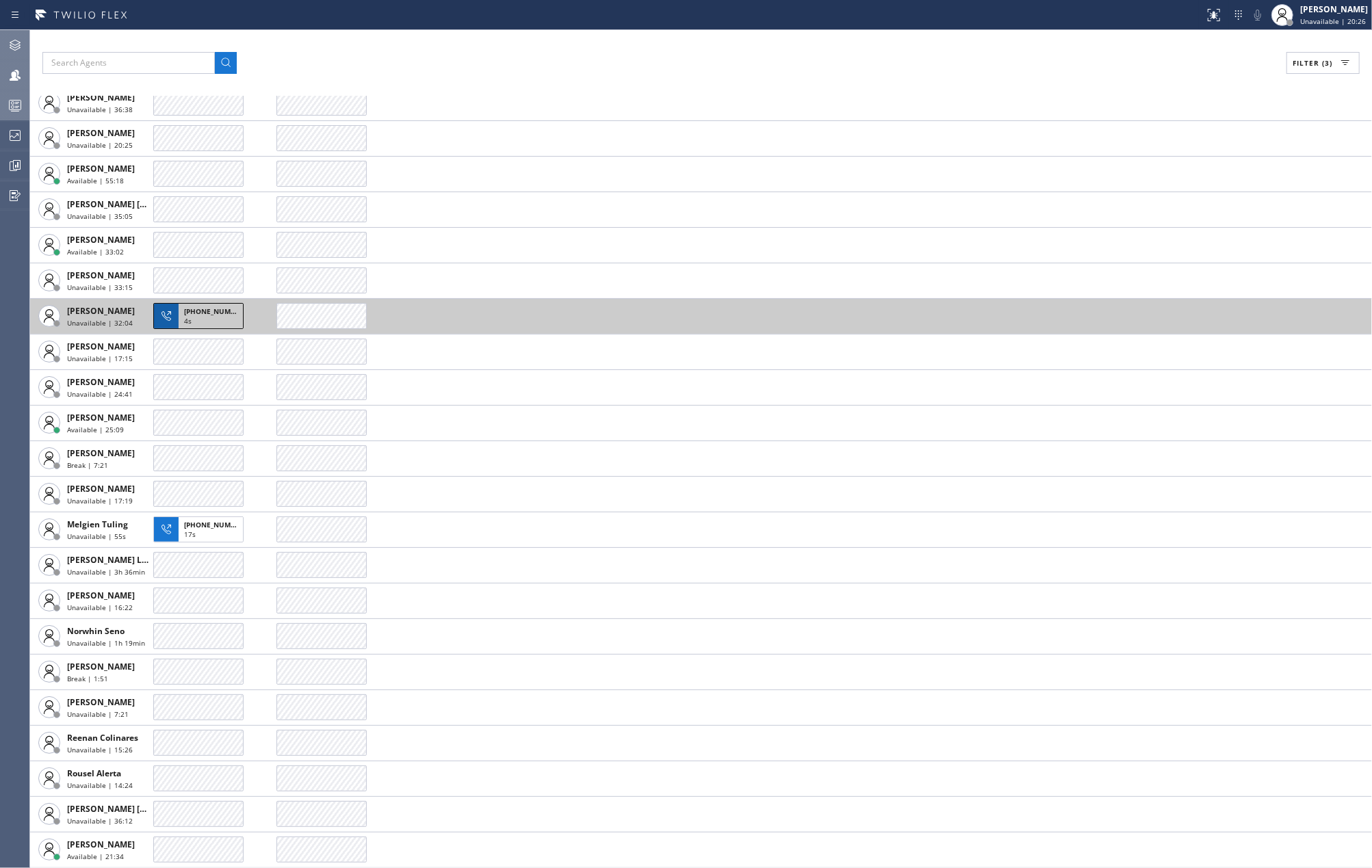
click at [207, 313] on span "+16024188066" at bounding box center [215, 311] width 63 height 10
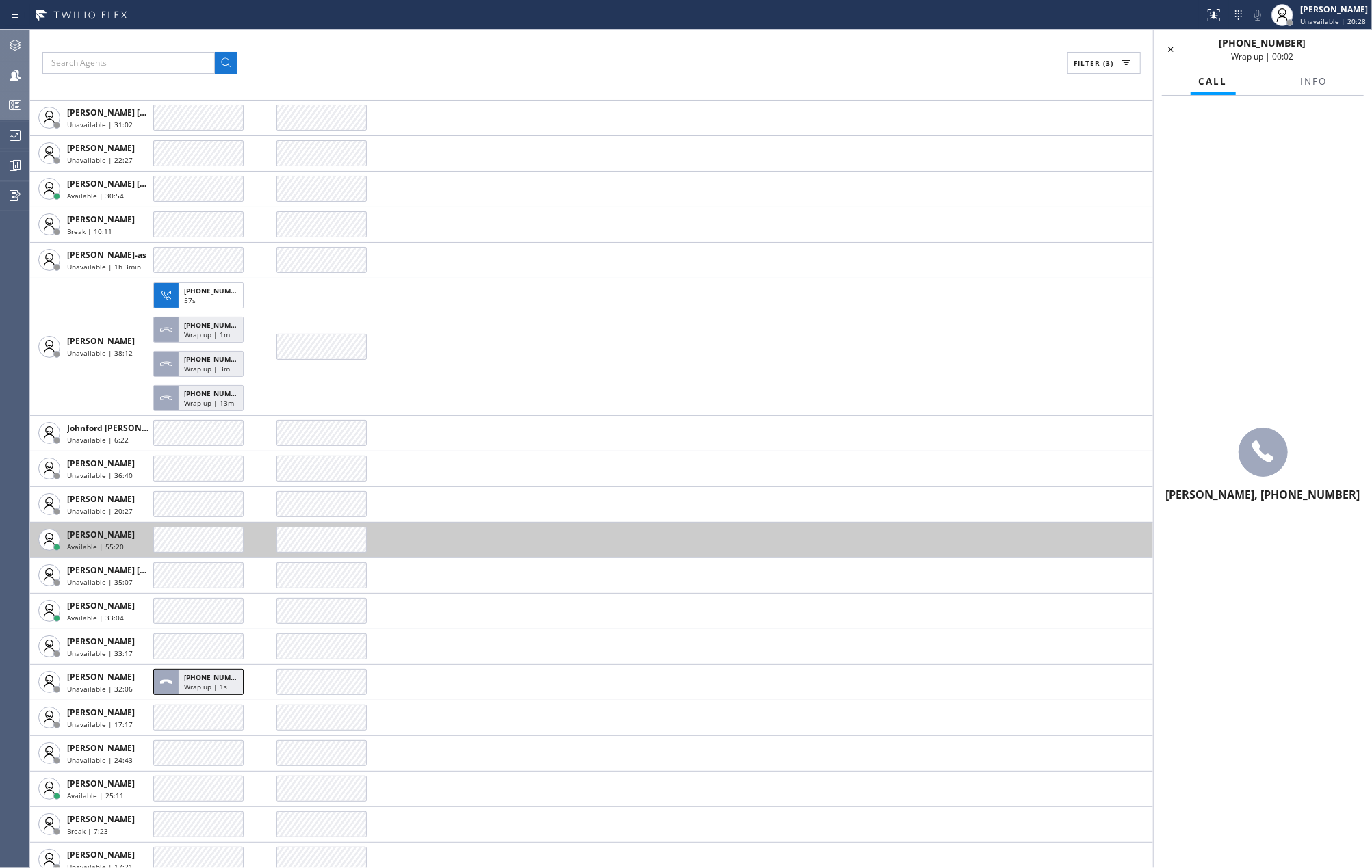
scroll to position [416, 0]
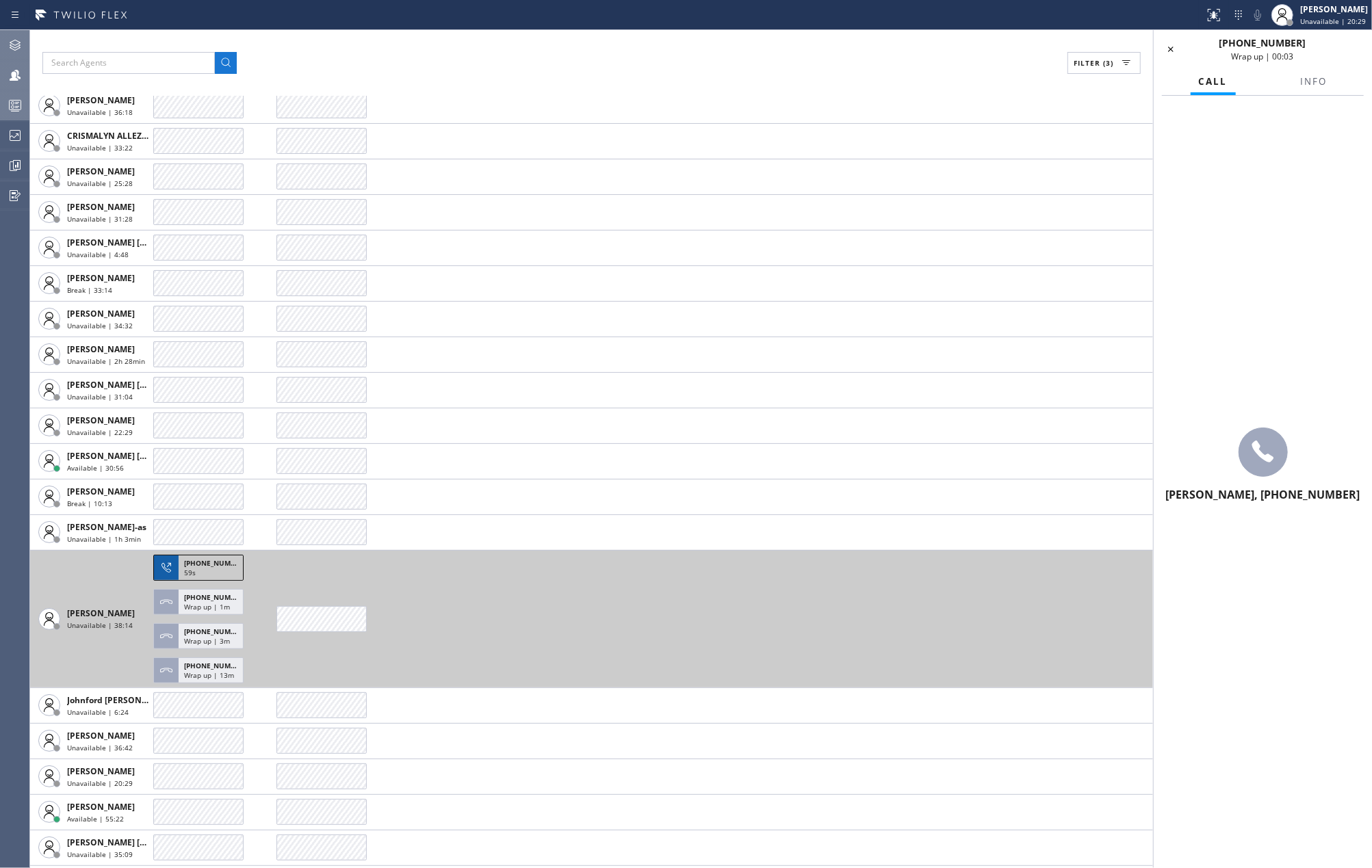
click at [189, 567] on span "59s" at bounding box center [190, 572] width 12 height 10
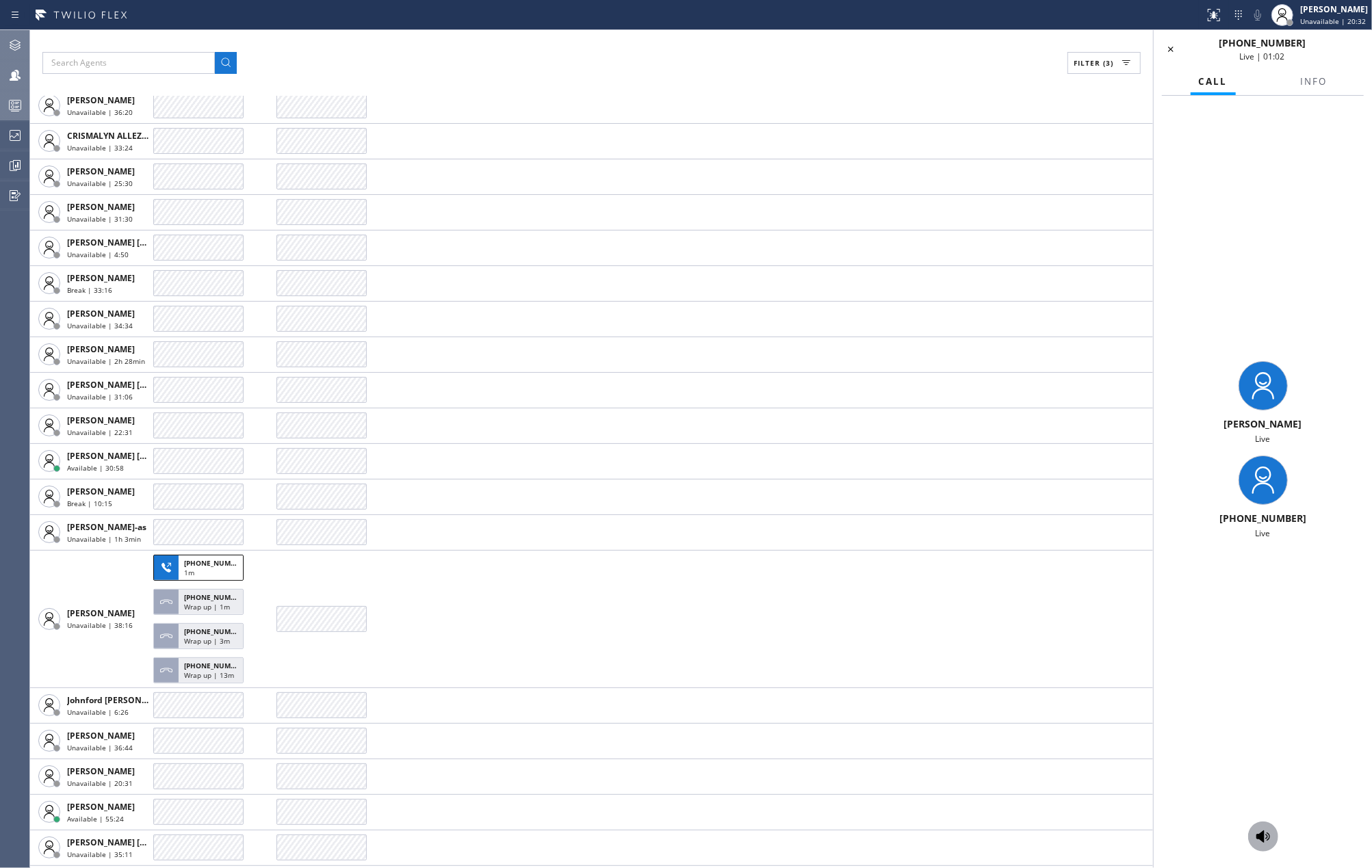
click at [1257, 836] on icon at bounding box center [1262, 837] width 13 height 13
click at [1263, 830] on icon at bounding box center [1262, 836] width 16 height 16
click at [1217, 18] on icon at bounding box center [1214, 15] width 13 height 13
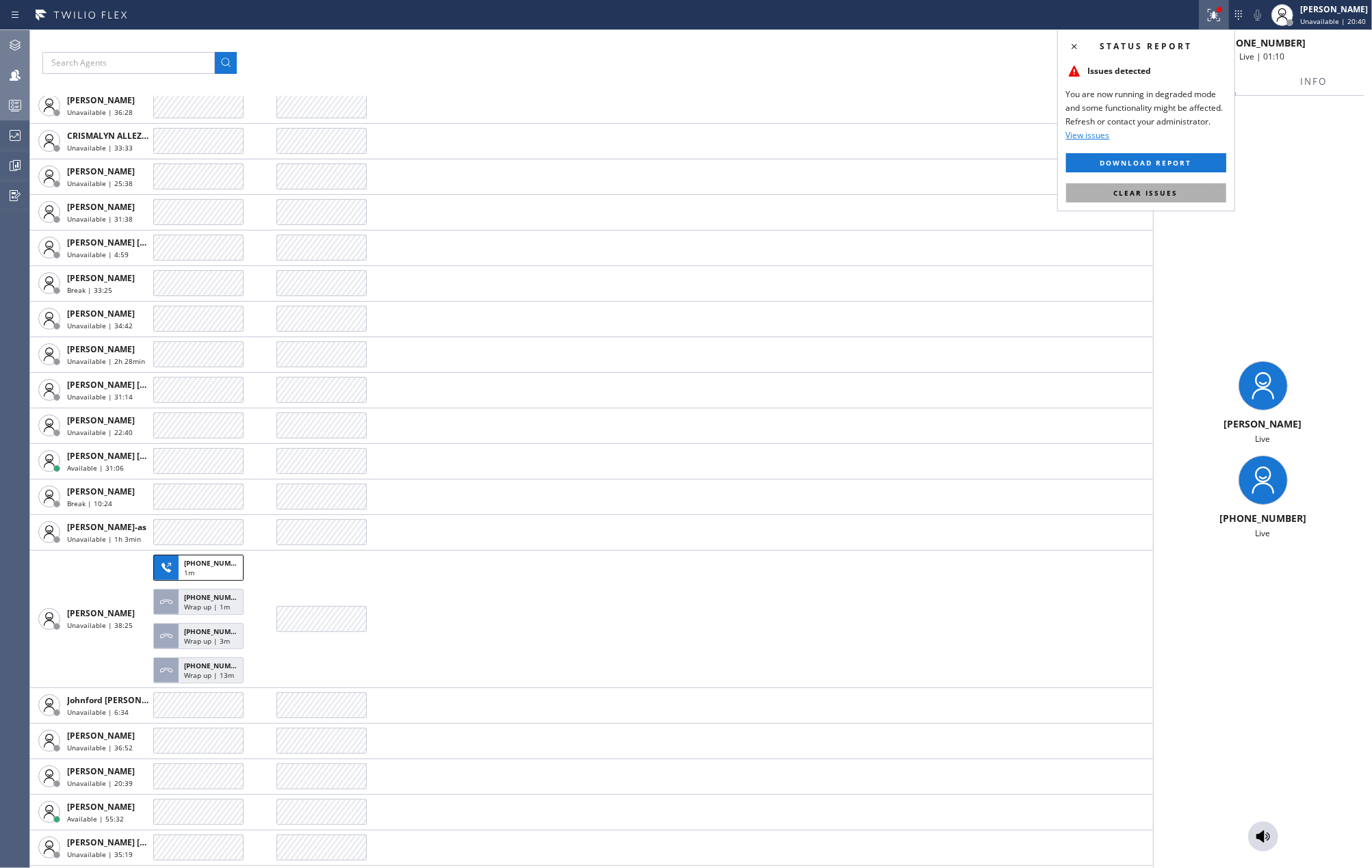
click at [1175, 192] on span "Clear issues" at bounding box center [1146, 193] width 65 height 10
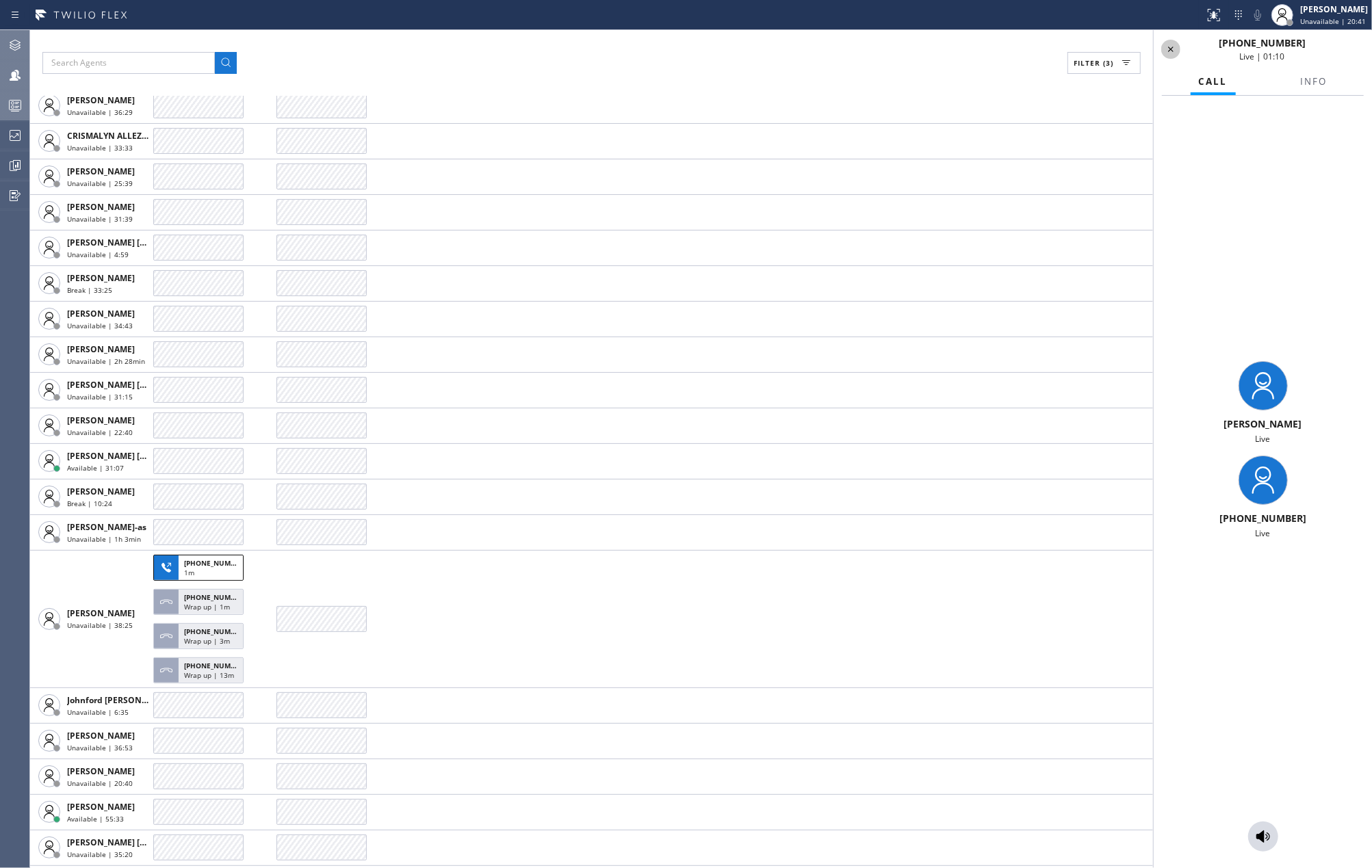
click at [1170, 41] on icon at bounding box center [1170, 48] width 16 height 16
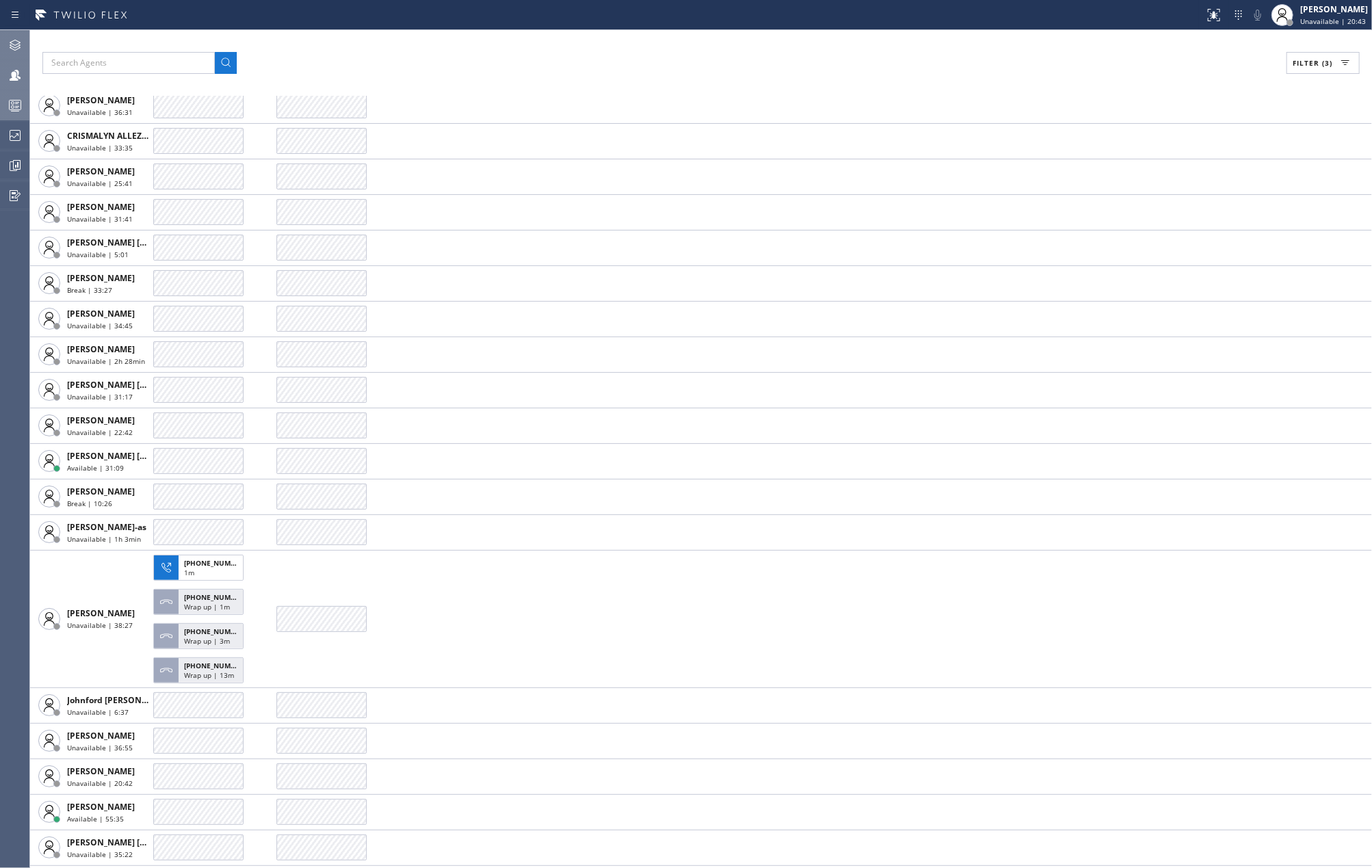
click at [14, 103] on icon at bounding box center [15, 105] width 16 height 16
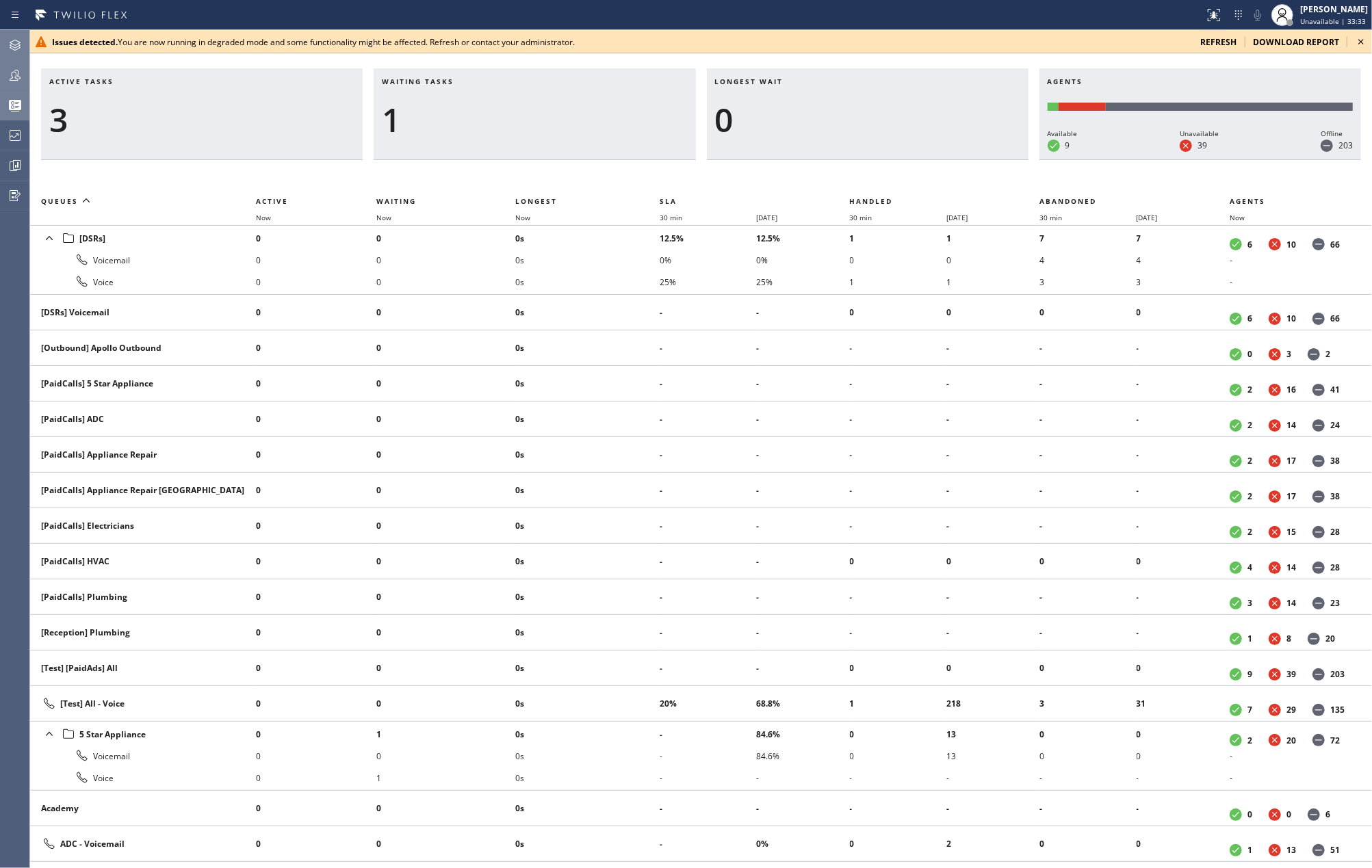
click at [1364, 44] on icon at bounding box center [1361, 41] width 16 height 16
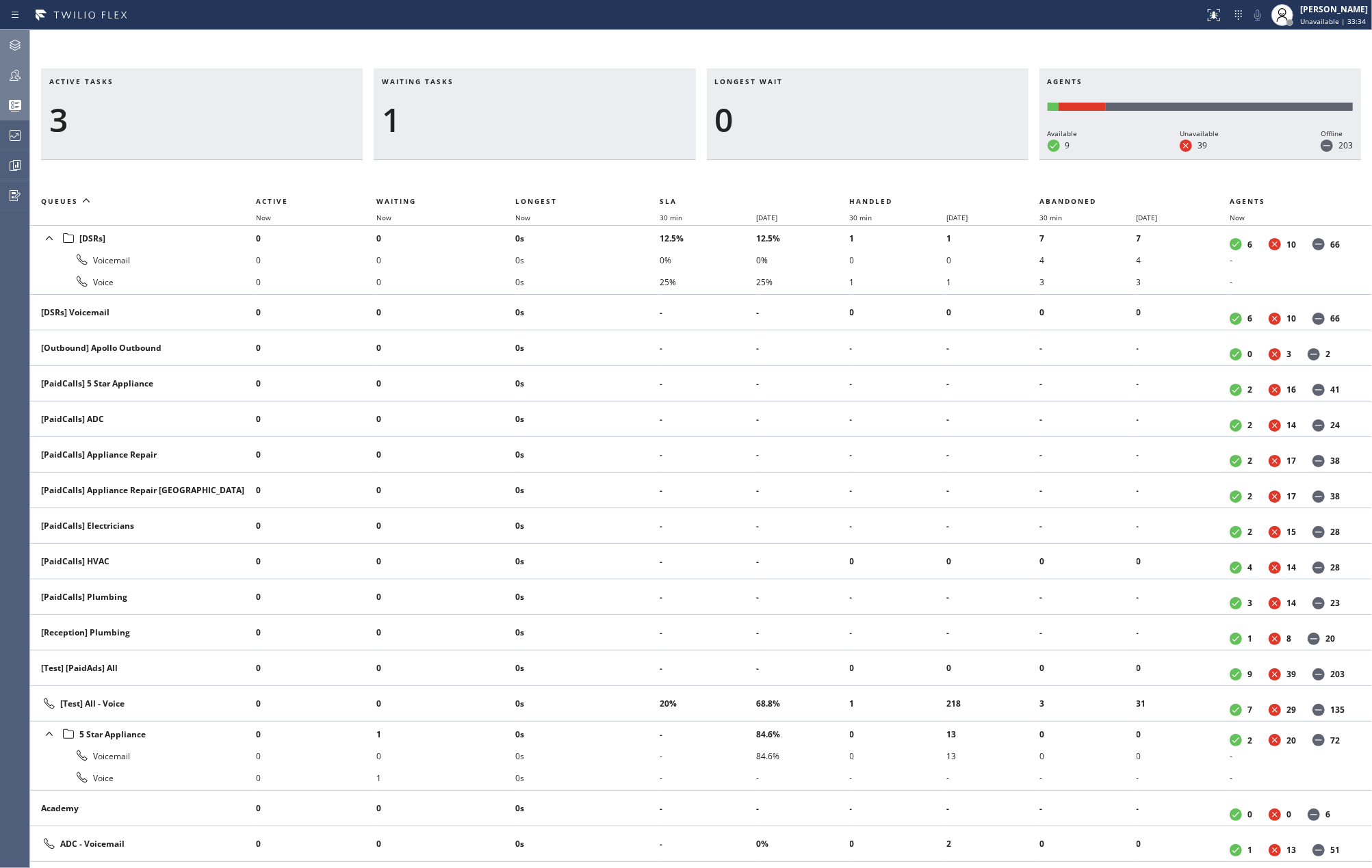
click at [10, 69] on icon at bounding box center [15, 74] width 16 height 16
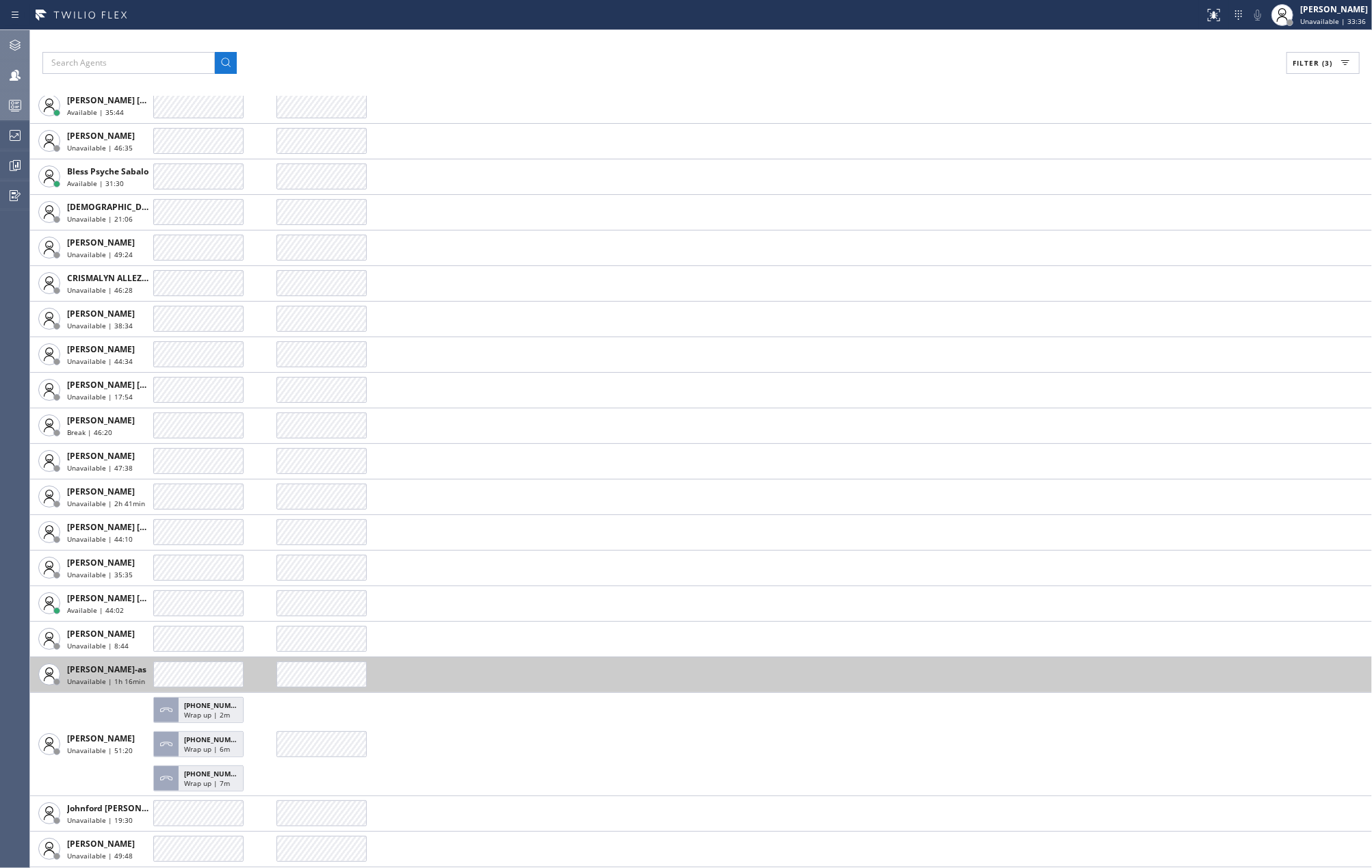
scroll to position [547, 0]
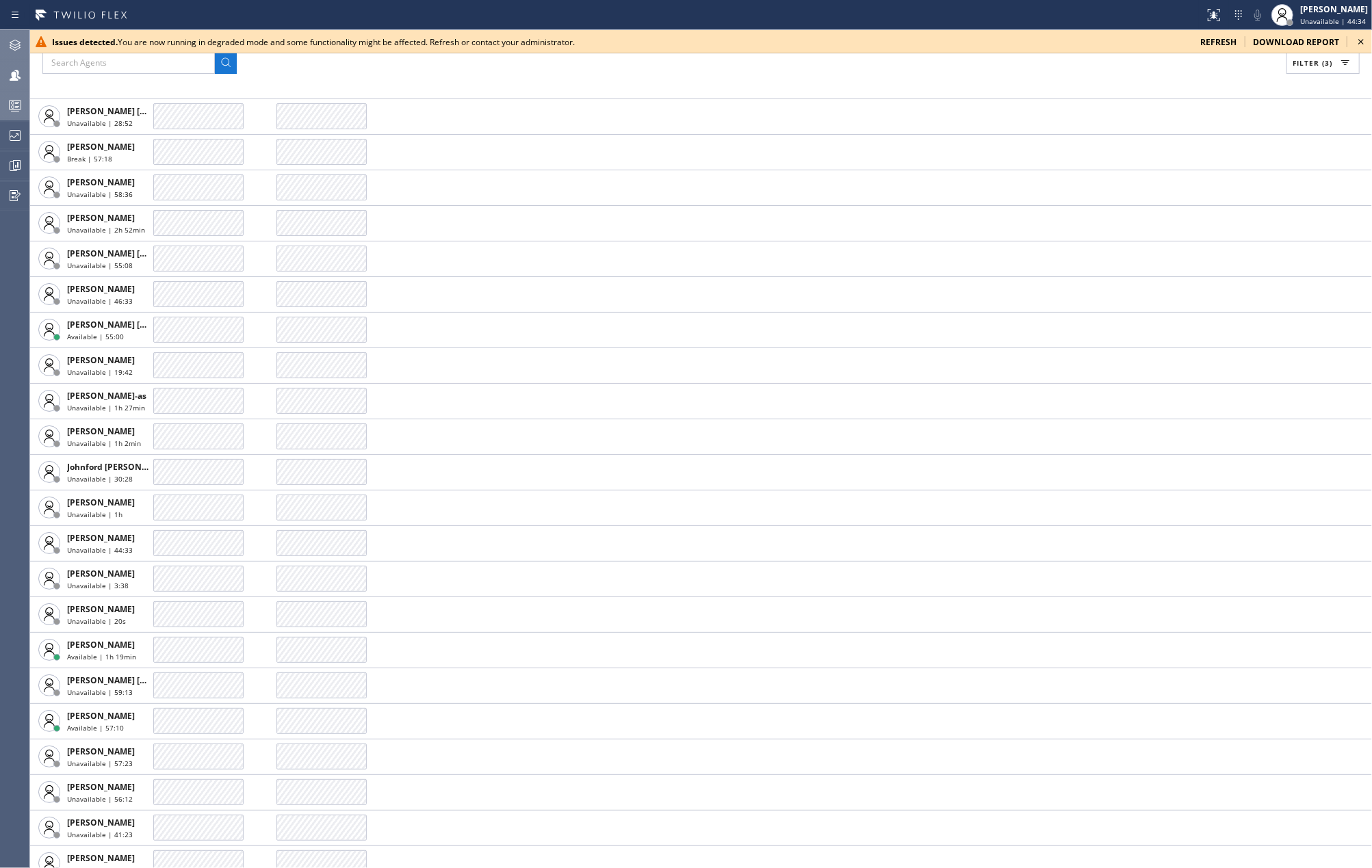
click at [1361, 39] on icon at bounding box center [1361, 41] width 16 height 16
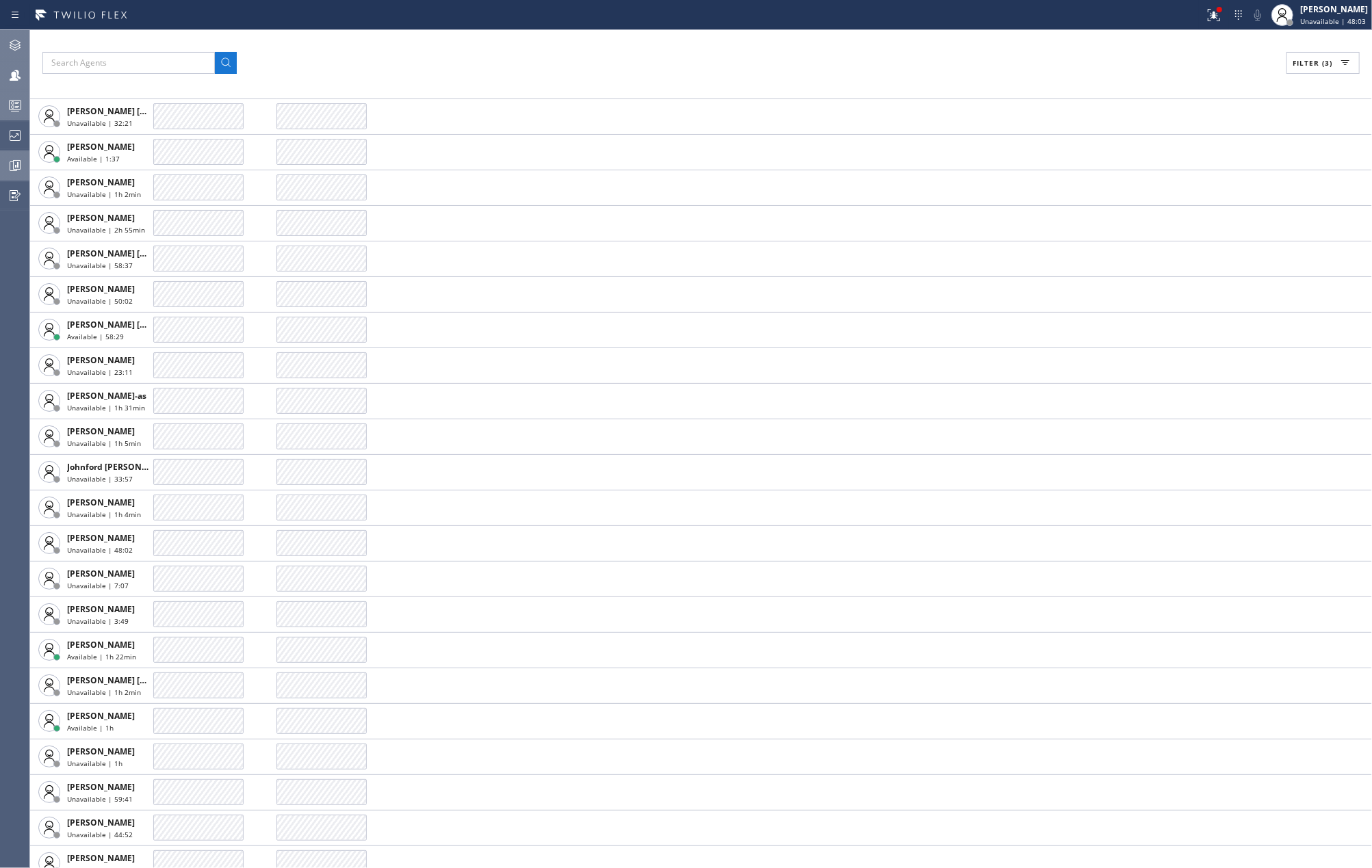
click at [13, 164] on icon at bounding box center [17, 165] width 8 height 10
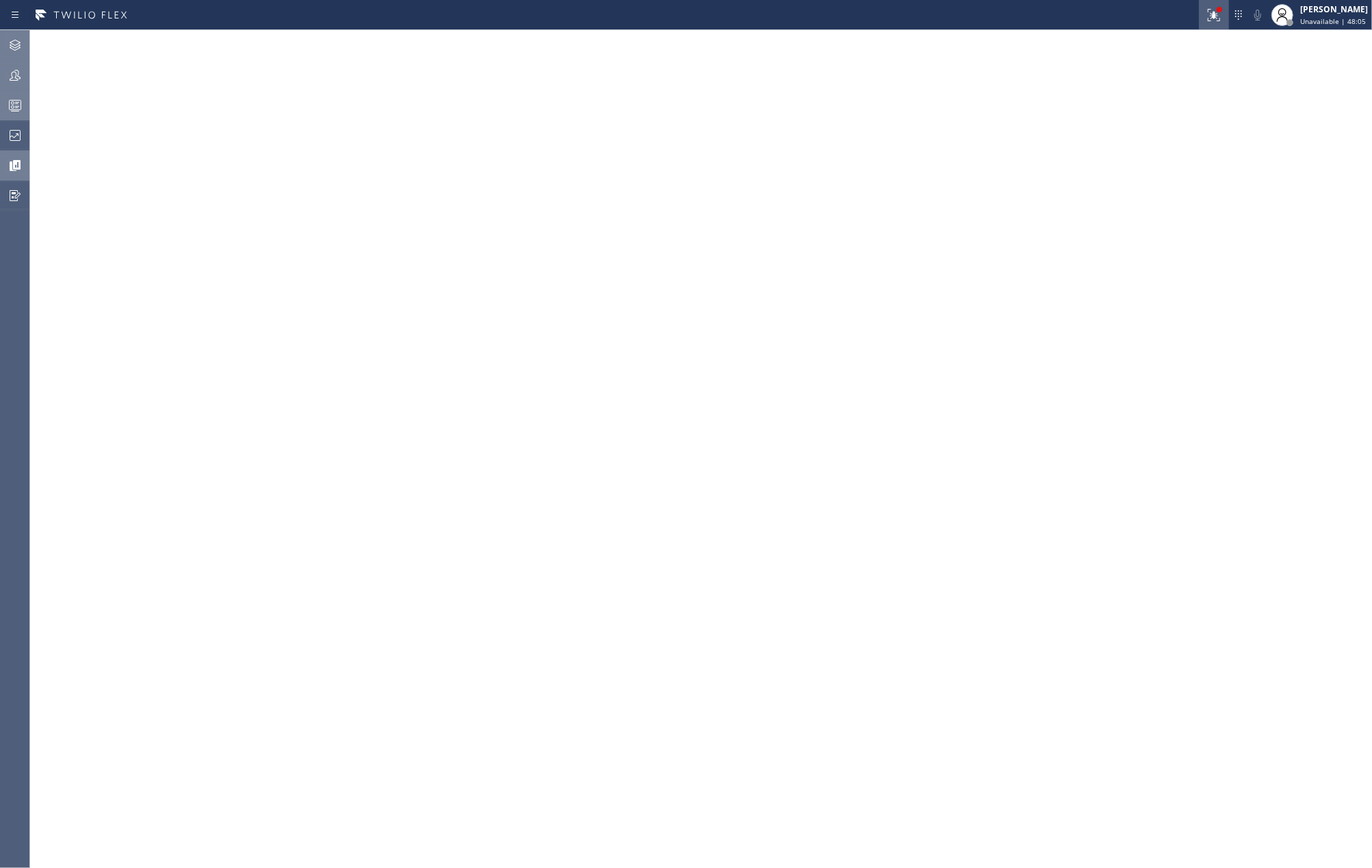
click at [1222, 19] on icon at bounding box center [1213, 15] width 16 height 16
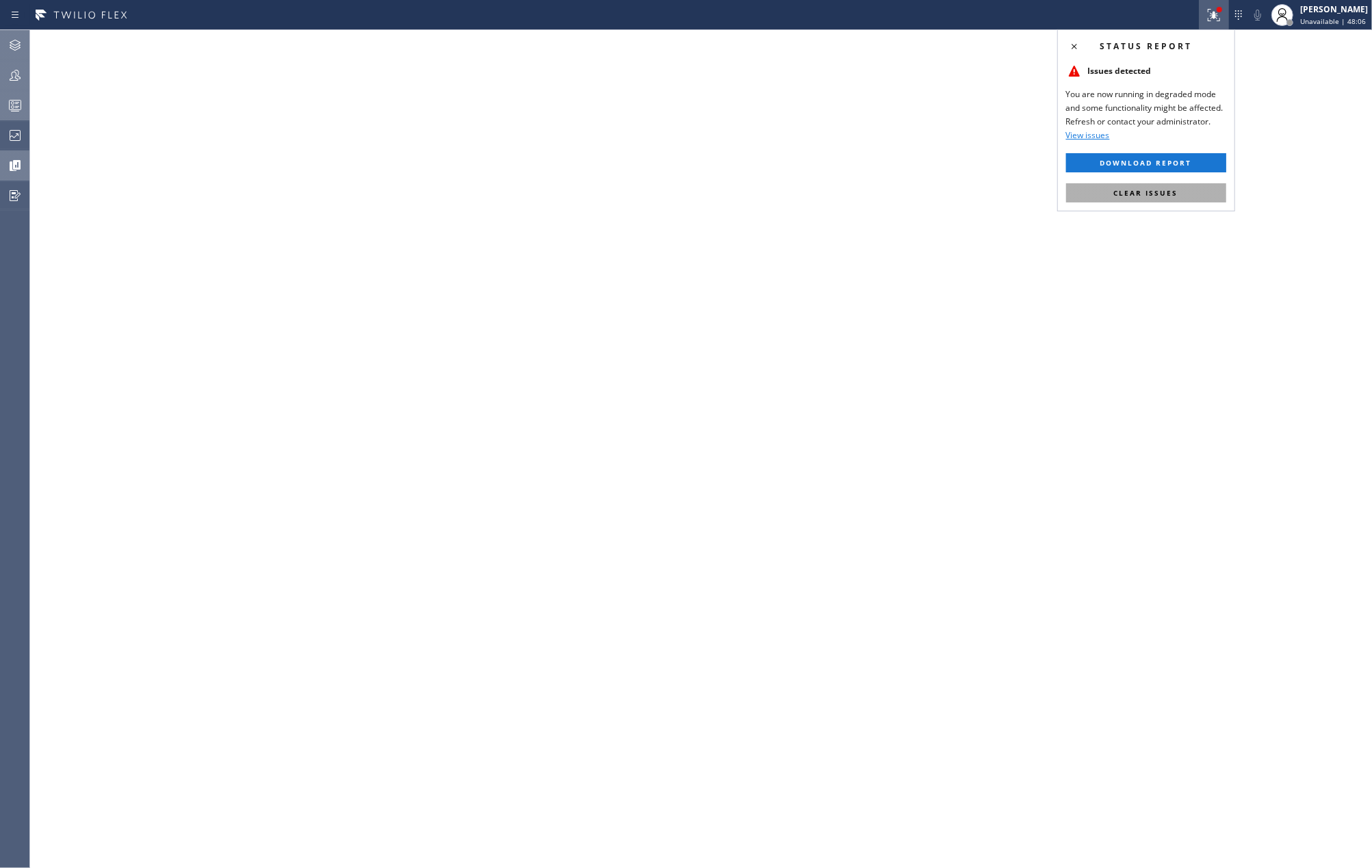
click at [1155, 192] on span "Clear issues" at bounding box center [1146, 193] width 65 height 10
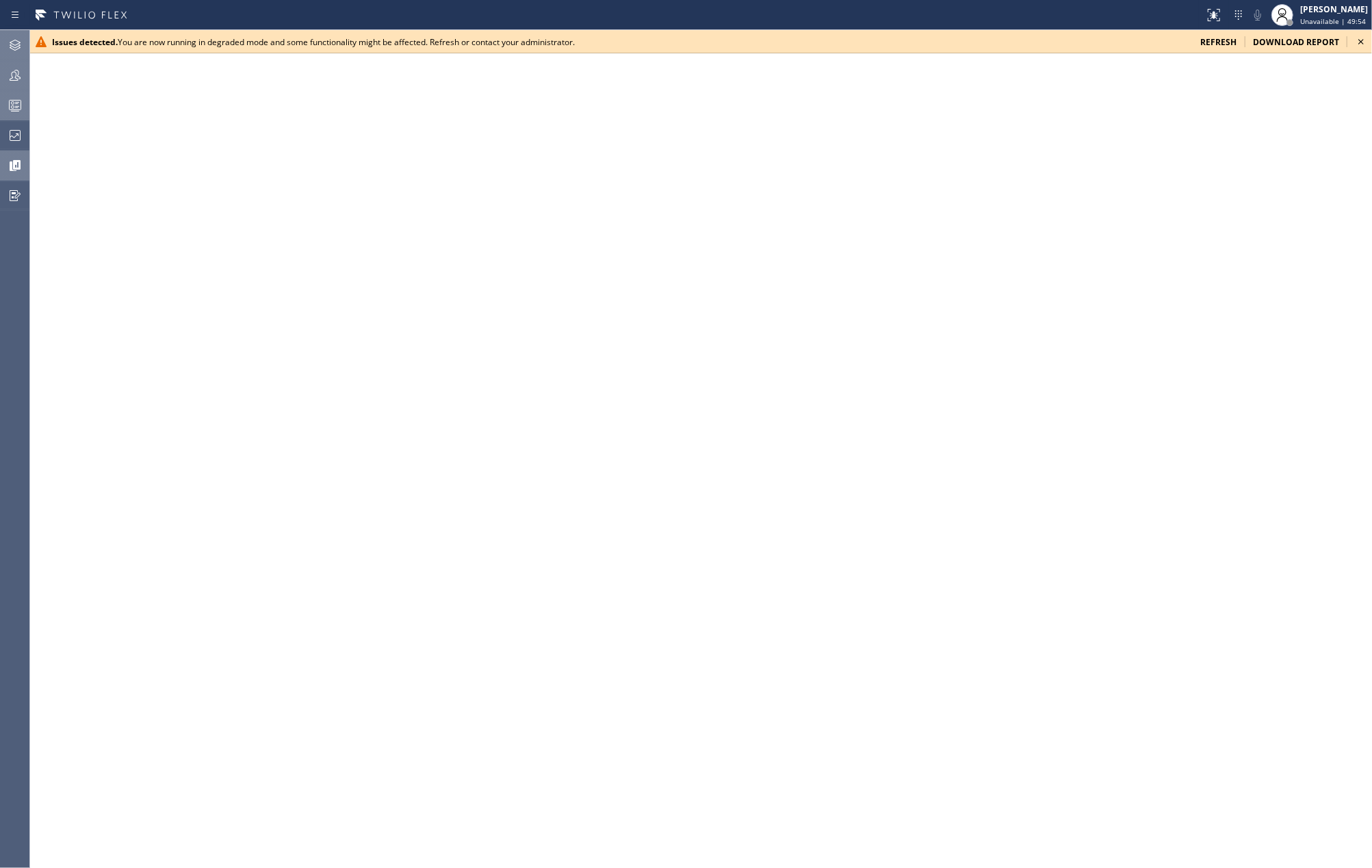
click at [1360, 41] on icon at bounding box center [1361, 42] width 6 height 6
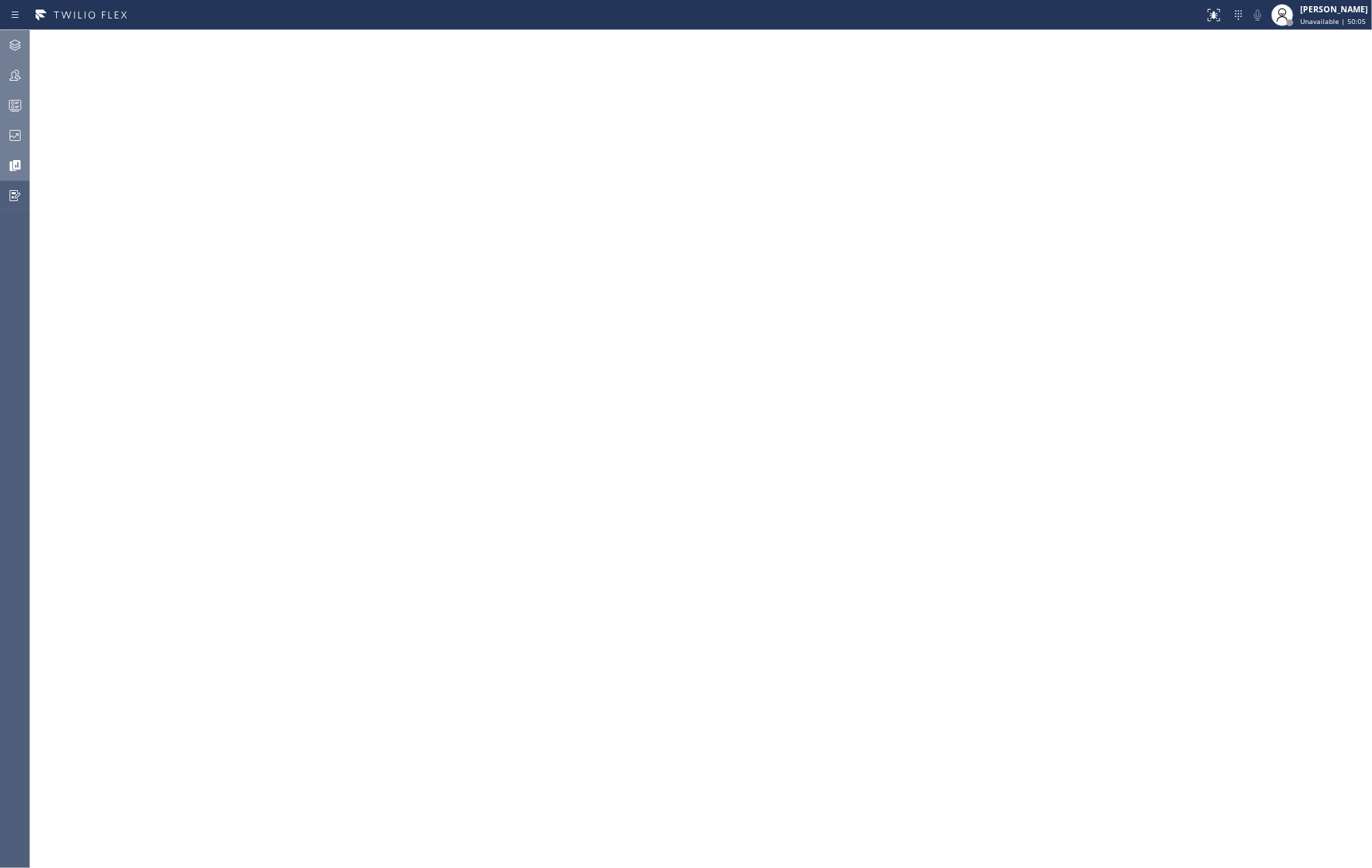
click at [10, 136] on icon at bounding box center [15, 136] width 11 height 11
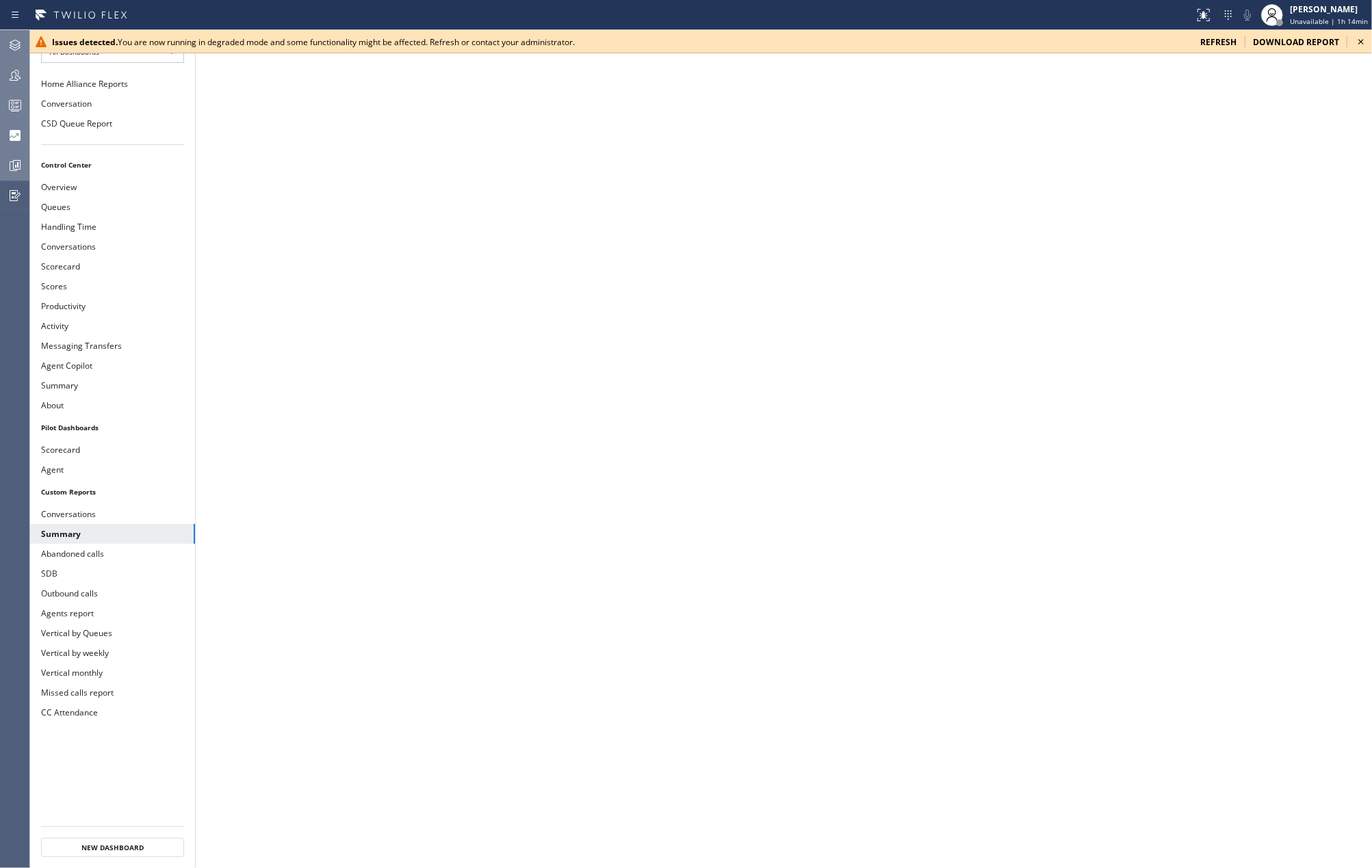
click at [1356, 41] on icon at bounding box center [1361, 41] width 16 height 16
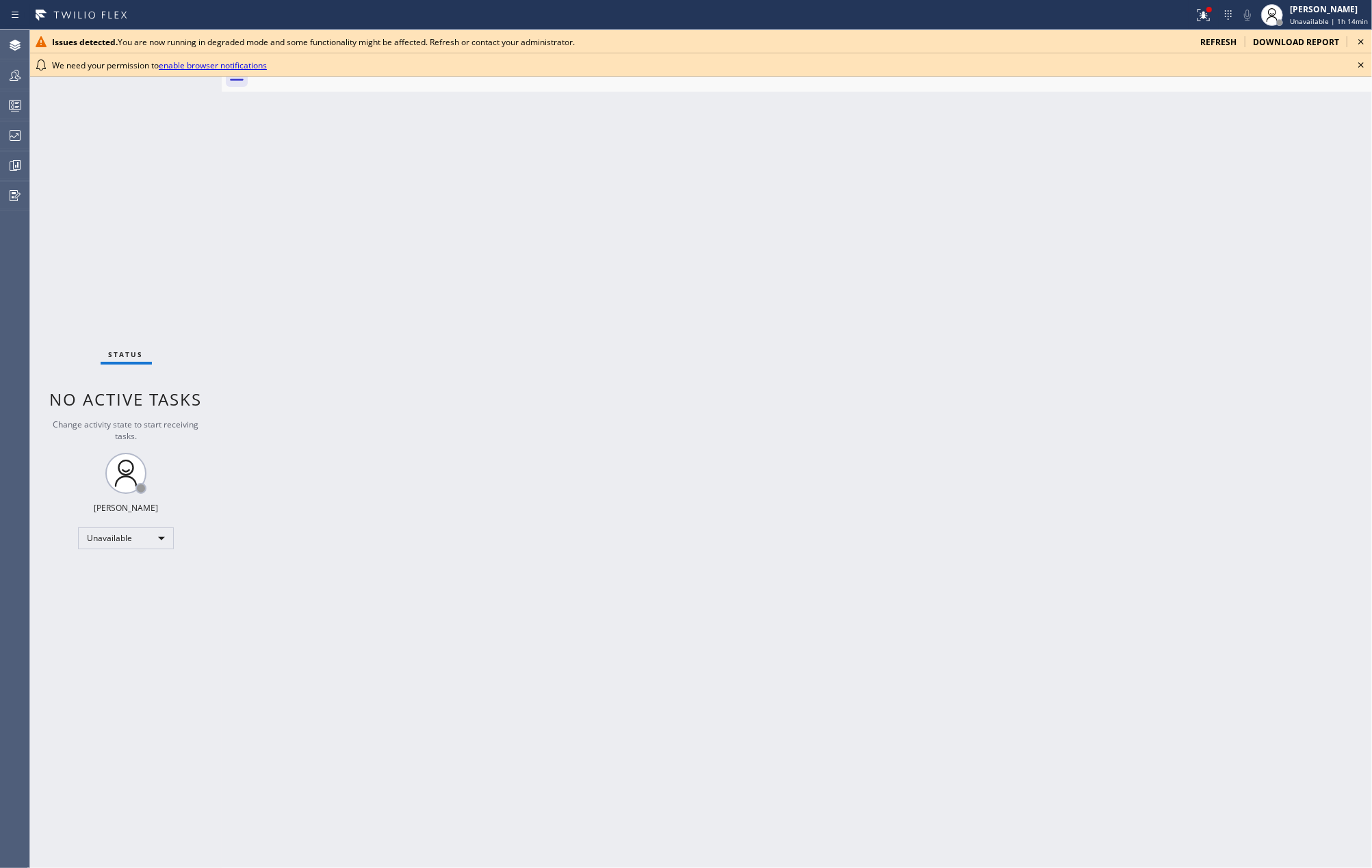
click at [1363, 66] on icon at bounding box center [1361, 65] width 6 height 6
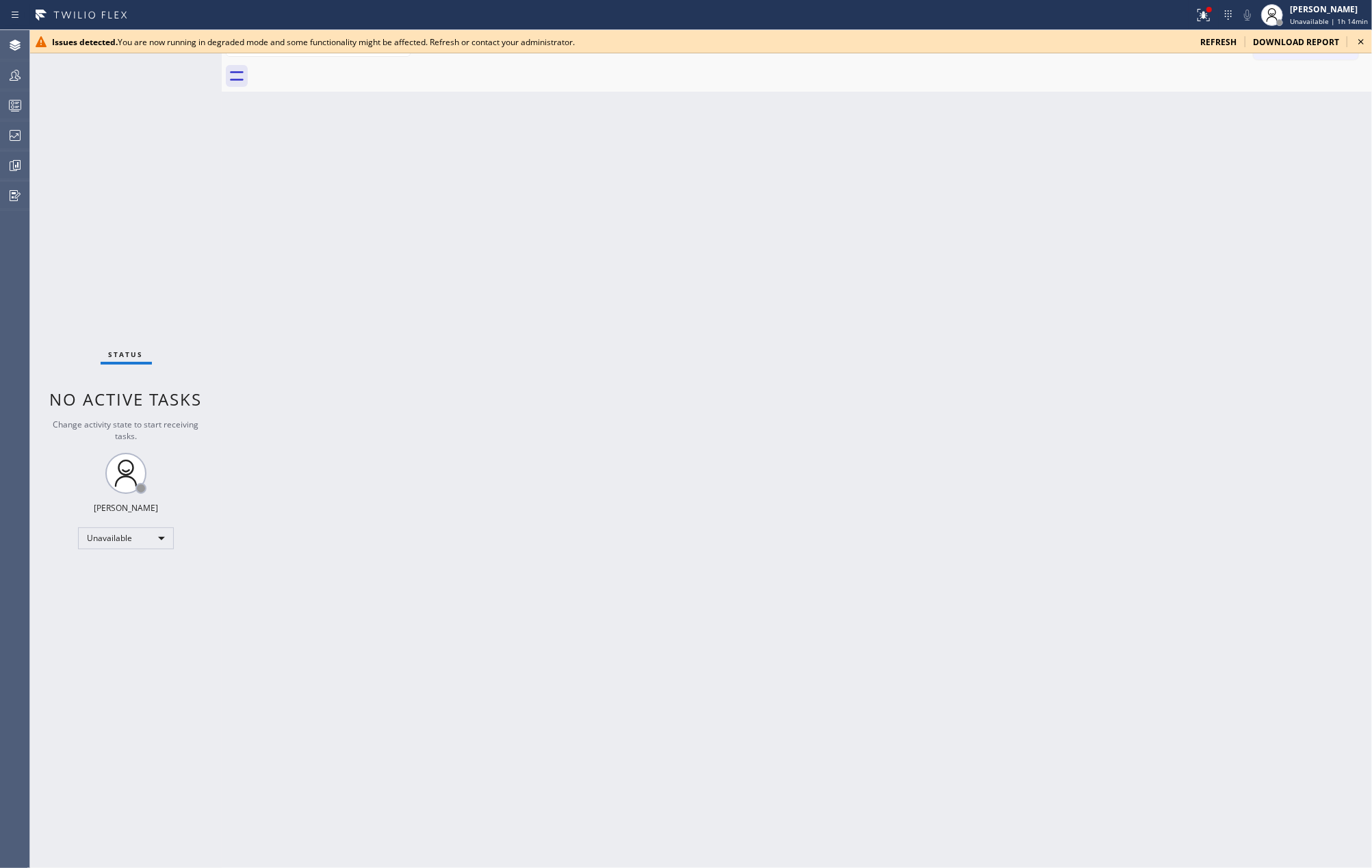
click at [1361, 39] on icon at bounding box center [1361, 41] width 16 height 16
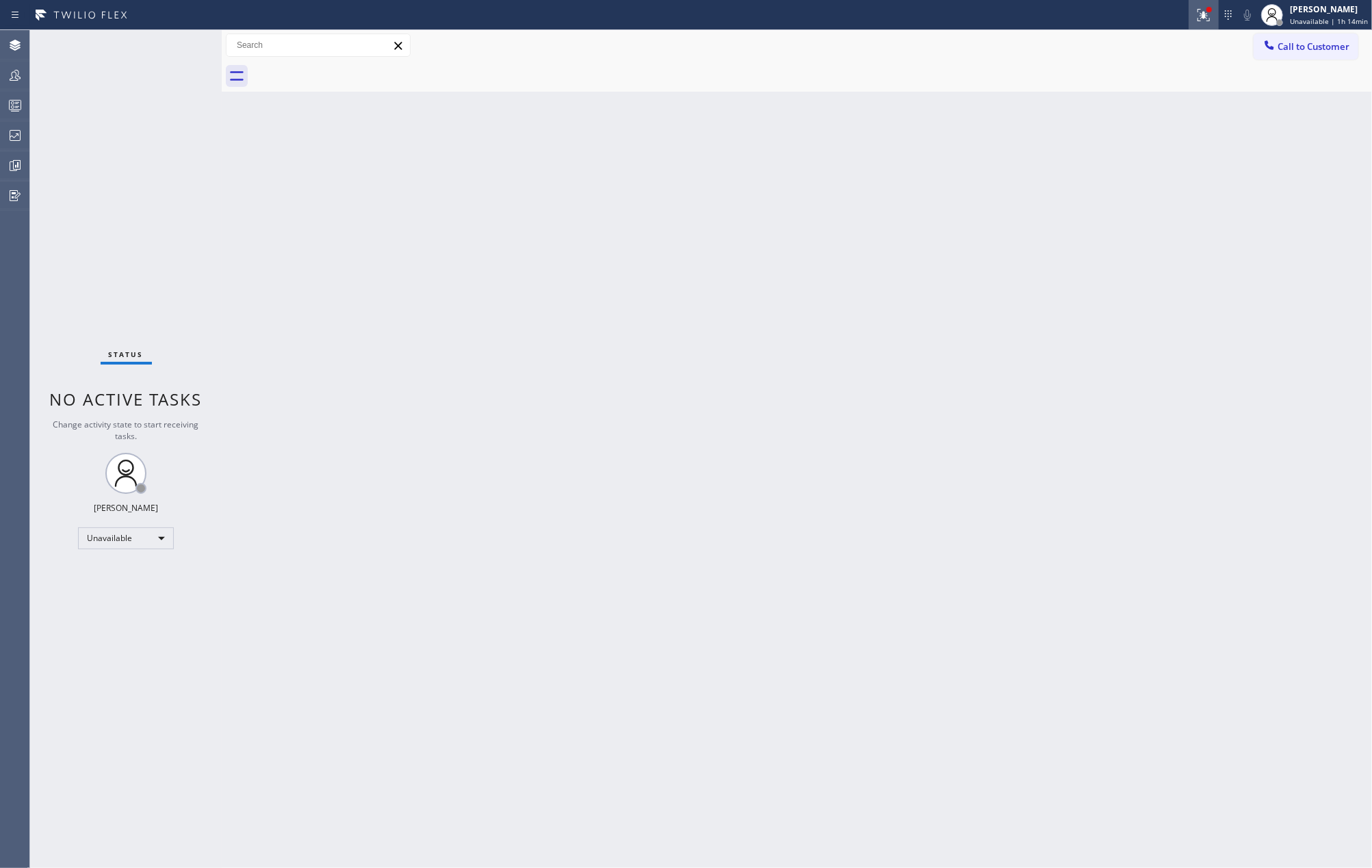
click at [1199, 13] on icon at bounding box center [1203, 15] width 16 height 16
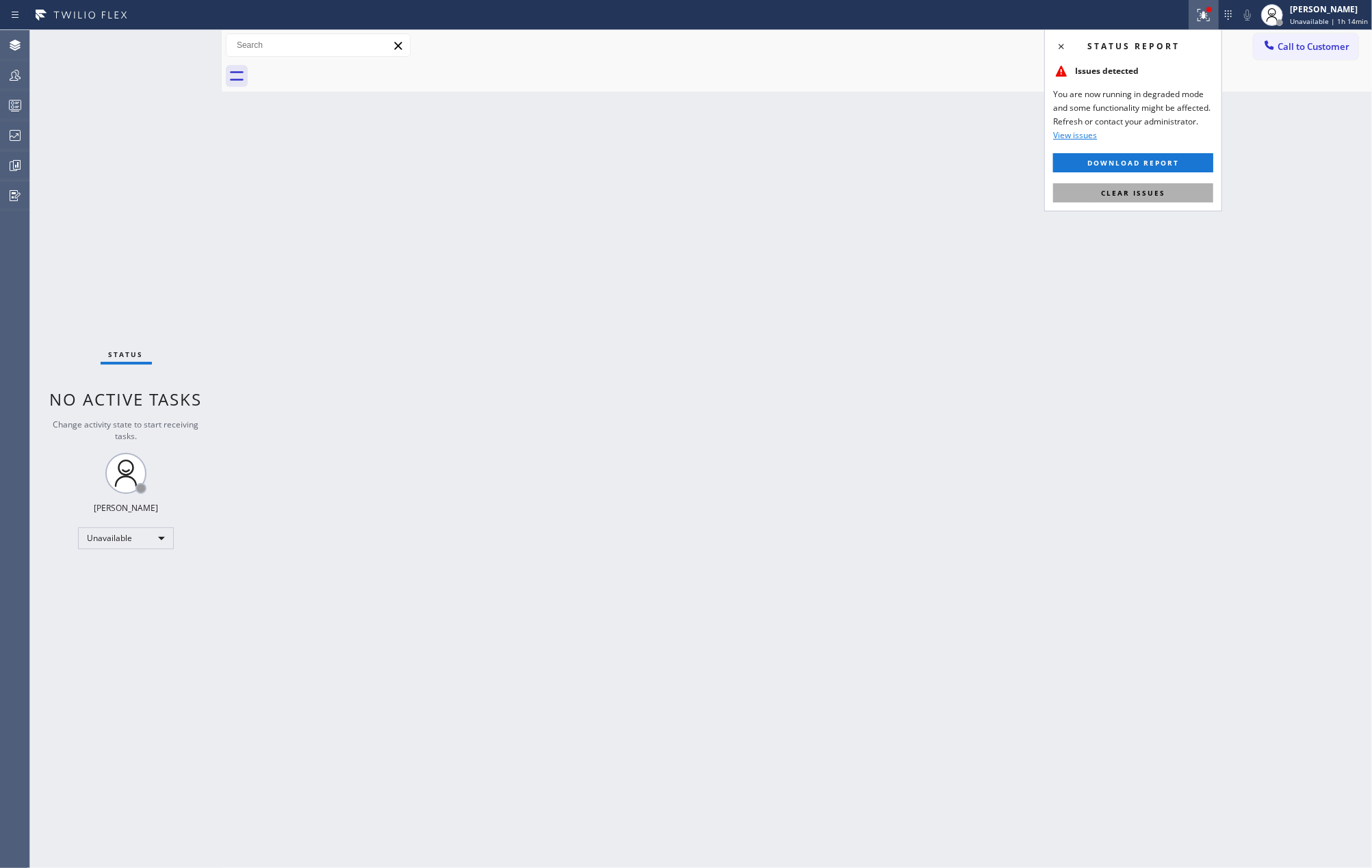
click at [1099, 197] on button "Clear issues" at bounding box center [1133, 192] width 160 height 19
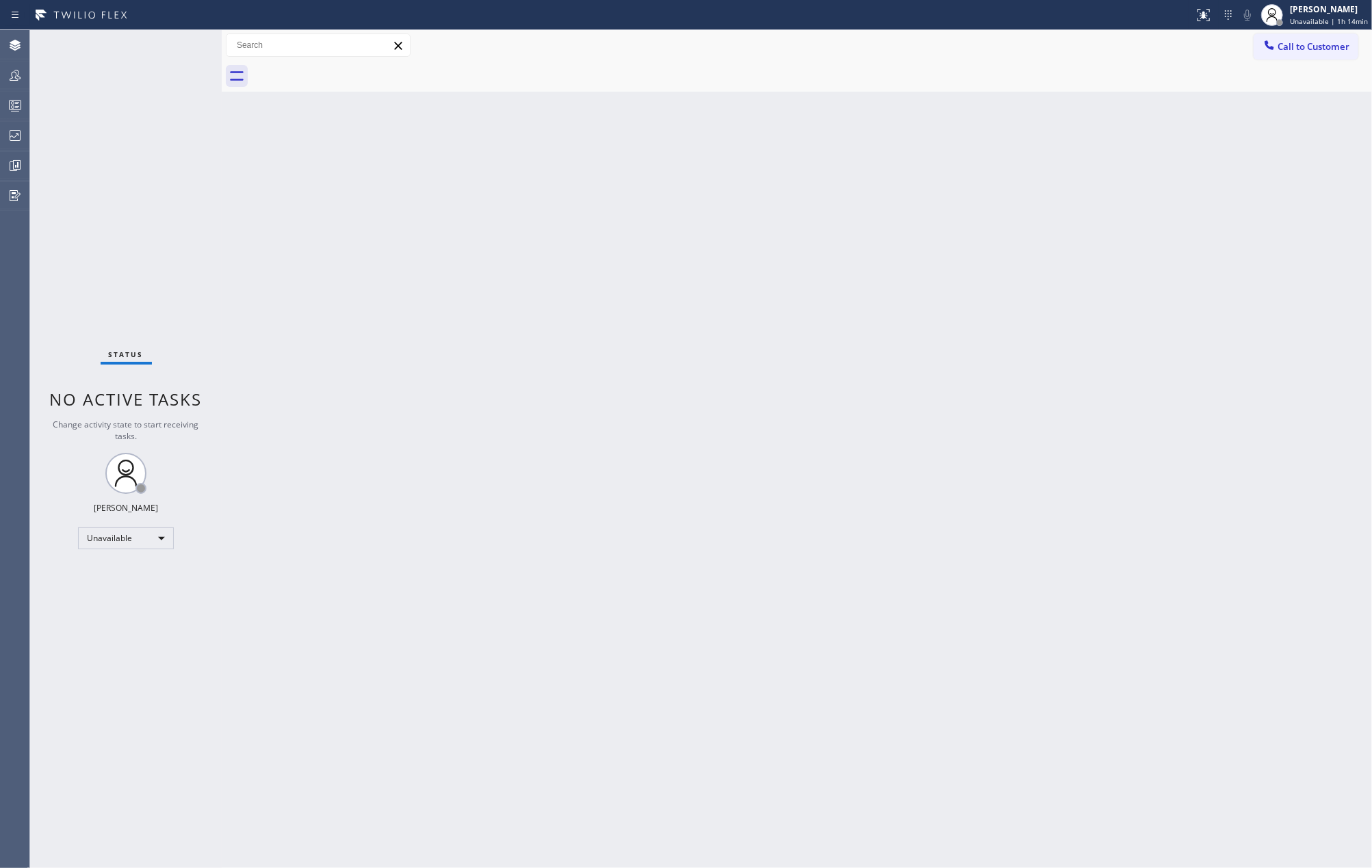
click at [521, 263] on div "Back to Dashboard Change Sender ID Customers Technicians Select a contact Outbo…" at bounding box center [797, 449] width 1150 height 838
click at [15, 103] on icon at bounding box center [15, 105] width 16 height 16
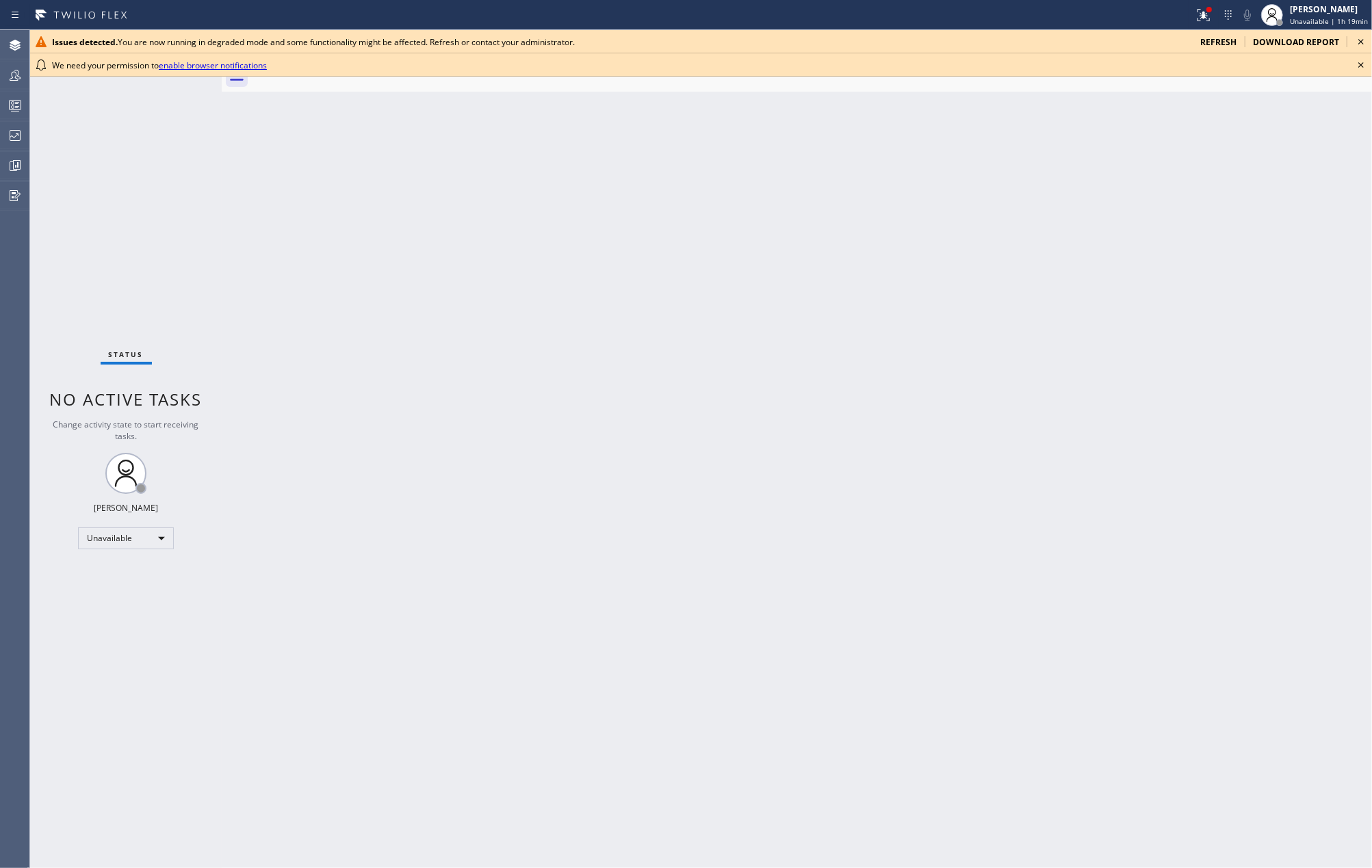
click at [1361, 64] on icon at bounding box center [1361, 65] width 16 height 16
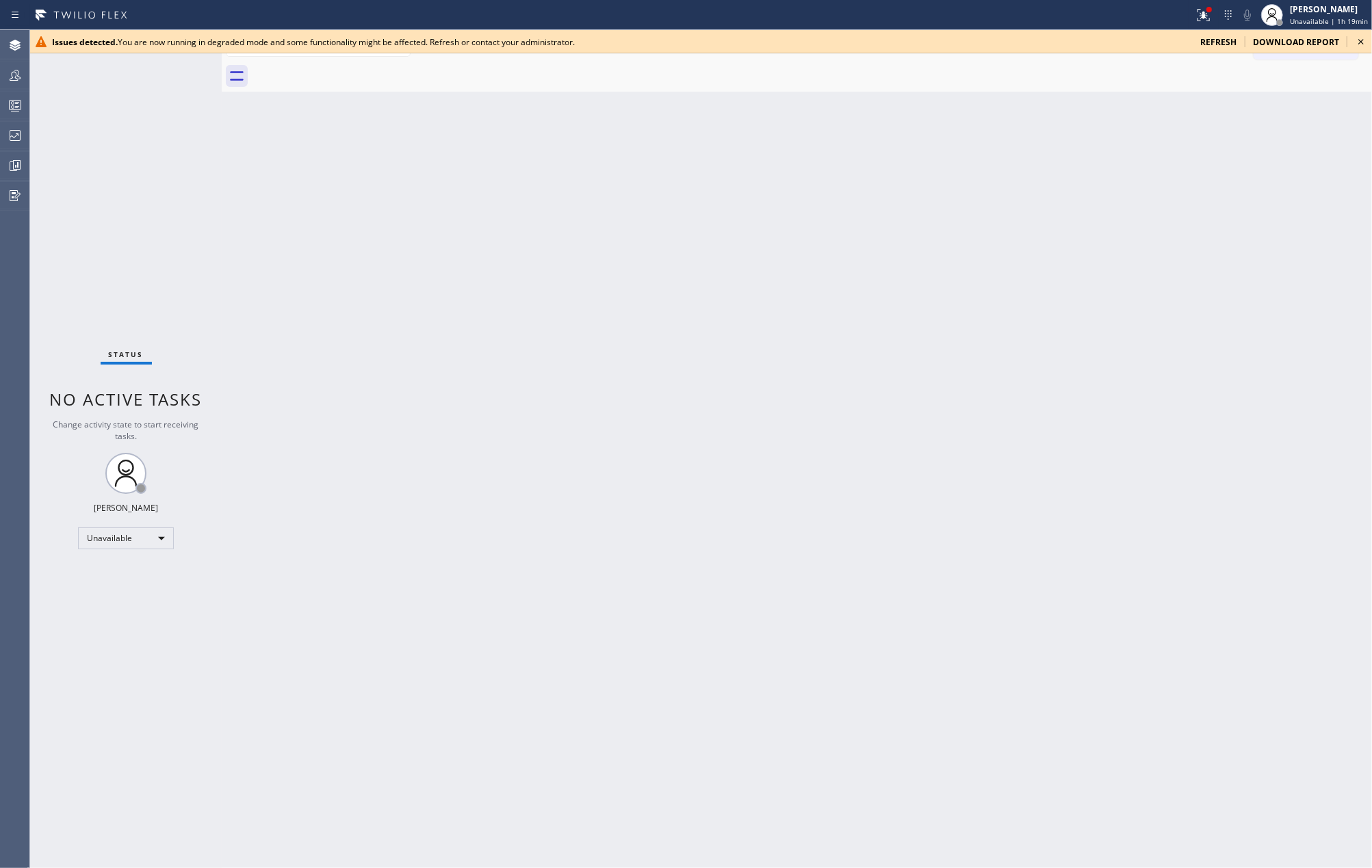
click at [1364, 41] on icon at bounding box center [1361, 41] width 16 height 16
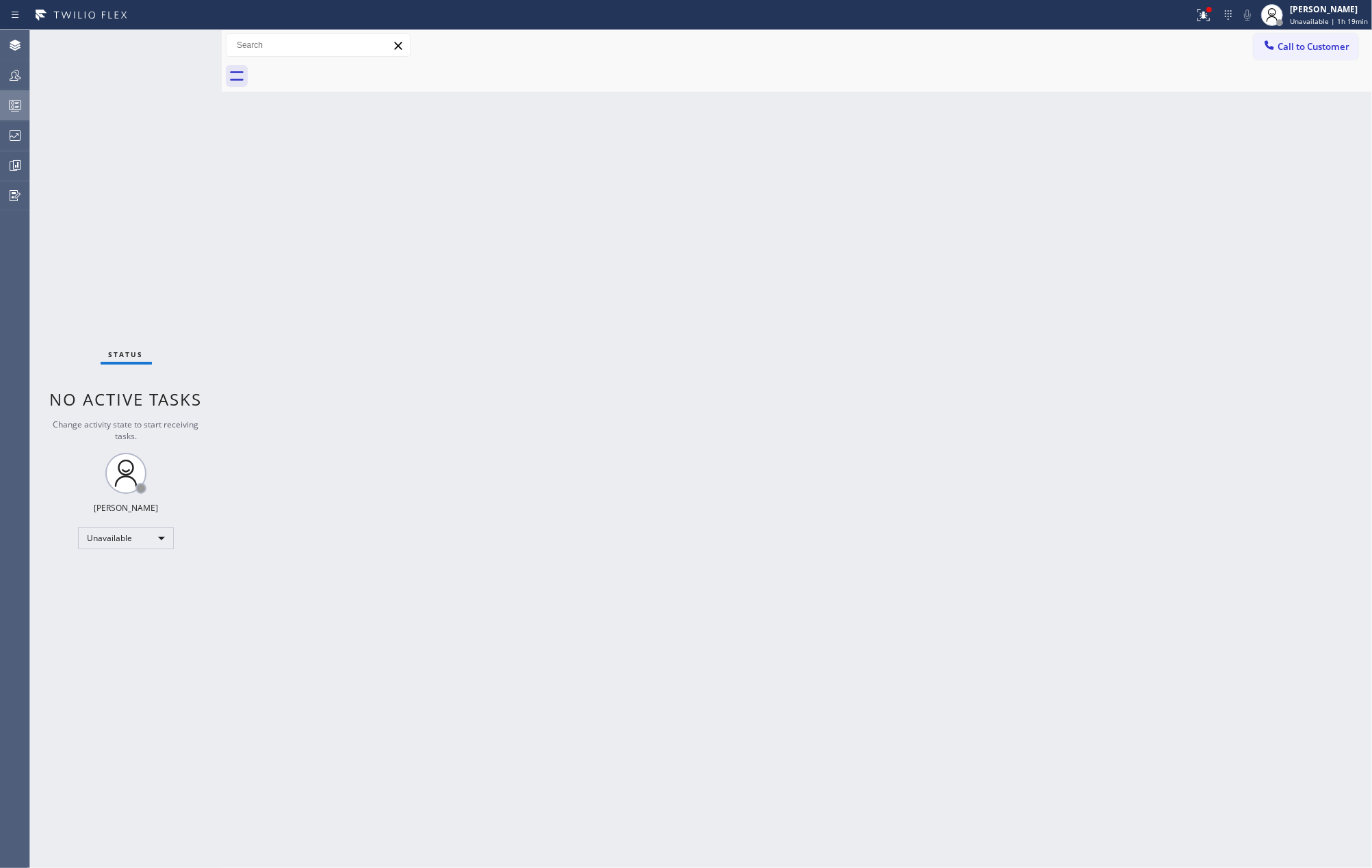
click at [4, 101] on div at bounding box center [15, 105] width 30 height 16
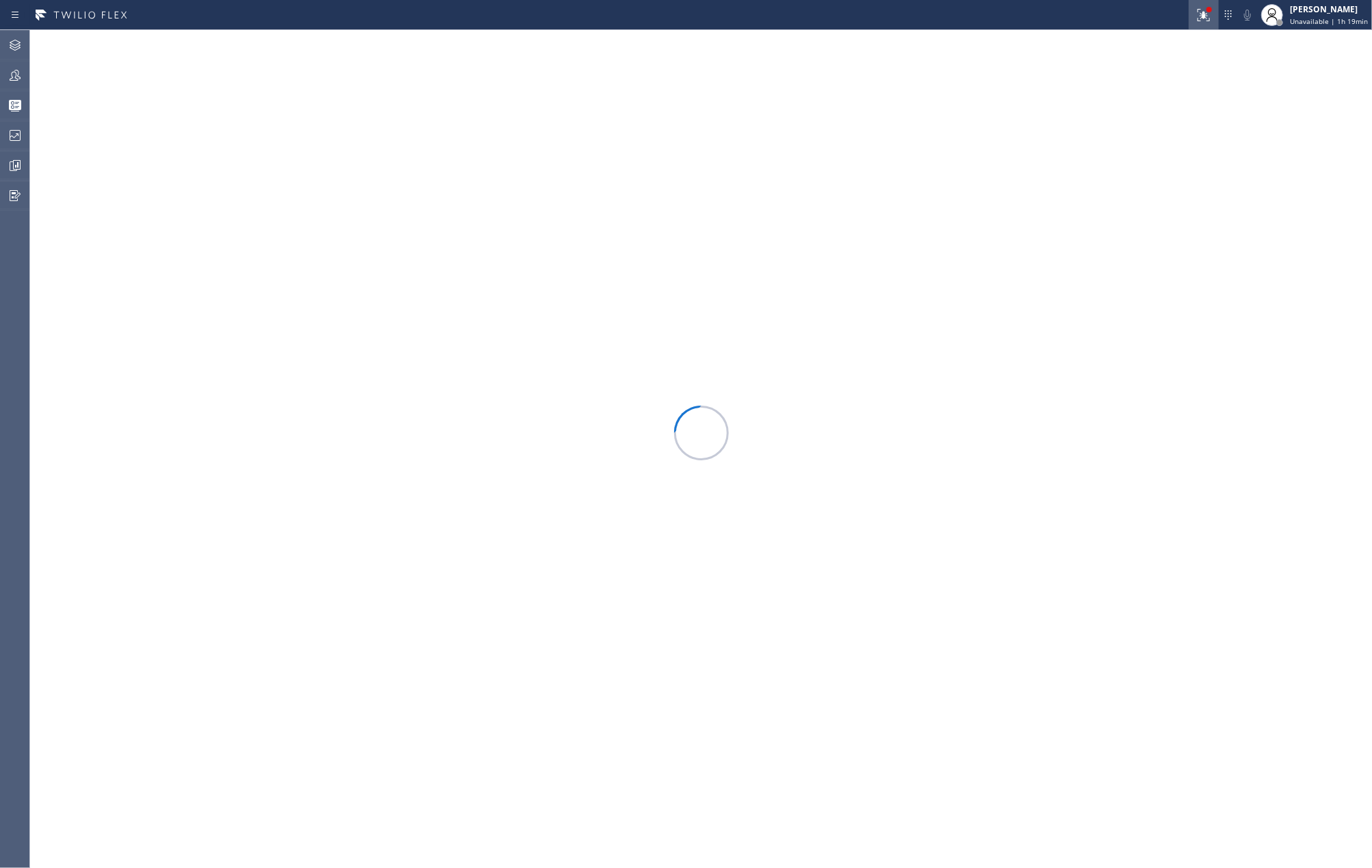
click at [1206, 16] on icon at bounding box center [1202, 14] width 8 height 10
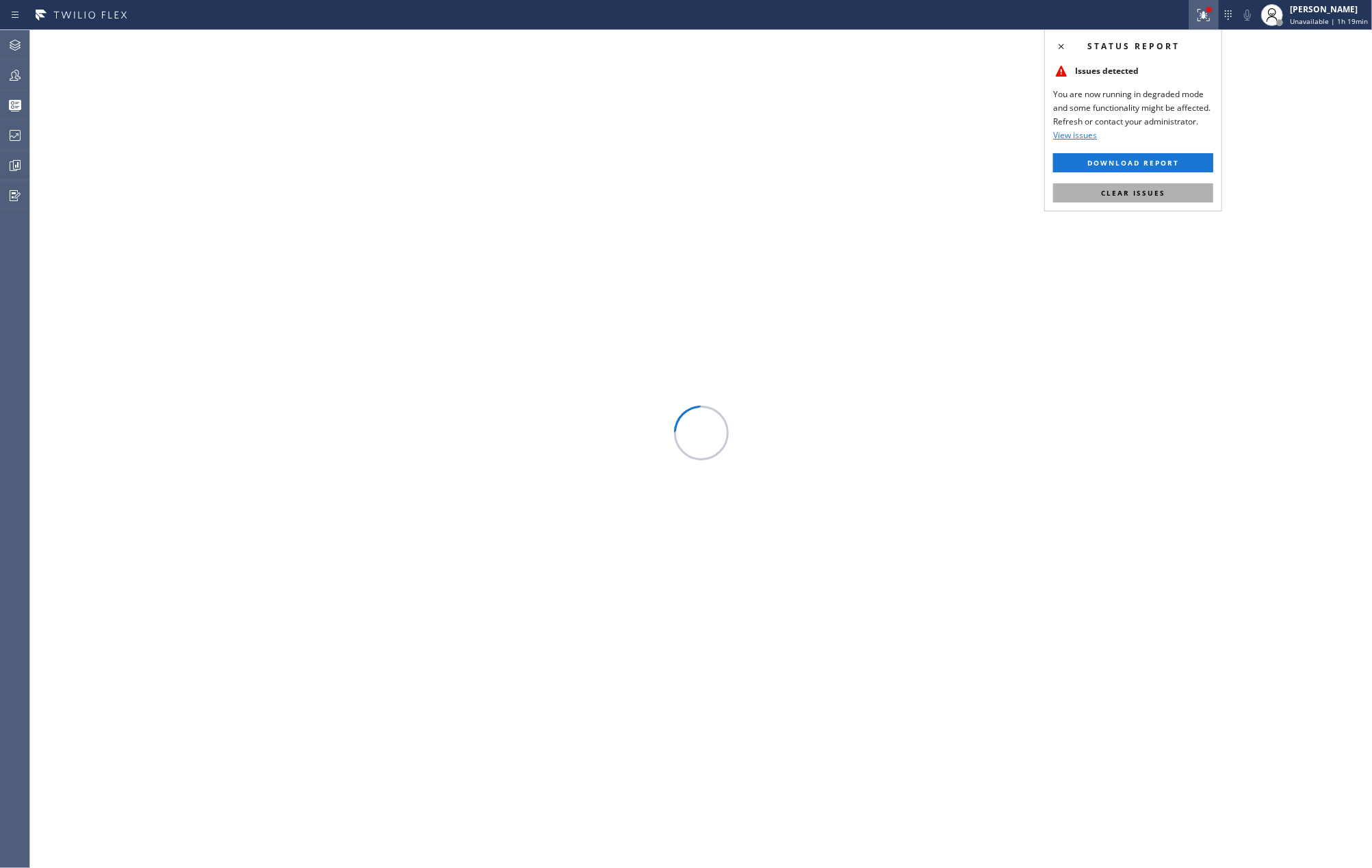
click at [1150, 189] on span "Clear issues" at bounding box center [1133, 193] width 65 height 10
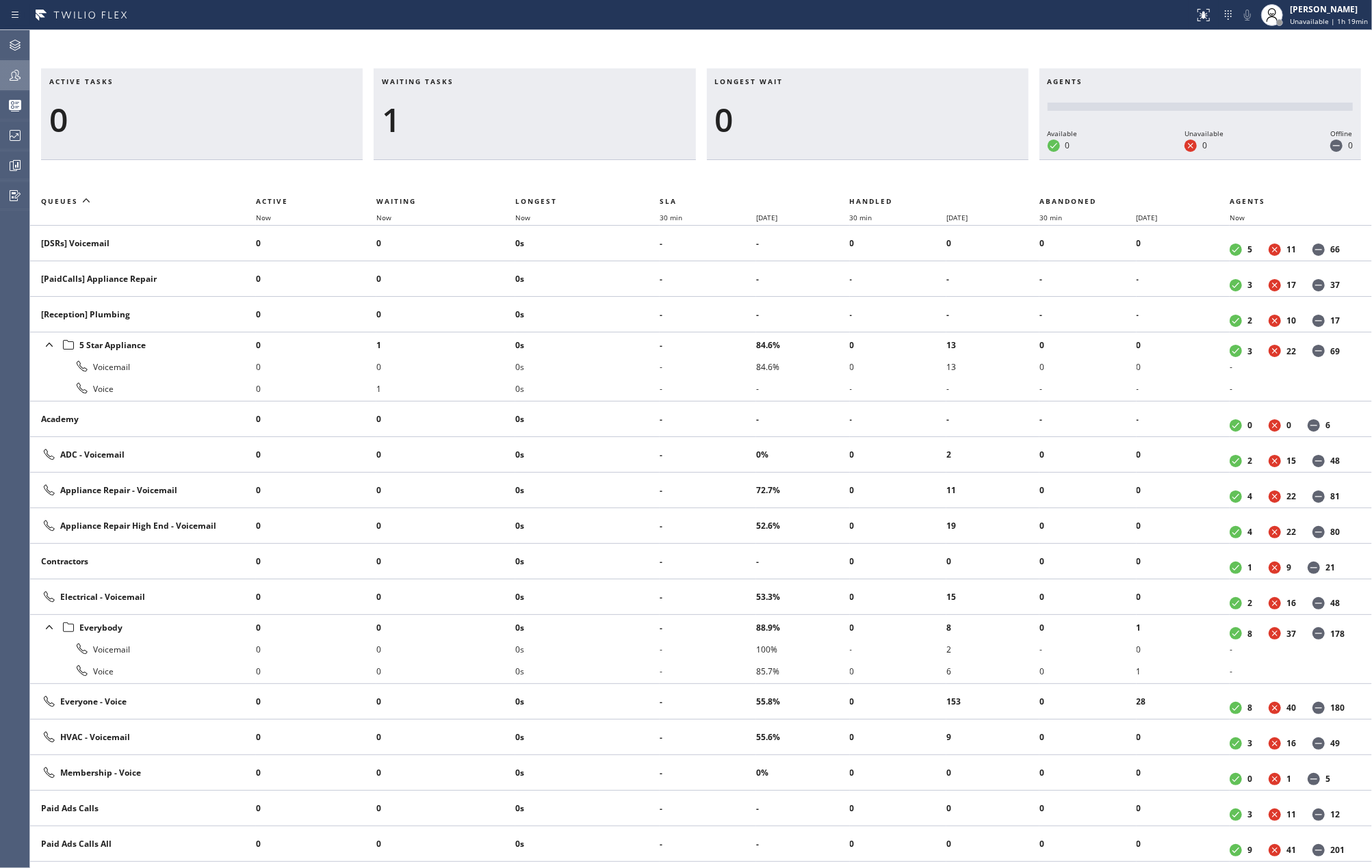
click at [9, 77] on icon at bounding box center [15, 74] width 16 height 16
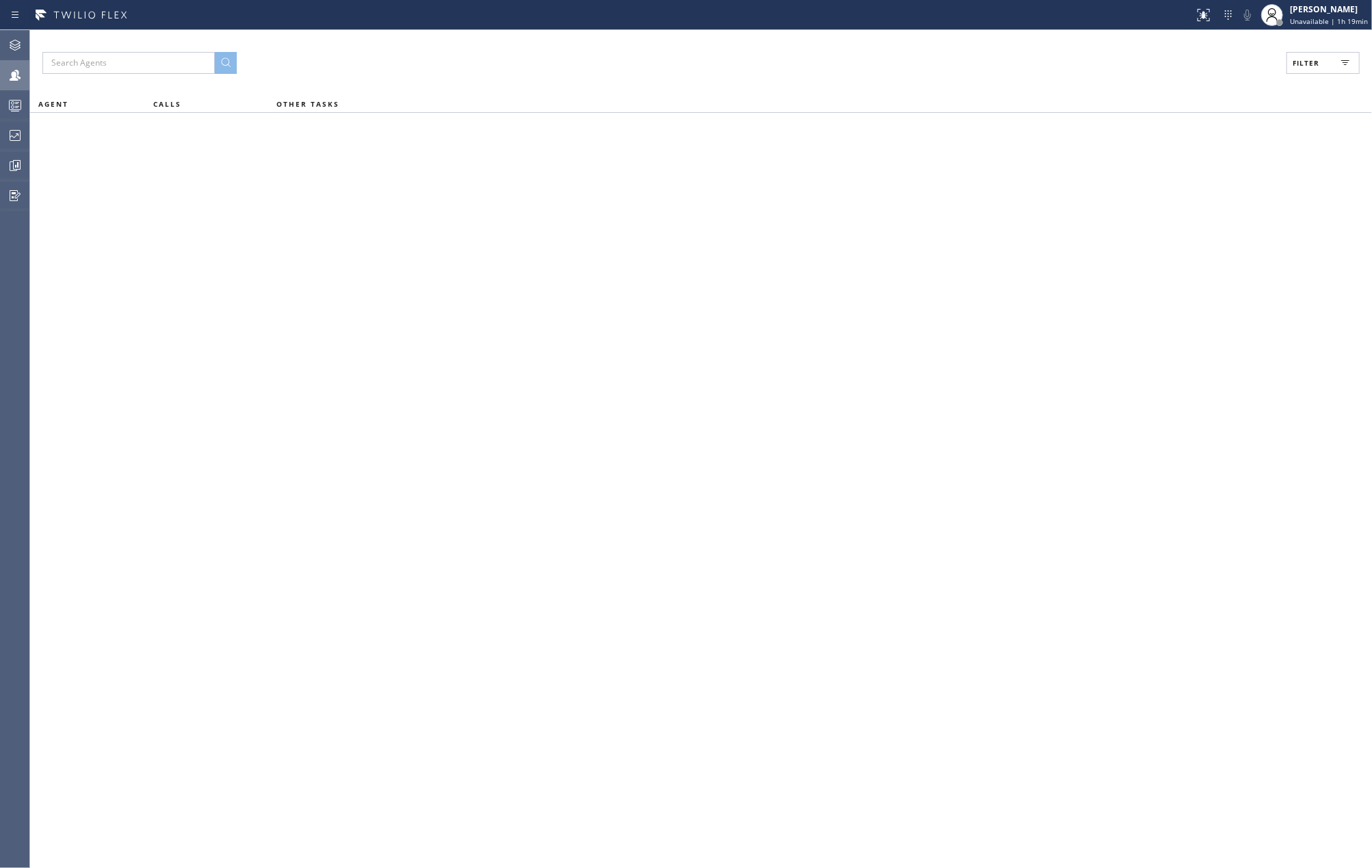
click at [1304, 64] on span "Filter" at bounding box center [1306, 63] width 27 height 10
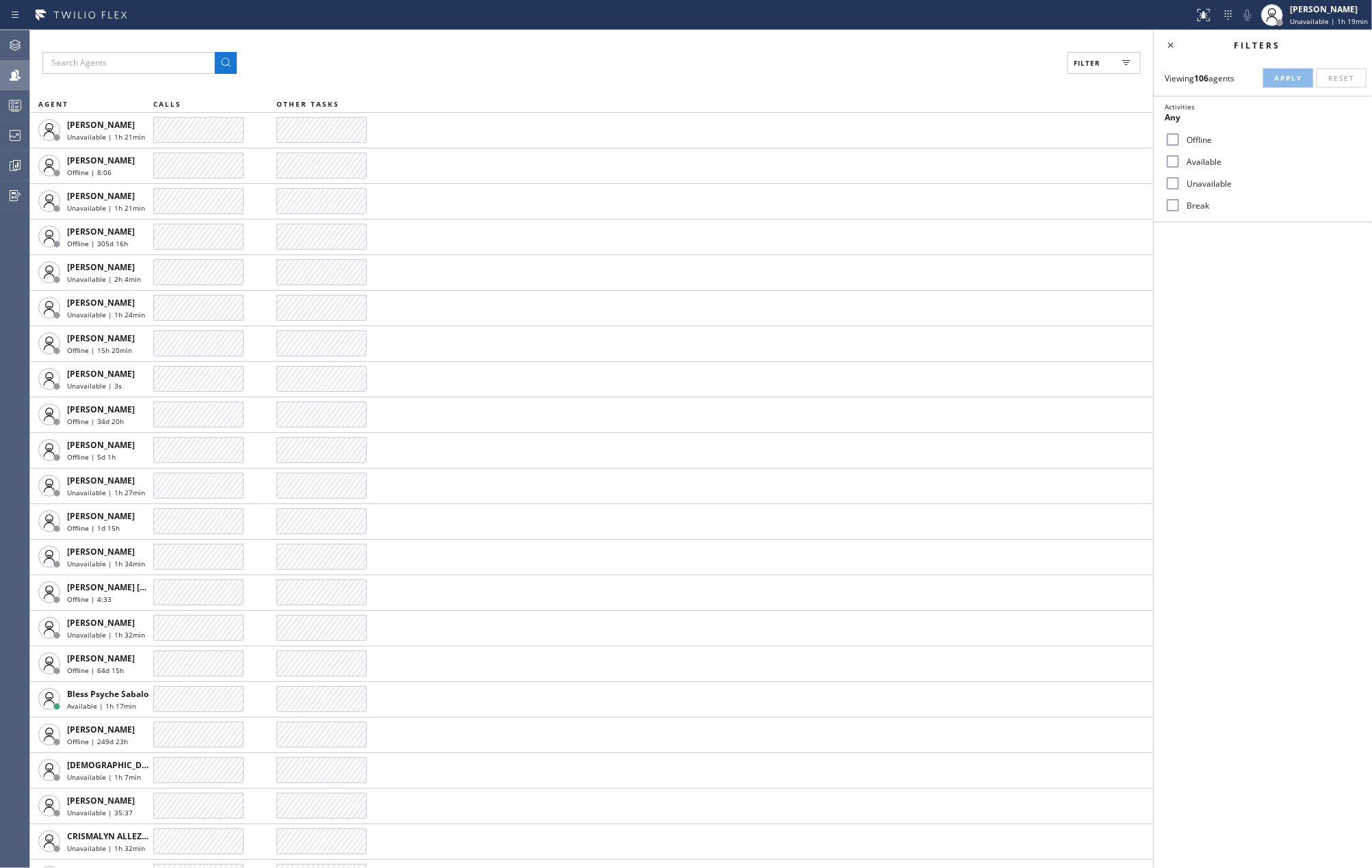
click at [1169, 163] on input "Available" at bounding box center [1172, 161] width 16 height 16
checkbox input "true"
click at [1172, 206] on input "Break" at bounding box center [1172, 205] width 16 height 16
checkbox input "true"
click at [1279, 83] on button "Apply" at bounding box center [1288, 77] width 50 height 19
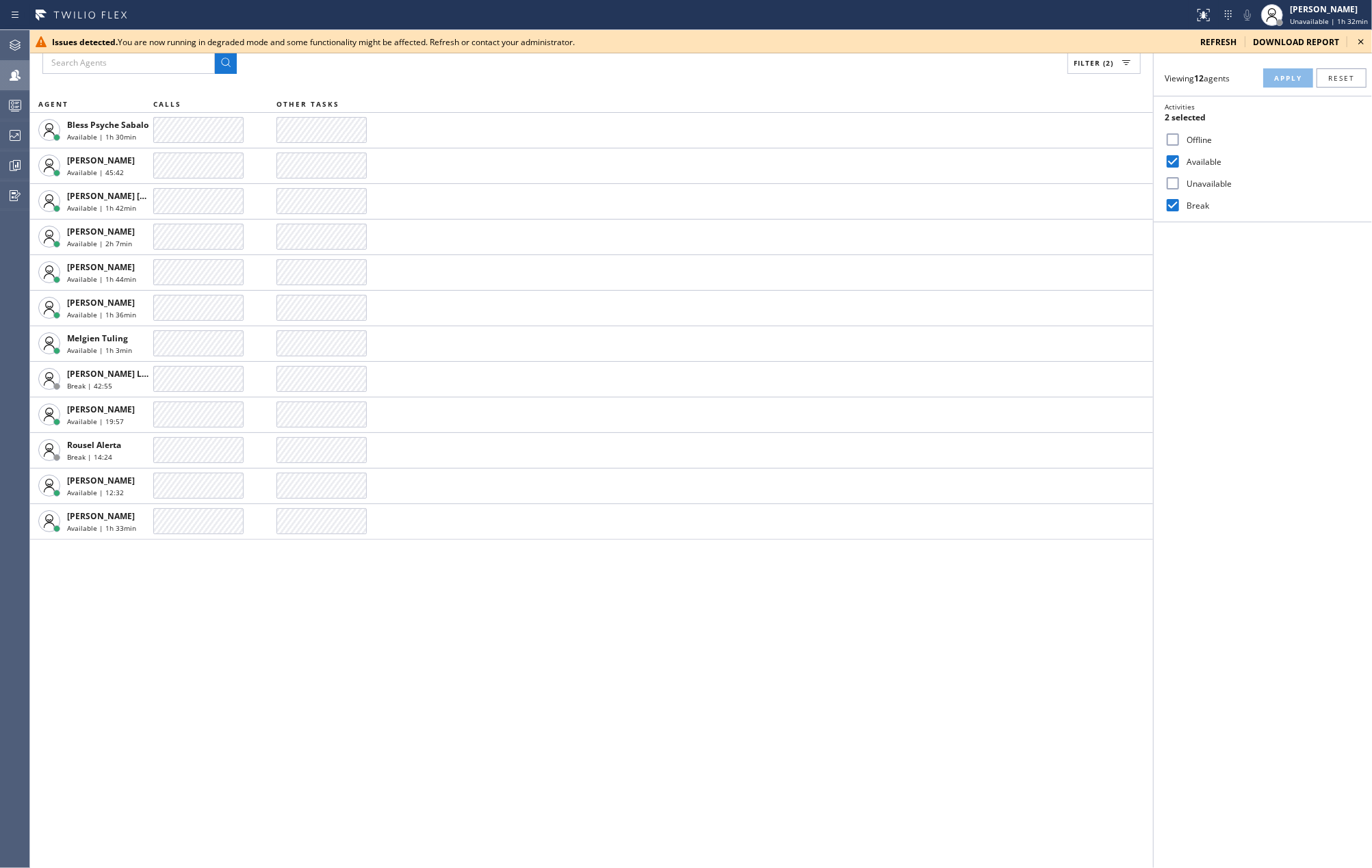
click at [1361, 41] on icon at bounding box center [1361, 42] width 6 height 6
